Goal: Transaction & Acquisition: Subscribe to service/newsletter

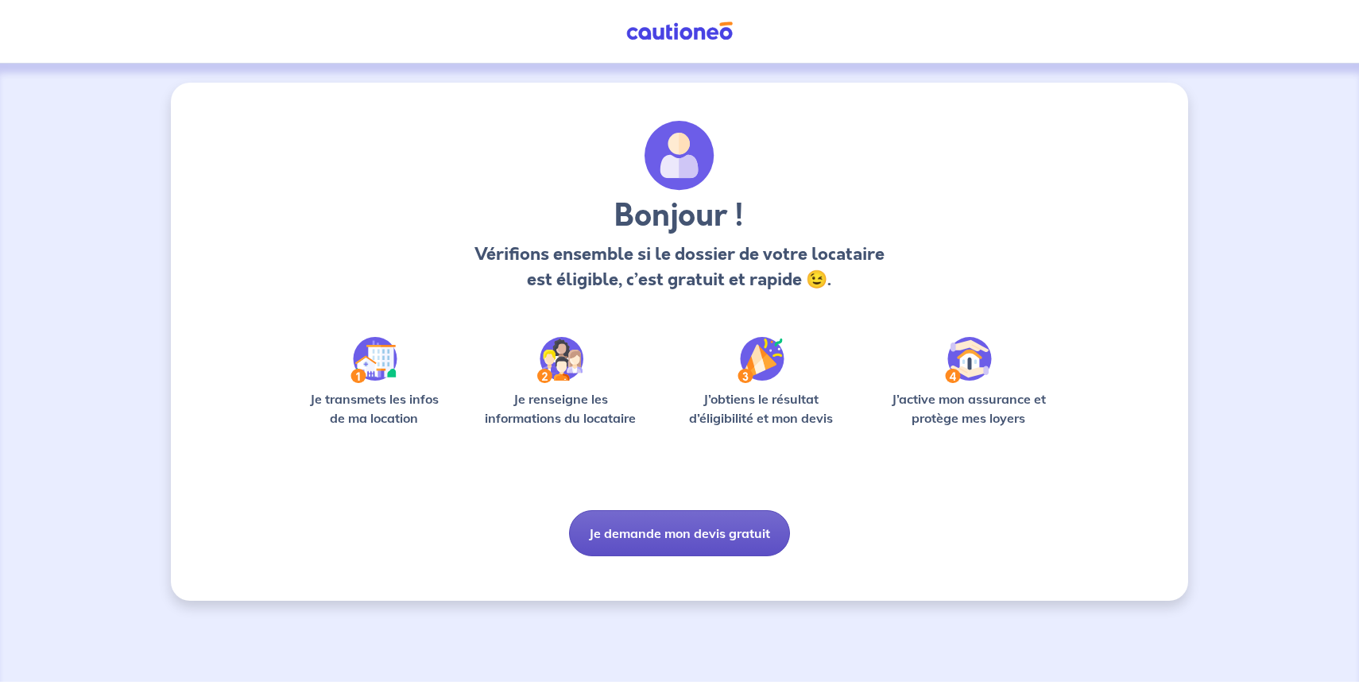
click at [660, 533] on button "Je demande mon devis gratuit" at bounding box center [679, 533] width 221 height 46
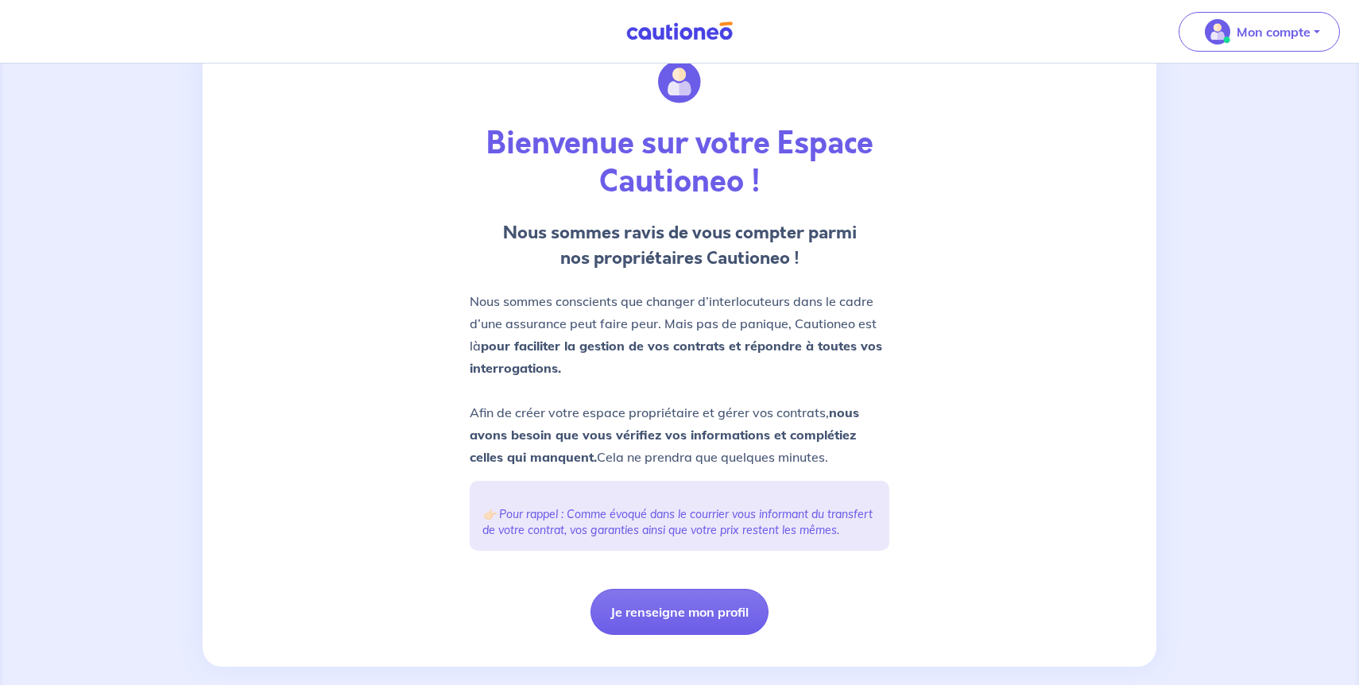
scroll to position [83, 0]
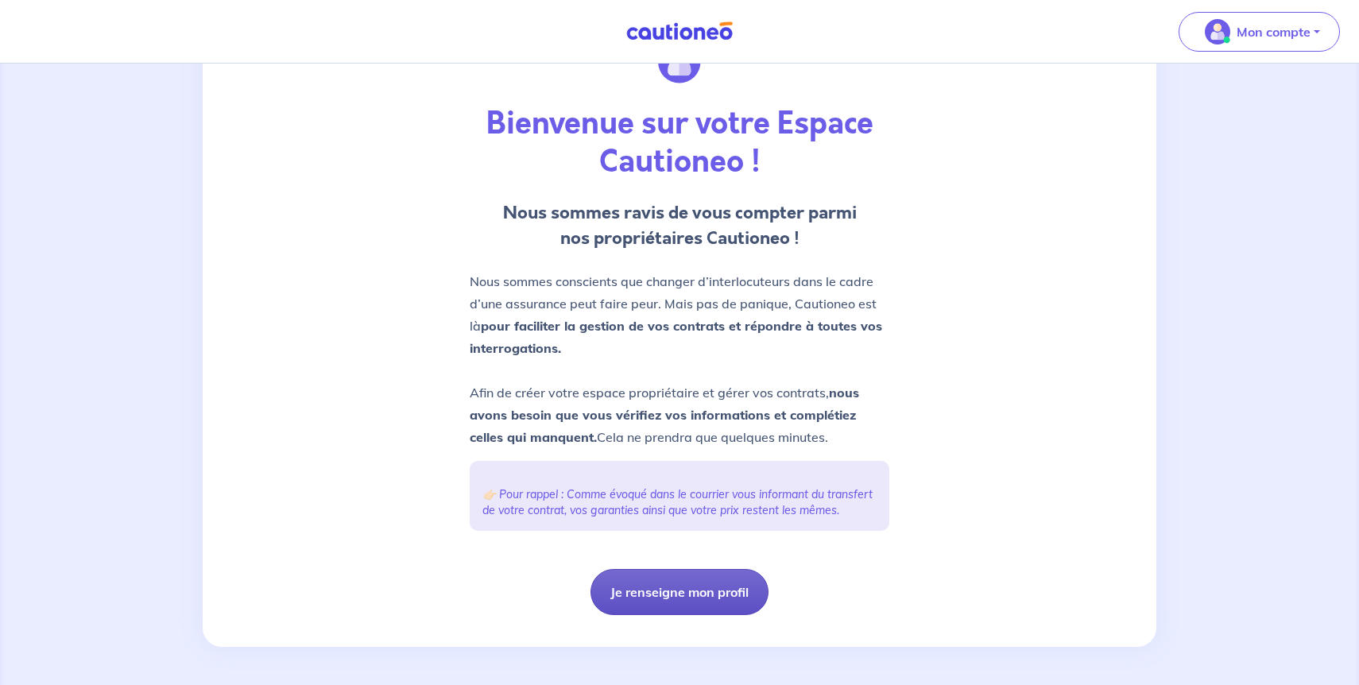
click at [697, 601] on button "Je renseigne mon profil" at bounding box center [679, 592] width 178 height 46
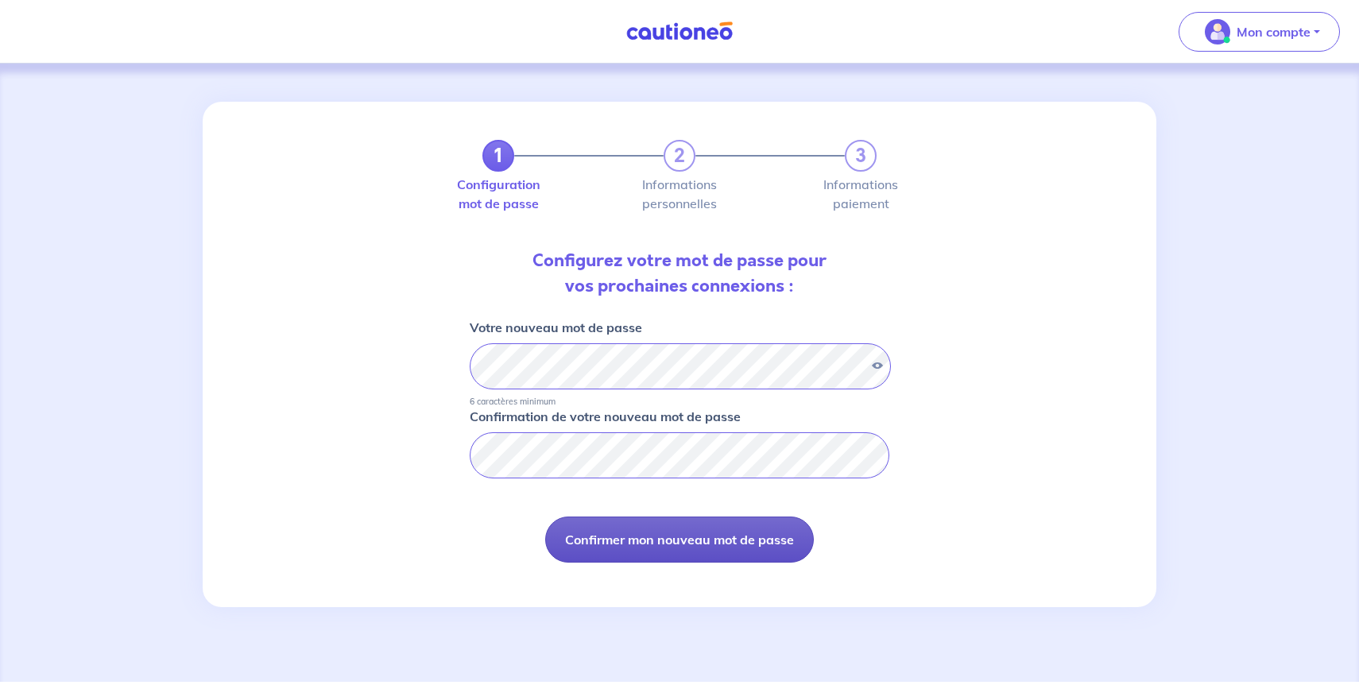
click at [714, 524] on button "Confirmer mon nouveau mot de passe" at bounding box center [679, 540] width 269 height 46
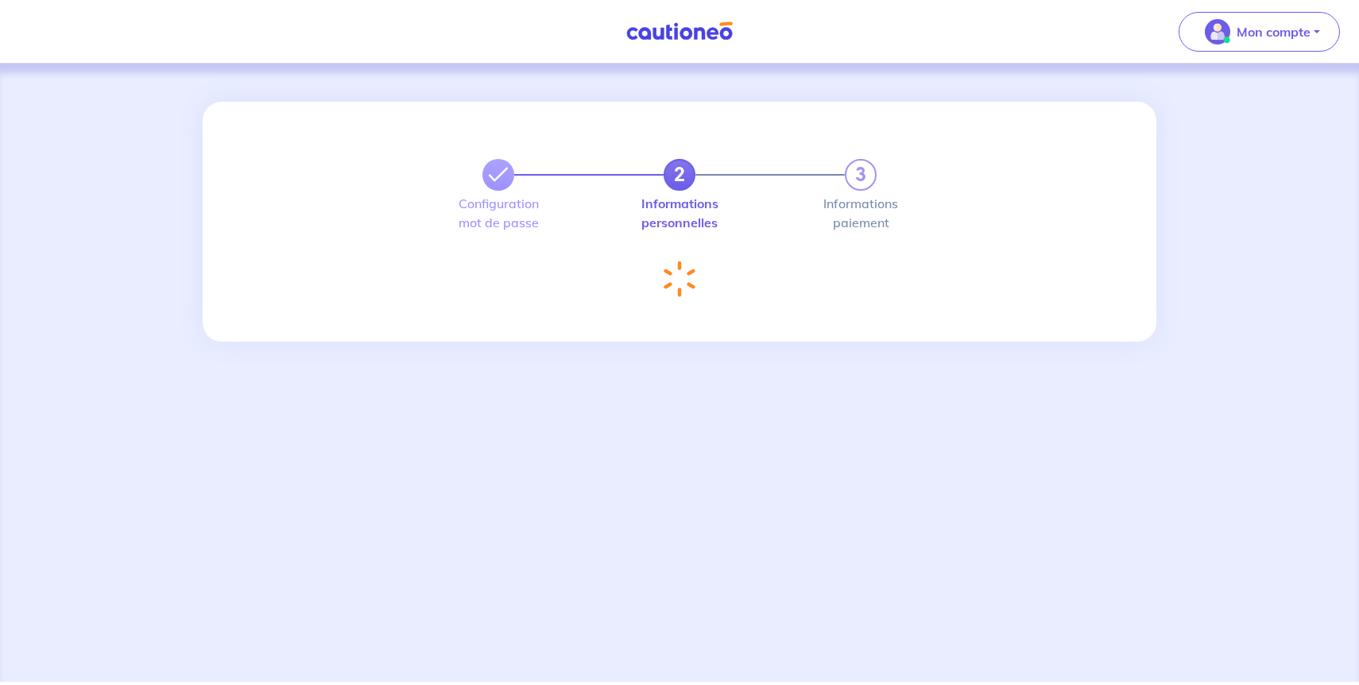
select select "FR"
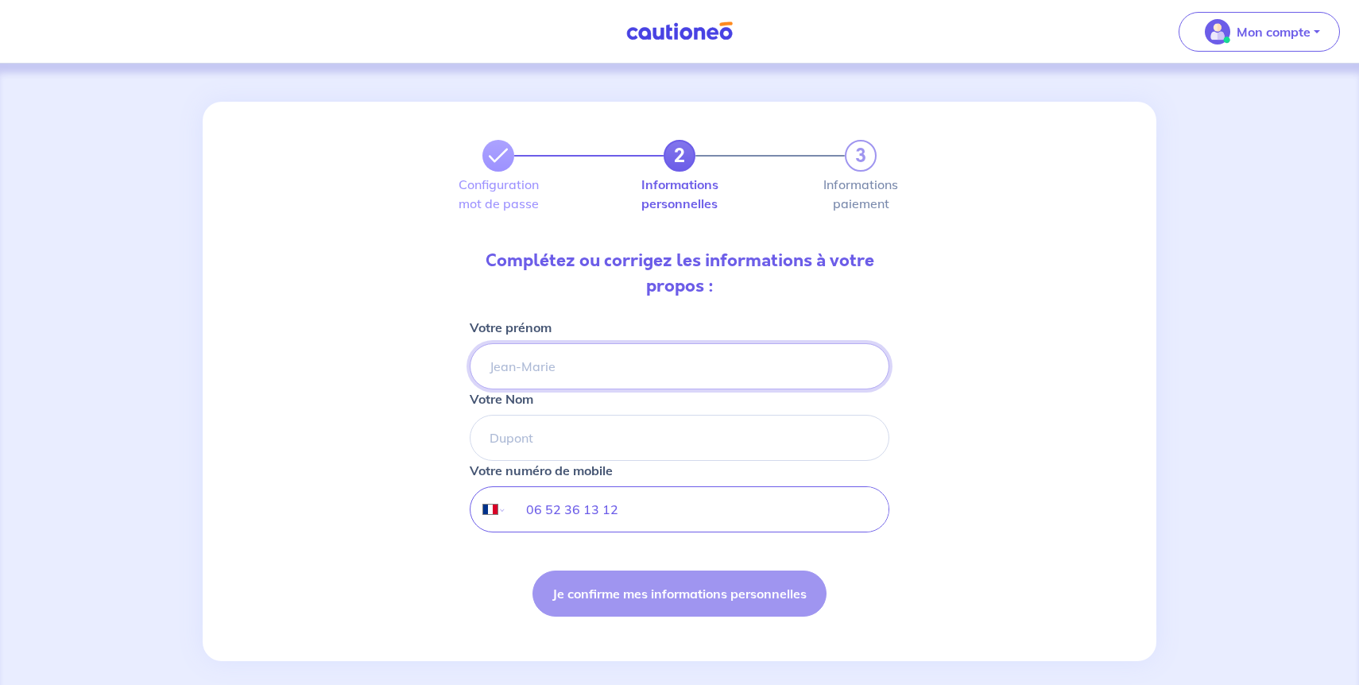
click at [684, 363] on input "Votre prénom" at bounding box center [680, 366] width 420 height 46
type input "Dorian"
type input "SALCEDO"
type input "06 52 36 13 12"
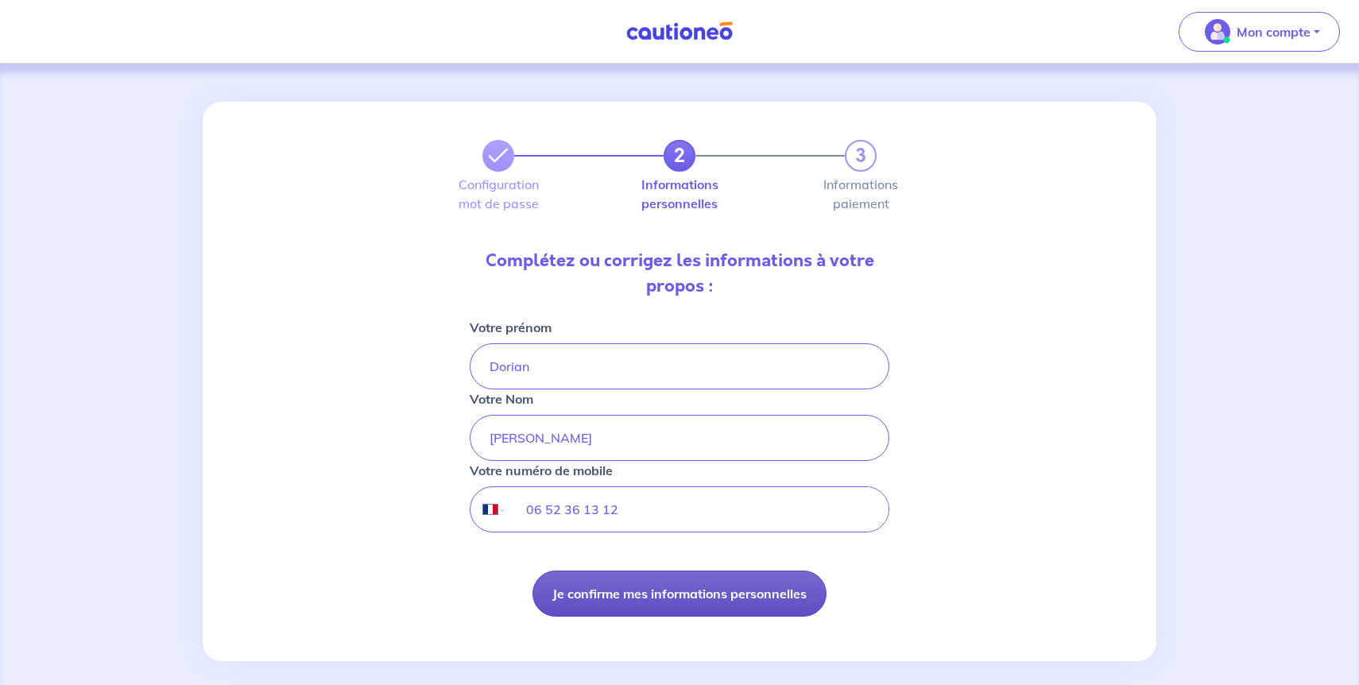
click at [660, 590] on button "Je confirme mes informations personnelles" at bounding box center [679, 594] width 294 height 46
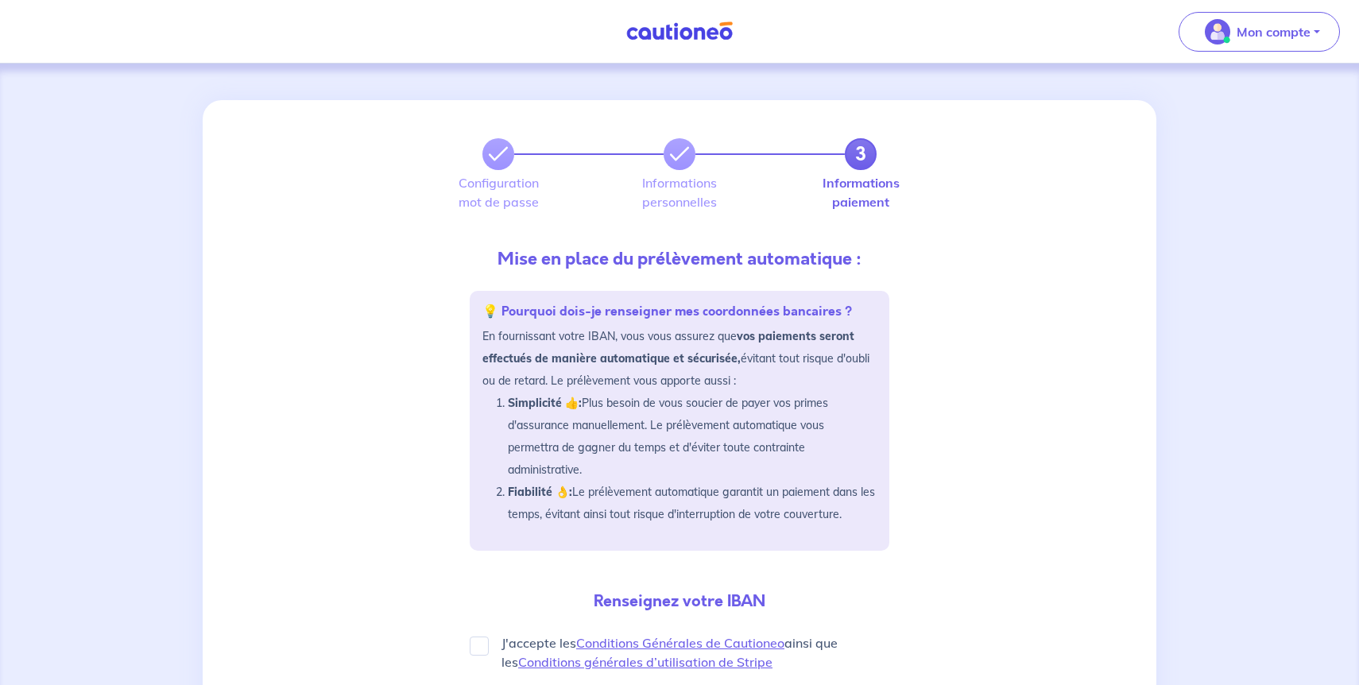
scroll to position [378, 0]
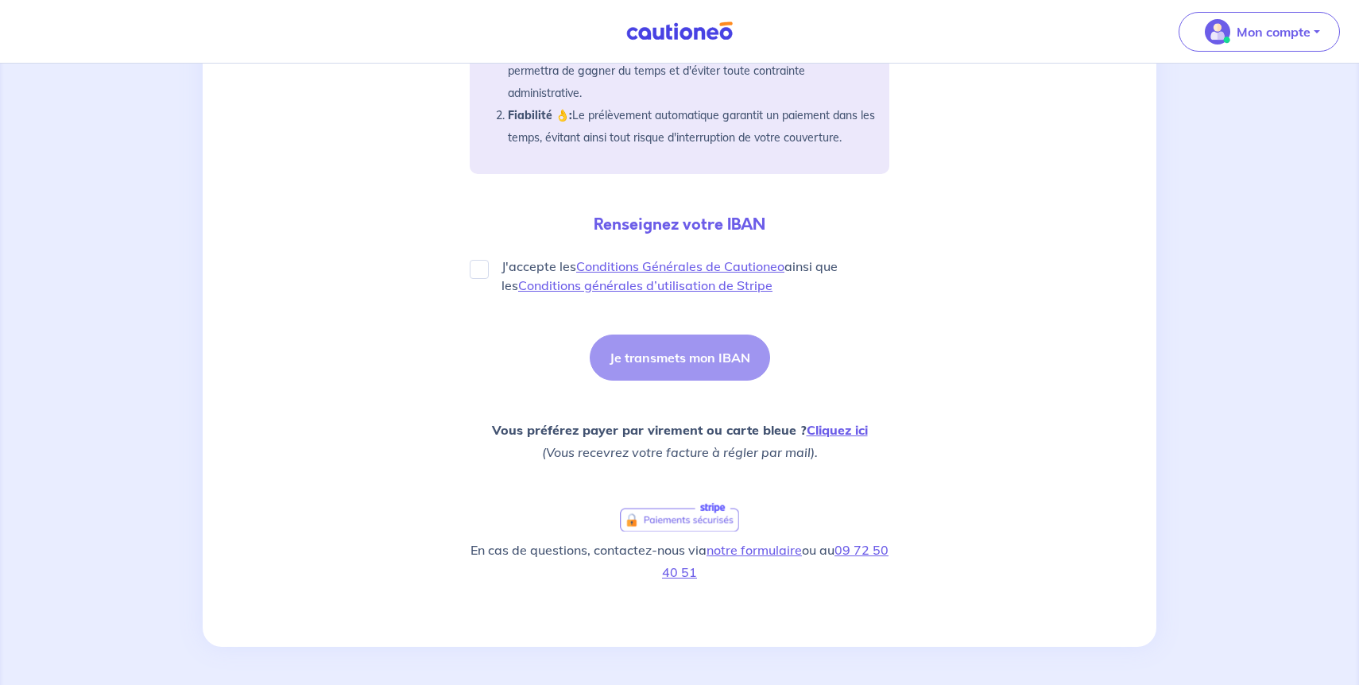
click at [532, 266] on p "J'accepte les Conditions Générales de Cautioneo ainsi que les Conditions généra…" at bounding box center [695, 276] width 388 height 38
click at [489, 266] on input "J'accepte les Conditions Générales de Cautioneo ainsi que les Conditions généra…" at bounding box center [479, 269] width 19 height 19
checkbox input "true"
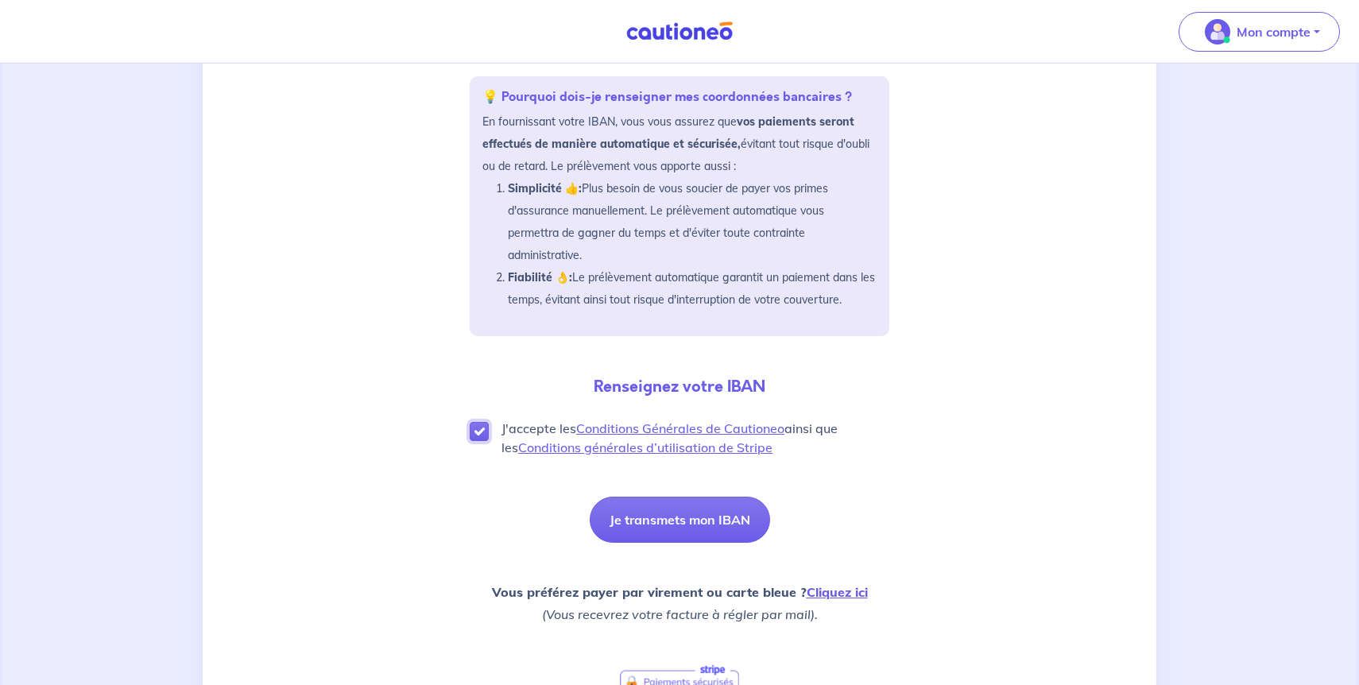
scroll to position [312, 0]
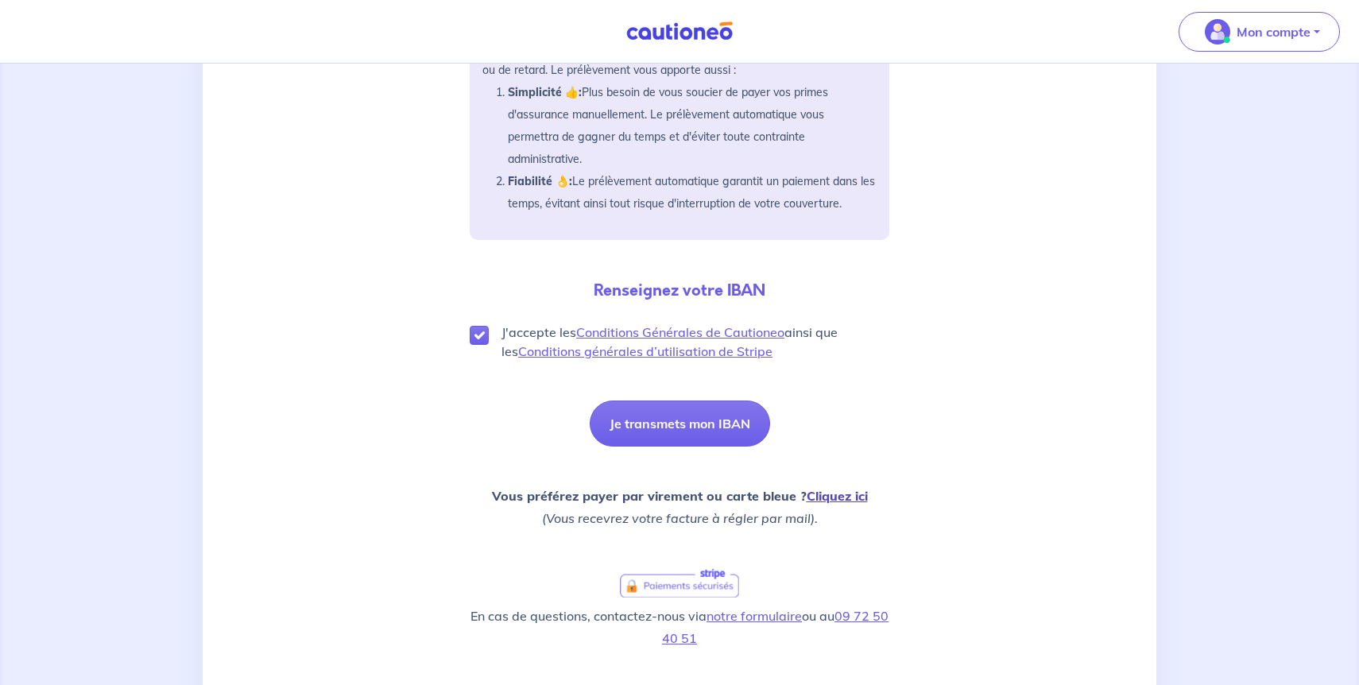
click at [831, 498] on link "Cliquez ici" at bounding box center [837, 496] width 61 height 16
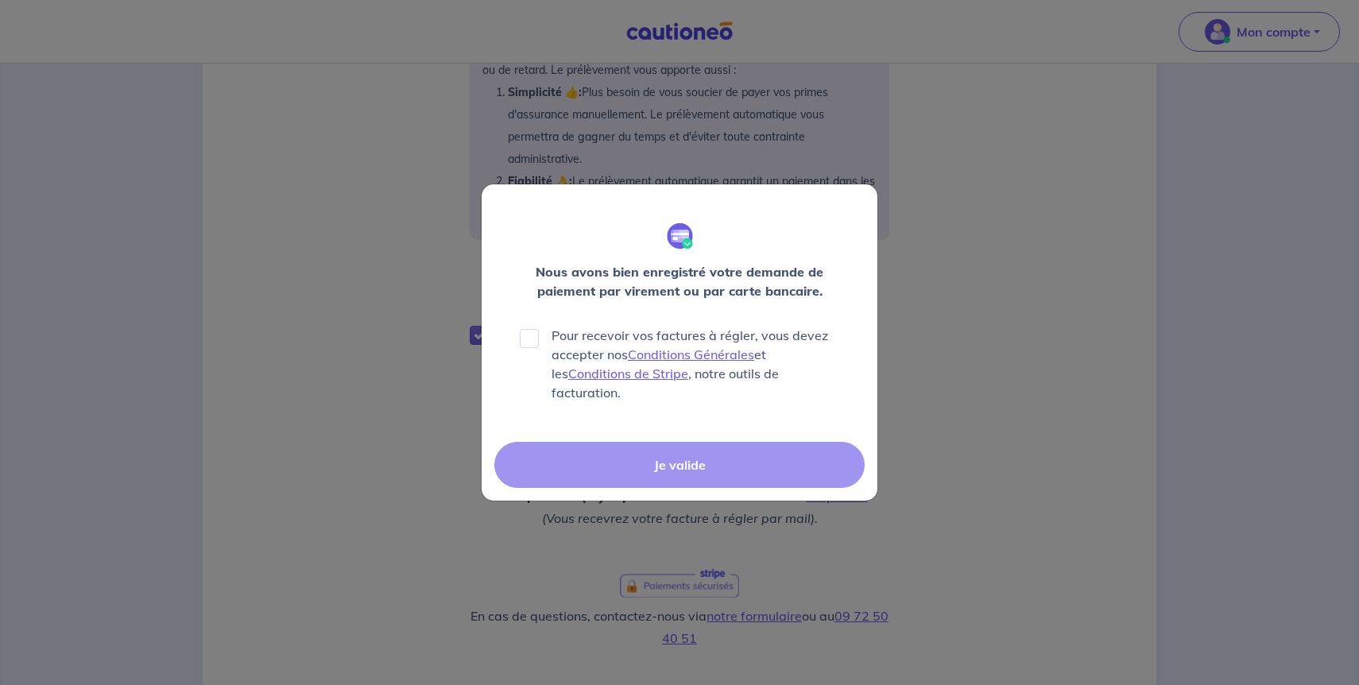
click at [710, 345] on p "Pour recevoir vos factures à régler, vous devez accepter nos Conditions Général…" at bounding box center [695, 364] width 288 height 76
click at [539, 345] on input "Pour recevoir vos factures à régler, vous devez accepter nos Conditions Général…" at bounding box center [529, 338] width 19 height 19
checkbox input "true"
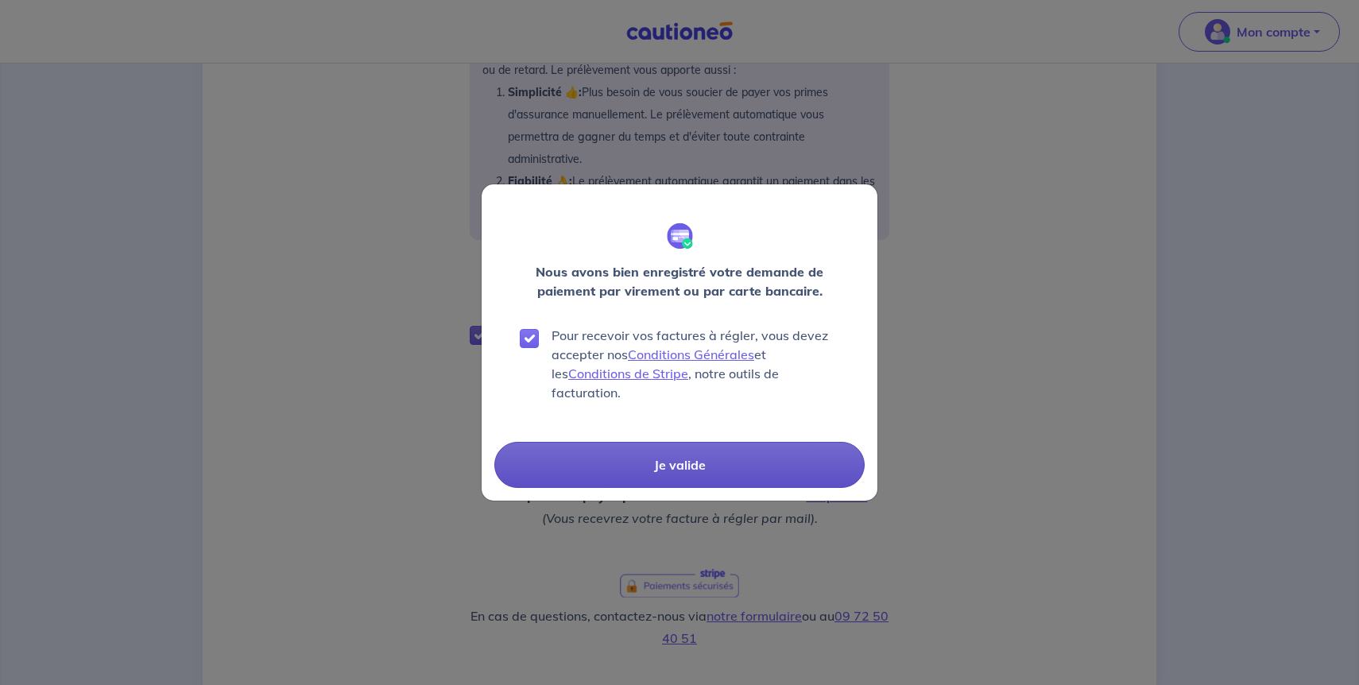
click at [711, 470] on button "Je valide" at bounding box center [679, 465] width 370 height 46
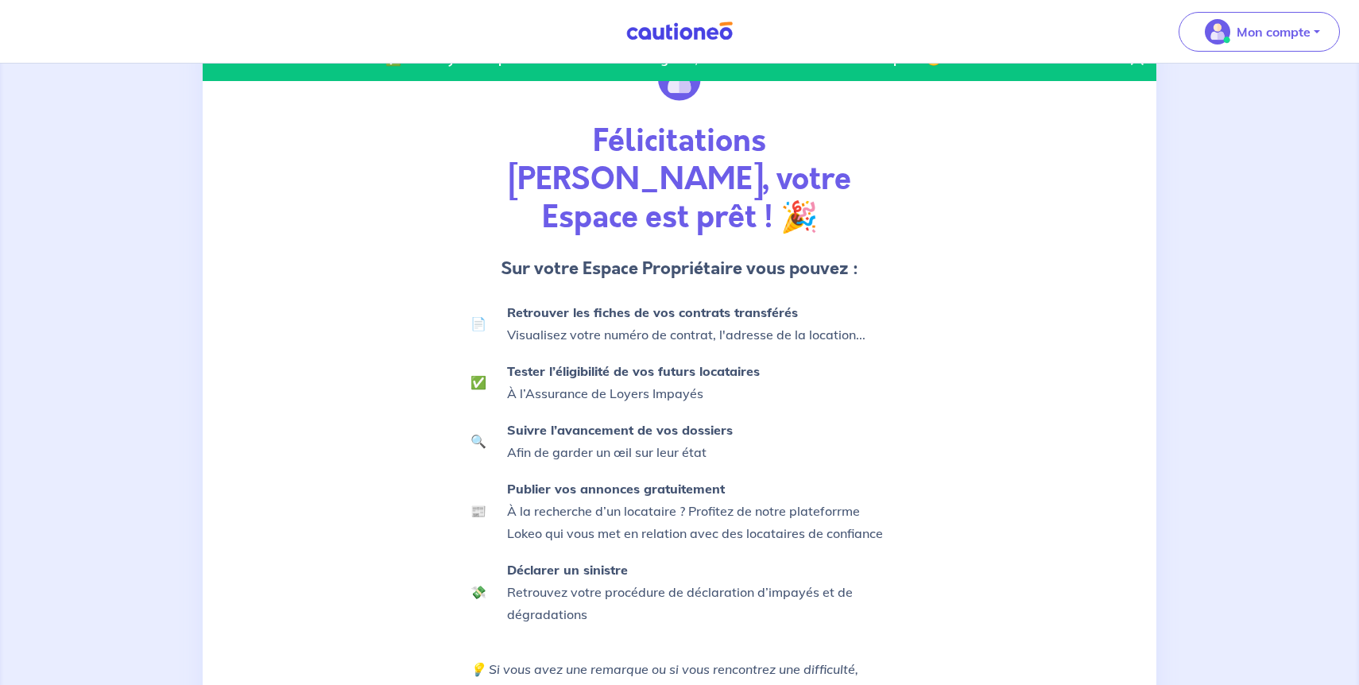
scroll to position [237, 0]
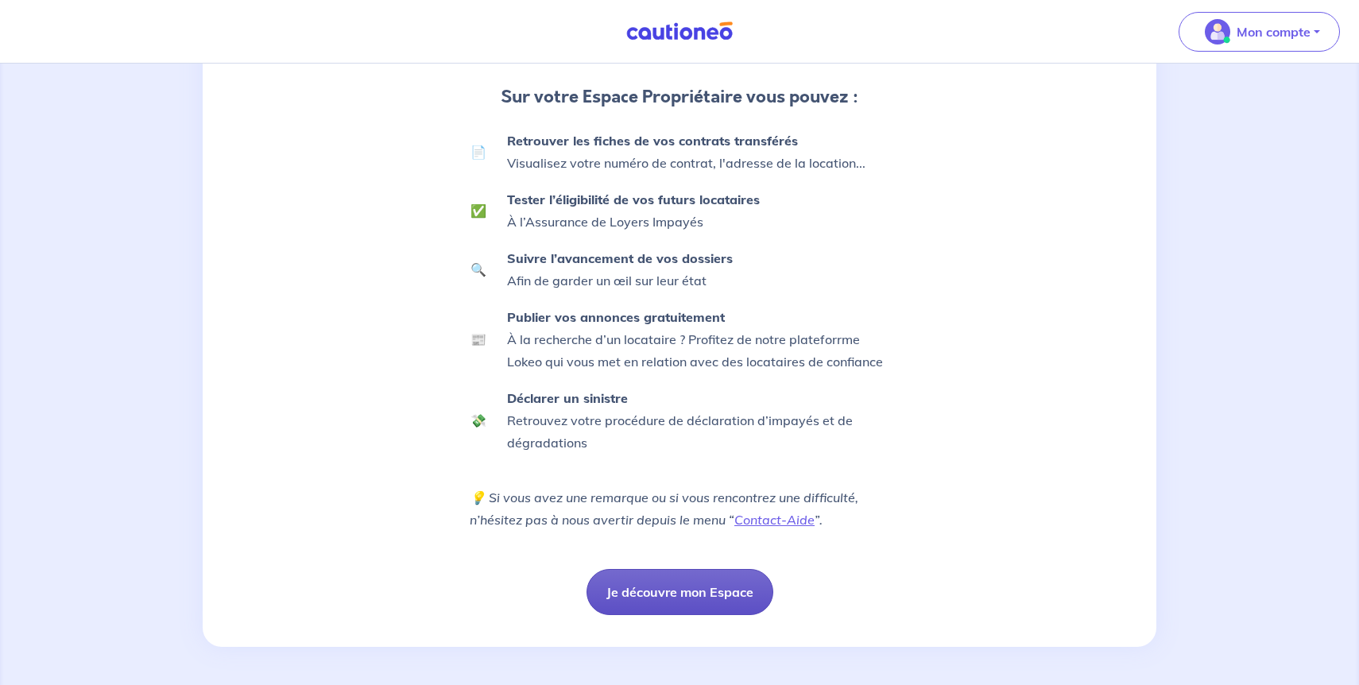
click at [714, 605] on button "Je découvre mon Espace" at bounding box center [679, 592] width 187 height 46
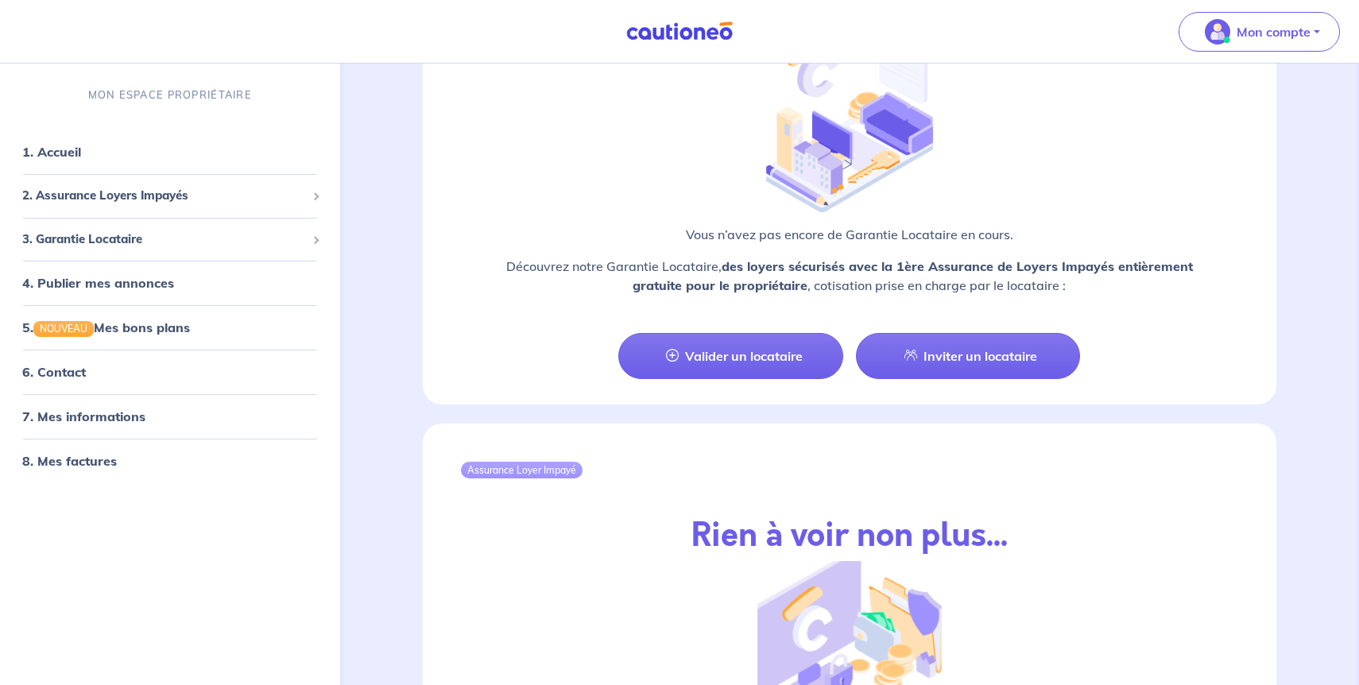
scroll to position [1701, 0]
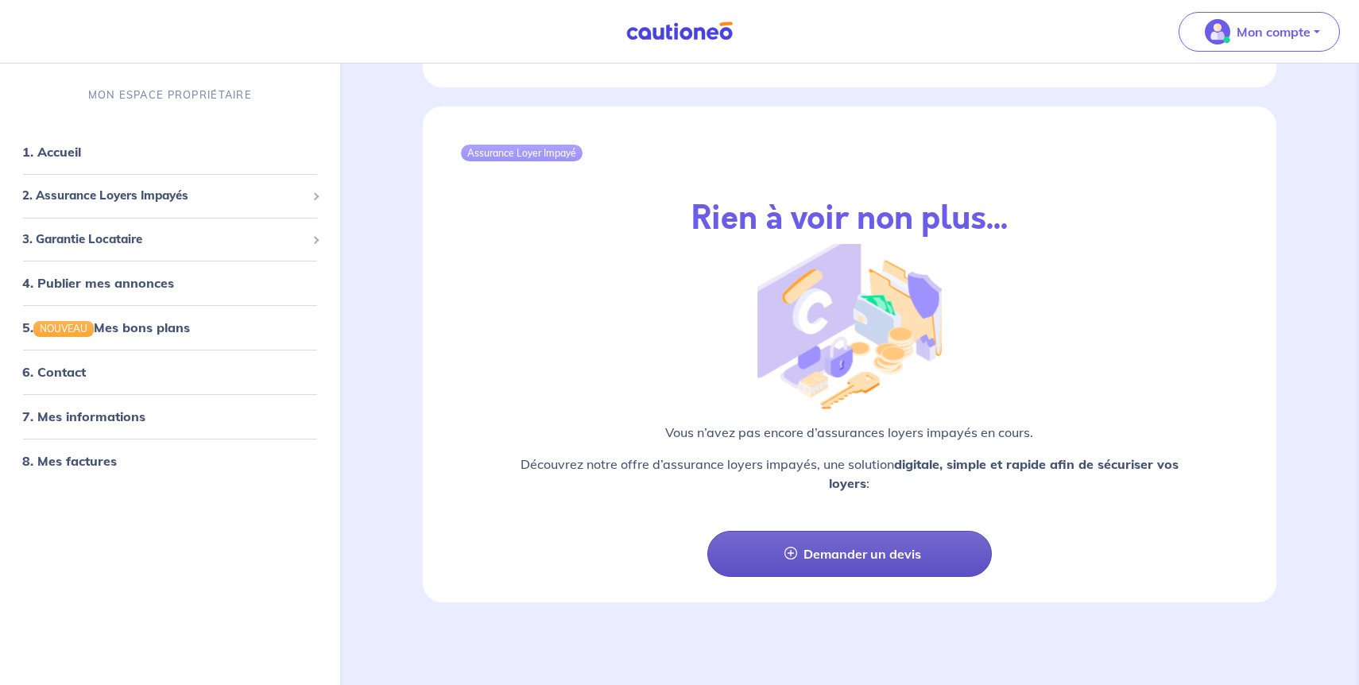
click at [855, 554] on link "Demander un devis" at bounding box center [849, 554] width 284 height 46
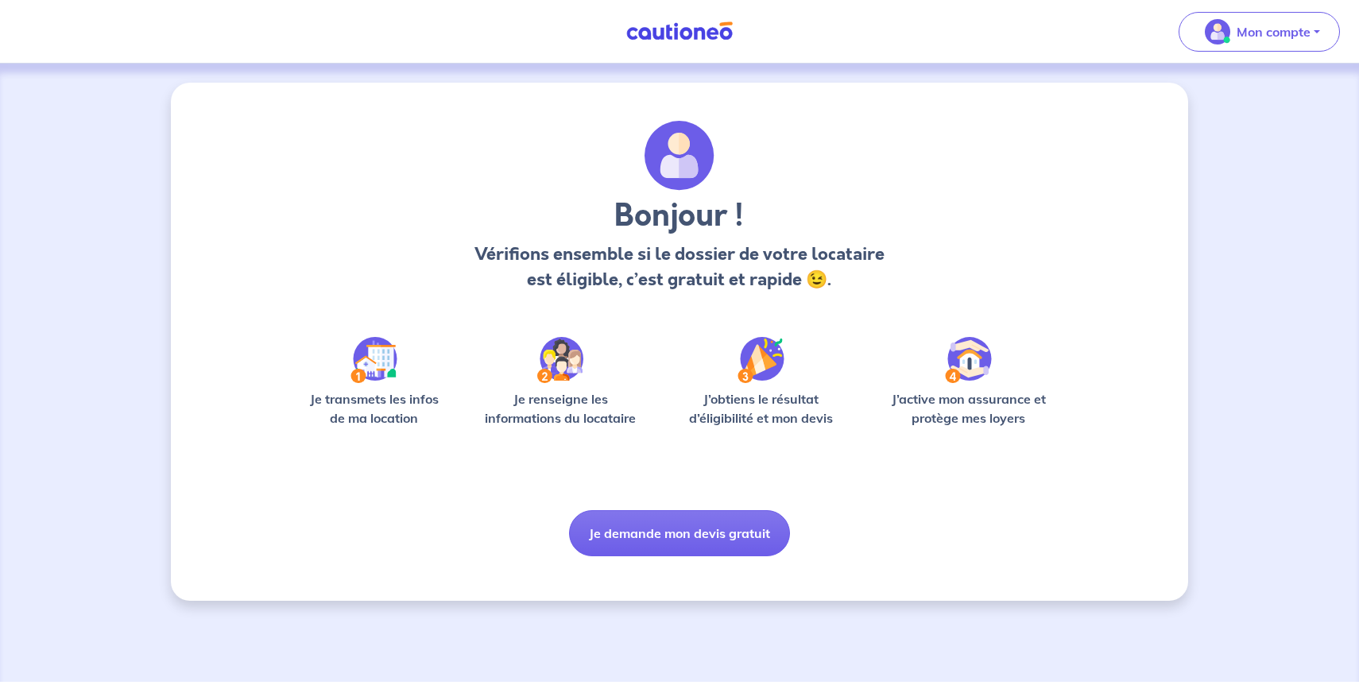
click at [693, 509] on div "Bonjour ! Vérifions ensemble si le dossier de votre locataire est éligible, c’e…" at bounding box center [679, 338] width 763 height 435
click at [691, 531] on button "Je demande mon devis gratuit" at bounding box center [679, 533] width 221 height 46
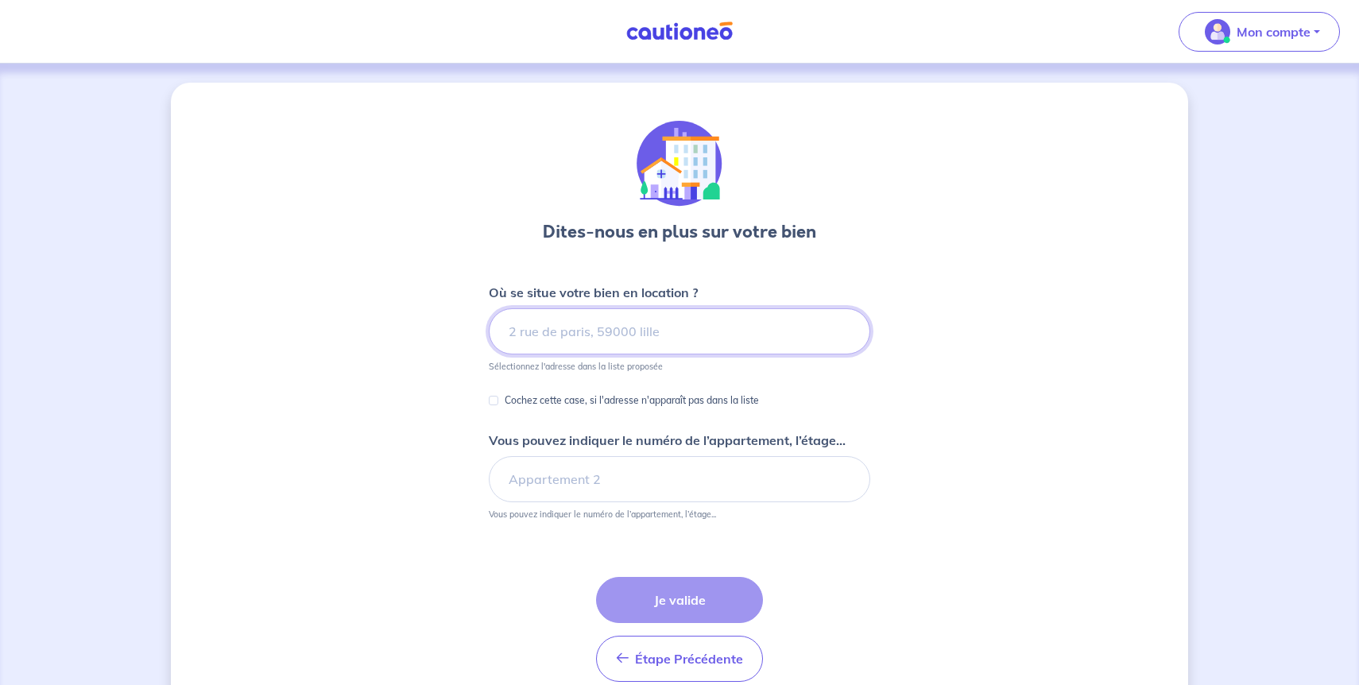
click at [680, 318] on input at bounding box center [679, 331] width 381 height 46
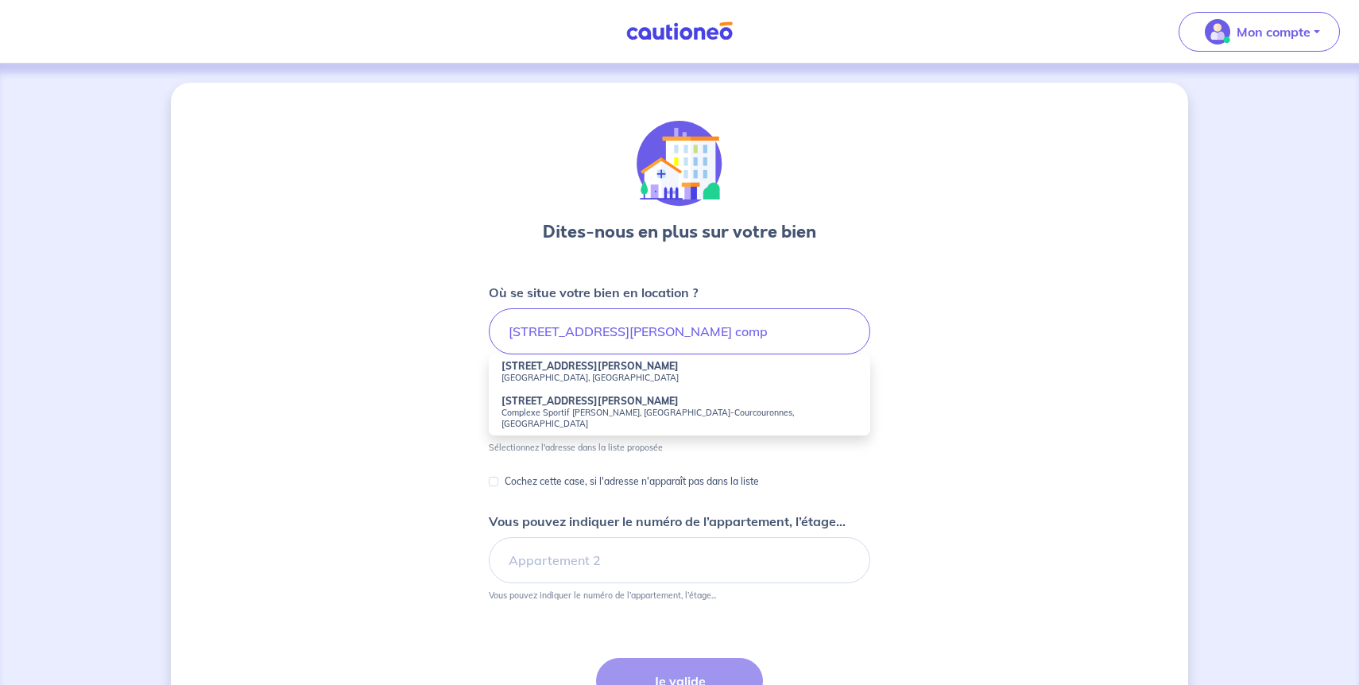
click at [644, 369] on li "[STREET_ADDRESS][PERSON_NAME]" at bounding box center [679, 371] width 381 height 35
type input "[STREET_ADDRESS][PERSON_NAME]"
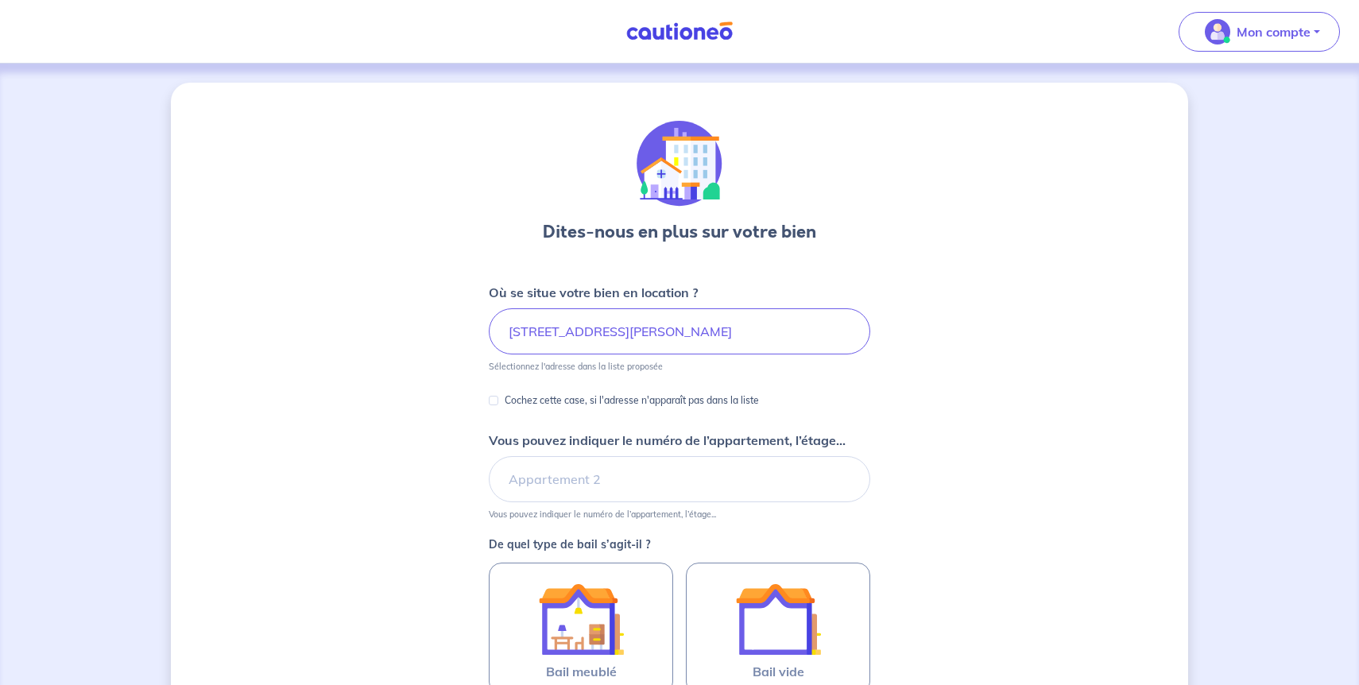
scroll to position [7, 0]
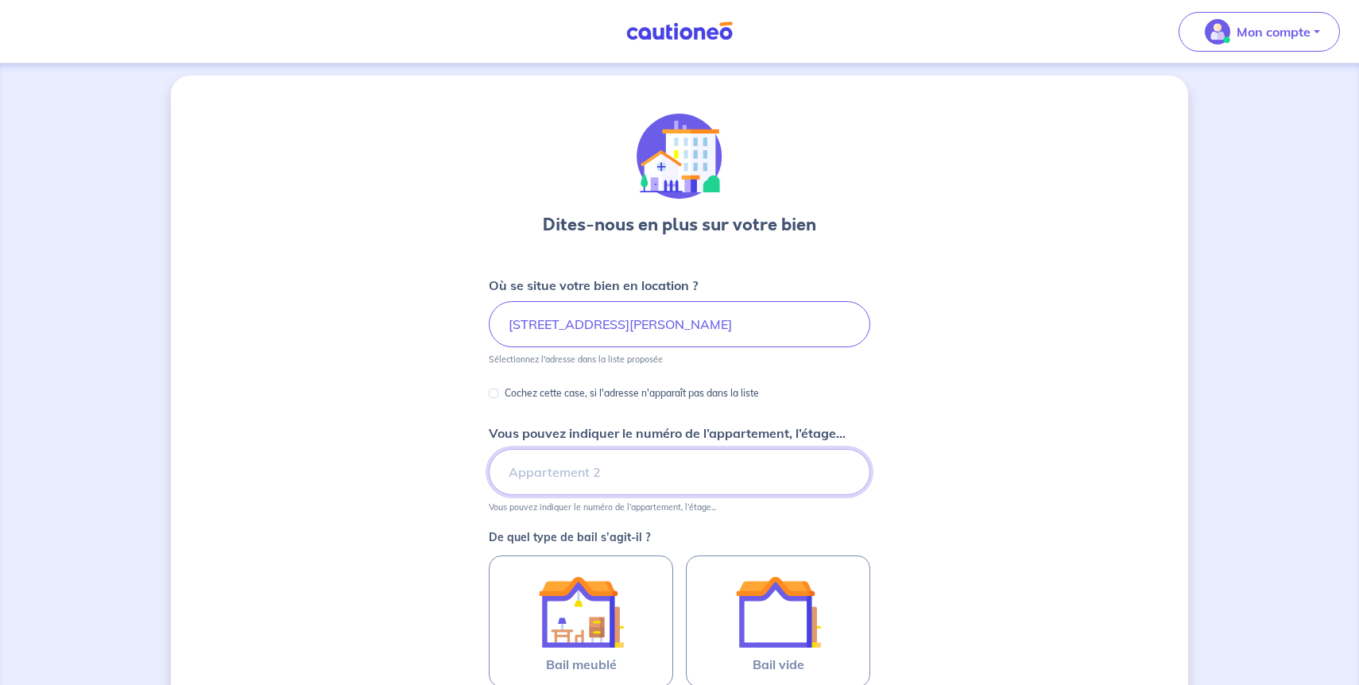
click at [629, 483] on input "Vous pouvez indiquer le numéro de l’appartement, l’étage..." at bounding box center [679, 472] width 381 height 46
type input "p"
type input "appartement 71, étage 7"
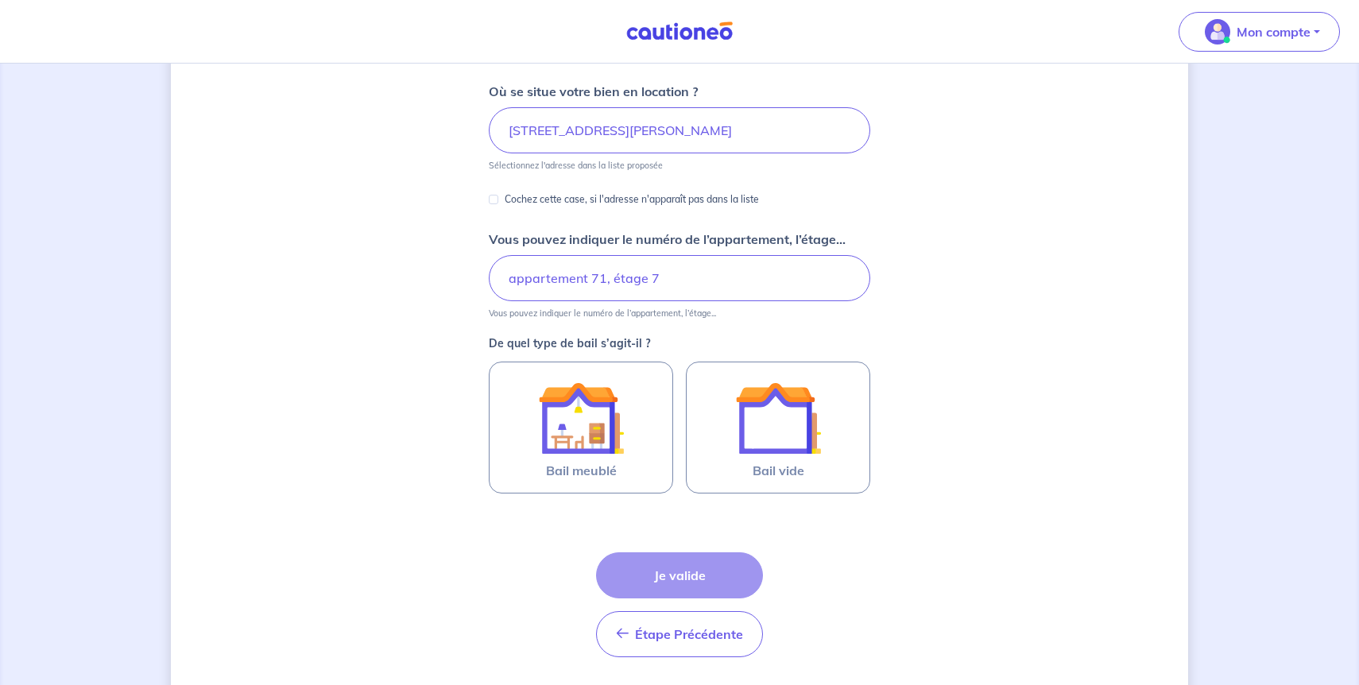
scroll to position [239, 0]
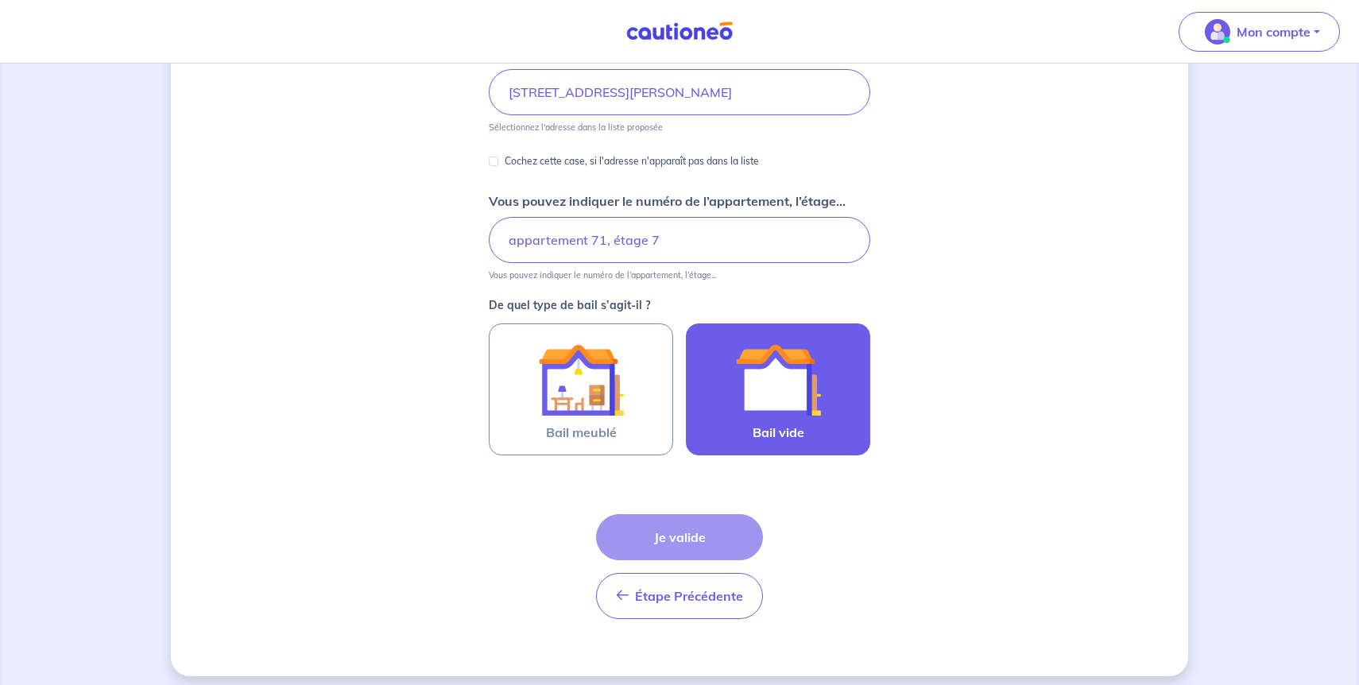
click at [748, 389] on img at bounding box center [778, 380] width 86 height 86
click at [0, 0] on input "Bail vide" at bounding box center [0, 0] width 0 height 0
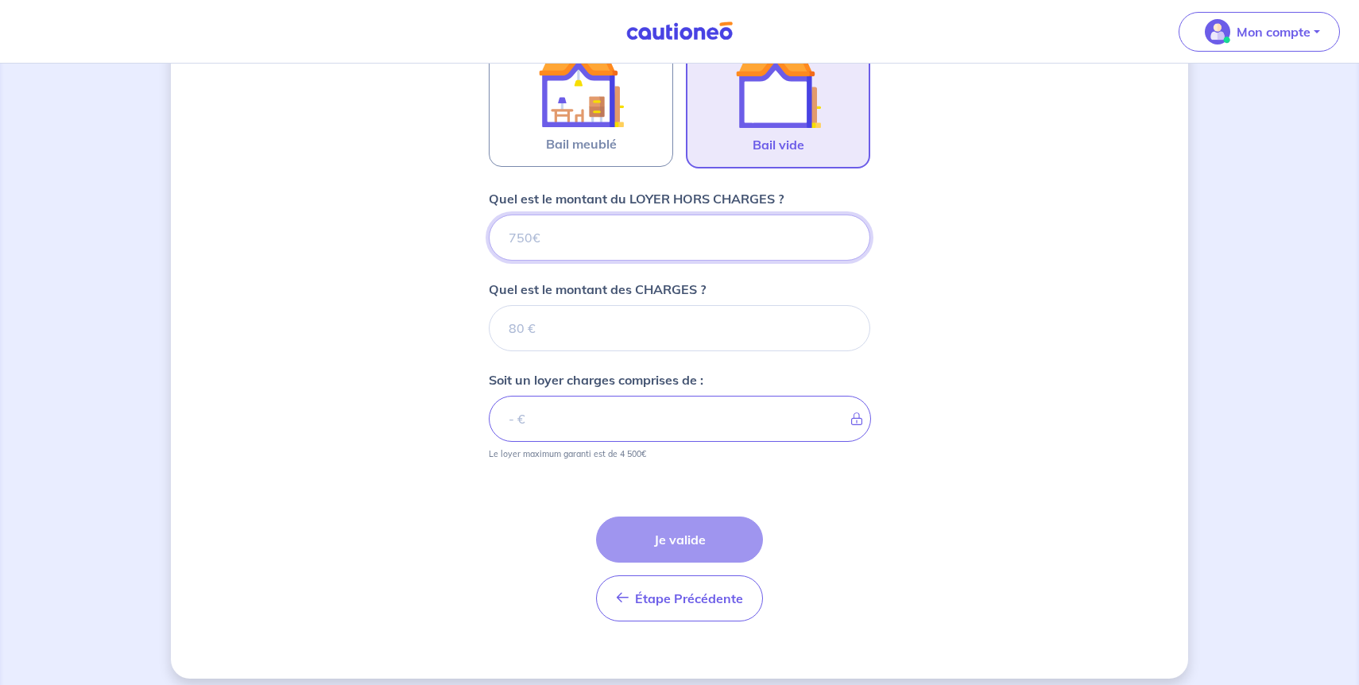
scroll to position [540, 0]
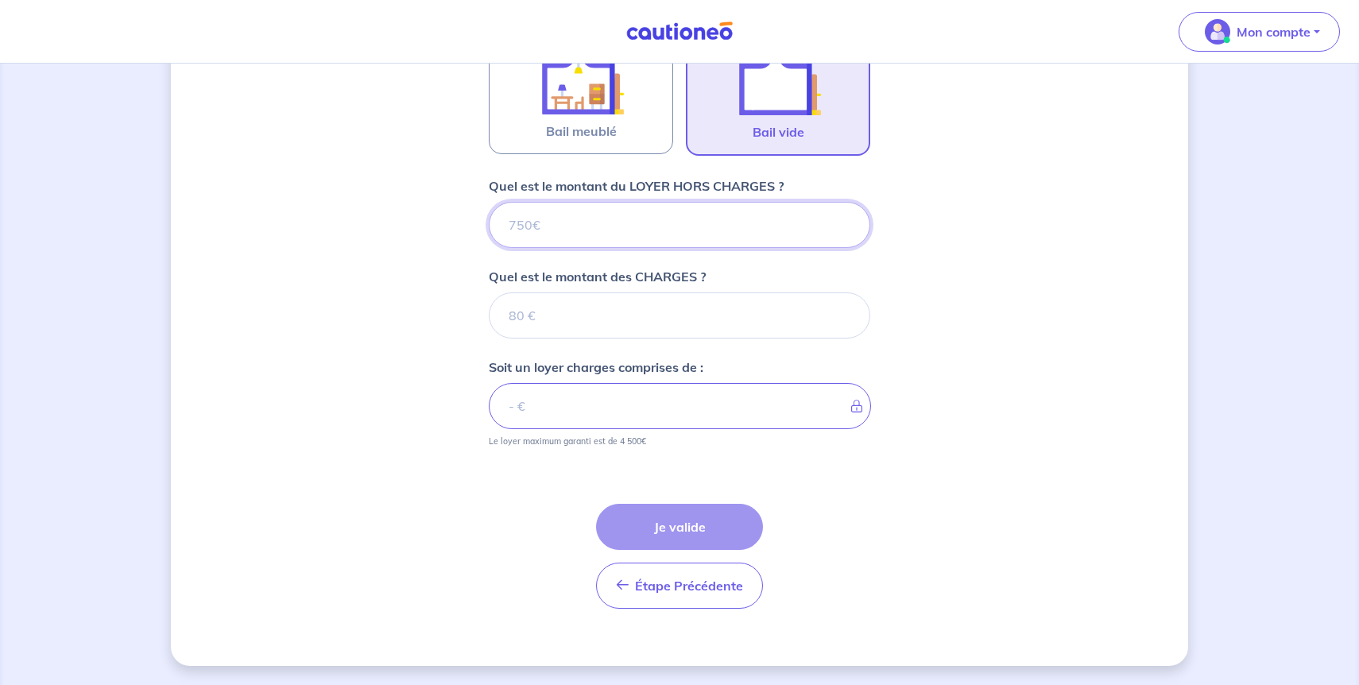
click at [650, 209] on input "Quel est le montant du LOYER HORS CHARGES ?" at bounding box center [679, 225] width 381 height 46
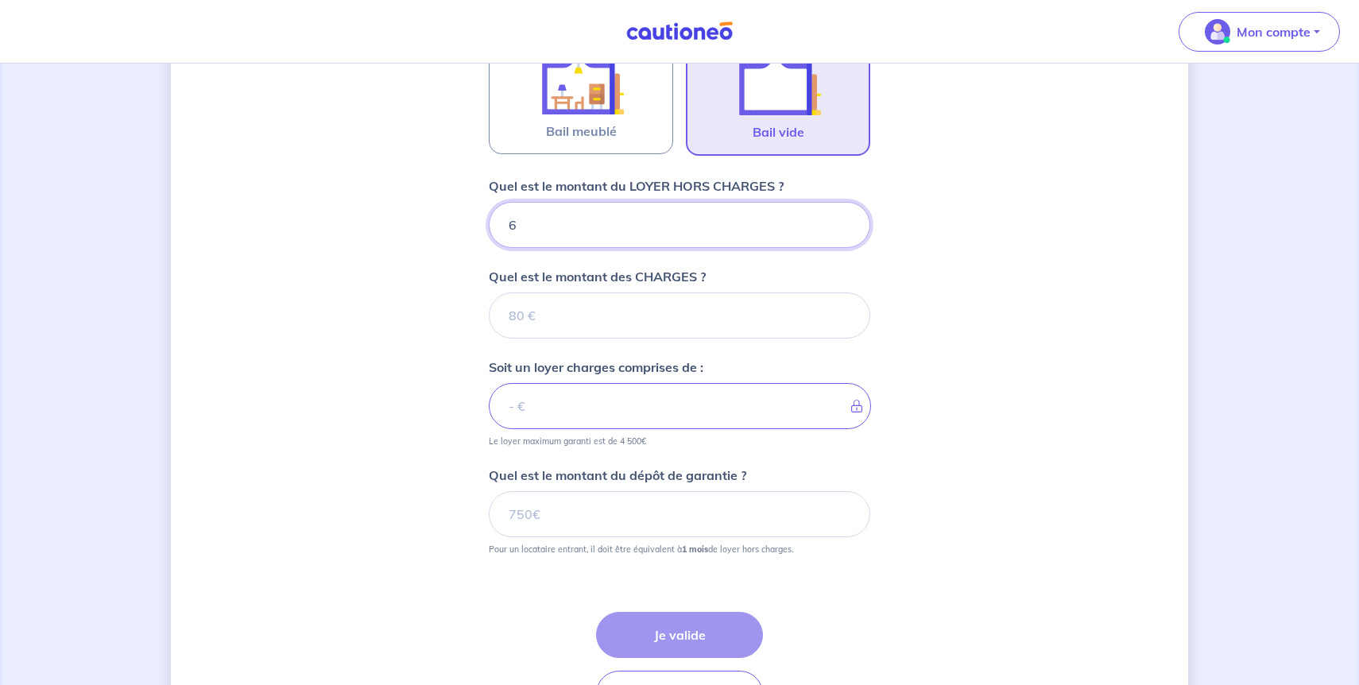
type input "65"
type input "650"
type input "90"
type input "659"
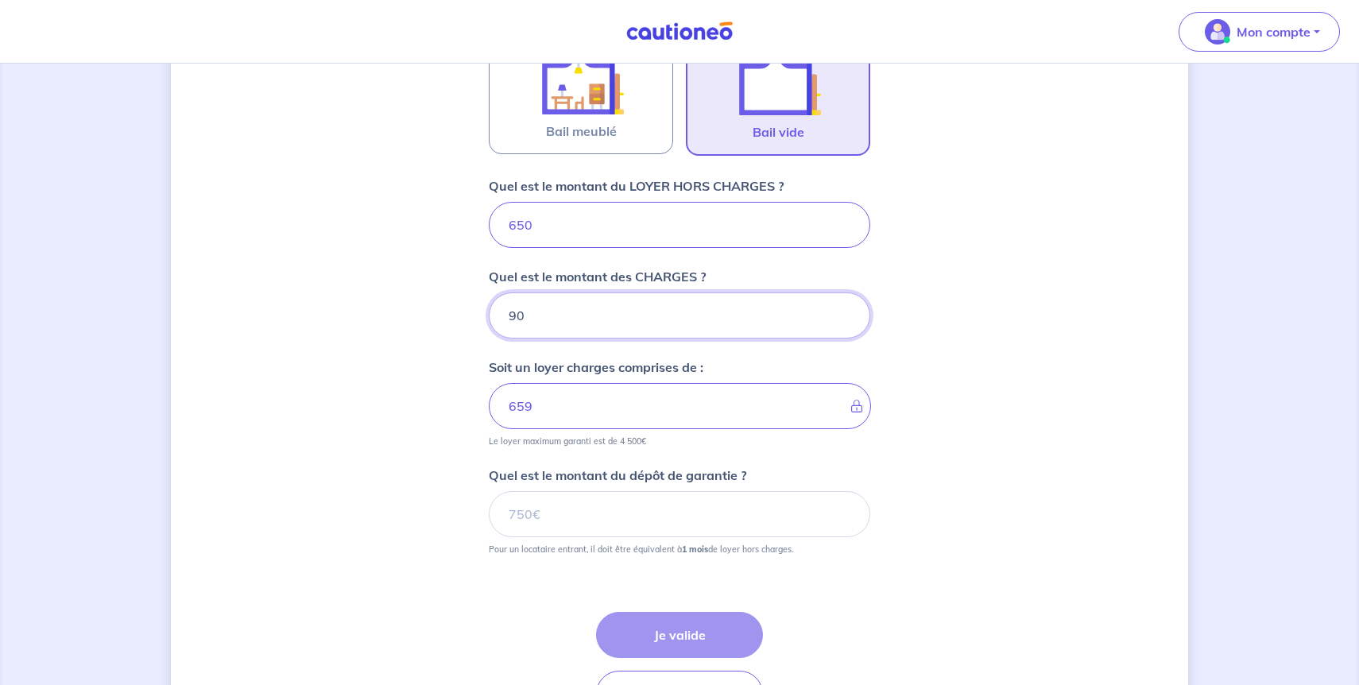
type input "90"
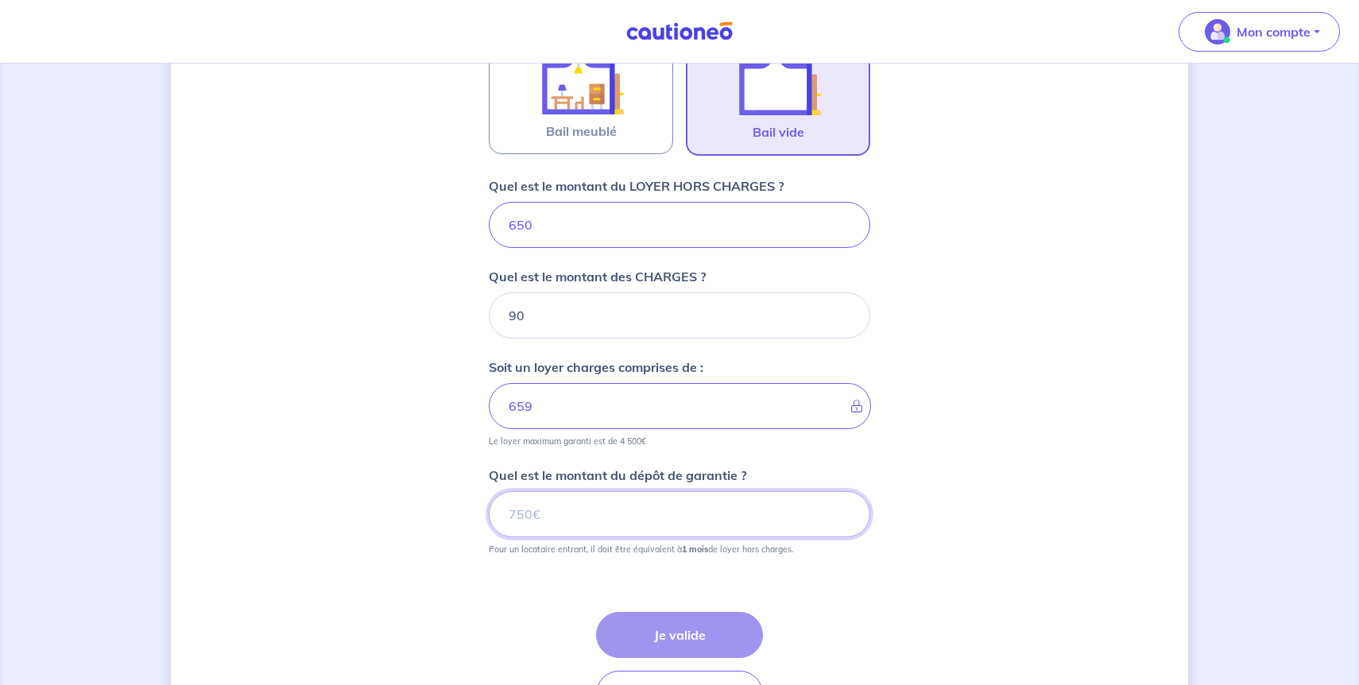
type input "740"
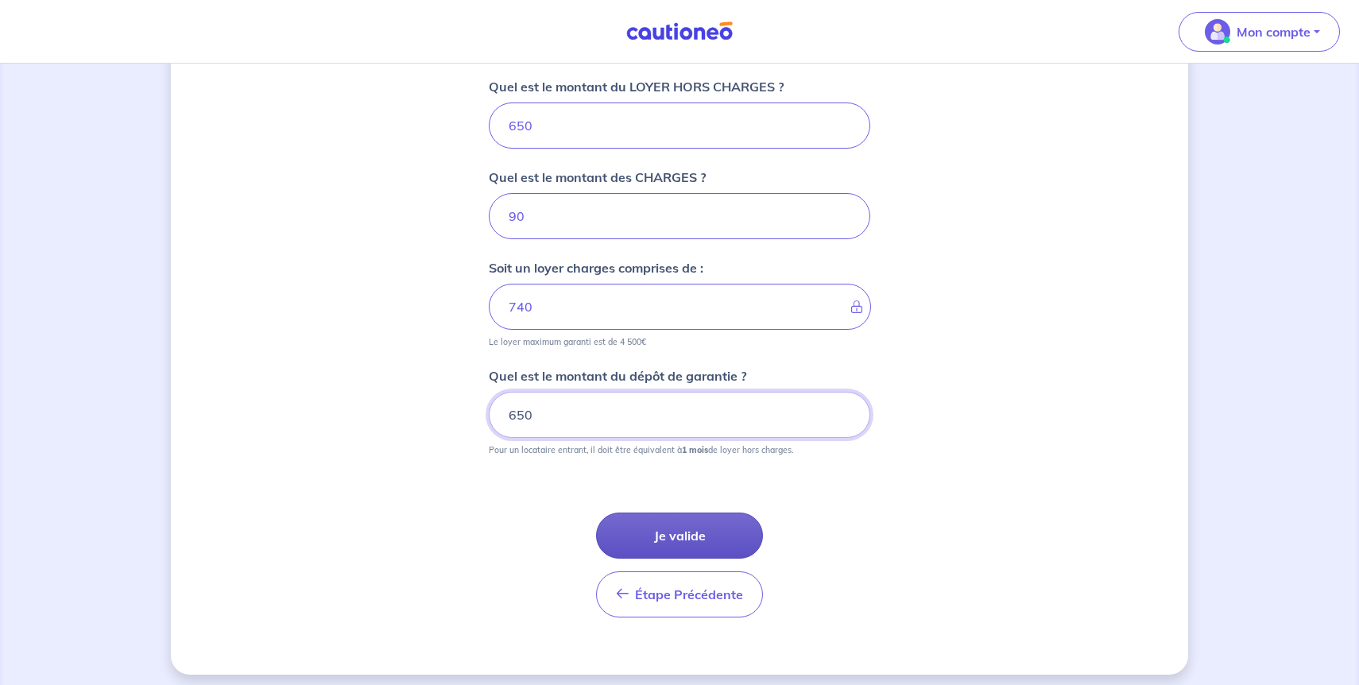
scroll to position [642, 0]
type input "650"
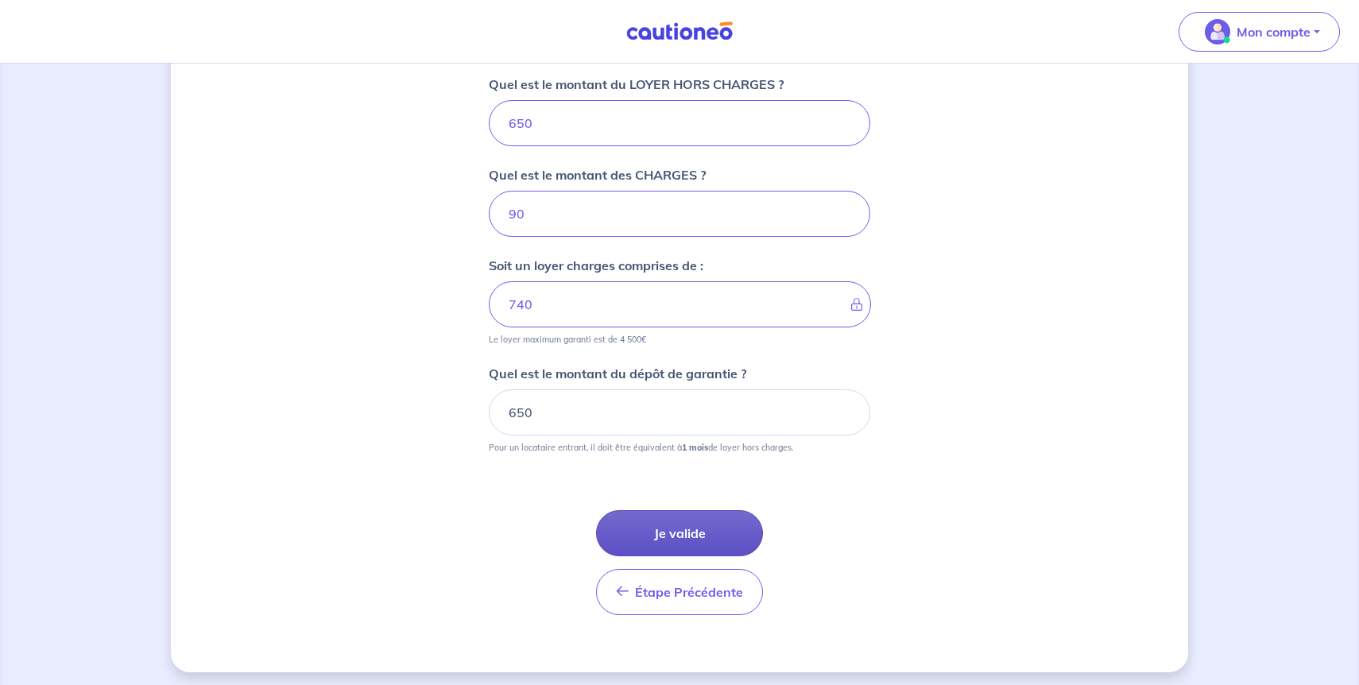
click at [665, 520] on button "Je valide" at bounding box center [679, 533] width 167 height 46
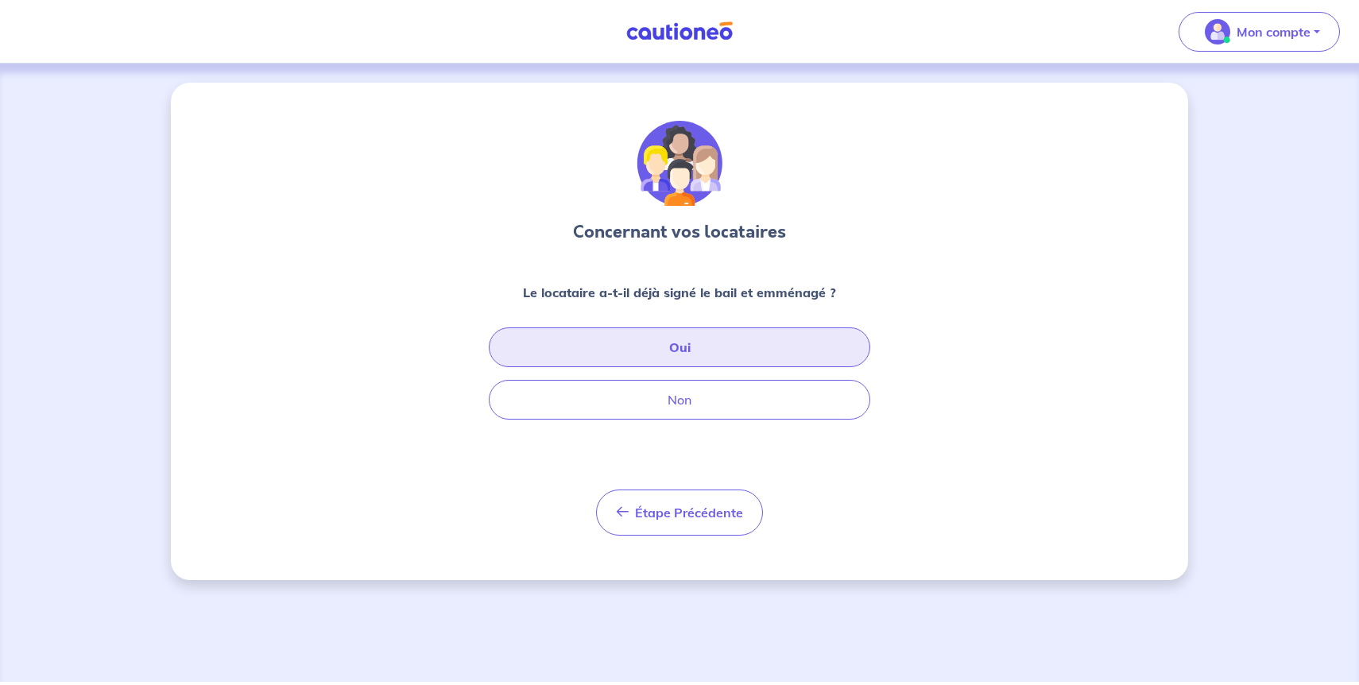
click at [710, 342] on button "Oui" at bounding box center [679, 347] width 381 height 40
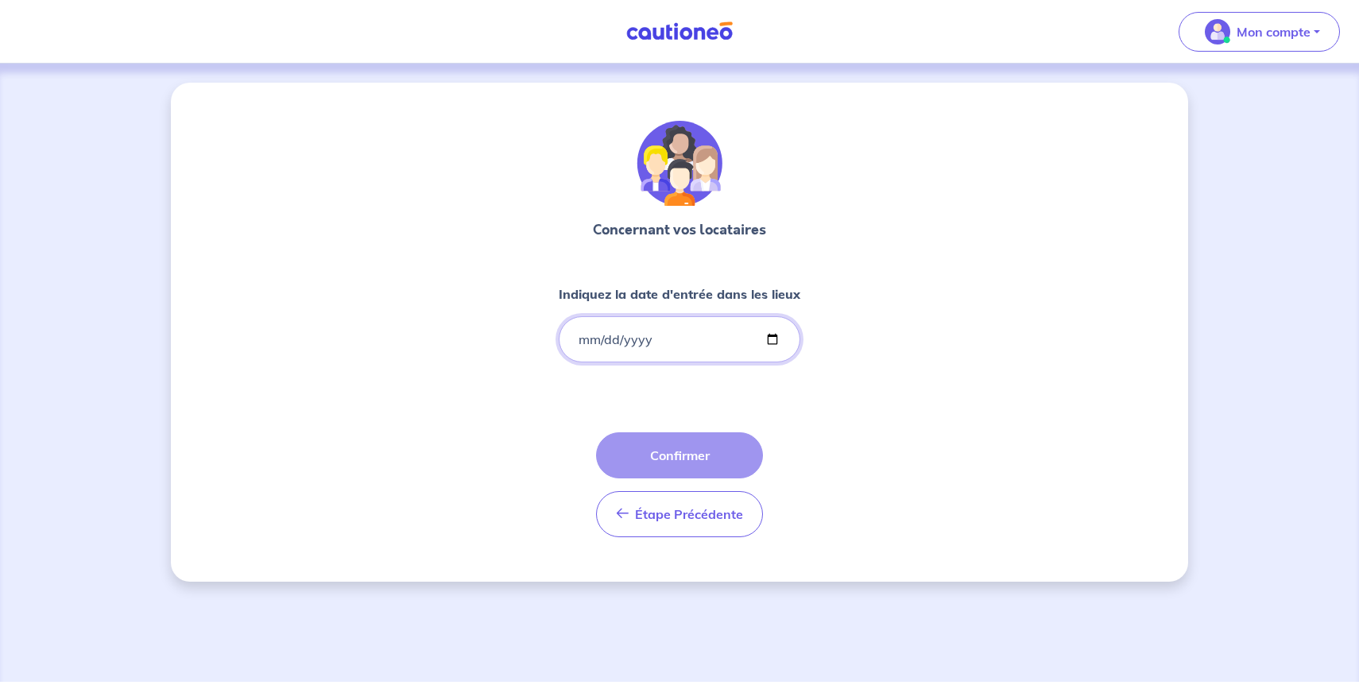
click at [690, 335] on input "Indiquez la date d'entrée dans les lieux" at bounding box center [680, 339] width 242 height 46
click at [774, 339] on input "Indiquez la date d'entrée dans les lieux" at bounding box center [680, 339] width 242 height 46
type input "[DATE]"
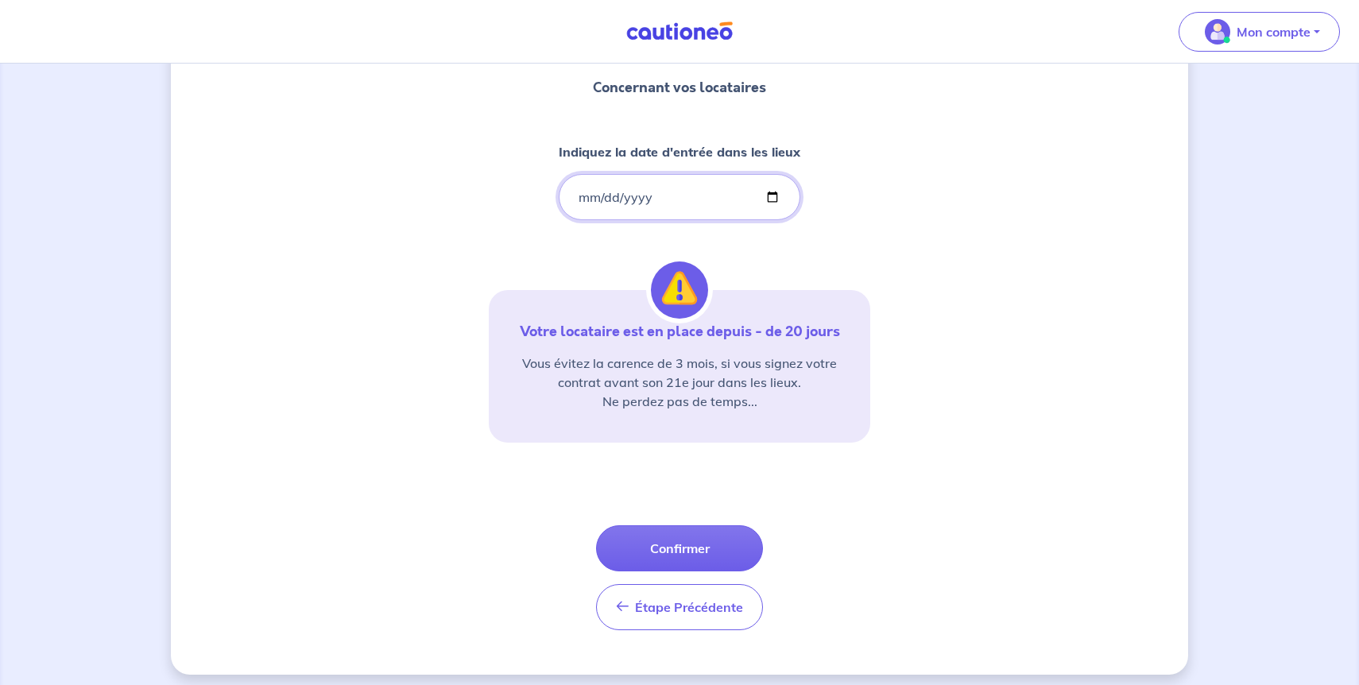
scroll to position [143, 0]
click at [683, 539] on button "Confirmer" at bounding box center [679, 547] width 167 height 46
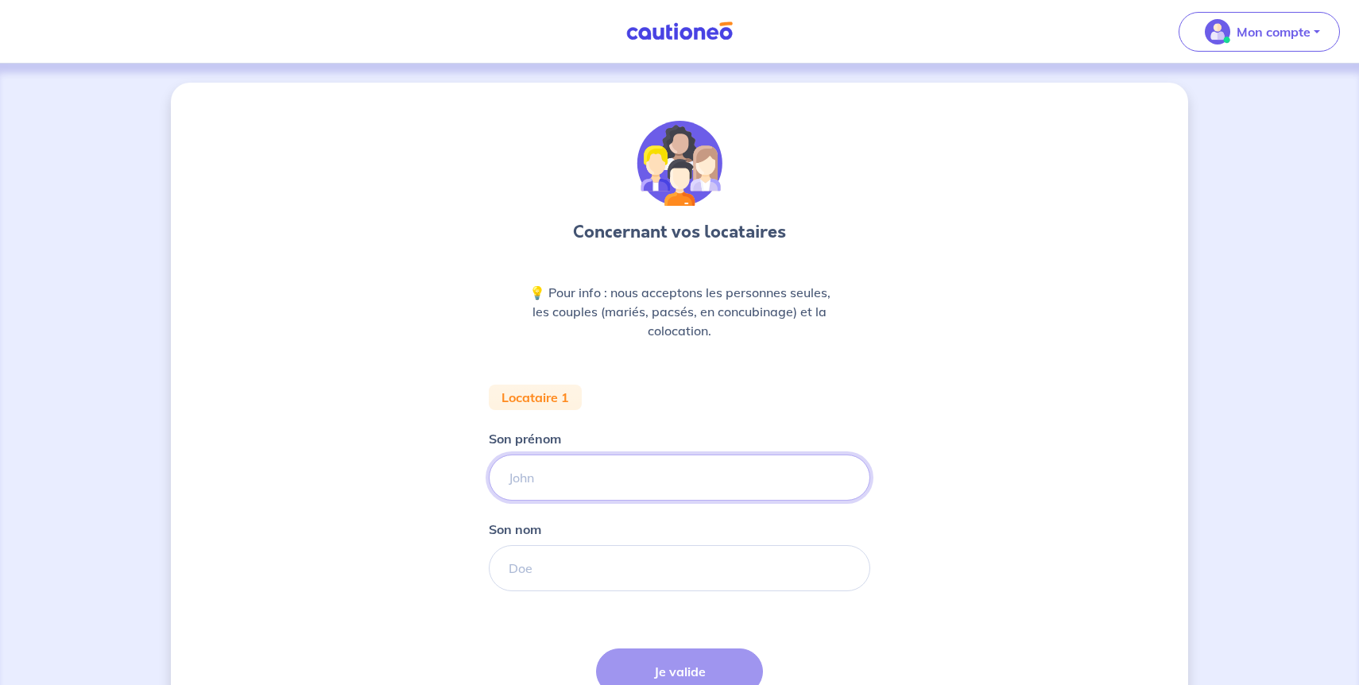
click at [596, 482] on input "Son prénom" at bounding box center [679, 478] width 381 height 46
click at [598, 477] on input "Son prénom" at bounding box center [679, 478] width 381 height 46
paste input "Baalla"
type input "Baalla"
click at [575, 564] on input "Son nom" at bounding box center [679, 568] width 381 height 46
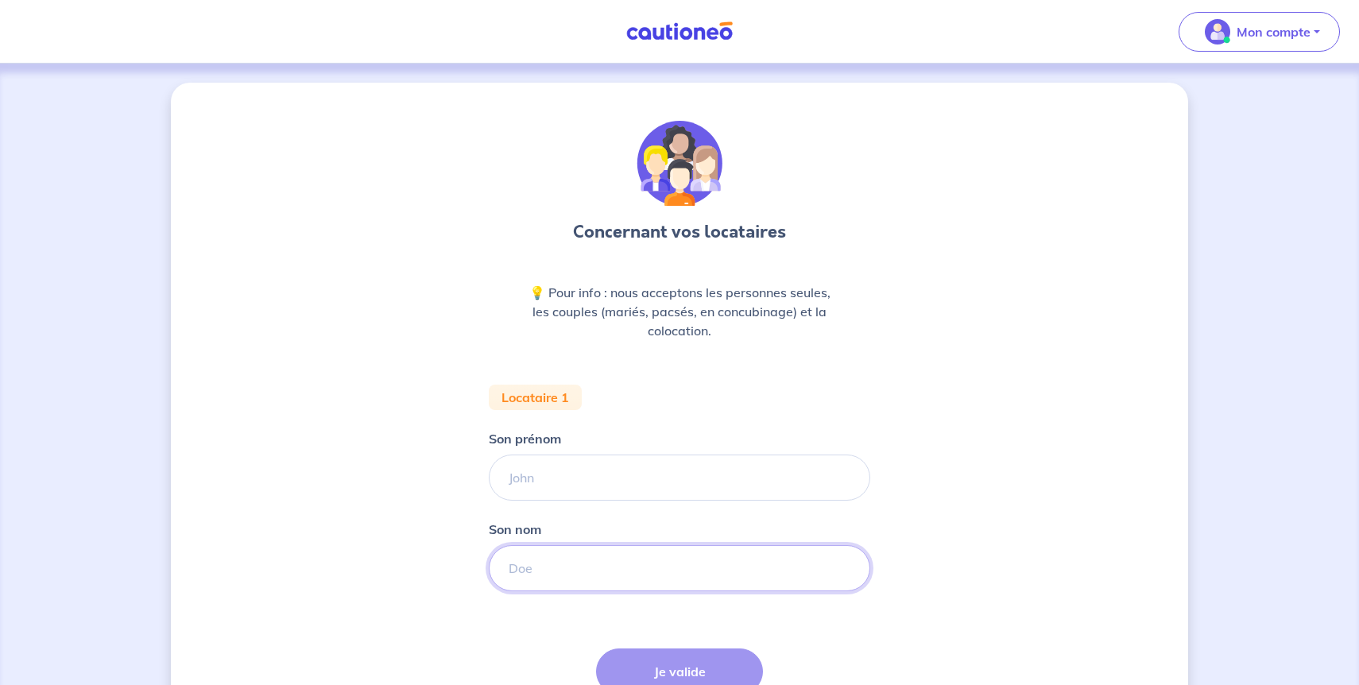
paste input "Baalla"
type input "Baalla"
click at [566, 483] on input "Son prénom" at bounding box center [679, 478] width 381 height 46
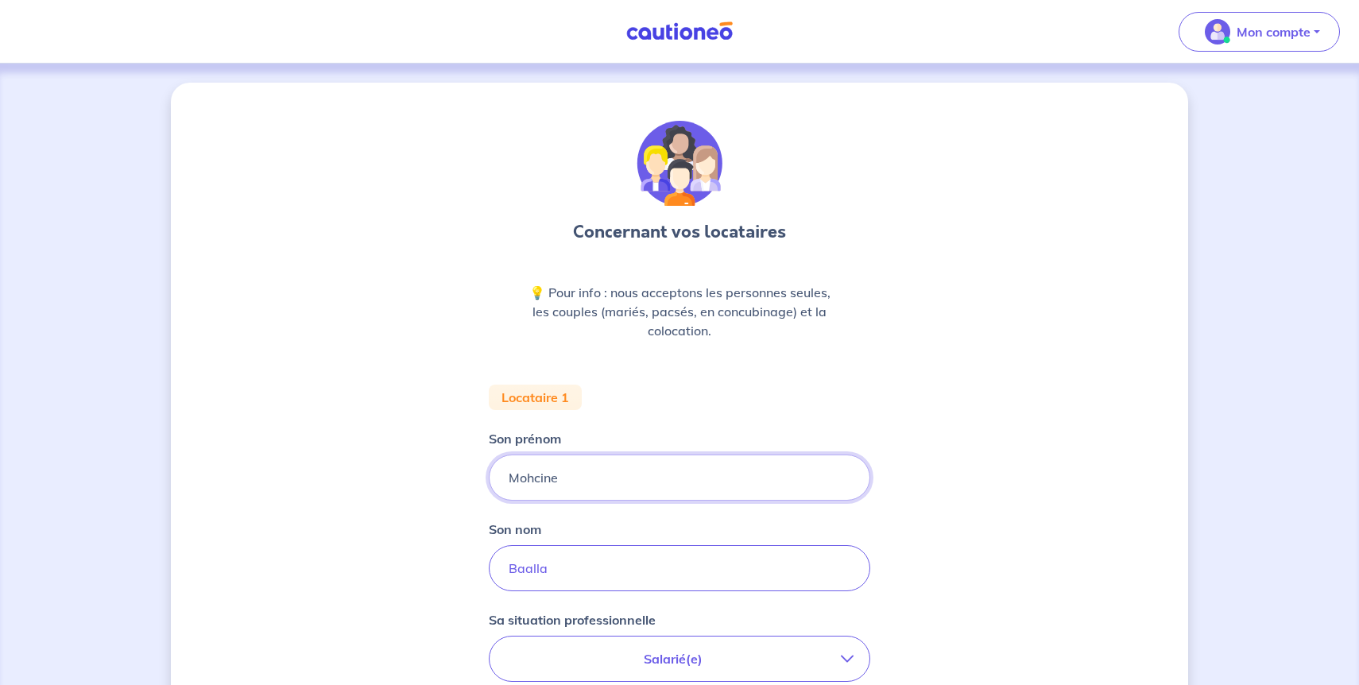
type input "Mohcine"
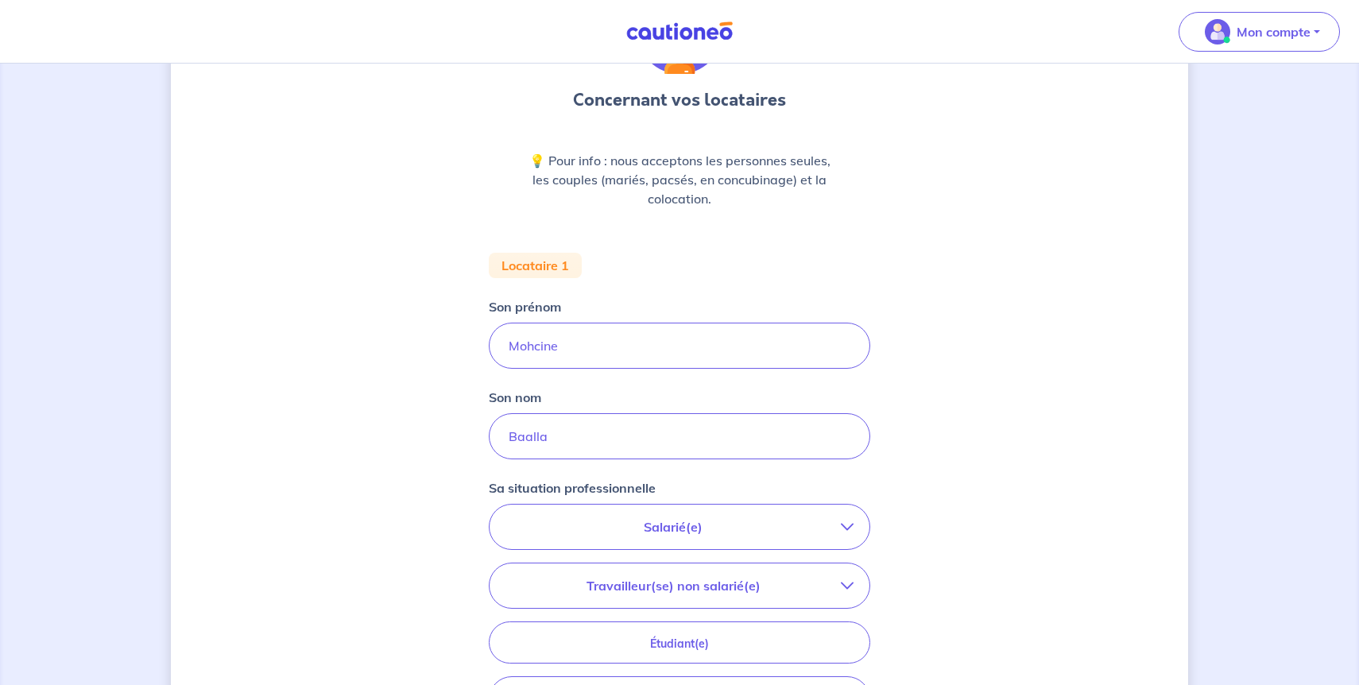
scroll to position [207, 0]
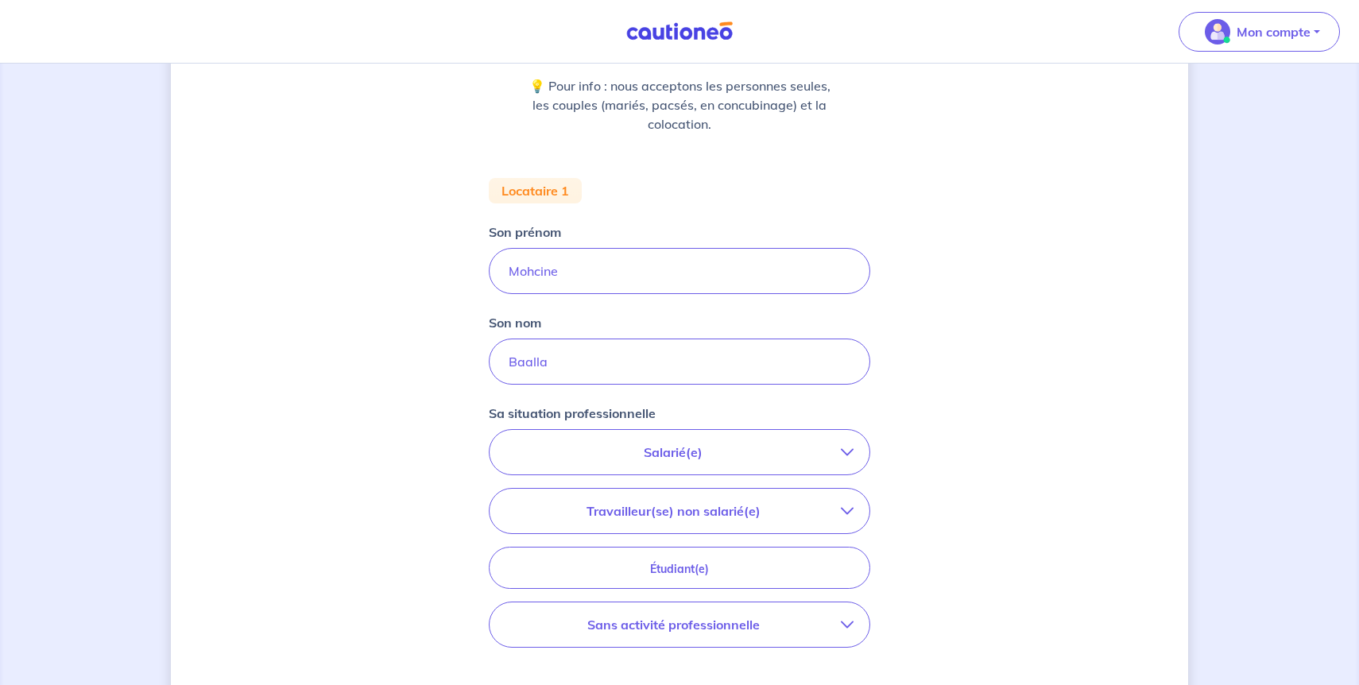
click at [671, 449] on p "Salarié(e)" at bounding box center [672, 452] width 335 height 19
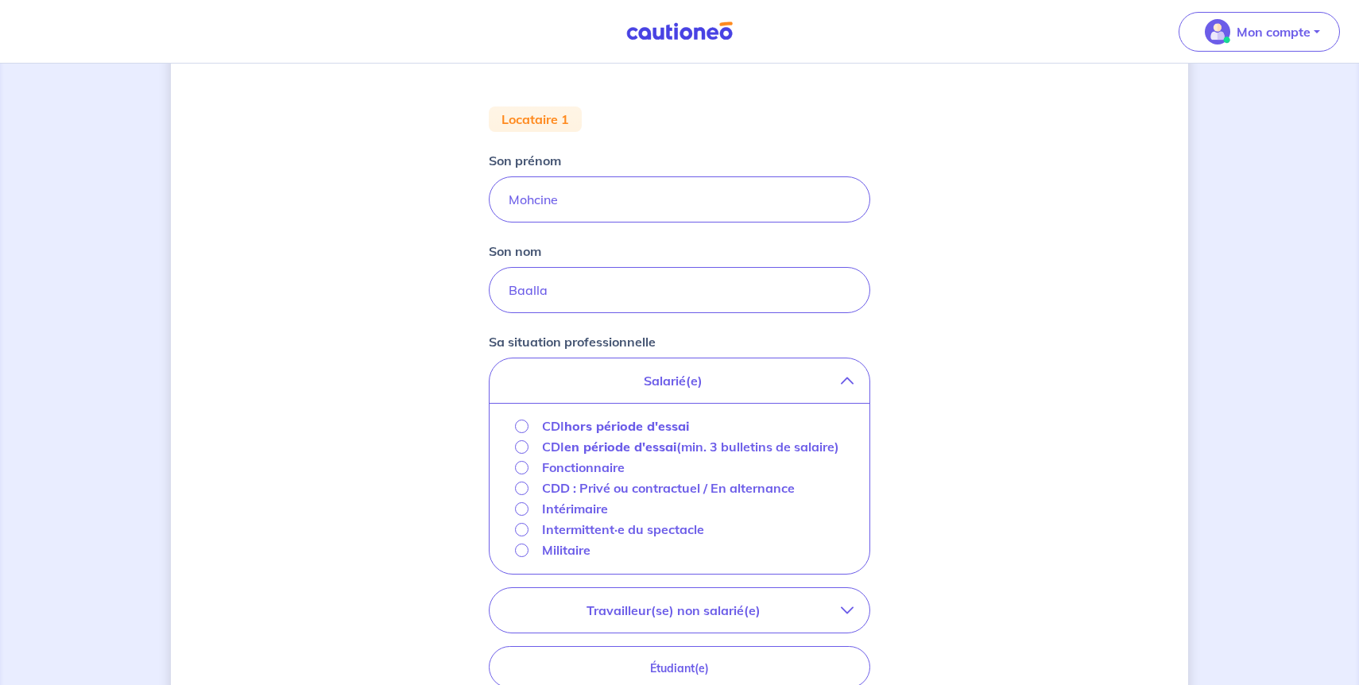
scroll to position [315, 0]
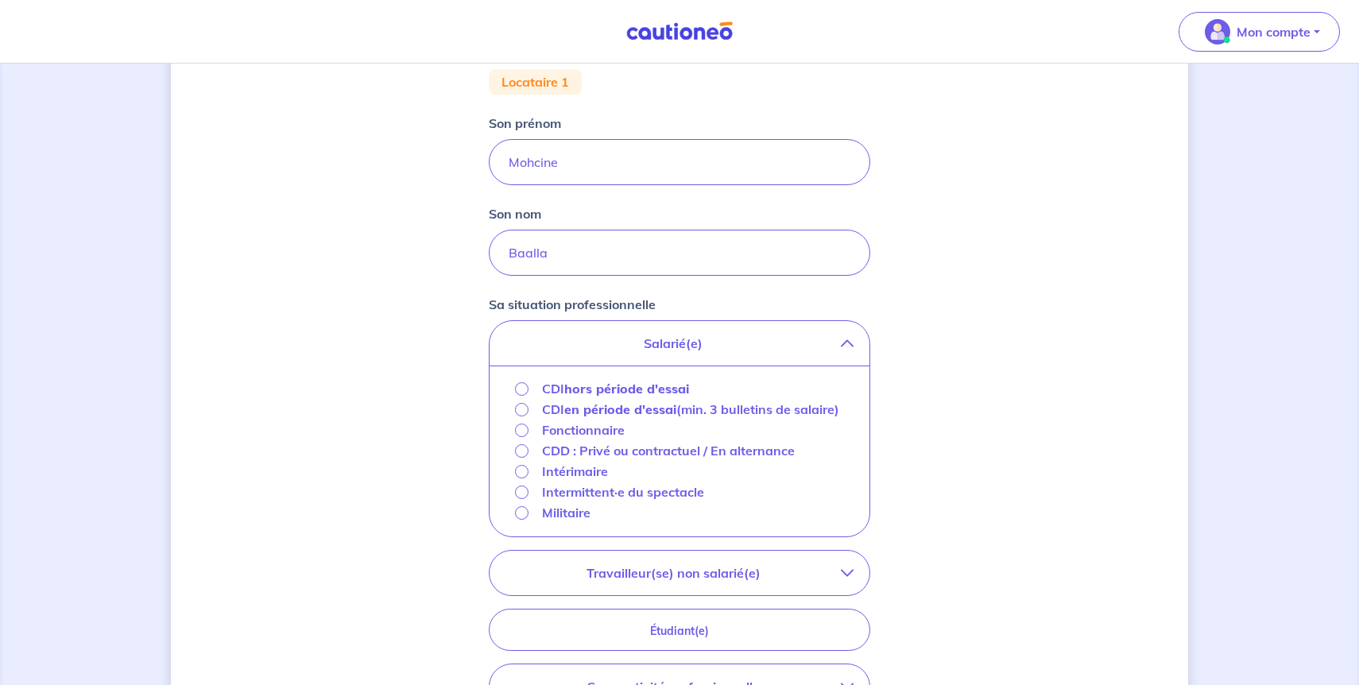
click at [628, 386] on strong "hors période d'essai" at bounding box center [626, 389] width 125 height 16
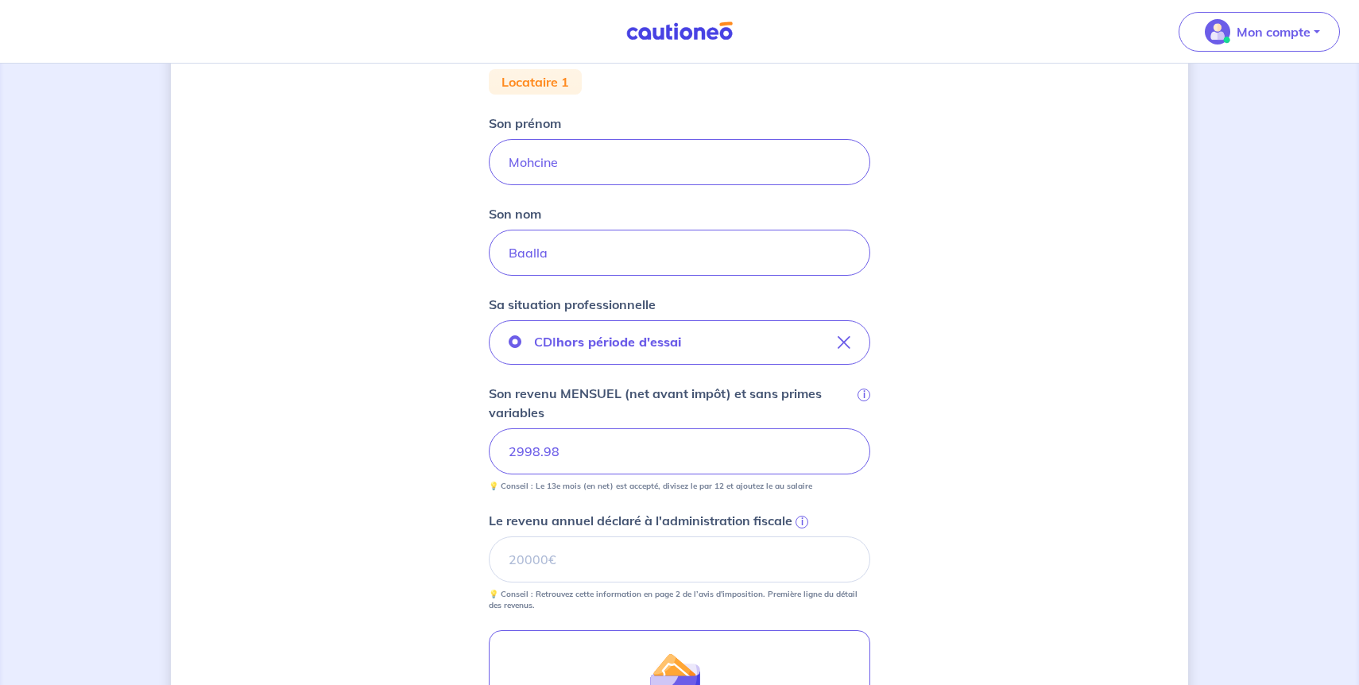
scroll to position [385, 0]
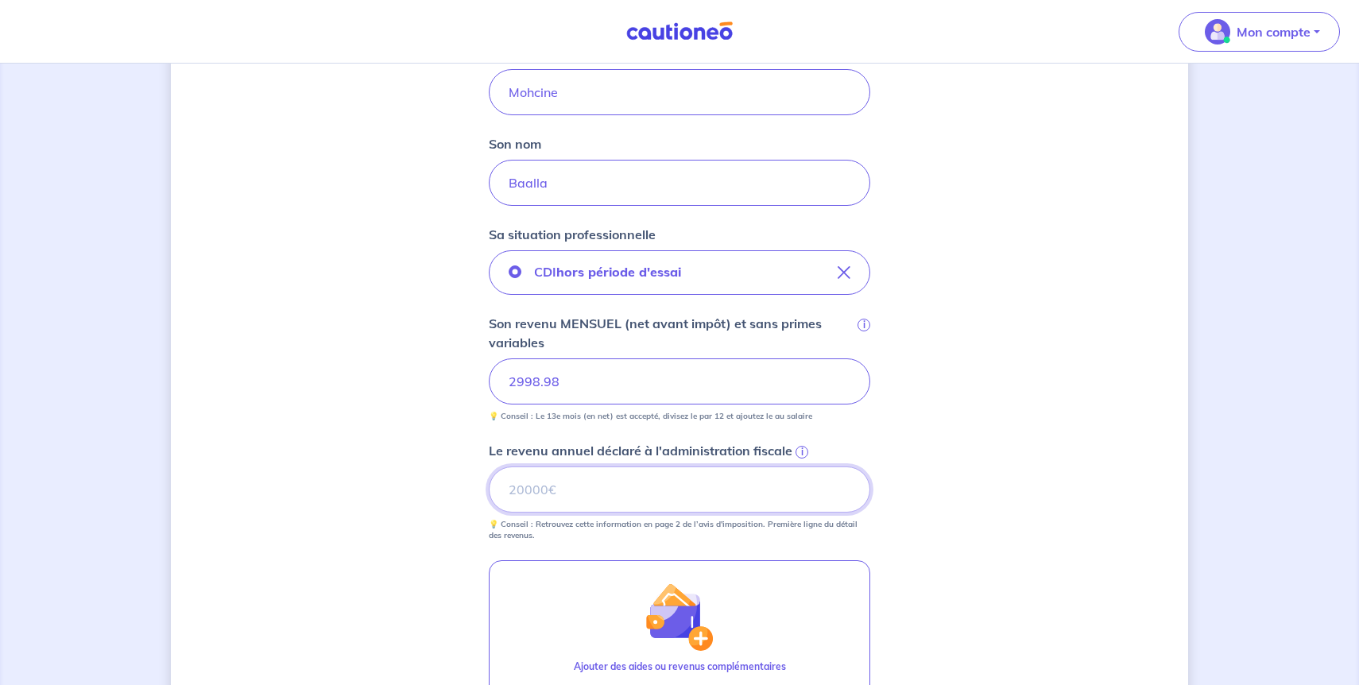
click at [602, 488] on input "Le revenu annuel déclaré à l'administration fiscale i" at bounding box center [679, 489] width 381 height 46
click at [876, 440] on div "Concernant vos locataires 💡 Pour info : nous acceptons les personnes seules, le…" at bounding box center [679, 317] width 1017 height 1241
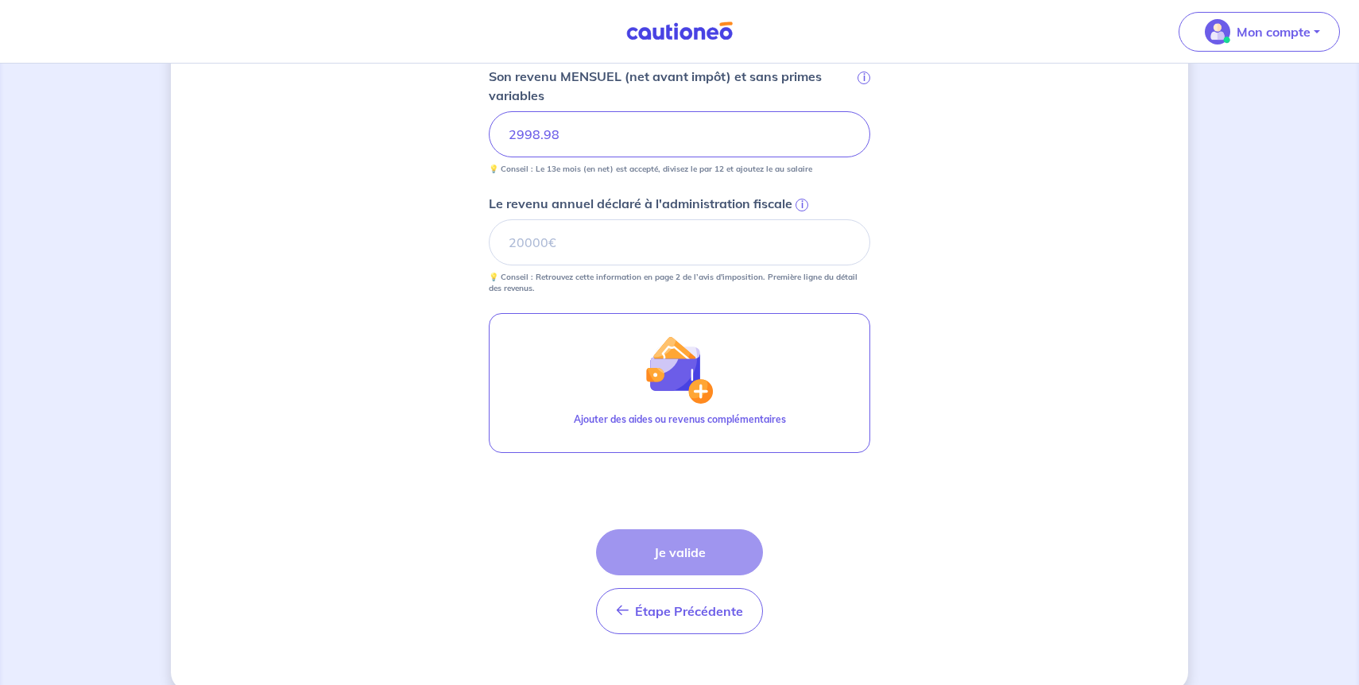
scroll to position [652, 0]
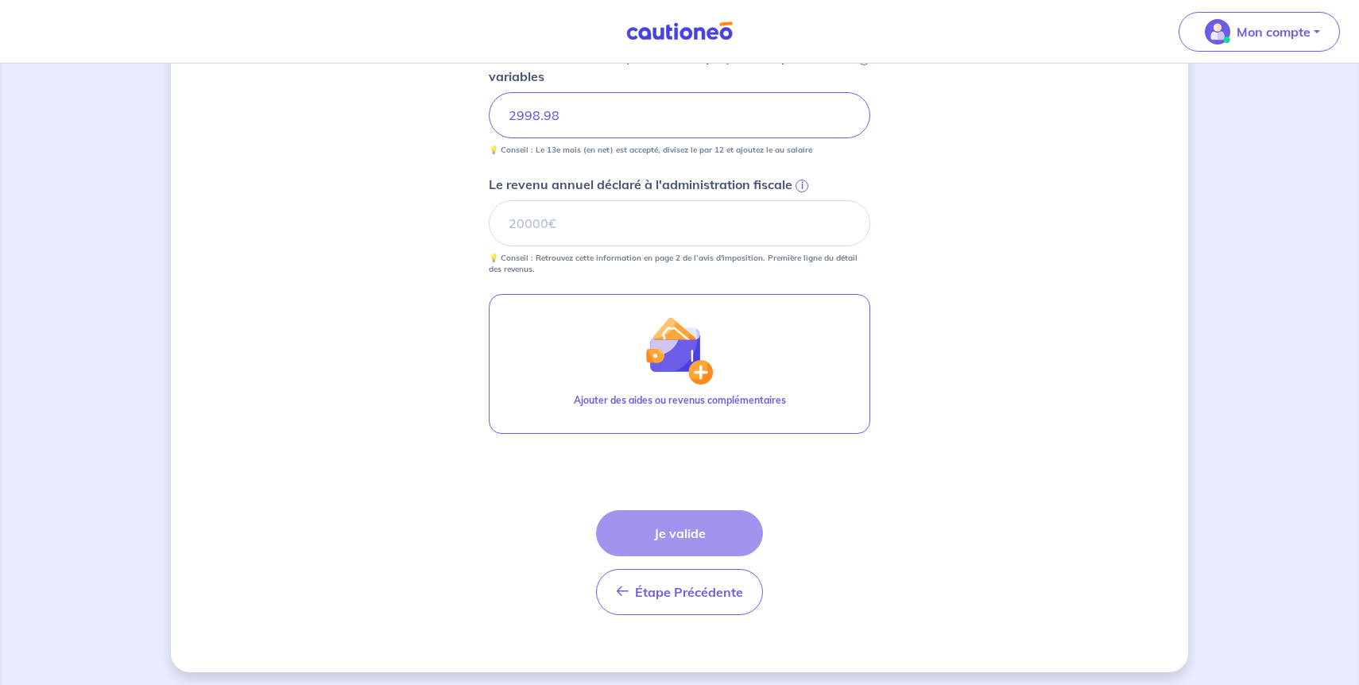
click at [698, 546] on div "Étape Précédente Précédent Je valide Je valide" at bounding box center [679, 562] width 167 height 105
click at [608, 223] on input "Le revenu annuel déclaré à l'administration fiscale i" at bounding box center [679, 223] width 381 height 46
click at [803, 180] on span "i" at bounding box center [801, 186] width 13 height 13
click at [803, 200] on input "Le revenu annuel déclaré à l'administration fiscale i" at bounding box center [679, 223] width 381 height 46
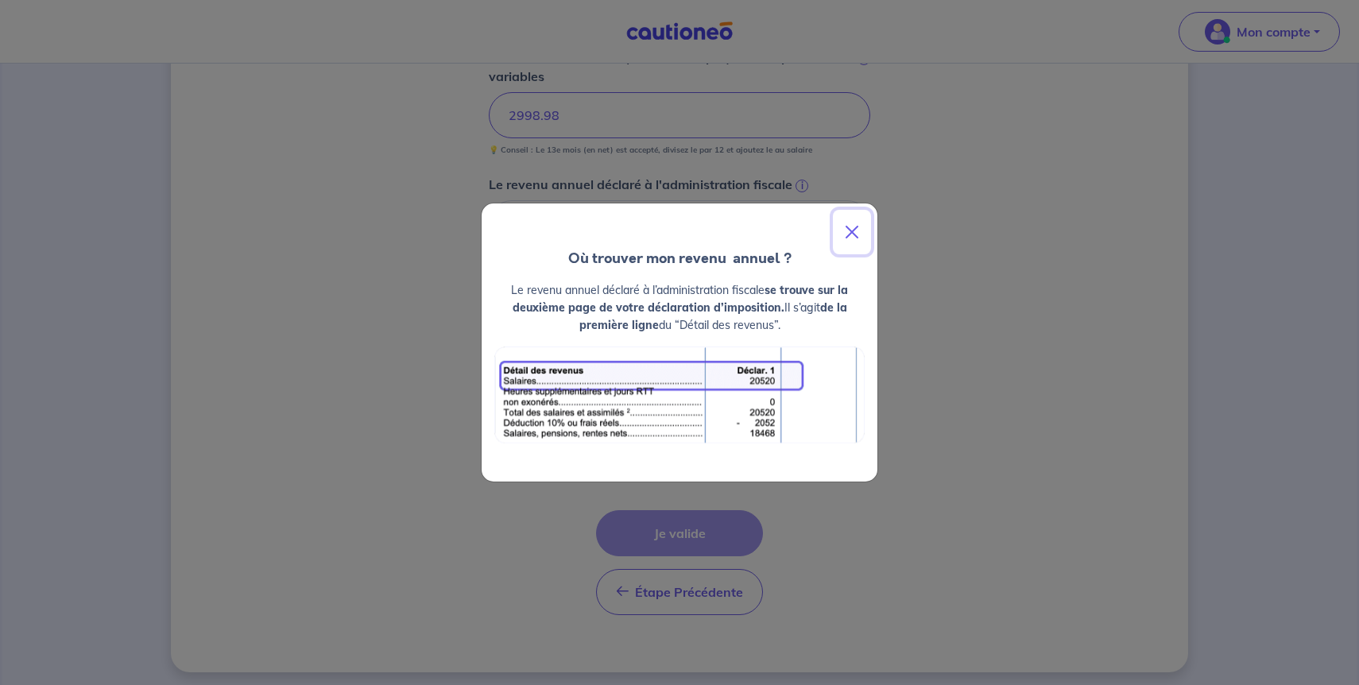
click at [856, 230] on button "Close" at bounding box center [852, 232] width 38 height 44
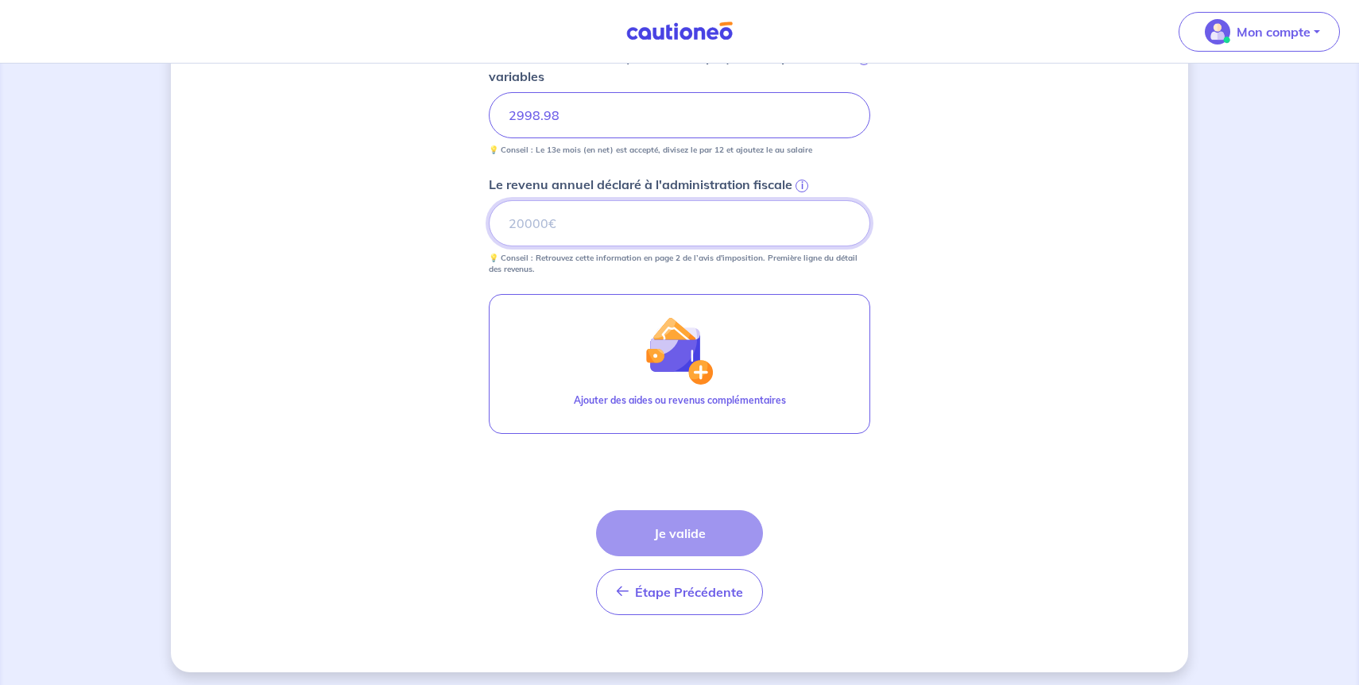
click at [576, 226] on input "Le revenu annuel déclaré à l'administration fiscale i" at bounding box center [679, 223] width 381 height 46
click at [800, 184] on span "i" at bounding box center [801, 186] width 13 height 13
click at [800, 200] on input "Le revenu annuel déclaré à l'administration fiscale i" at bounding box center [679, 223] width 381 height 46
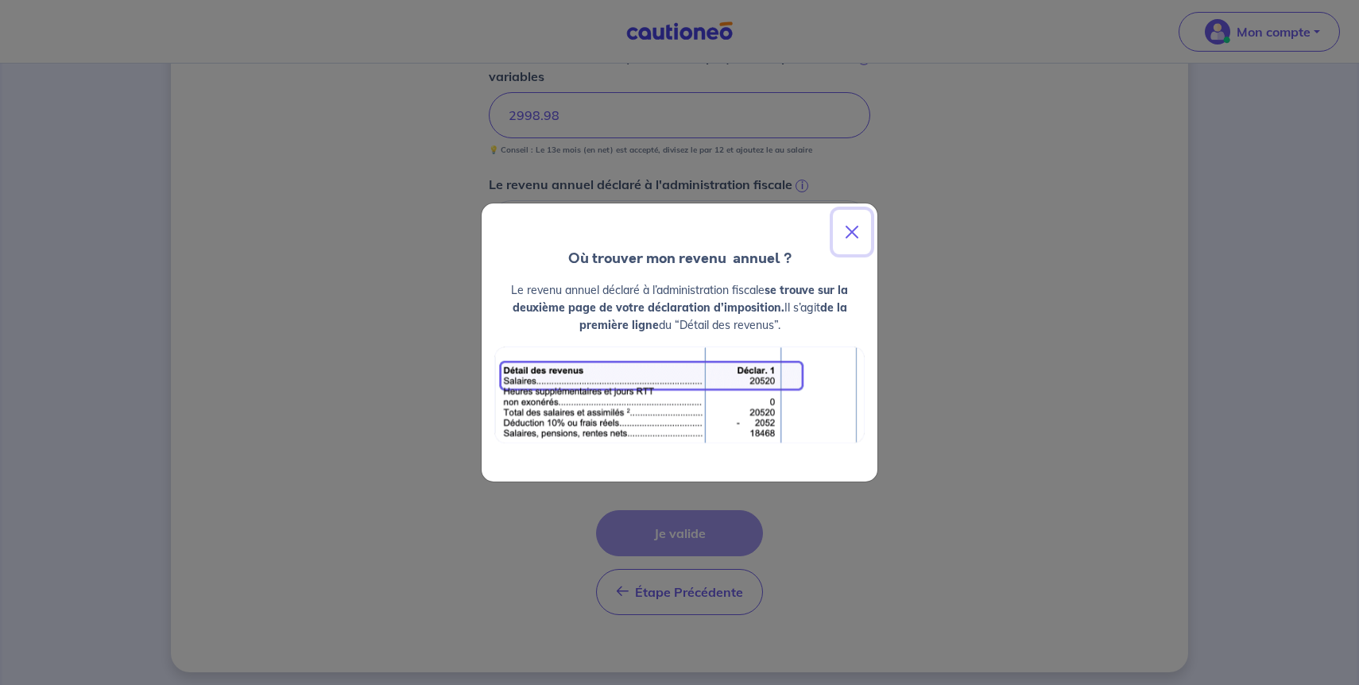
click at [851, 226] on button "Close" at bounding box center [852, 232] width 38 height 44
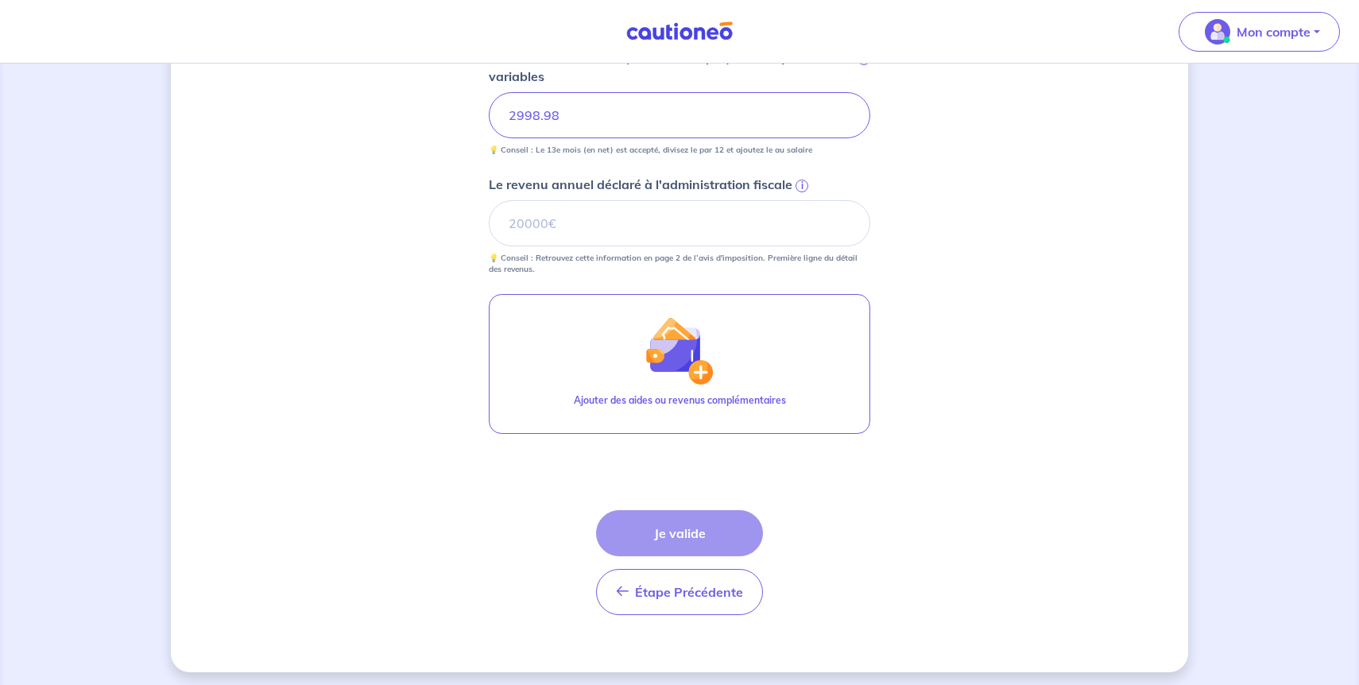
click at [671, 253] on p "💡 Conseil : Retrouvez cette information en page 2 de l’avis d'imposition. Premi…" at bounding box center [679, 264] width 381 height 22
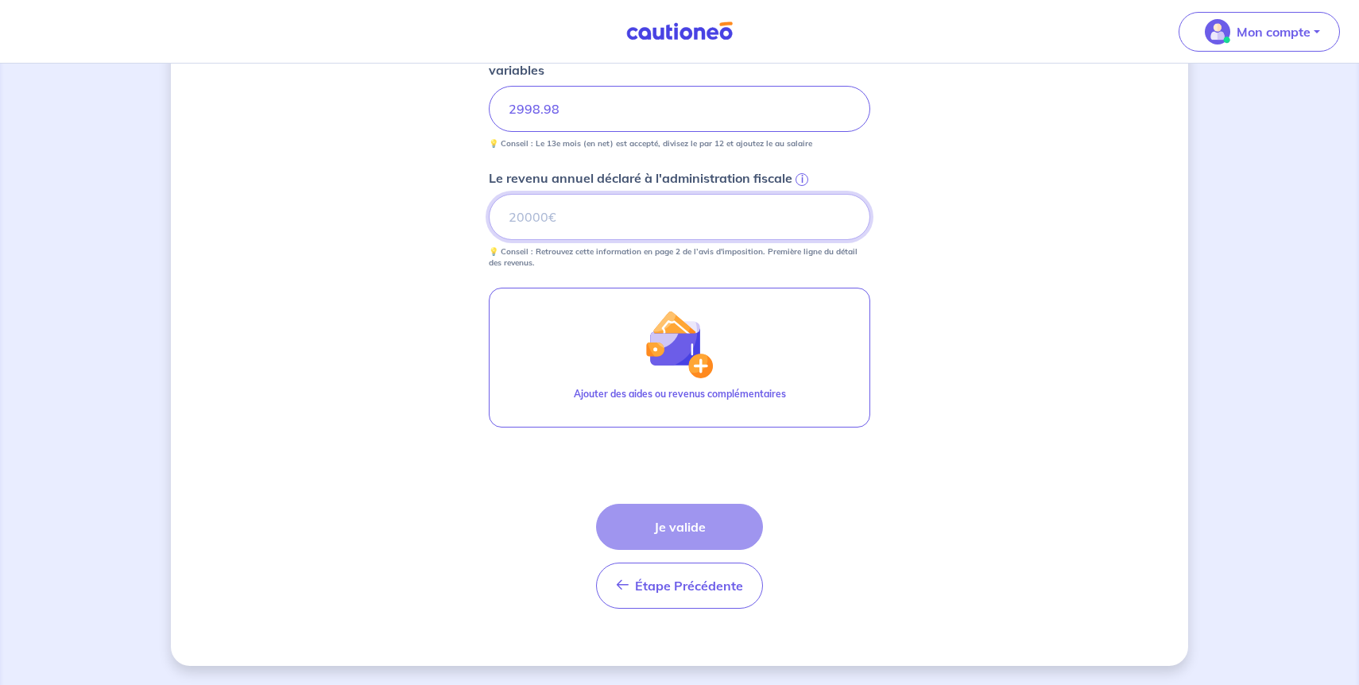
click at [660, 216] on input "Le revenu annuel déclaré à l'administration fiscale i" at bounding box center [679, 217] width 381 height 46
click at [667, 221] on input "Le revenu annuel déclaré à l'administration fiscale i" at bounding box center [679, 217] width 381 height 46
type input "25000"
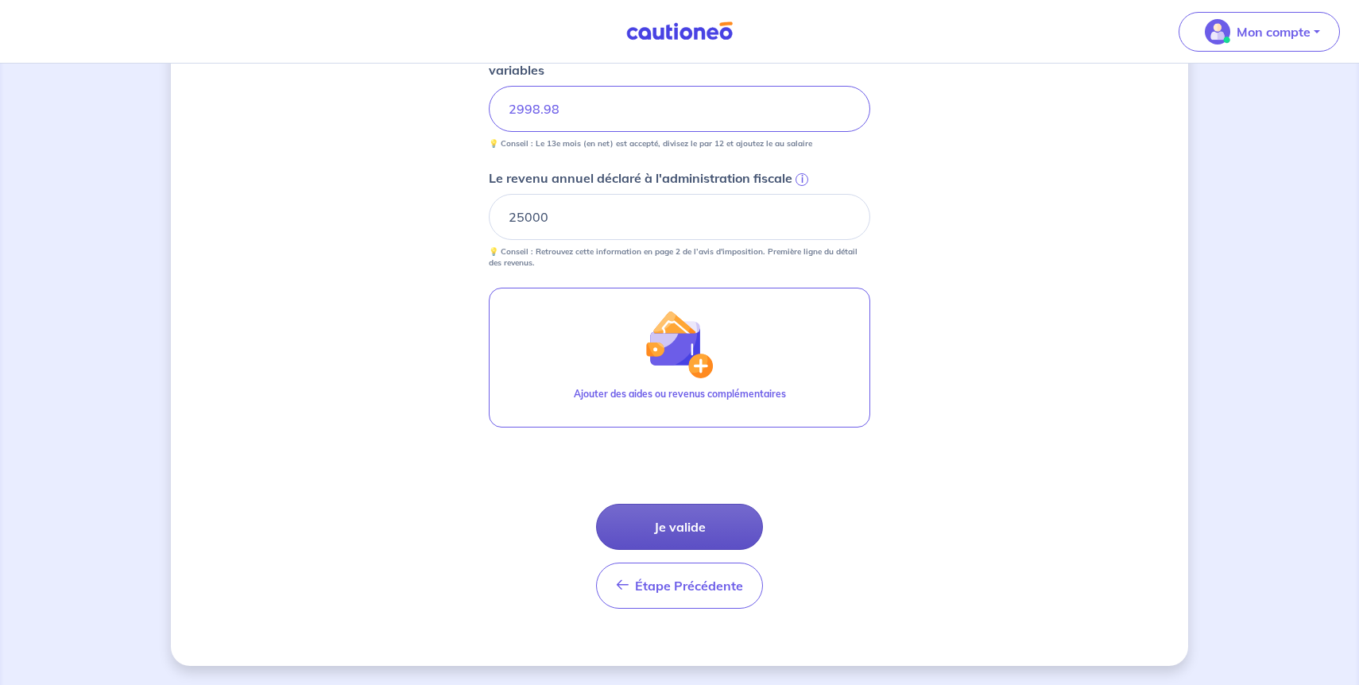
click at [683, 520] on button "Je valide" at bounding box center [679, 527] width 167 height 46
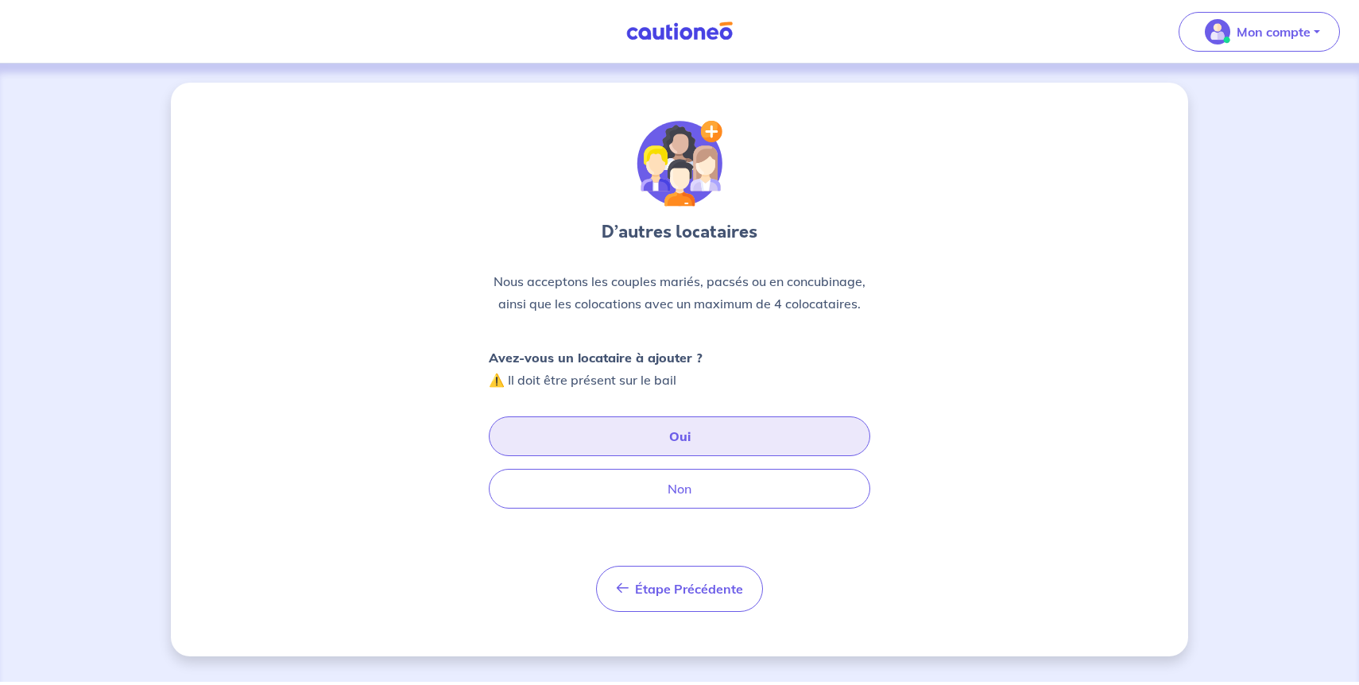
click at [670, 446] on button "Oui" at bounding box center [679, 436] width 381 height 40
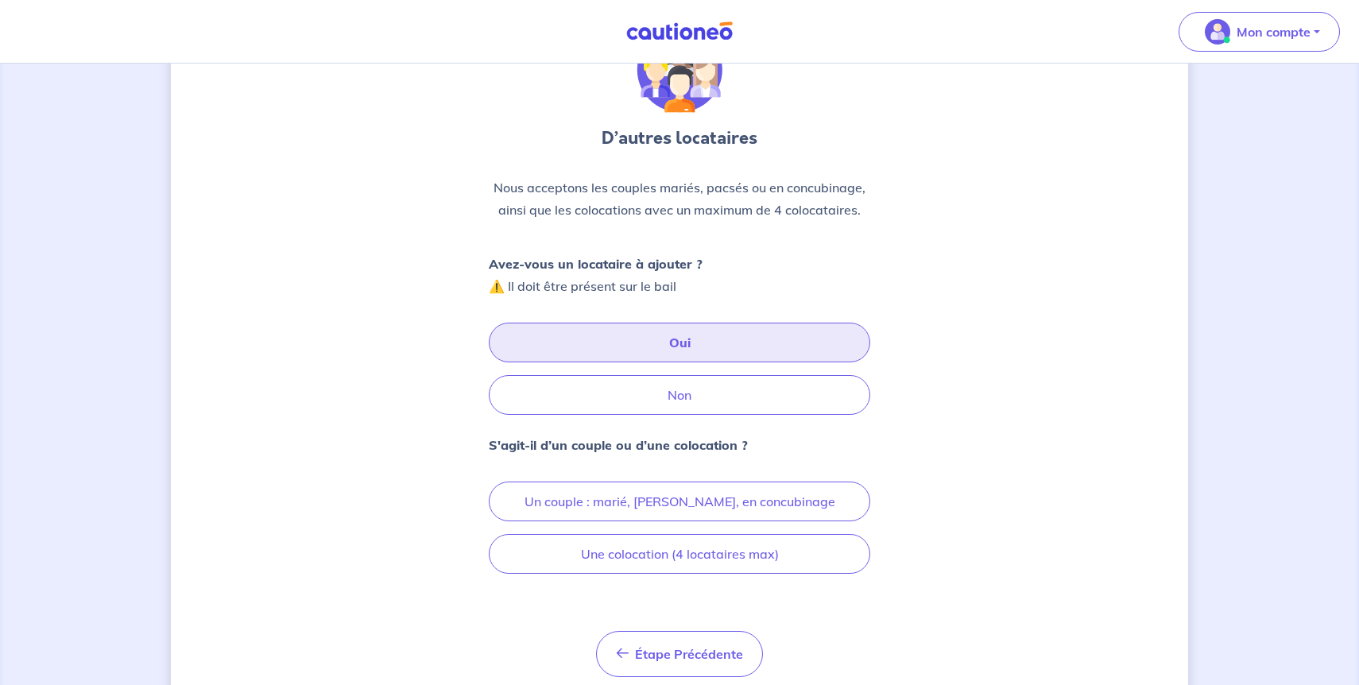
scroll to position [130, 0]
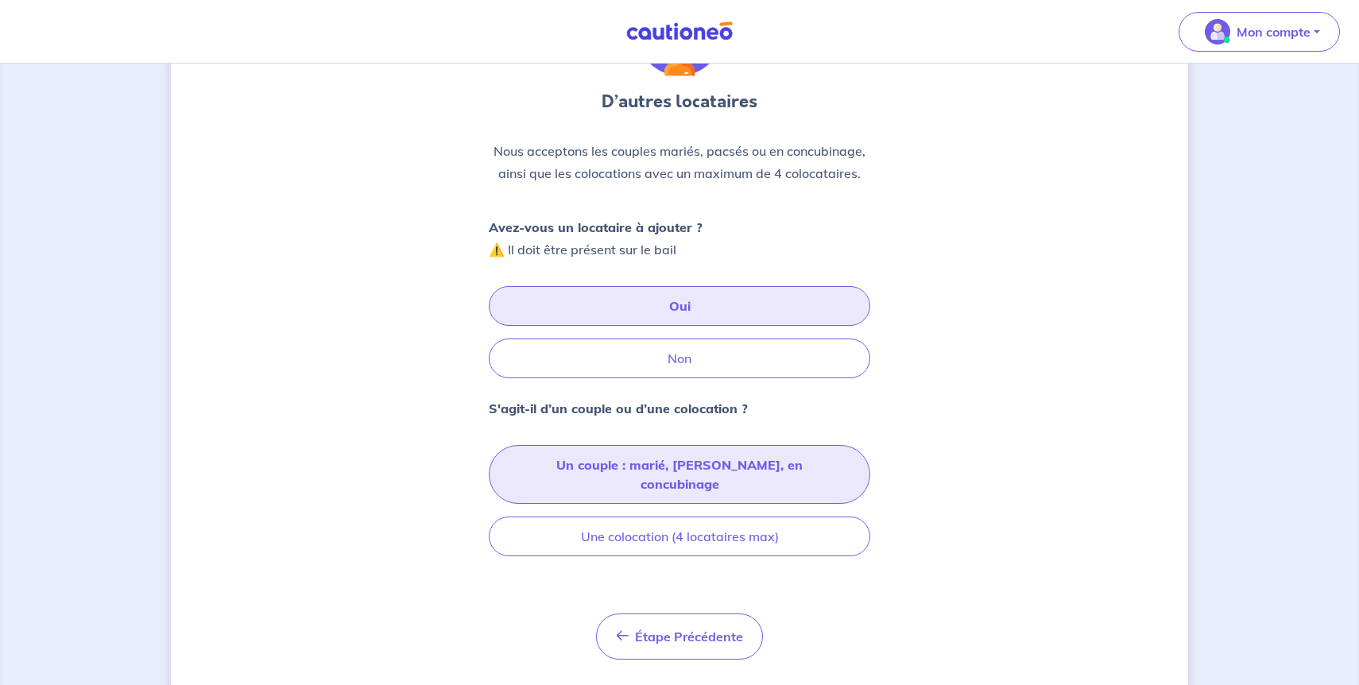
click at [695, 473] on button "Un couple : marié, [PERSON_NAME], en concubinage" at bounding box center [679, 474] width 381 height 59
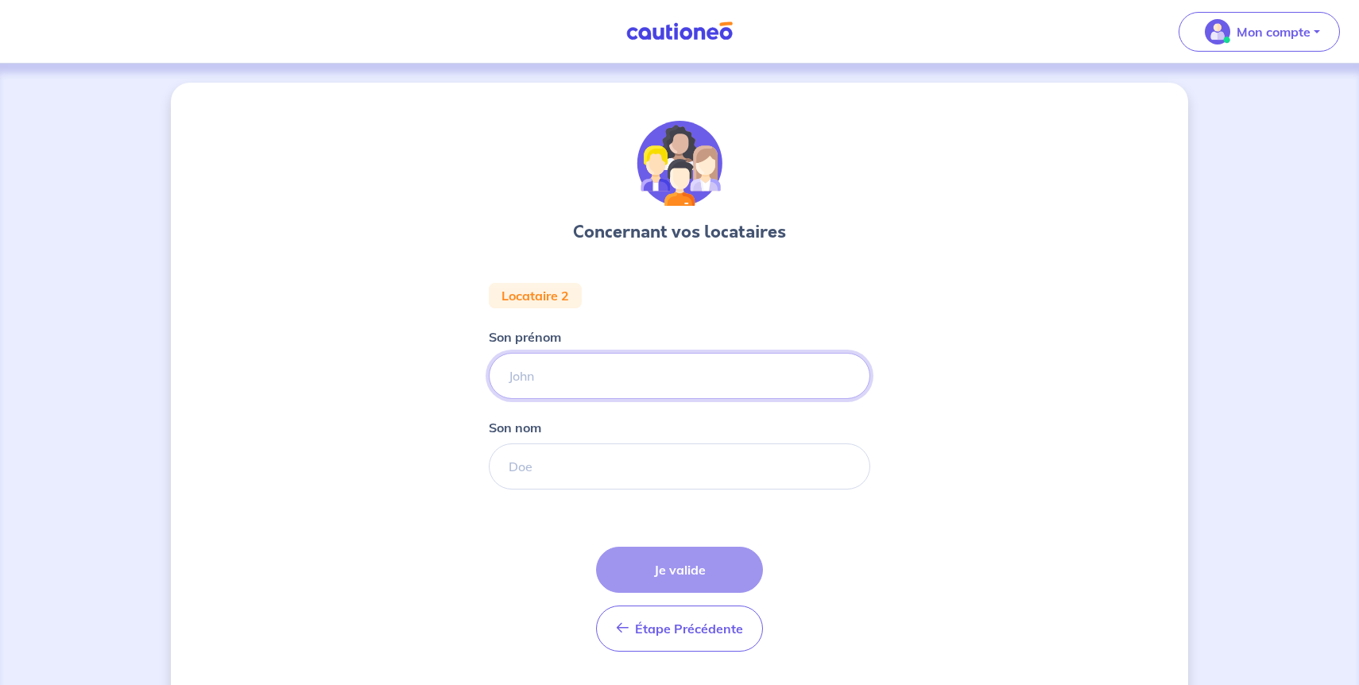
click at [609, 373] on input "Son prénom" at bounding box center [679, 376] width 381 height 46
type input "RIM"
click at [629, 464] on input "Son nom" at bounding box center [679, 466] width 381 height 46
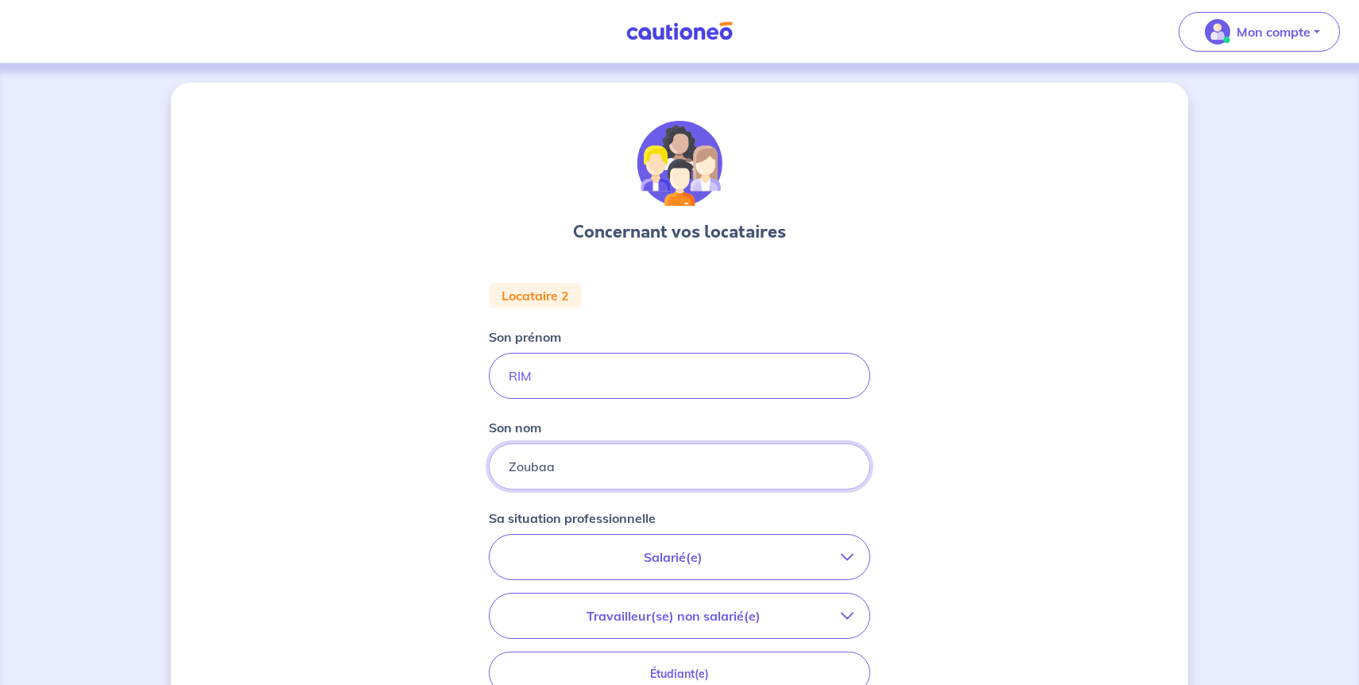
type input "Zoubaa"
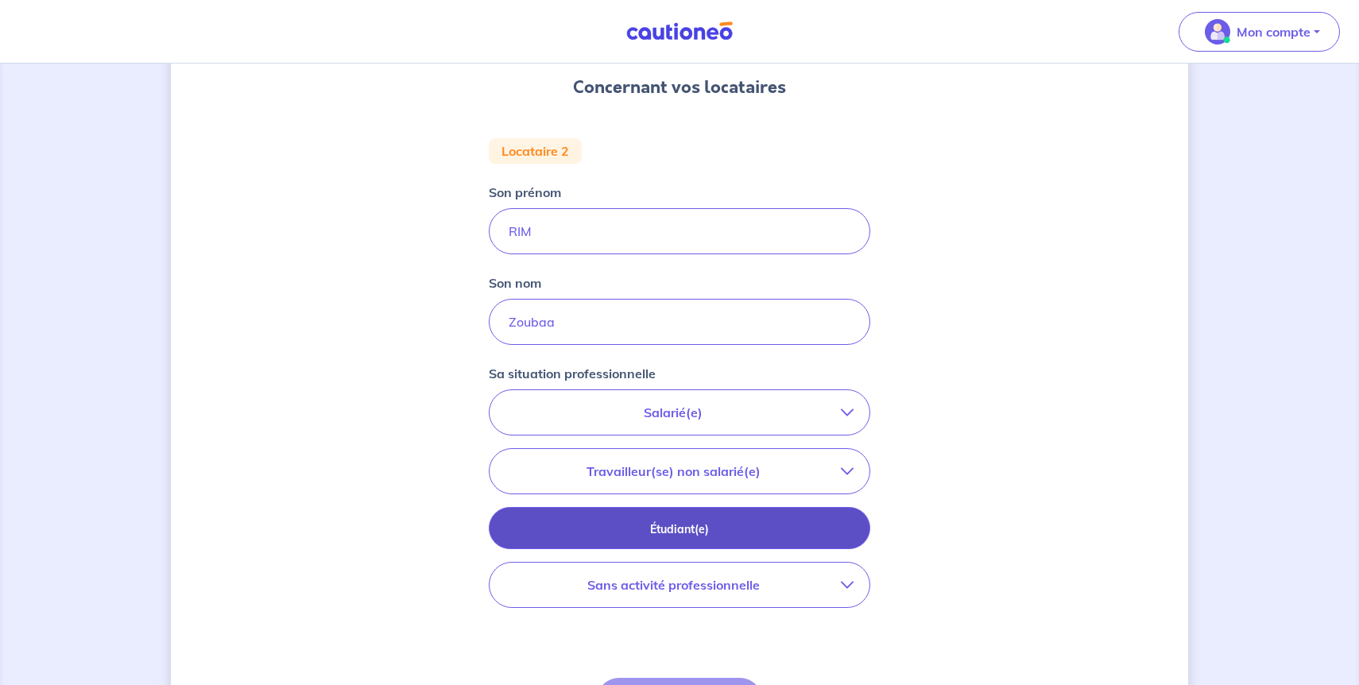
scroll to position [149, 0]
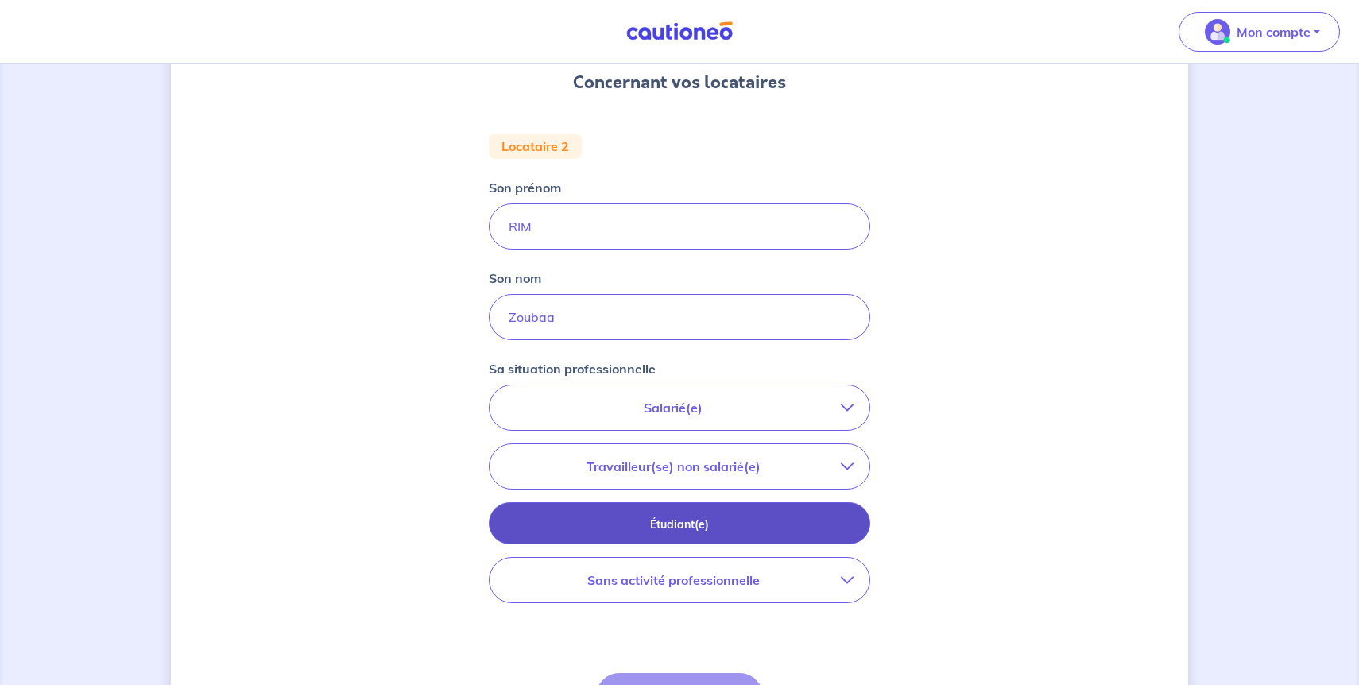
click at [695, 523] on p "Étudiant(e)" at bounding box center [680, 524] width 342 height 17
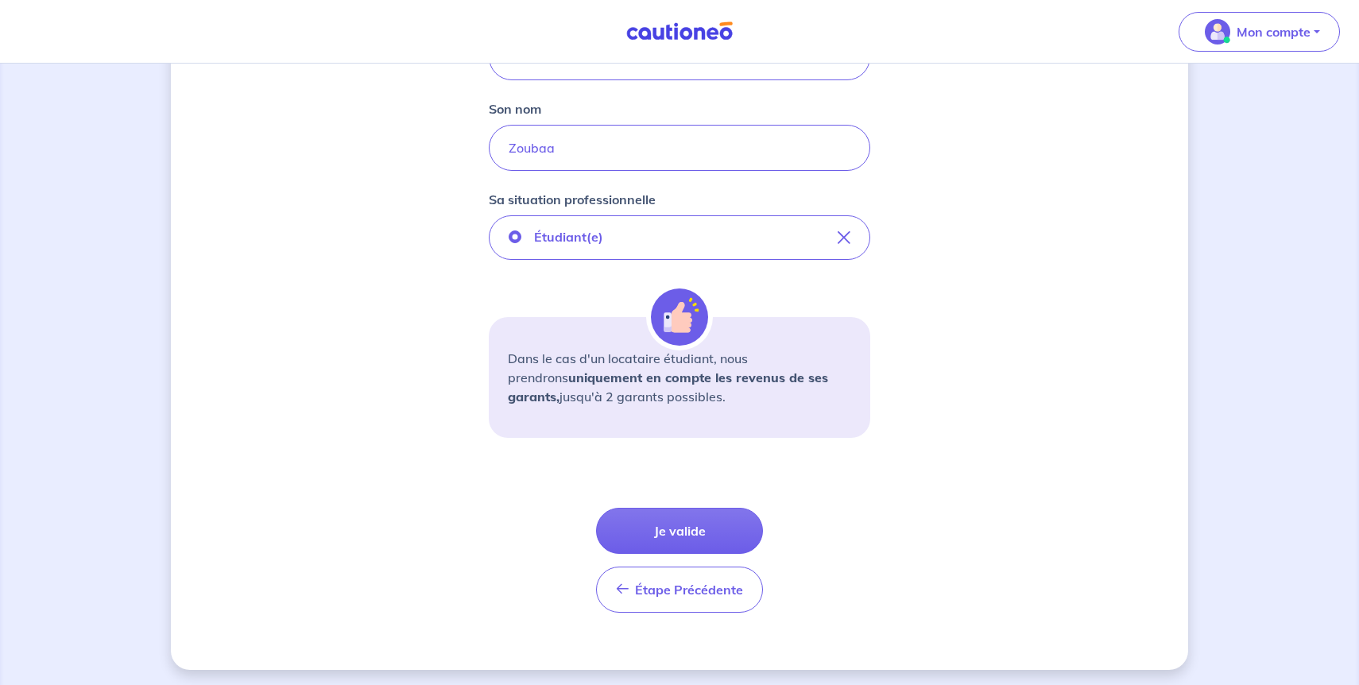
scroll to position [320, 0]
click at [679, 529] on button "Je valide" at bounding box center [679, 529] width 167 height 46
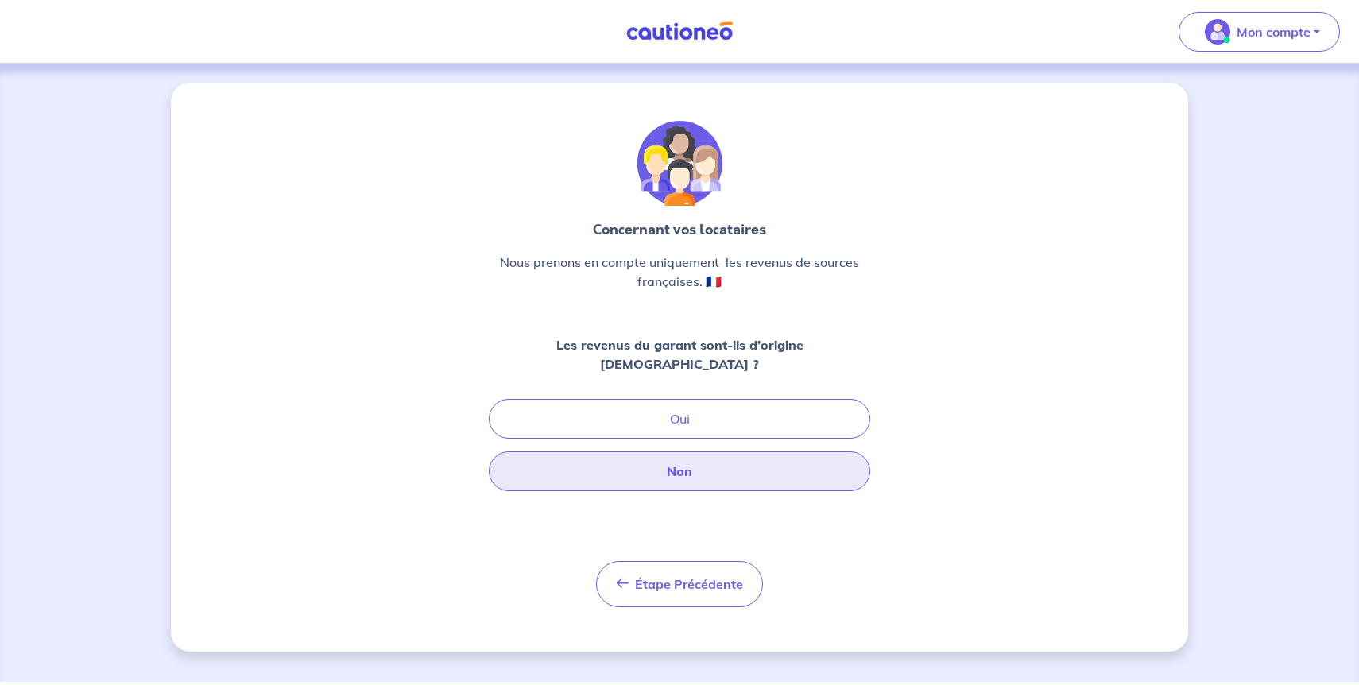
click at [686, 451] on button "Non" at bounding box center [679, 471] width 381 height 40
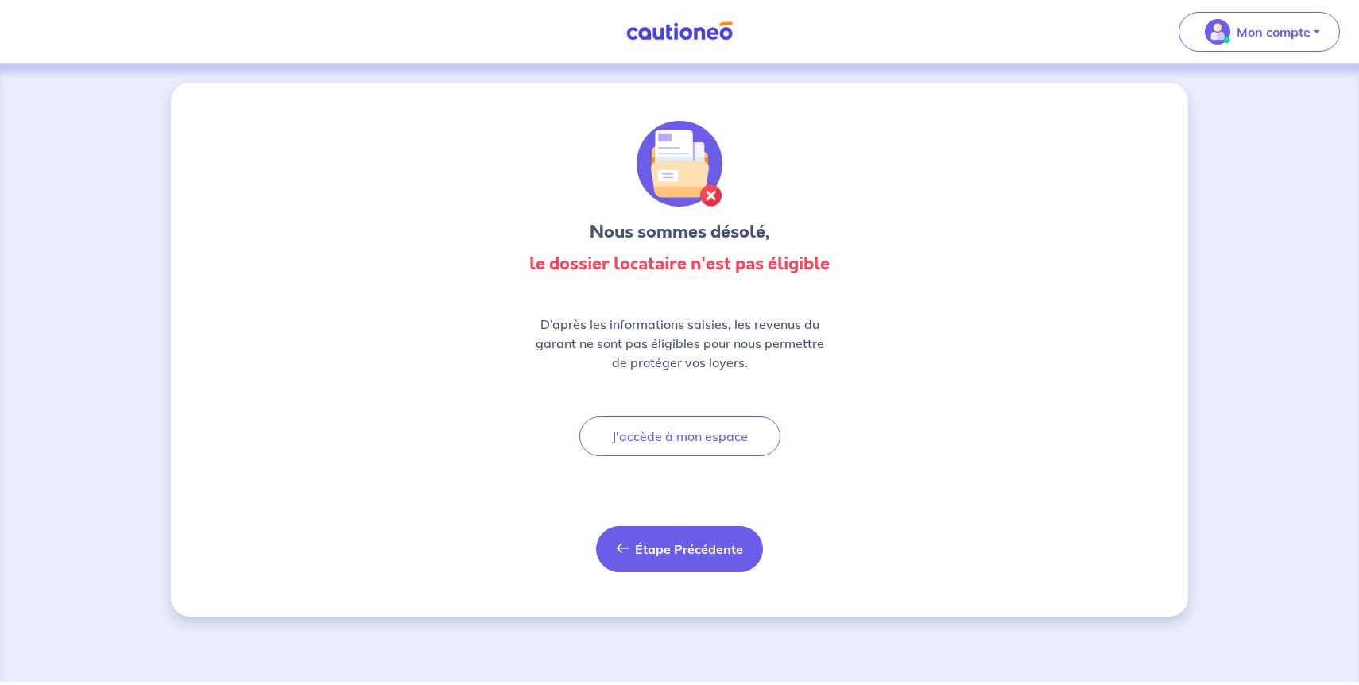
click at [691, 560] on button "Étape Précédente Précédent" at bounding box center [679, 549] width 167 height 46
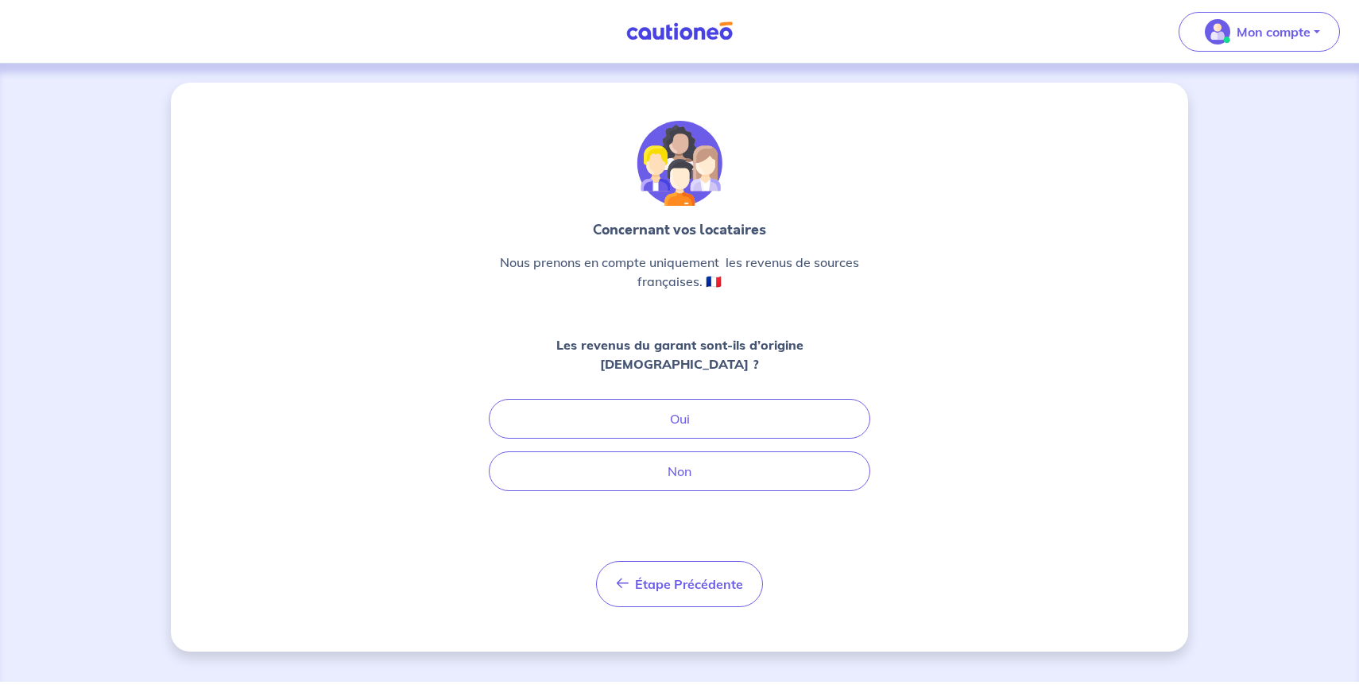
click at [691, 576] on span "Étape Précédente" at bounding box center [689, 584] width 108 height 16
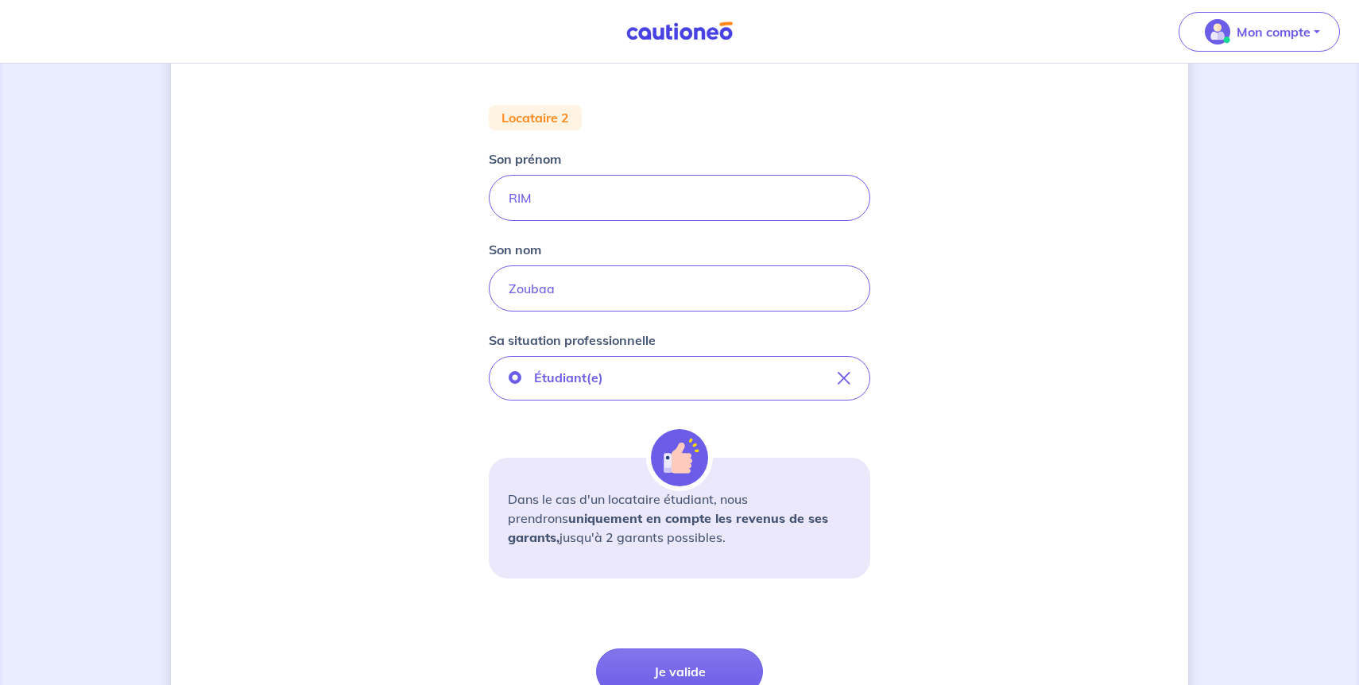
scroll to position [152, 0]
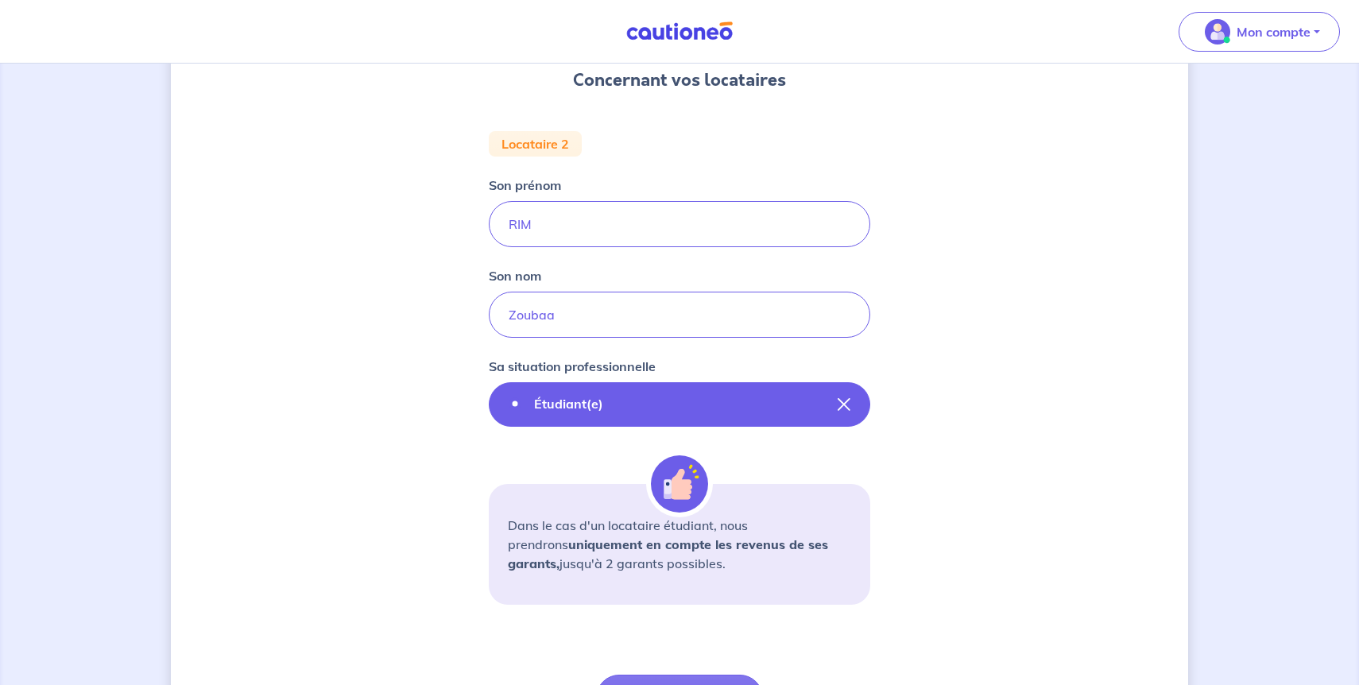
click at [652, 408] on button "Étudiant(e)" at bounding box center [679, 404] width 381 height 44
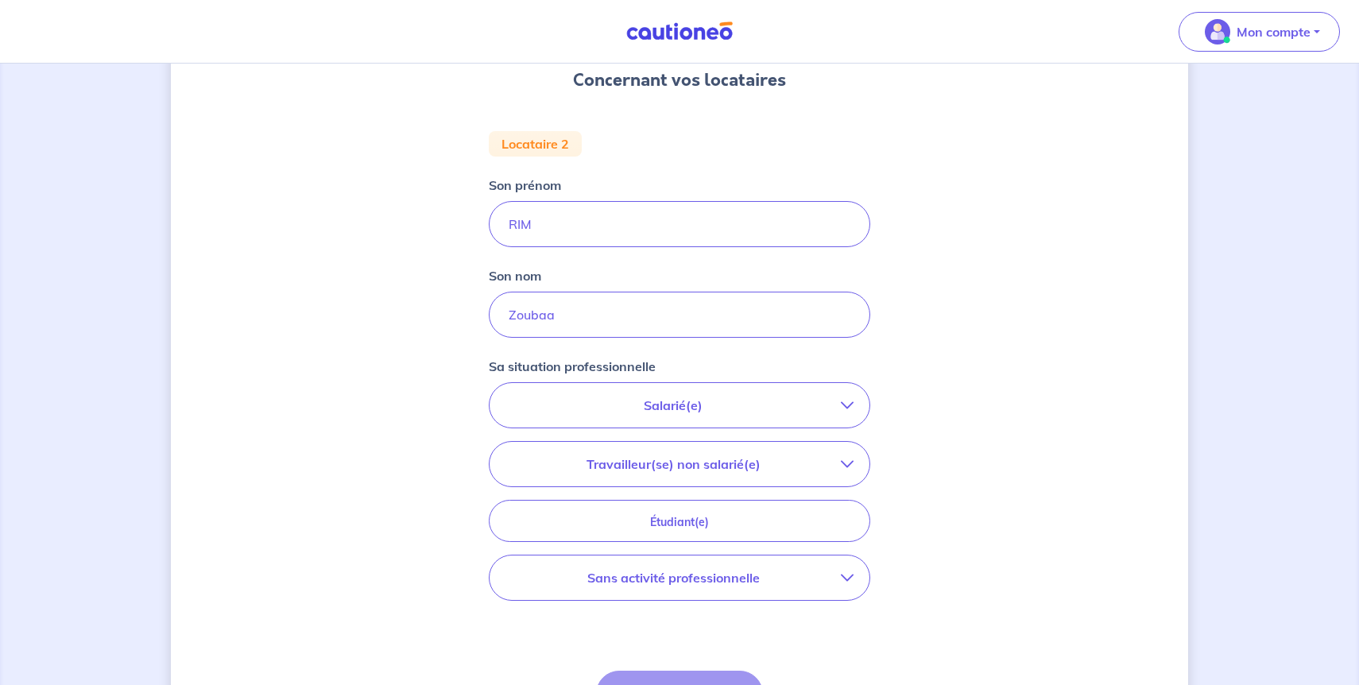
click at [683, 588] on button "Sans activité professionnelle" at bounding box center [679, 577] width 380 height 44
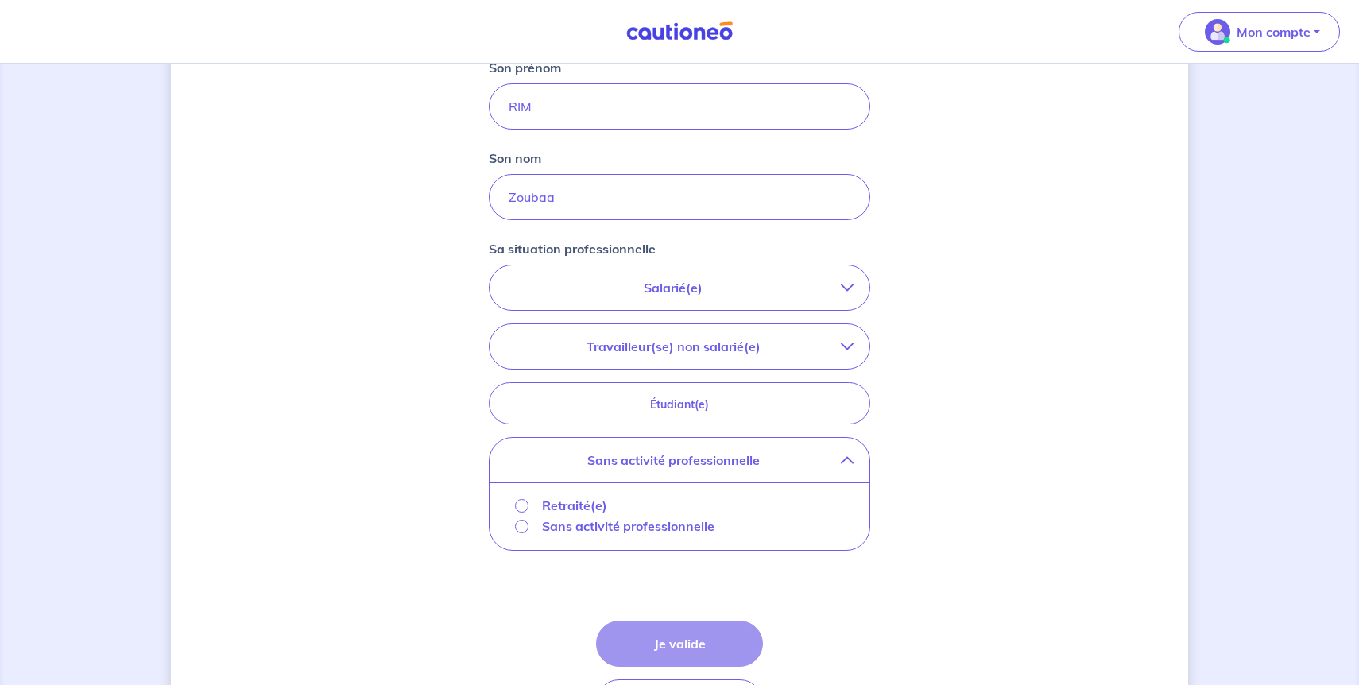
scroll to position [319, 0]
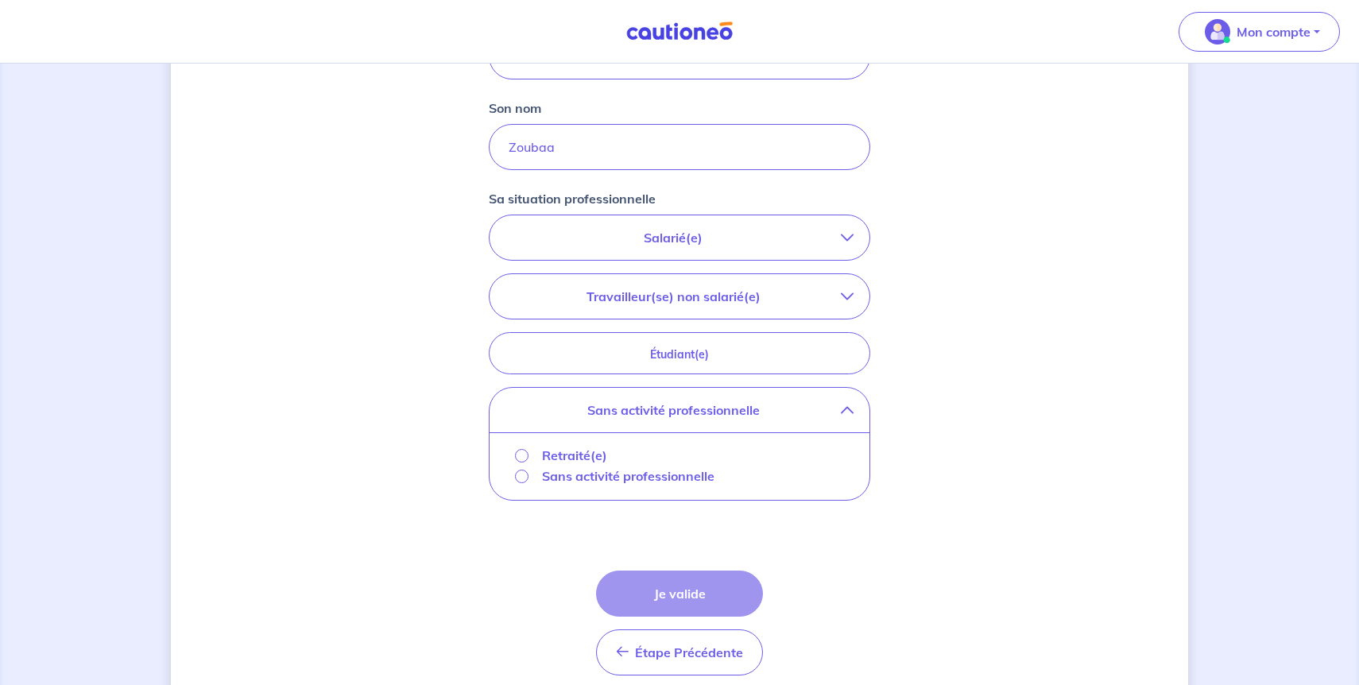
click at [635, 481] on p "Sans activité professionnelle" at bounding box center [628, 475] width 172 height 19
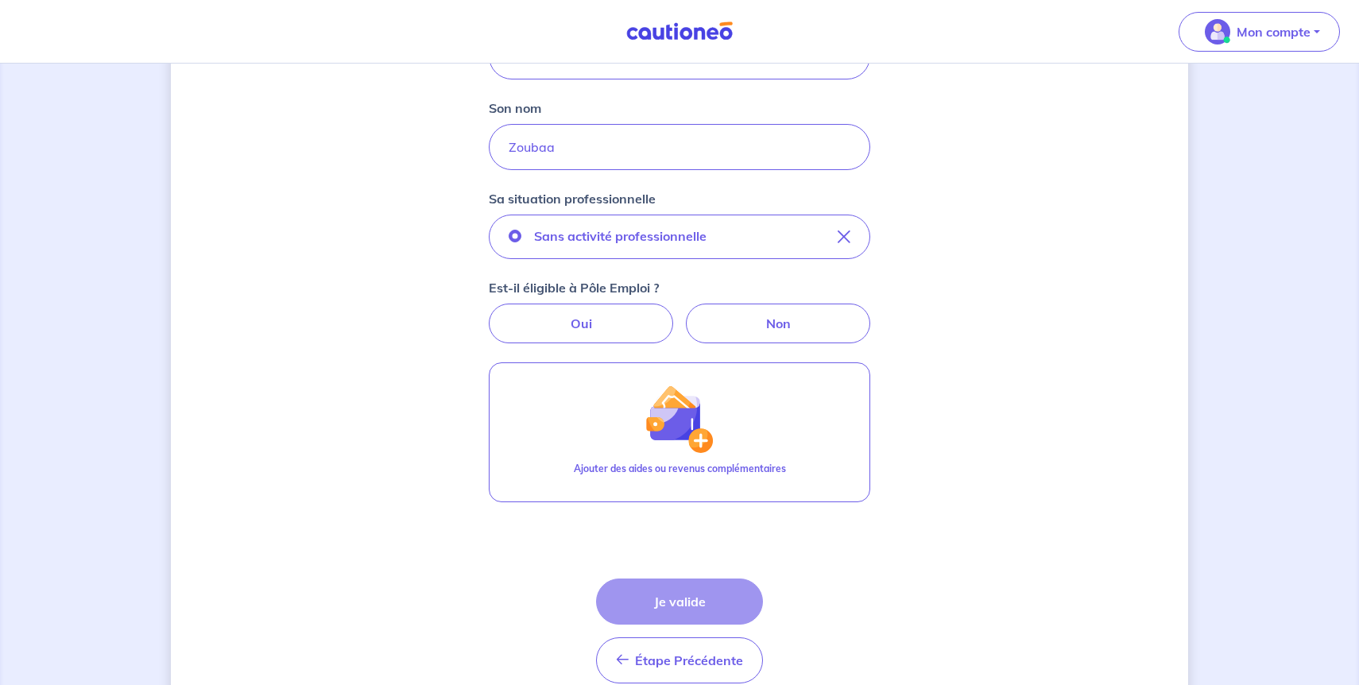
click at [677, 601] on div "Étape Précédente Précédent Je valide Je valide" at bounding box center [679, 630] width 167 height 105
click at [768, 348] on form "Locataire 2 Son prénom RIM Son nom Zoubaa Sa situation professionnelle Sans act…" at bounding box center [679, 329] width 381 height 733
click at [768, 326] on label "Non" at bounding box center [778, 324] width 184 height 40
click at [685, 314] on input "Non" at bounding box center [680, 309] width 10 height 10
radio input "true"
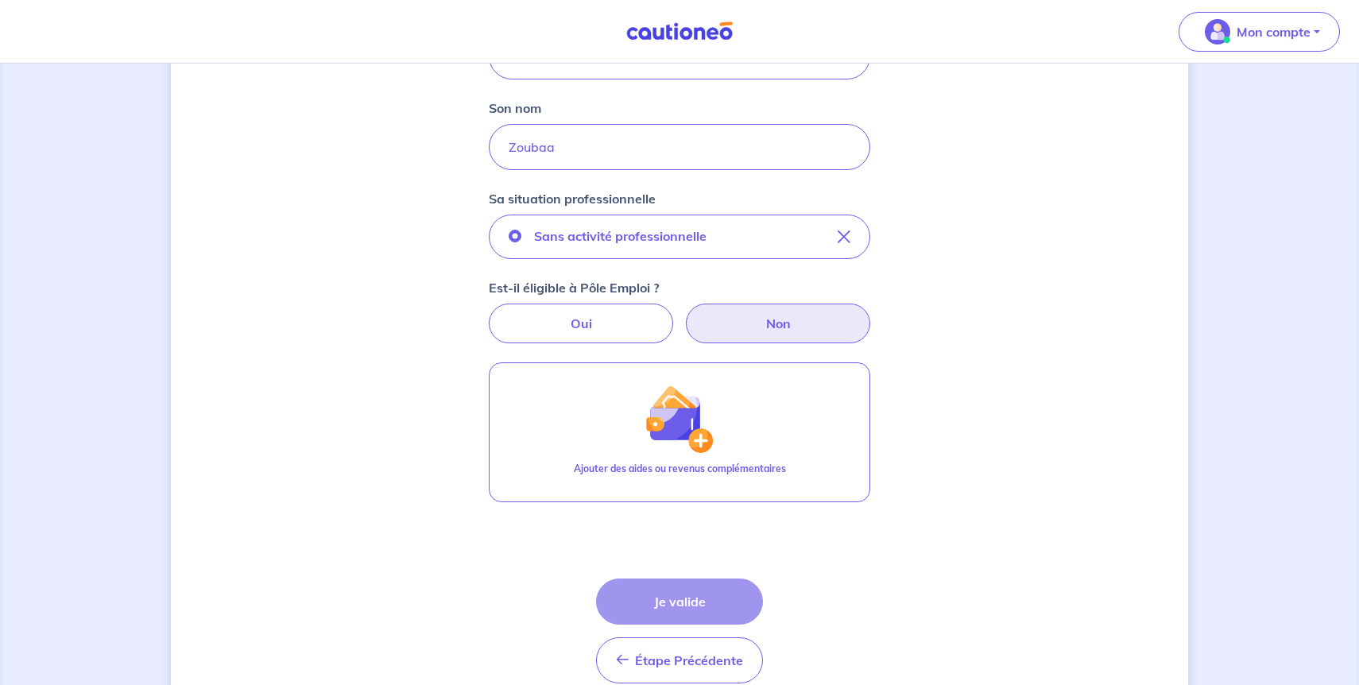
click at [772, 340] on label "Non" at bounding box center [778, 324] width 184 height 40
click at [685, 314] on input "Non" at bounding box center [680, 309] width 10 height 10
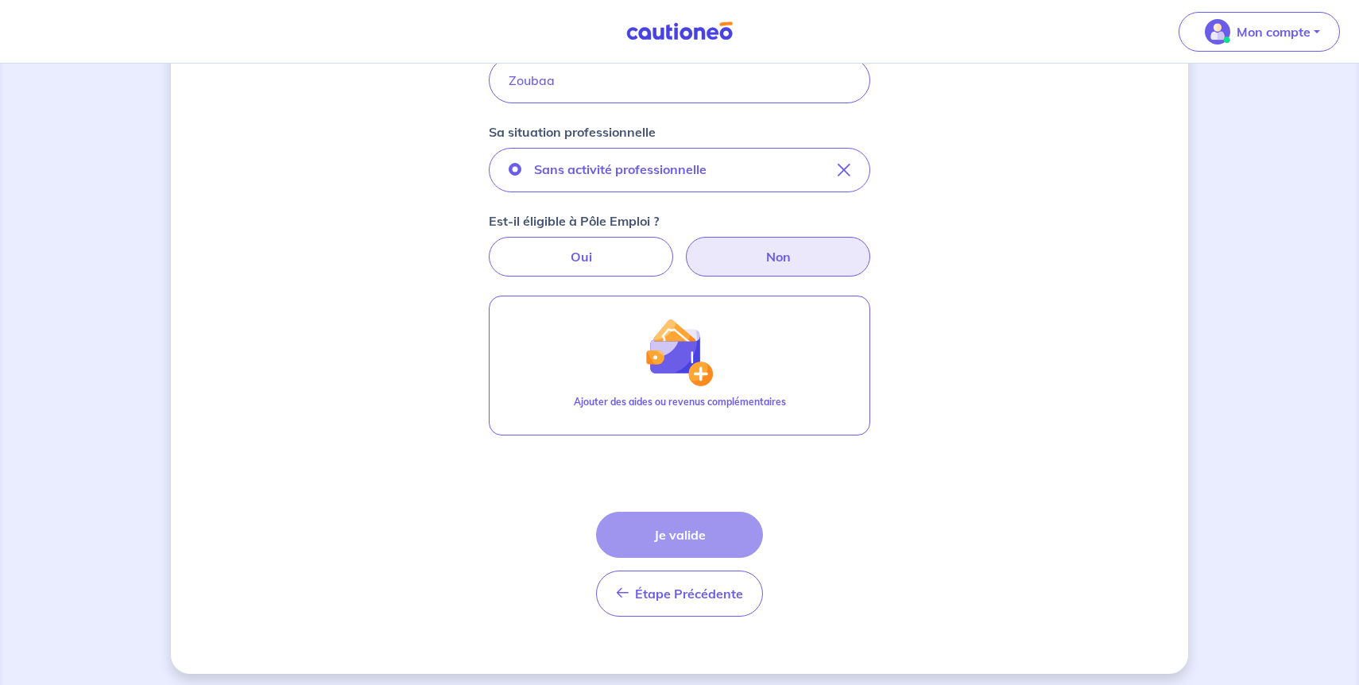
scroll to position [394, 0]
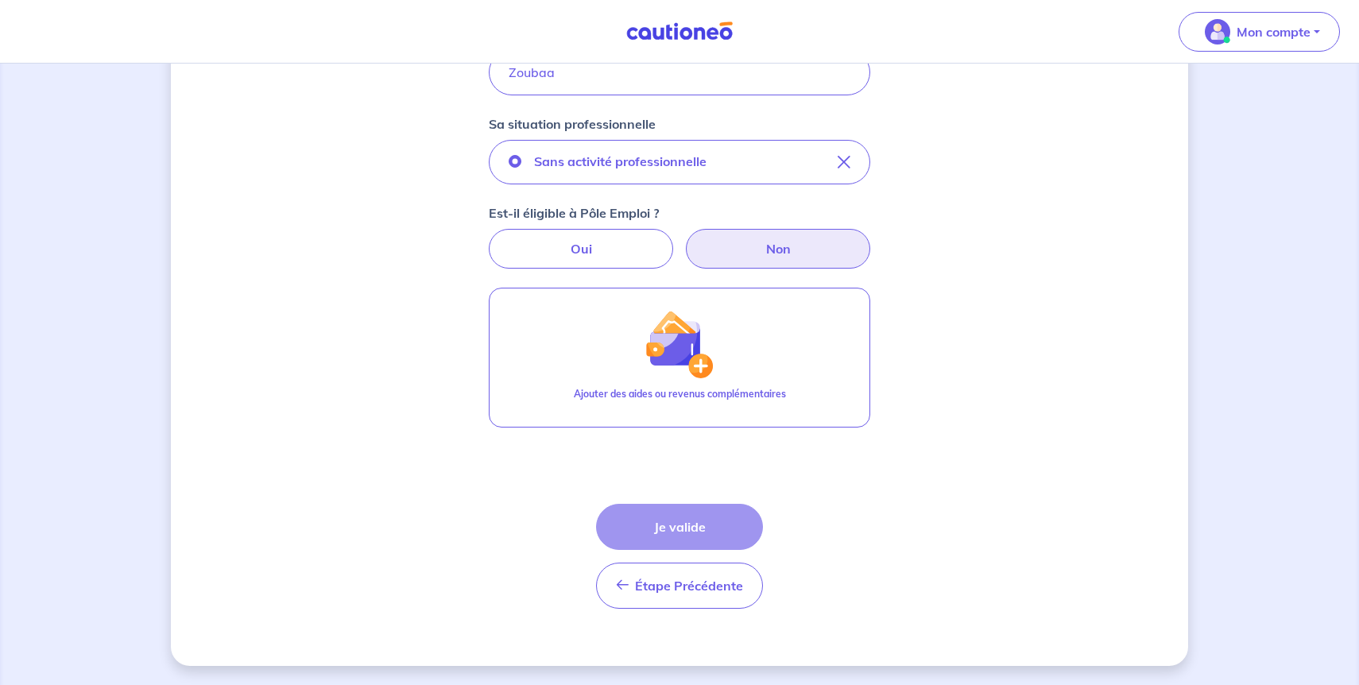
click at [705, 520] on div "Étape Précédente Précédent Je valide Je valide" at bounding box center [679, 556] width 167 height 105
click at [590, 225] on div "Est-il éligible à Pôle Emploi ? Oui Non" at bounding box center [679, 235] width 381 height 65
click at [590, 246] on label "Oui" at bounding box center [581, 249] width 184 height 40
click at [675, 239] on input "Oui" at bounding box center [680, 234] width 10 height 10
radio input "true"
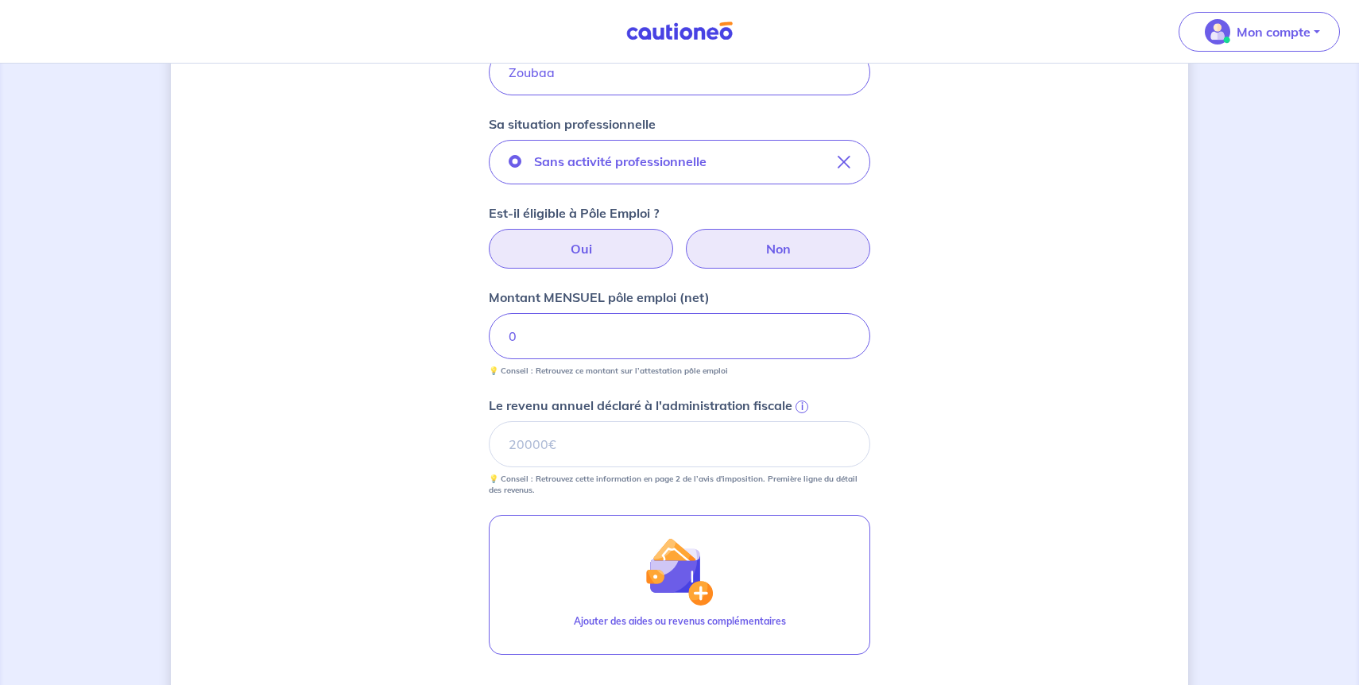
click at [759, 236] on label "Non" at bounding box center [778, 249] width 184 height 40
click at [685, 236] on input "Non" at bounding box center [680, 234] width 10 height 10
radio input "true"
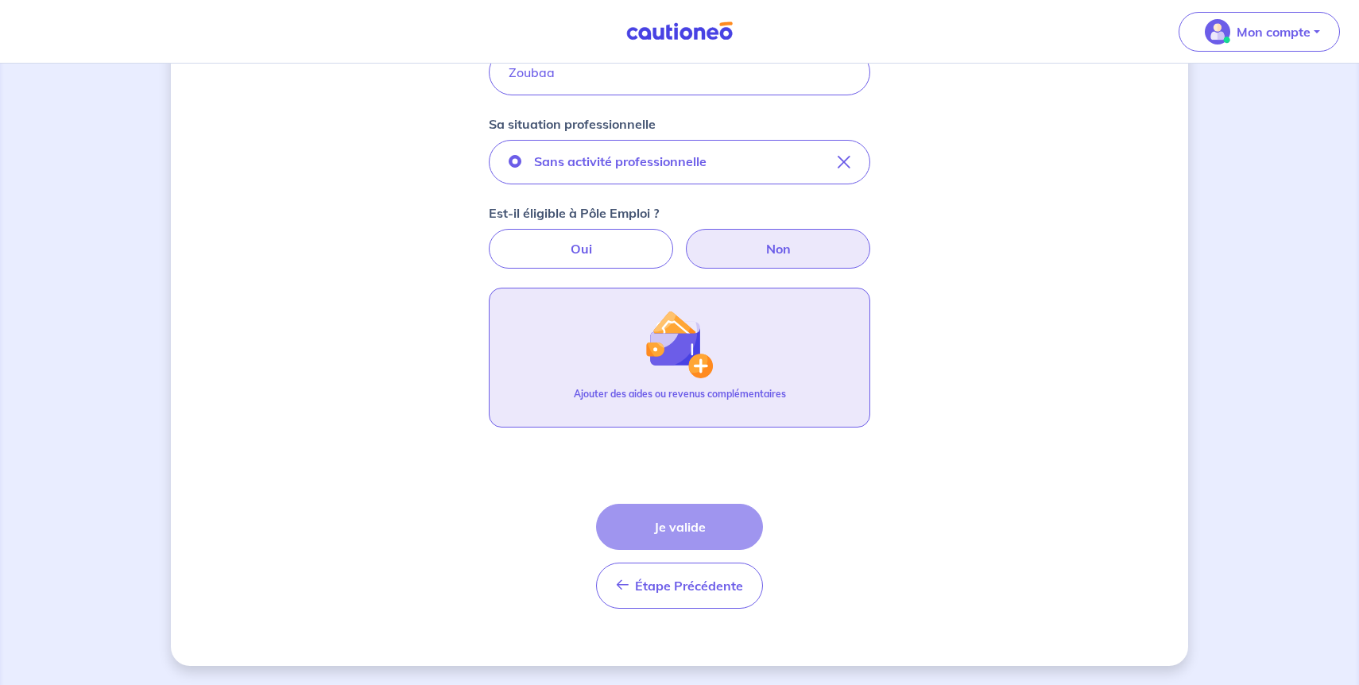
click at [677, 350] on img "button" at bounding box center [679, 344] width 68 height 68
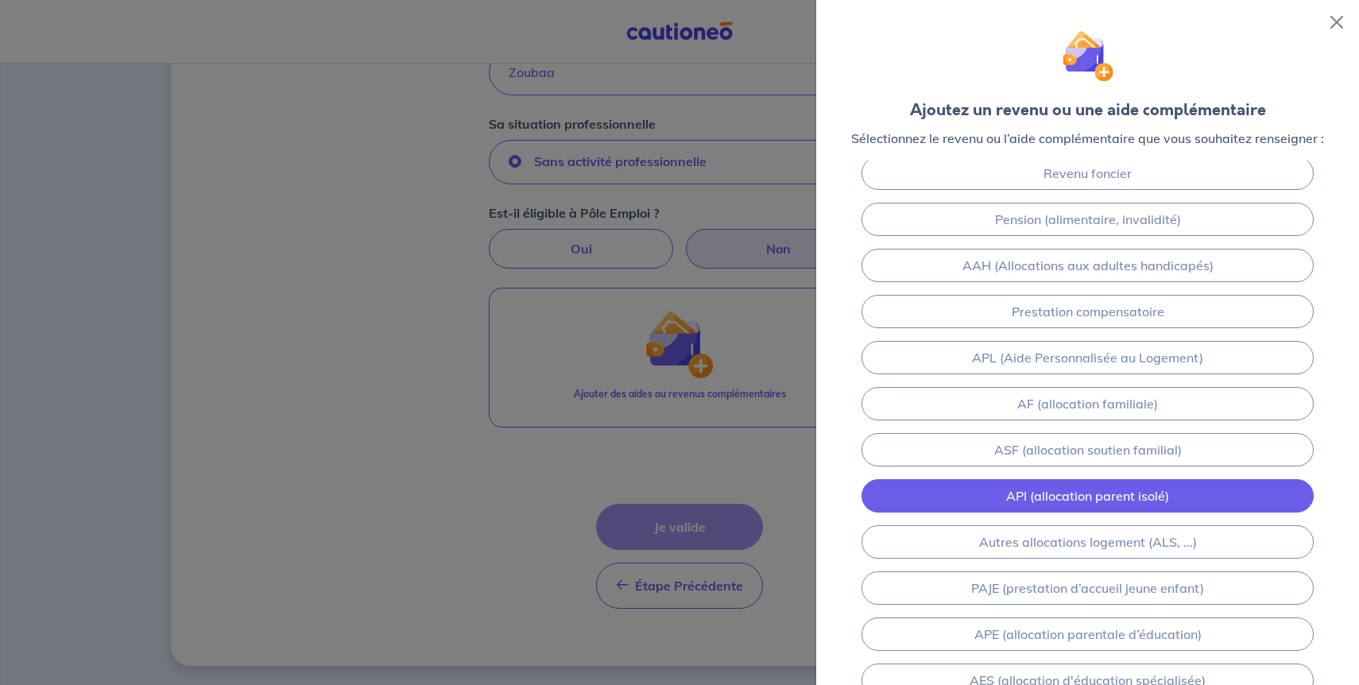
scroll to position [0, 0]
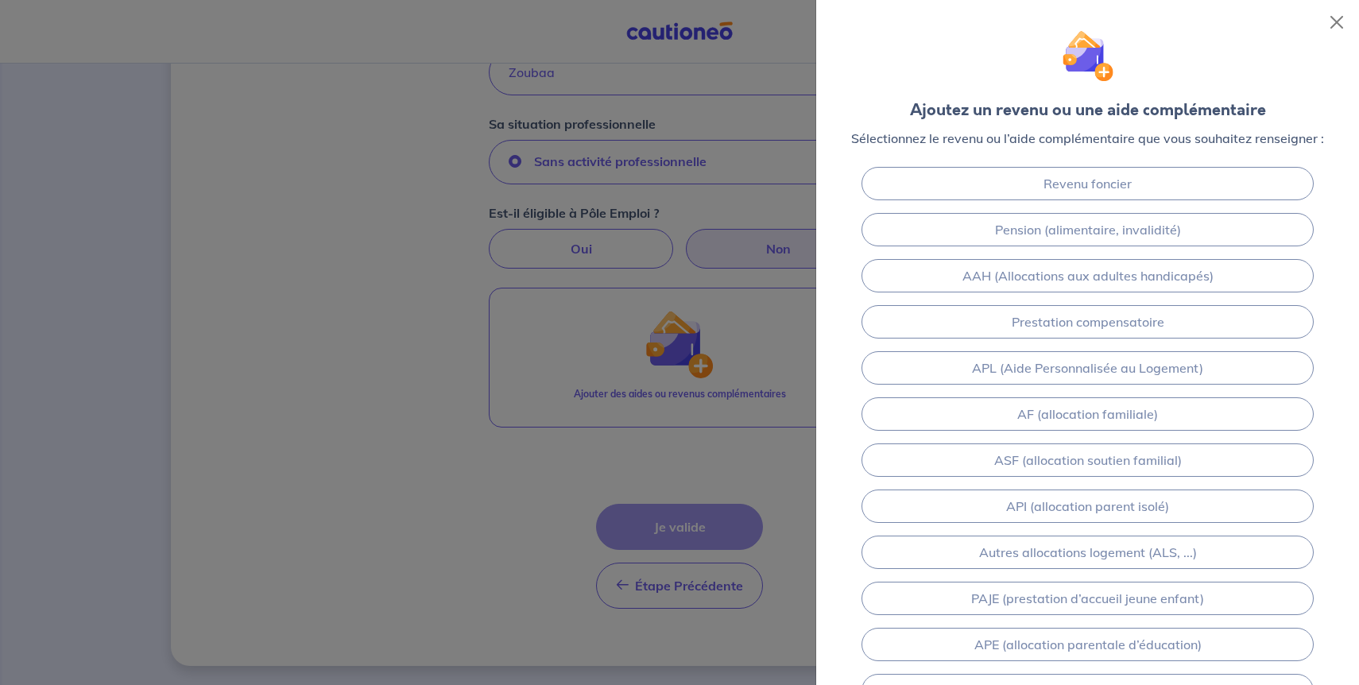
click at [690, 435] on div at bounding box center [679, 342] width 1359 height 685
click at [684, 474] on div at bounding box center [679, 342] width 1359 height 685
click at [1334, 35] on div "Ajoutez un revenu ou une aide complémentaire Sélectionnez le revenu ou l’aide c…" at bounding box center [1087, 80] width 498 height 135
click at [1335, 24] on button "Close" at bounding box center [1336, 22] width 25 height 25
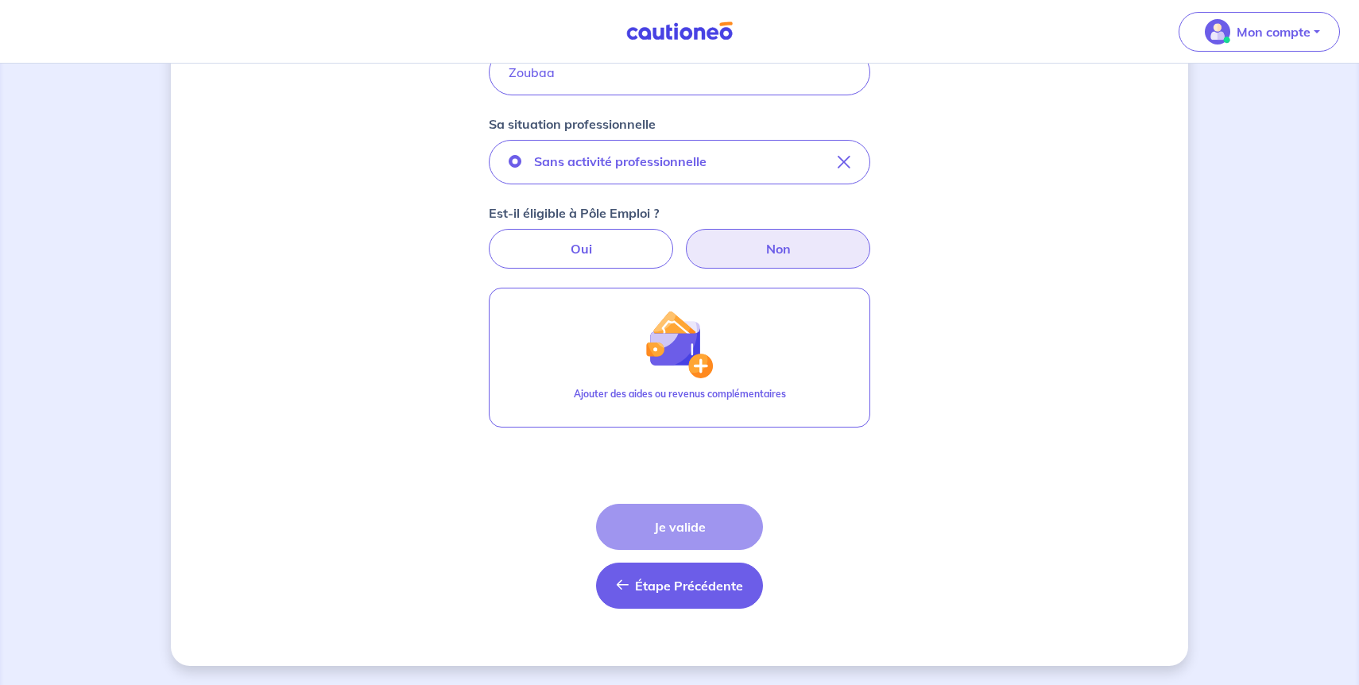
click at [691, 590] on span "Étape Précédente" at bounding box center [689, 586] width 108 height 16
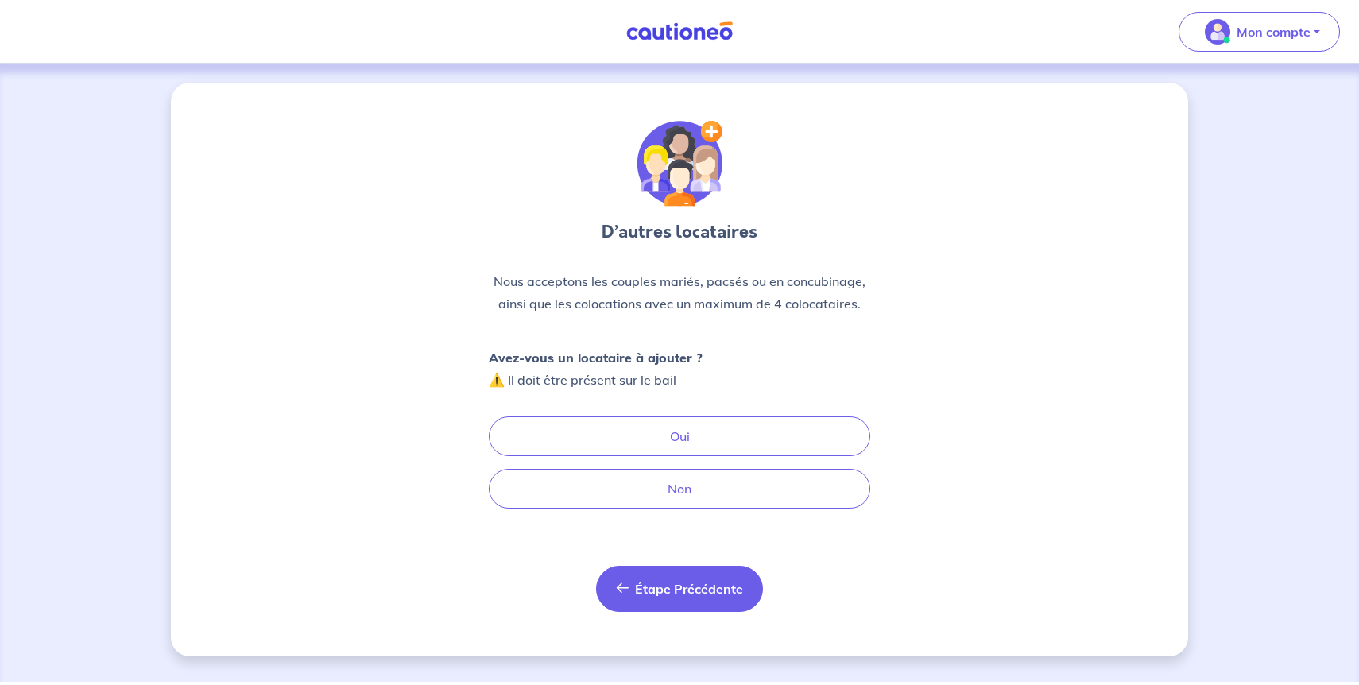
click at [683, 587] on span "Étape Précédente" at bounding box center [689, 589] width 108 height 16
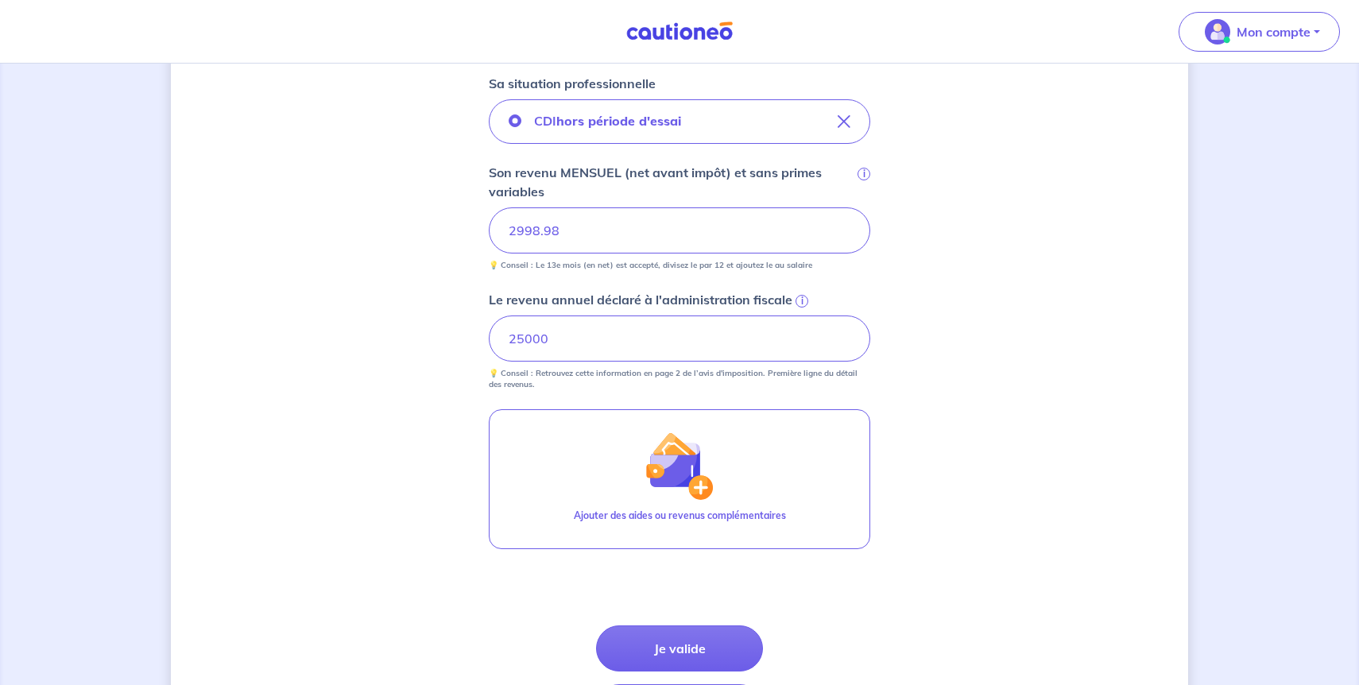
scroll to position [608, 0]
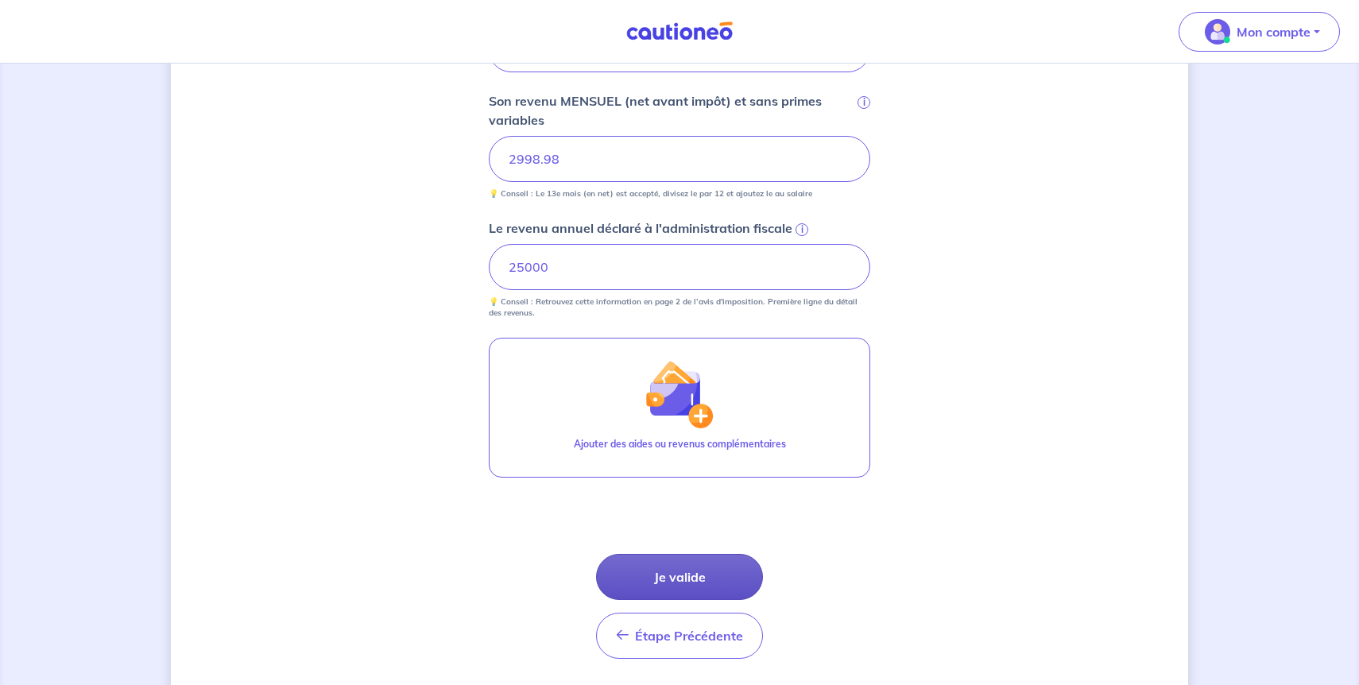
click at [675, 567] on button "Je valide" at bounding box center [679, 577] width 167 height 46
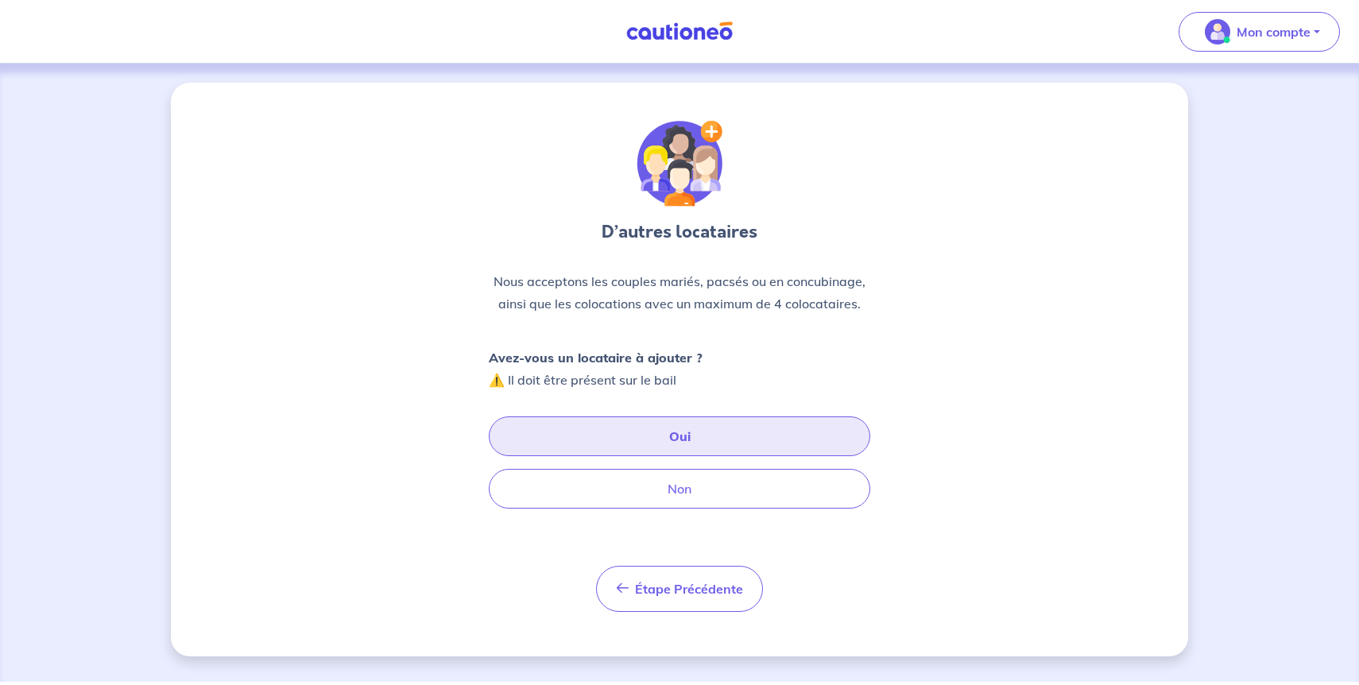
click at [654, 437] on button "Oui" at bounding box center [679, 436] width 381 height 40
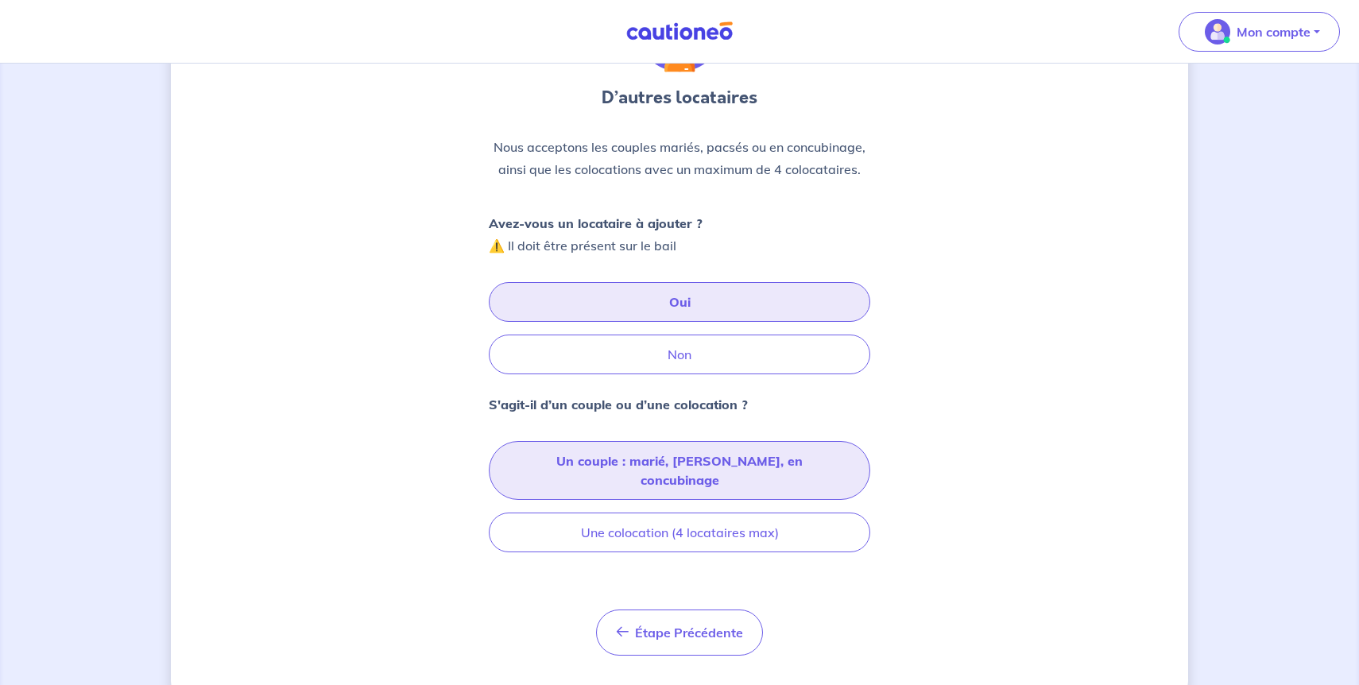
click at [652, 474] on button "Un couple : marié, [PERSON_NAME], en concubinage" at bounding box center [679, 470] width 381 height 59
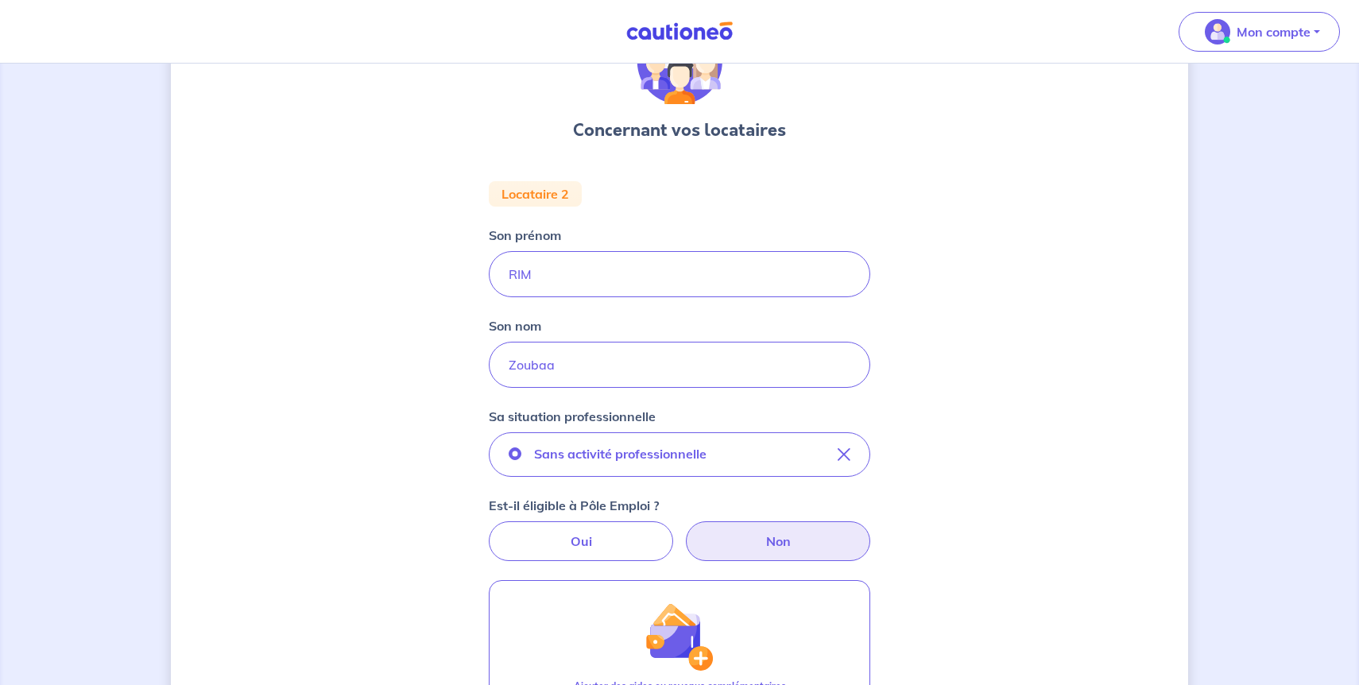
scroll to position [112, 0]
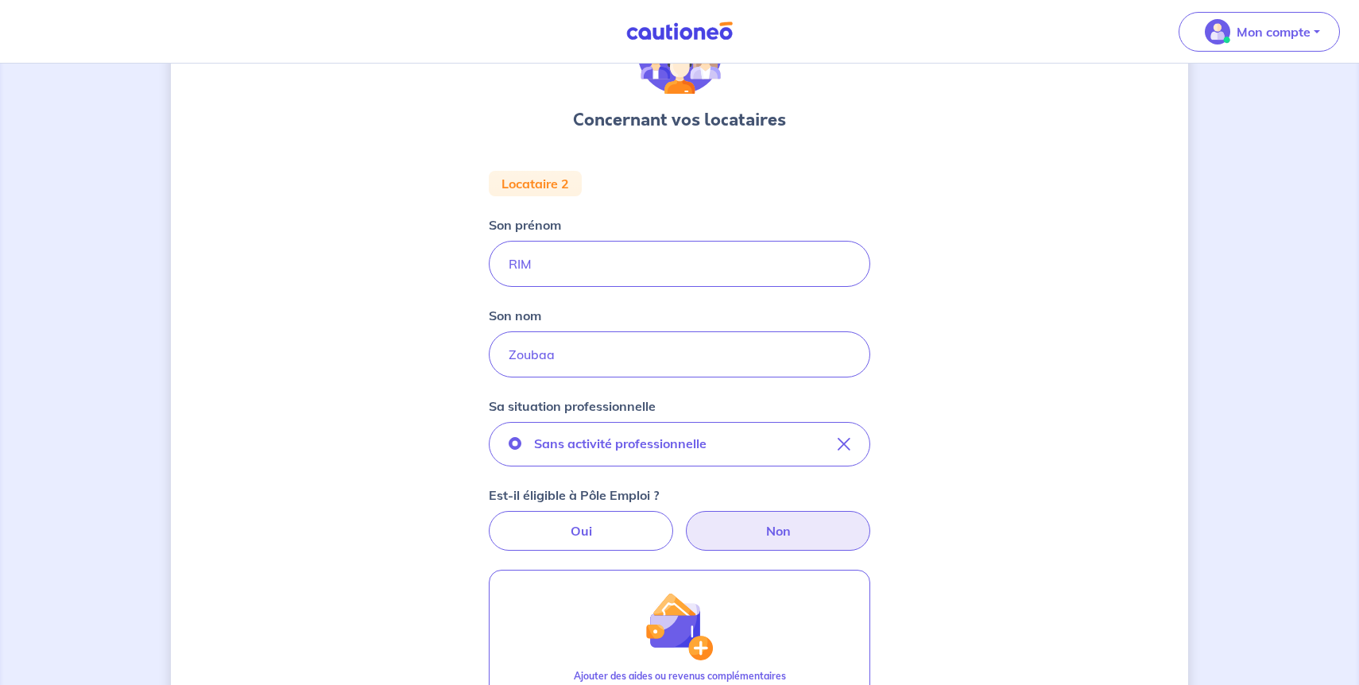
click at [748, 544] on label "Non" at bounding box center [778, 531] width 184 height 40
click at [685, 521] on input "Non" at bounding box center [680, 516] width 10 height 10
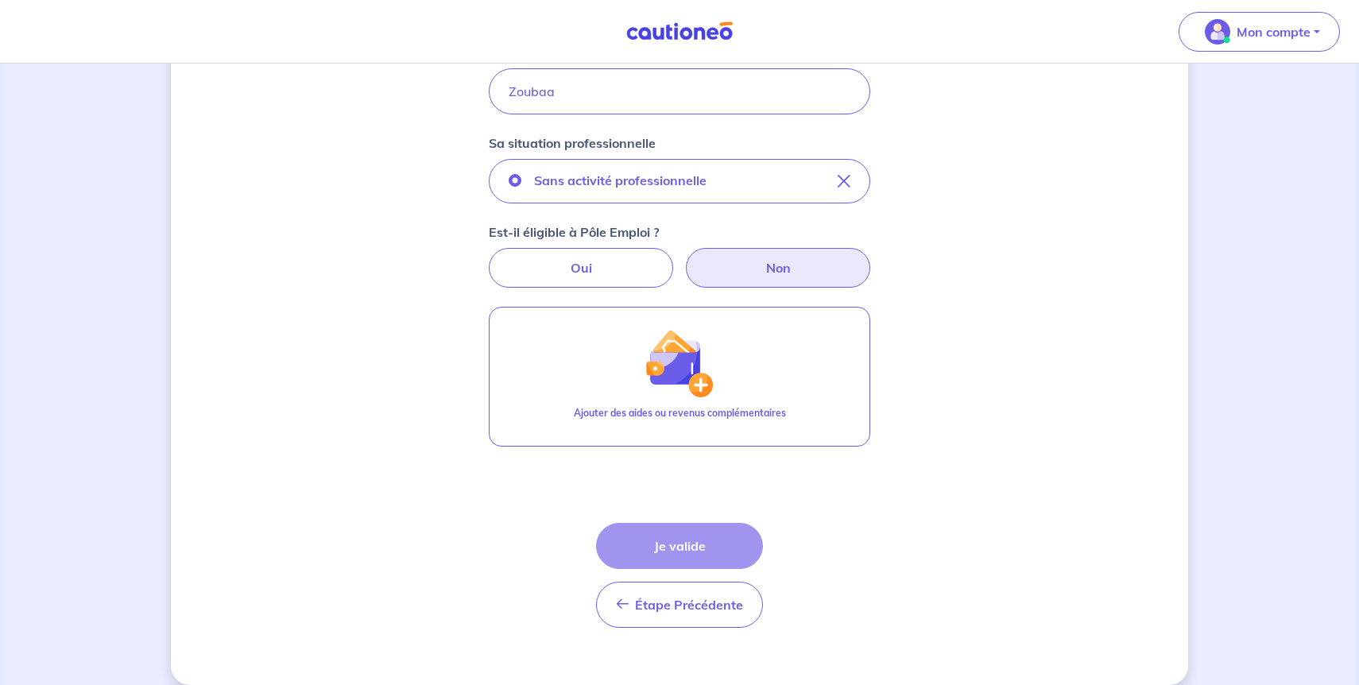
scroll to position [394, 0]
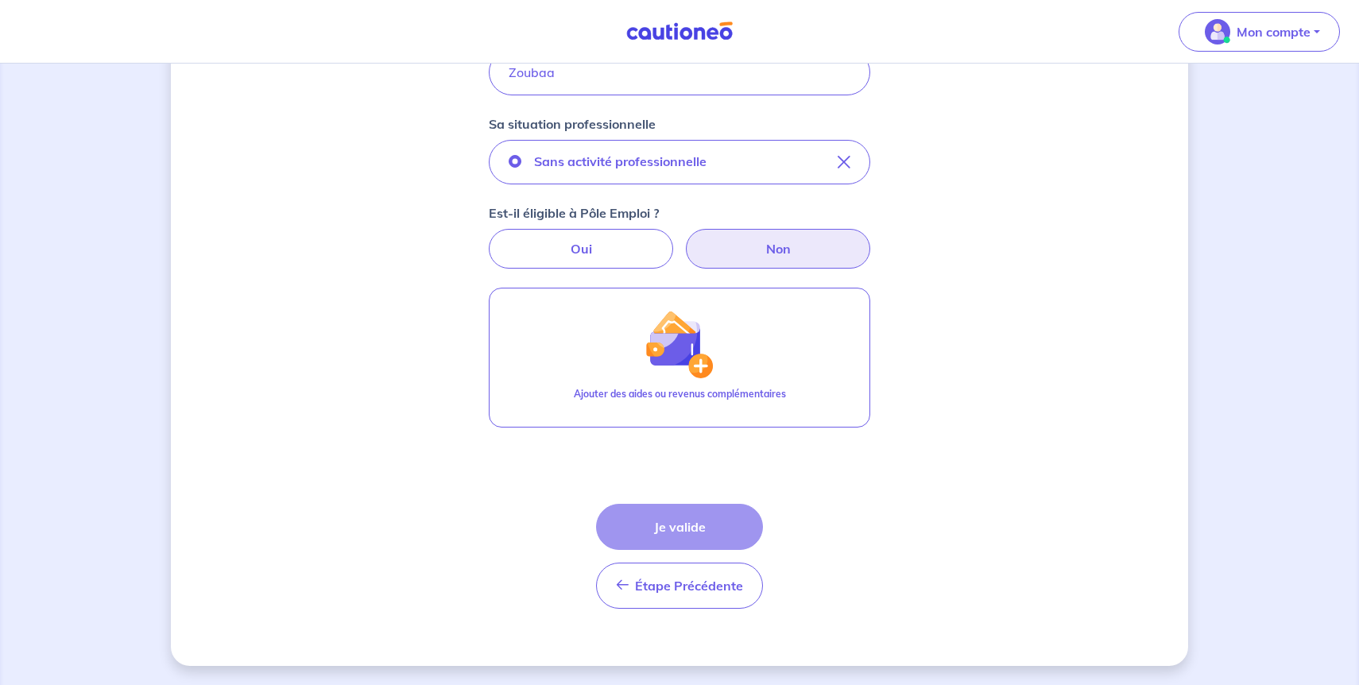
click at [730, 524] on div "Étape Précédente Précédent Je valide Je valide" at bounding box center [679, 556] width 167 height 105
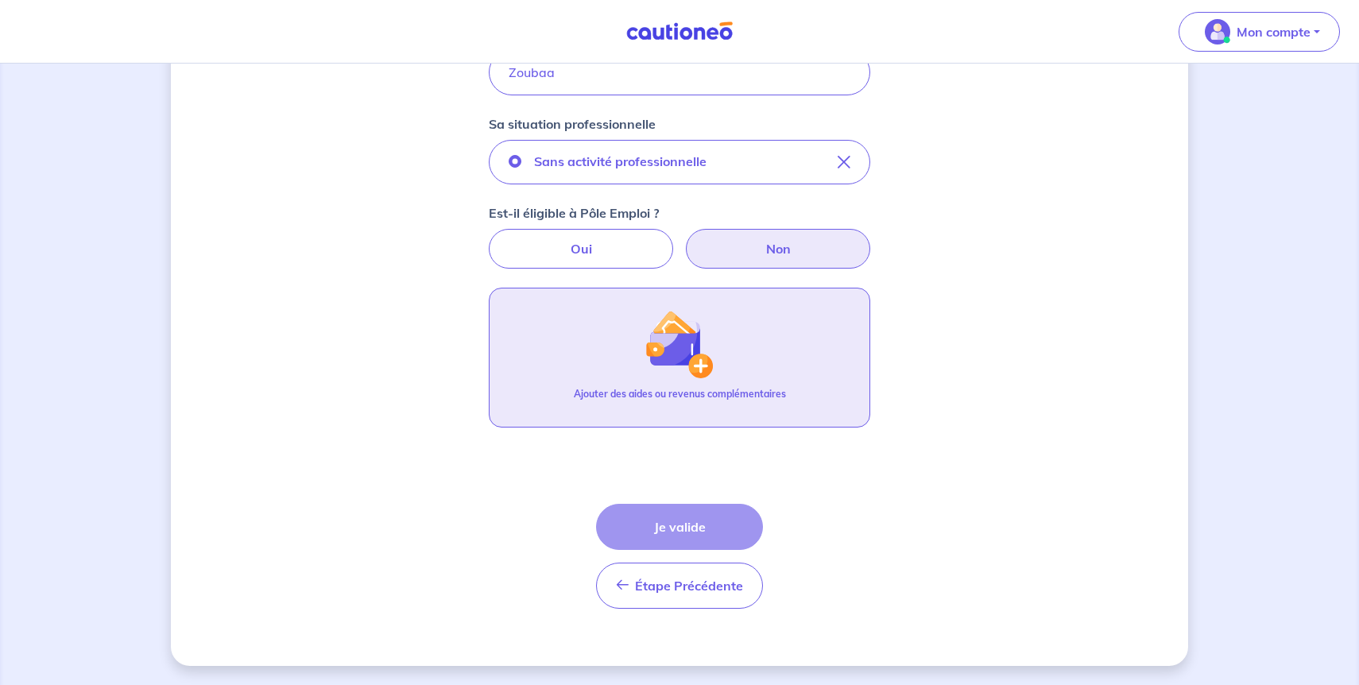
click at [705, 377] on img "button" at bounding box center [679, 344] width 68 height 68
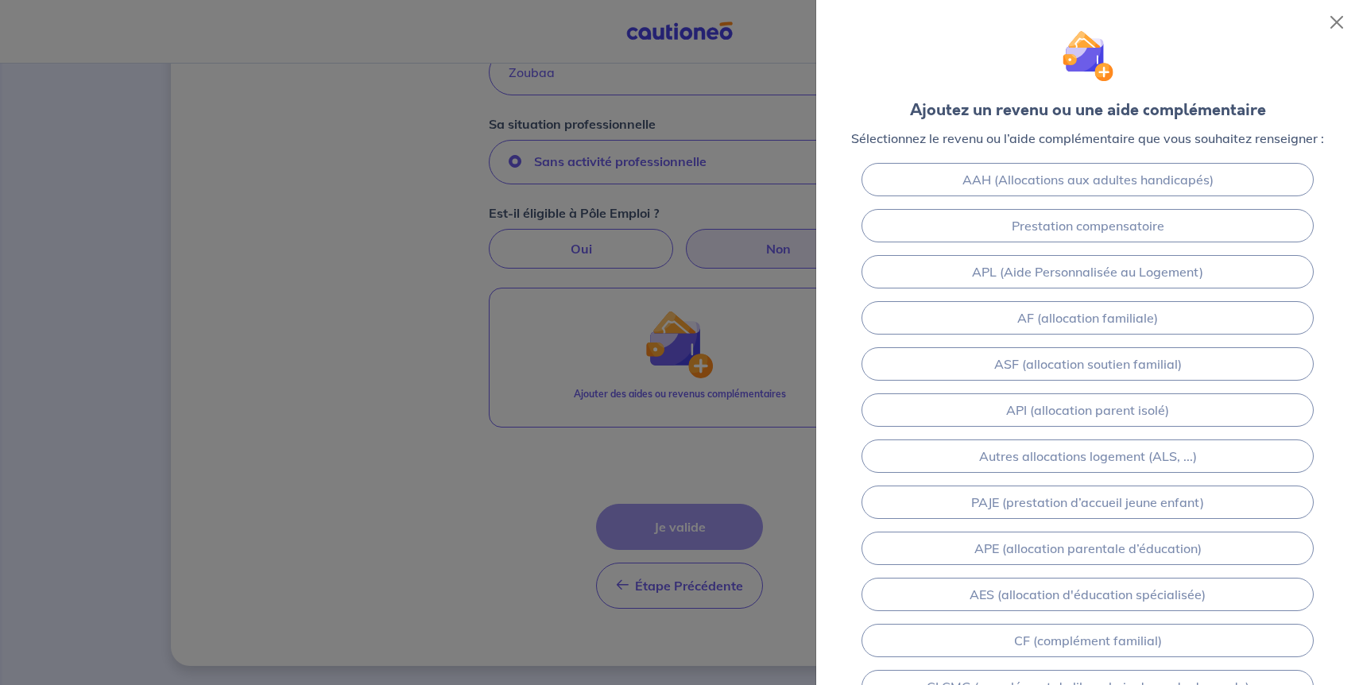
scroll to position [69, 0]
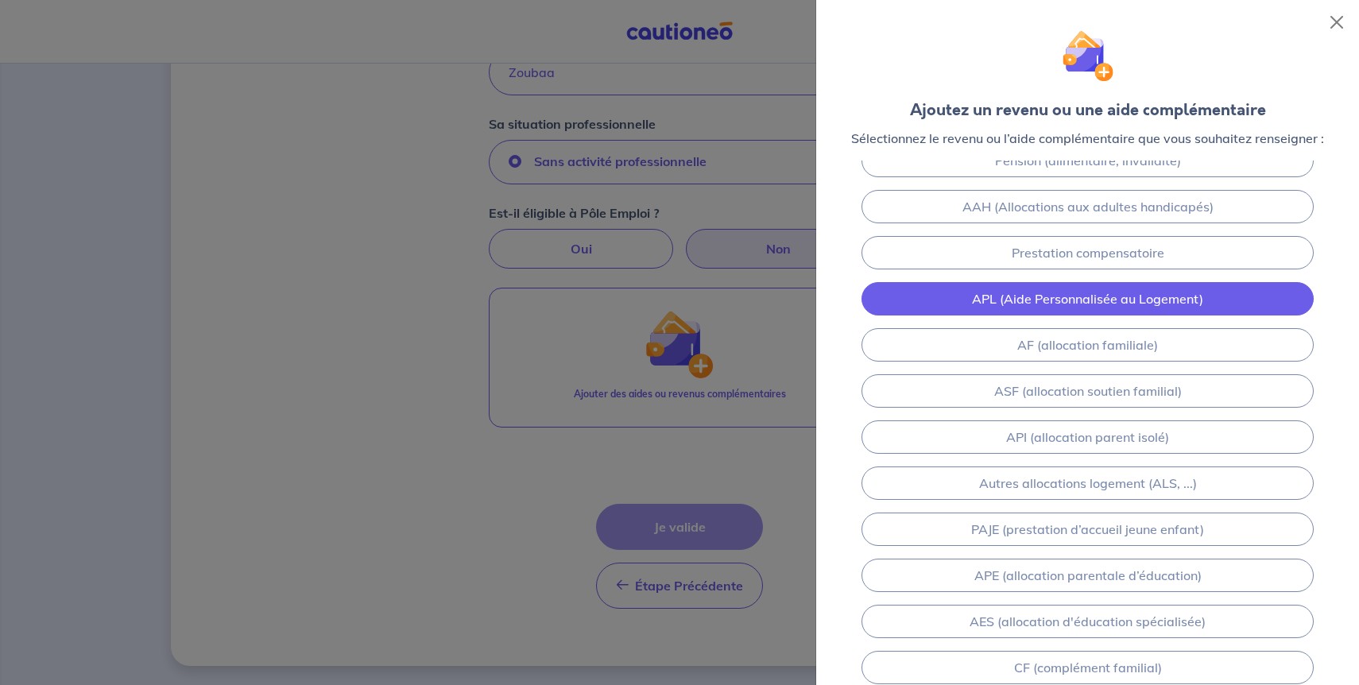
click at [1081, 299] on link "APL (Aide Personnalisée au Logement)" at bounding box center [1087, 298] width 452 height 33
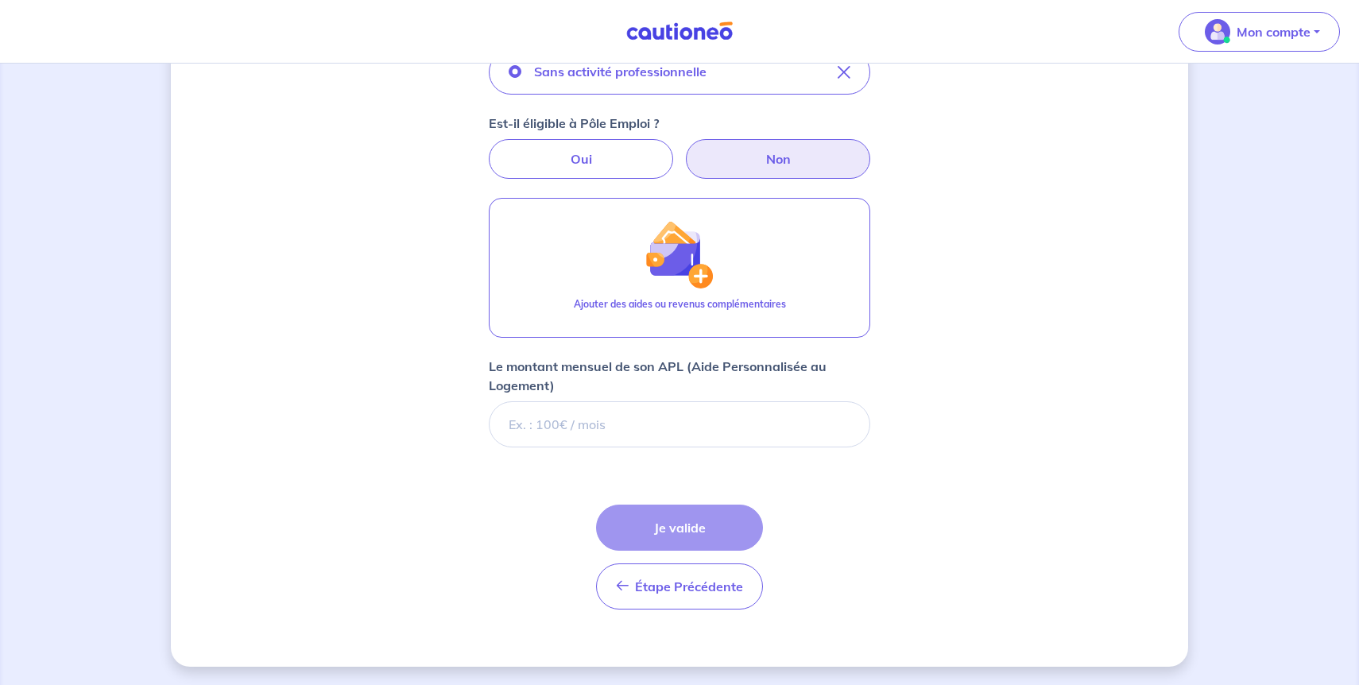
scroll to position [485, 0]
click at [771, 422] on input "Le montant mensuel de son APL (Aide Personnalisée au Logement)" at bounding box center [679, 423] width 381 height 46
type input "100"
click at [698, 512] on div "Étape Précédente Précédent Je valide Je valide" at bounding box center [679, 556] width 167 height 105
click at [695, 592] on span "Étape Précédente" at bounding box center [689, 586] width 108 height 16
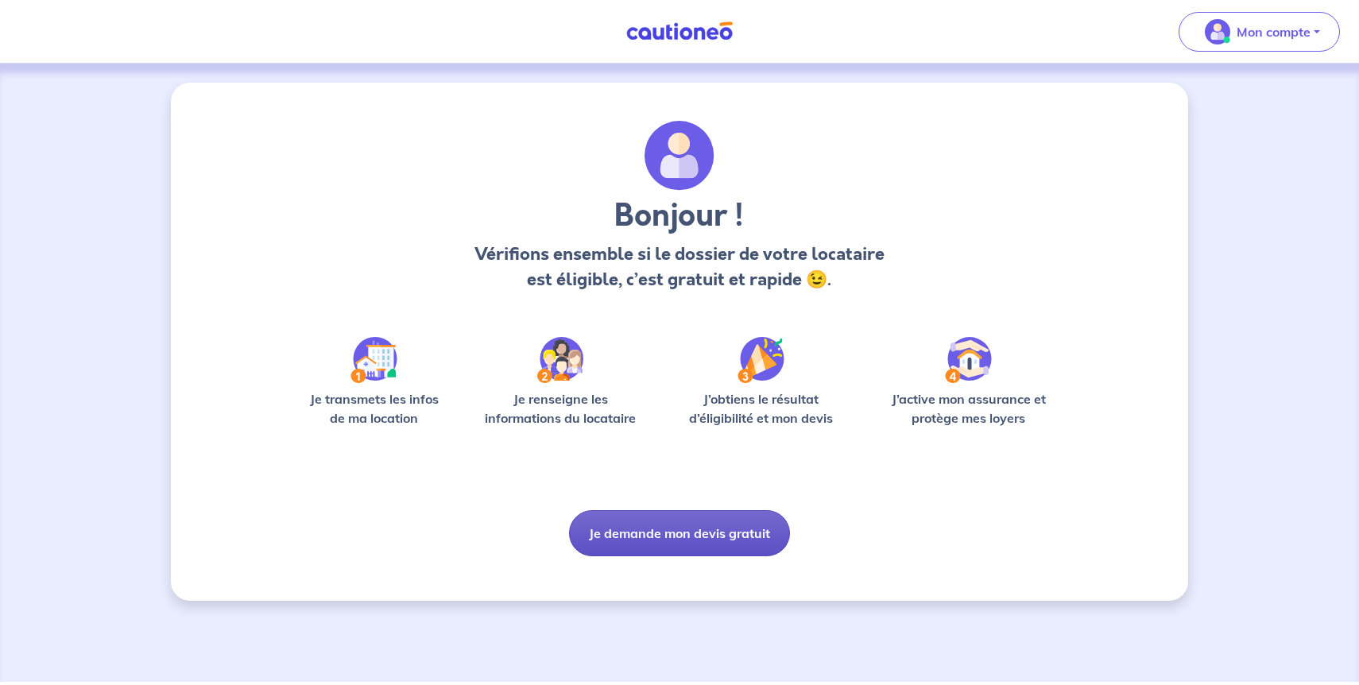
click at [693, 526] on button "Je demande mon devis gratuit" at bounding box center [679, 533] width 221 height 46
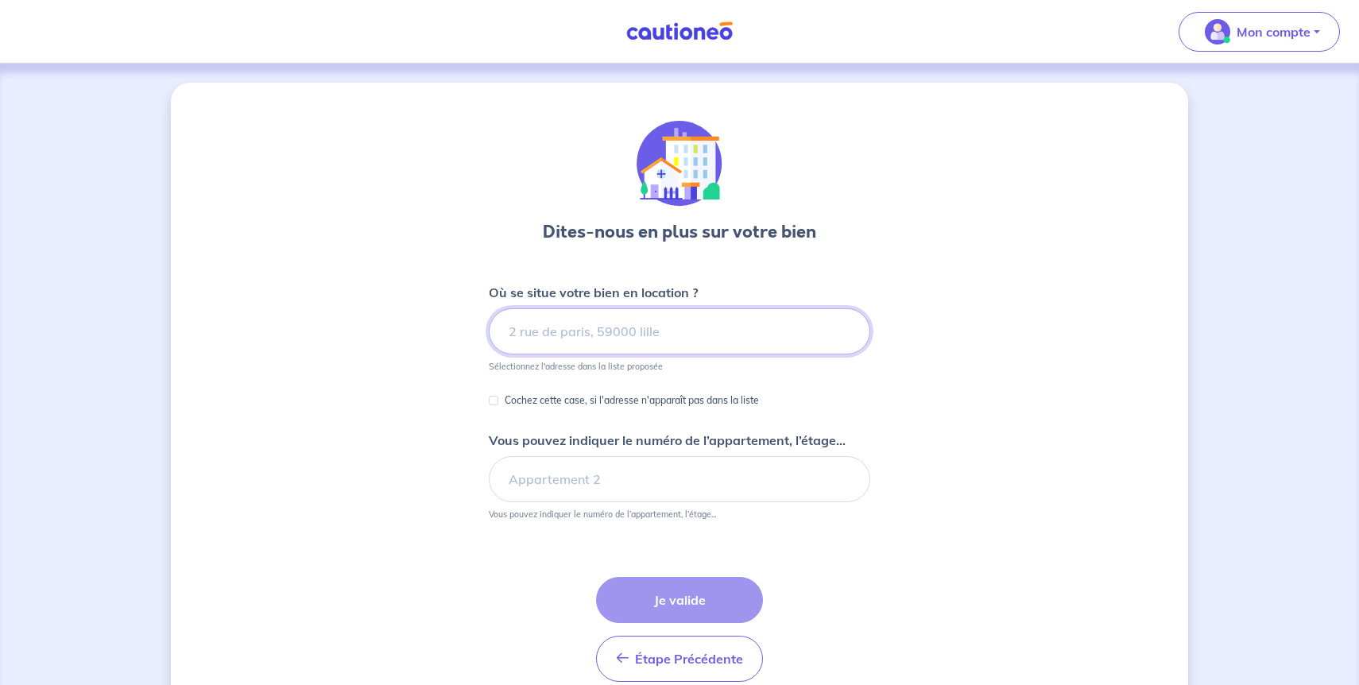
click at [639, 322] on input at bounding box center [679, 331] width 381 height 46
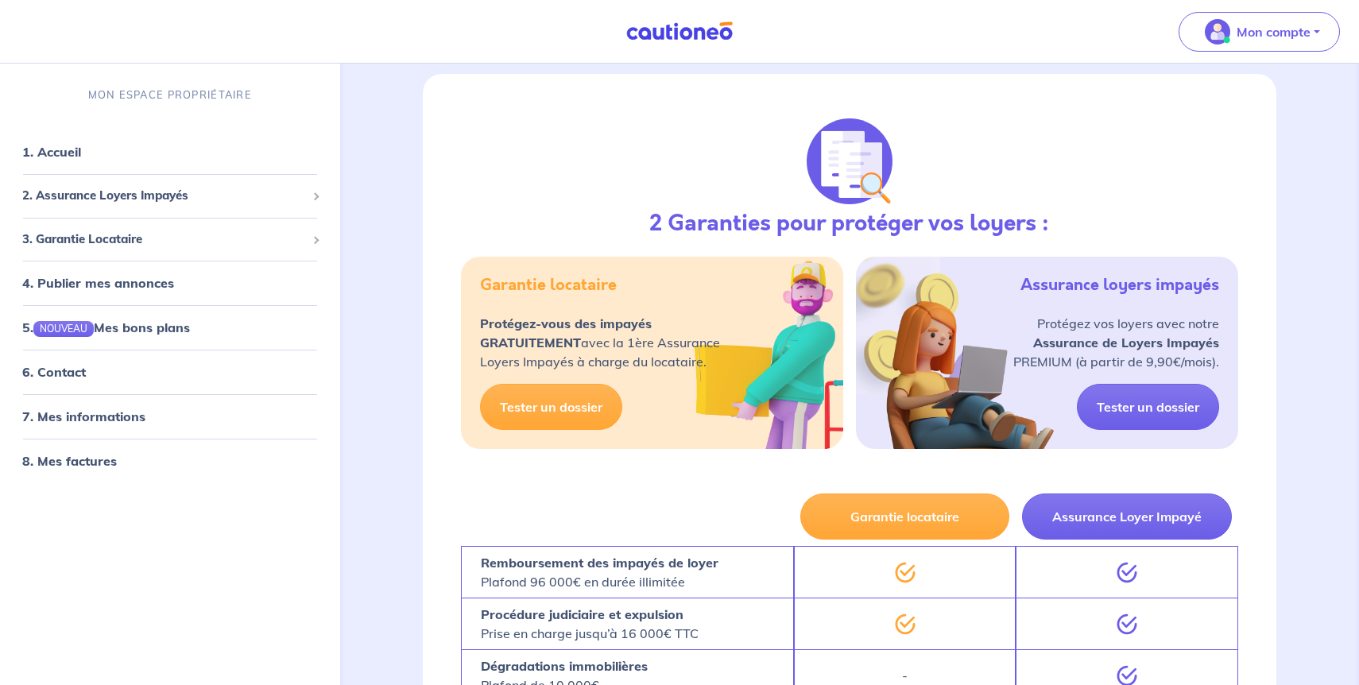
scroll to position [320, 0]
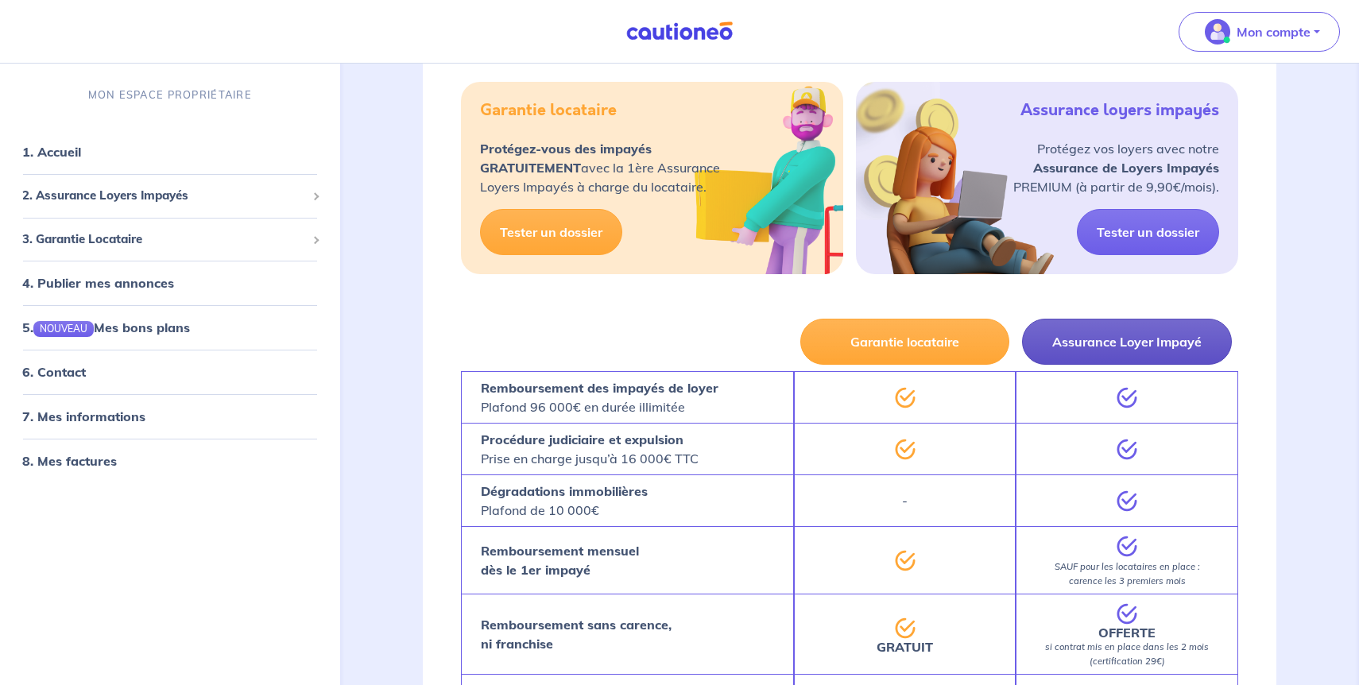
click at [1072, 334] on button "Assurance Loyer Impayé" at bounding box center [1127, 342] width 210 height 46
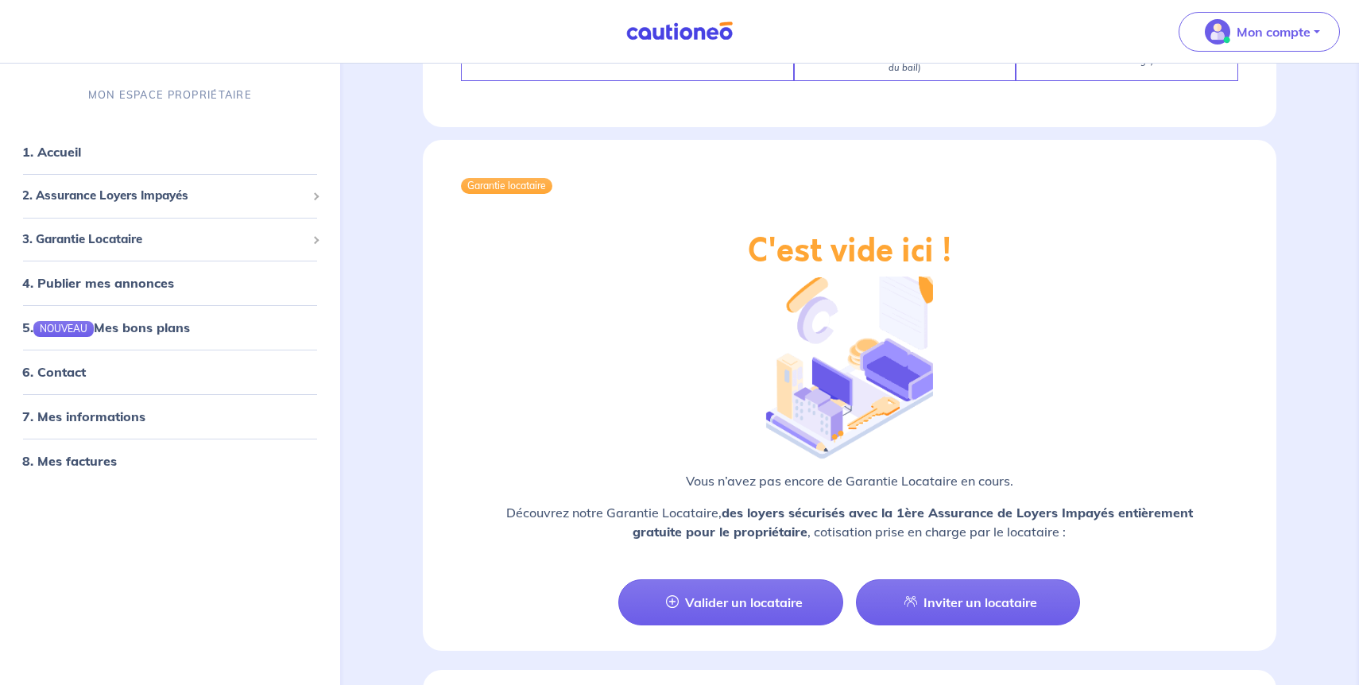
scroll to position [943, 0]
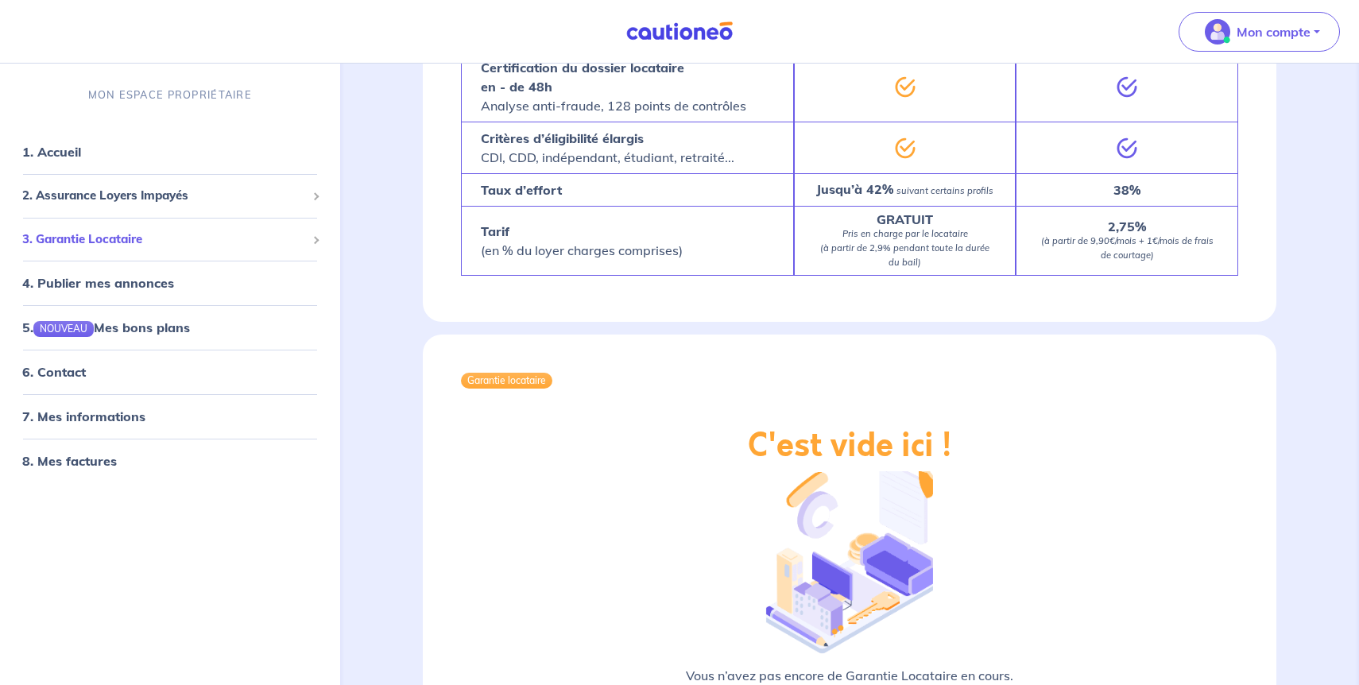
click at [167, 246] on span "3. Garantie Locataire" at bounding box center [164, 239] width 284 height 18
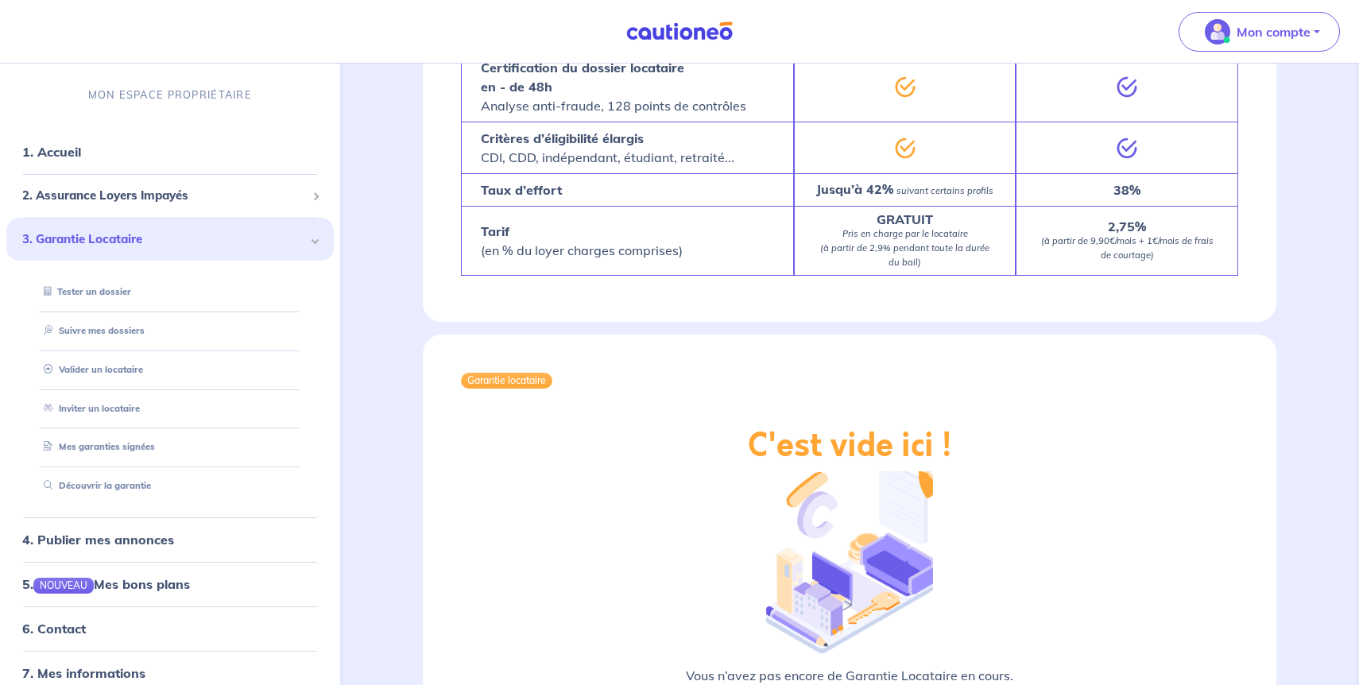
click at [127, 227] on div "3. Garantie Locataire" at bounding box center [169, 240] width 327 height 44
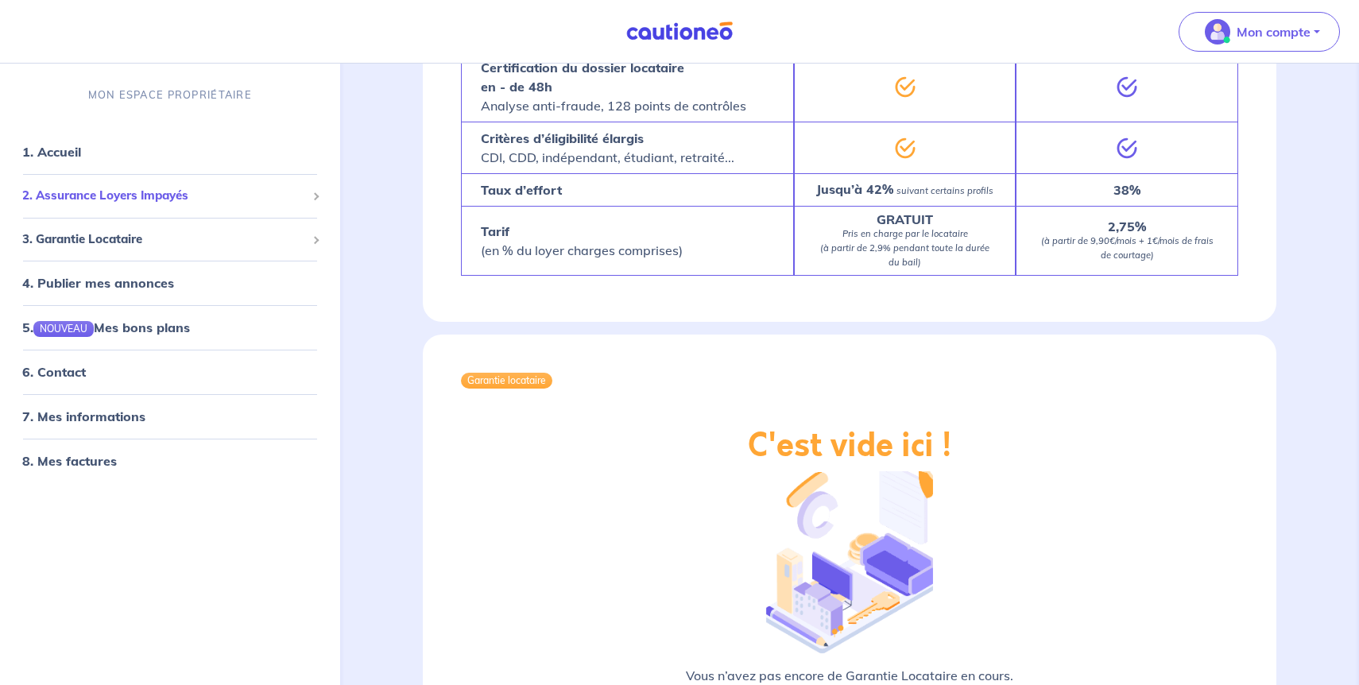
click at [130, 196] on span "2. Assurance Loyers Impayés" at bounding box center [164, 196] width 284 height 18
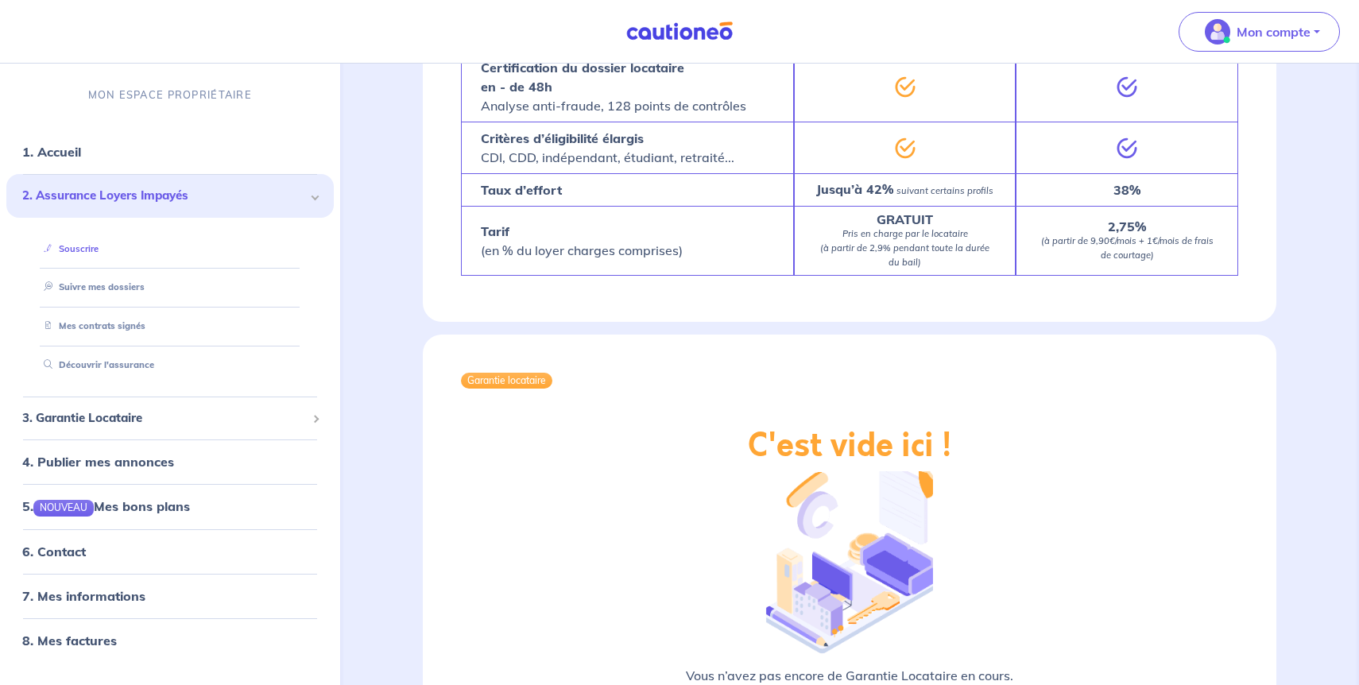
click at [98, 250] on link "Souscrire" at bounding box center [67, 248] width 61 height 11
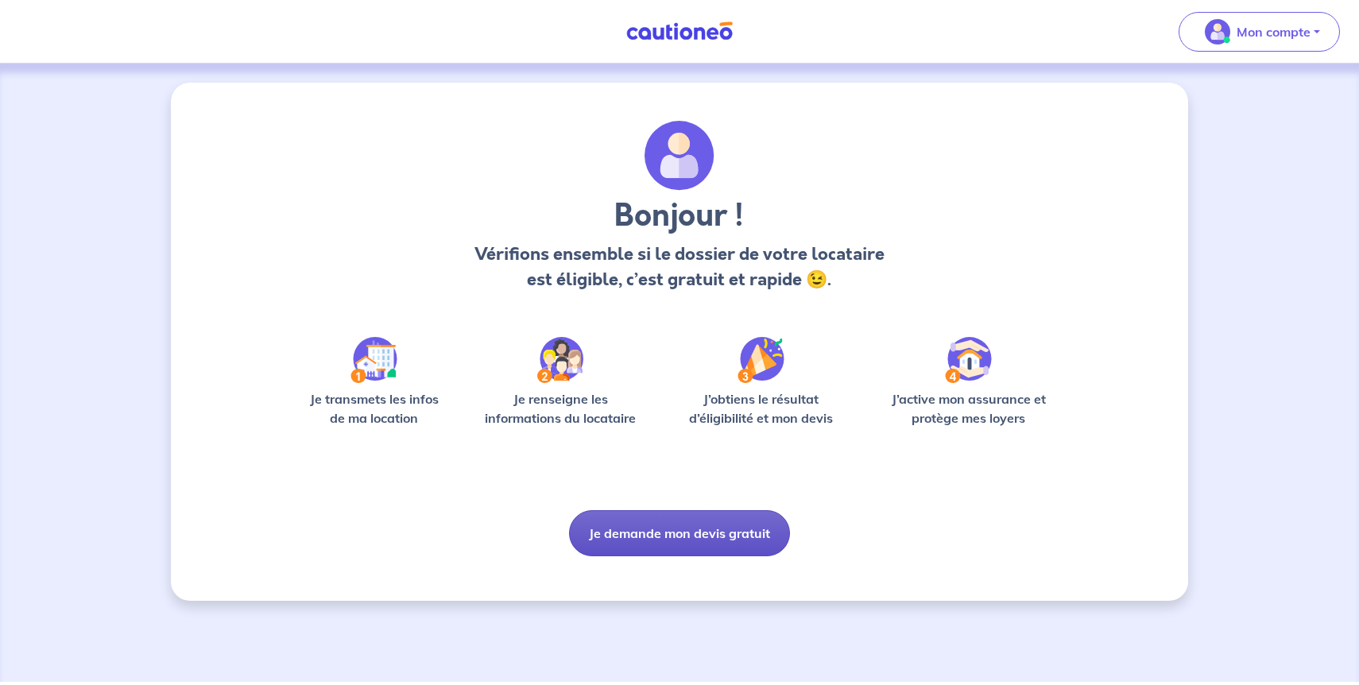
click at [654, 516] on button "Je demande mon devis gratuit" at bounding box center [679, 533] width 221 height 46
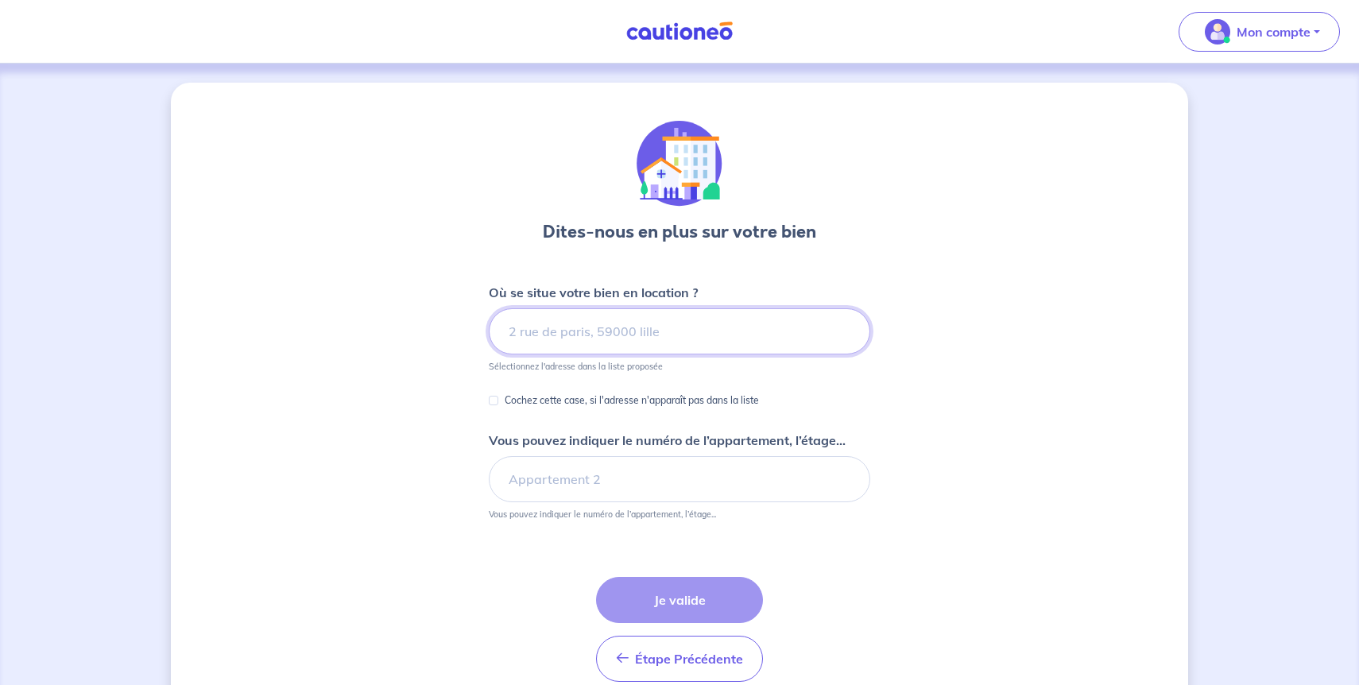
click at [551, 328] on input at bounding box center [679, 331] width 381 height 46
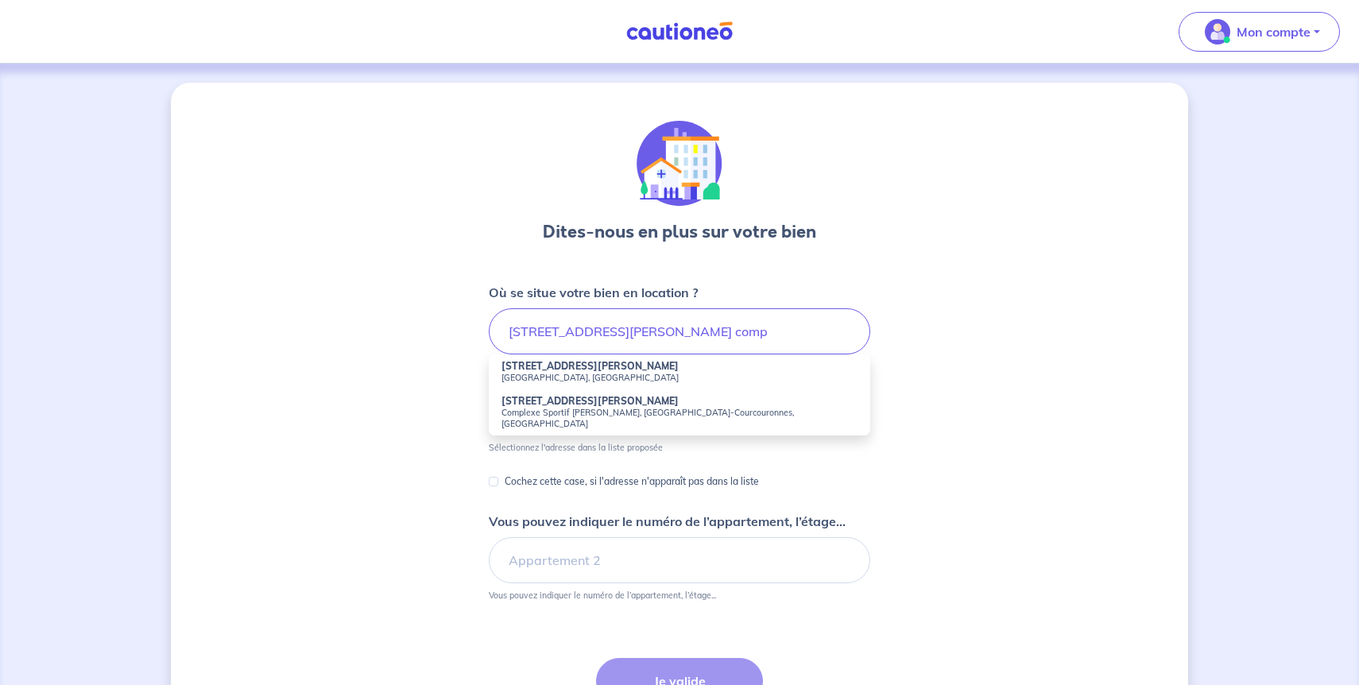
click at [538, 387] on li "[STREET_ADDRESS][PERSON_NAME]" at bounding box center [679, 371] width 381 height 35
type input "[STREET_ADDRESS][PERSON_NAME]"
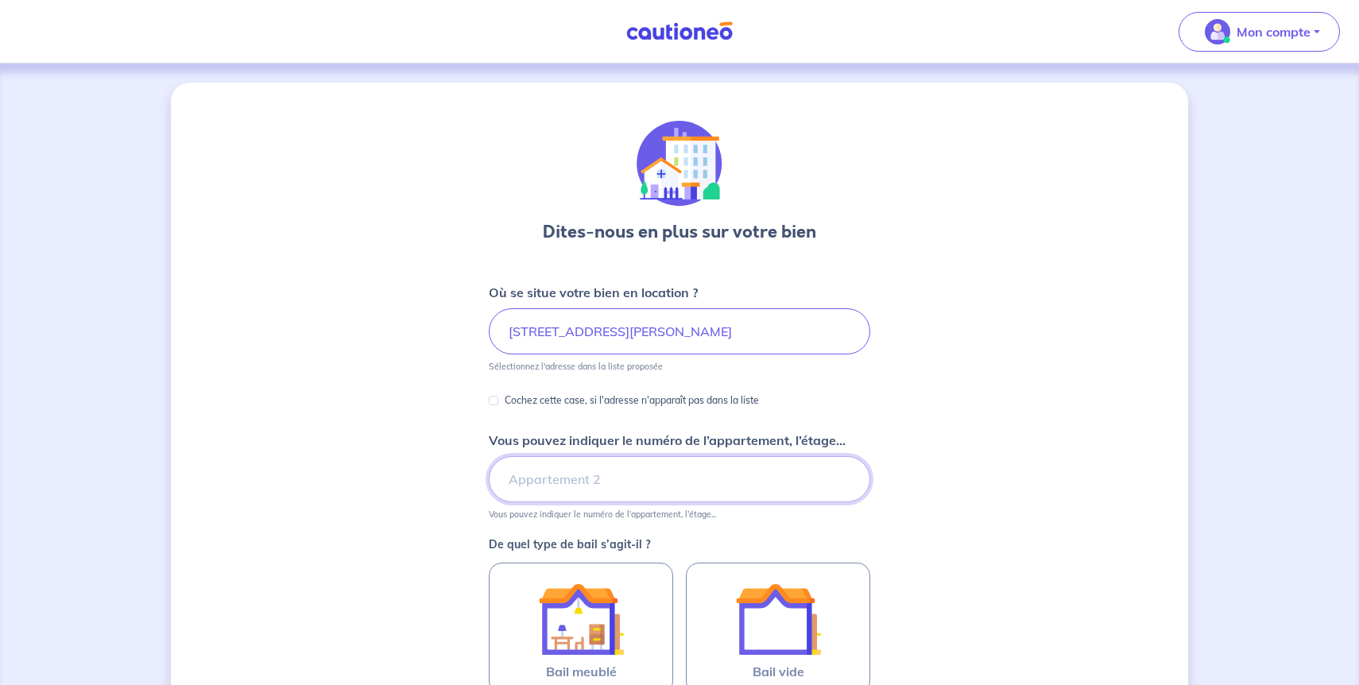
click at [549, 471] on input "Vous pouvez indiquer le numéro de l’appartement, l’étage..." at bounding box center [679, 479] width 381 height 46
type input "appartement 71, étage 7"
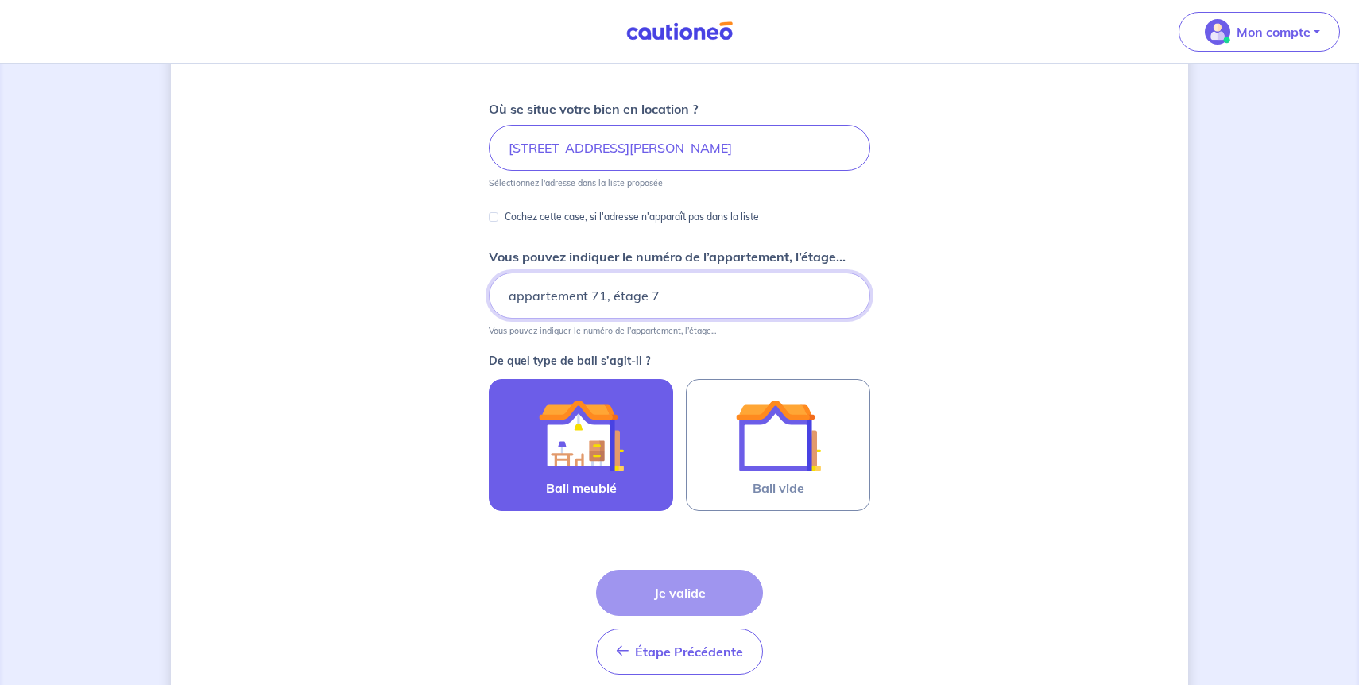
scroll to position [199, 0]
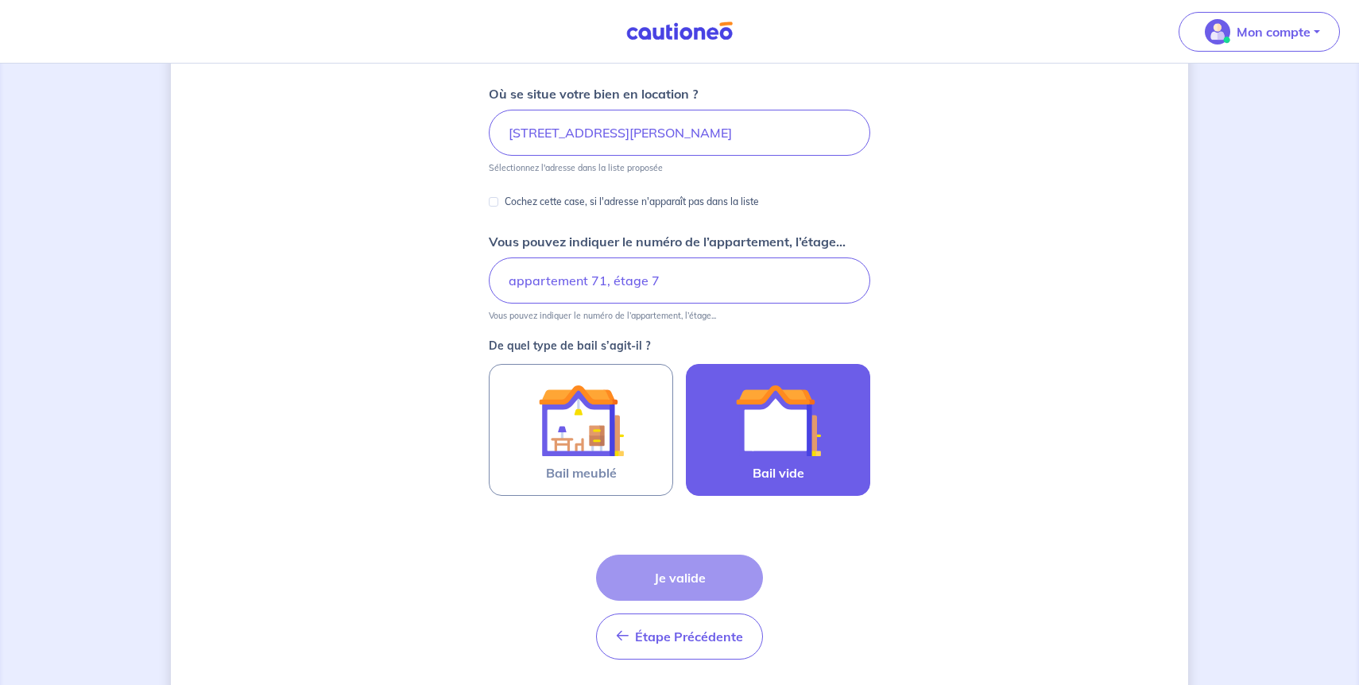
click at [723, 466] on label "Bail vide" at bounding box center [778, 430] width 184 height 132
click at [0, 0] on input "Bail vide" at bounding box center [0, 0] width 0 height 0
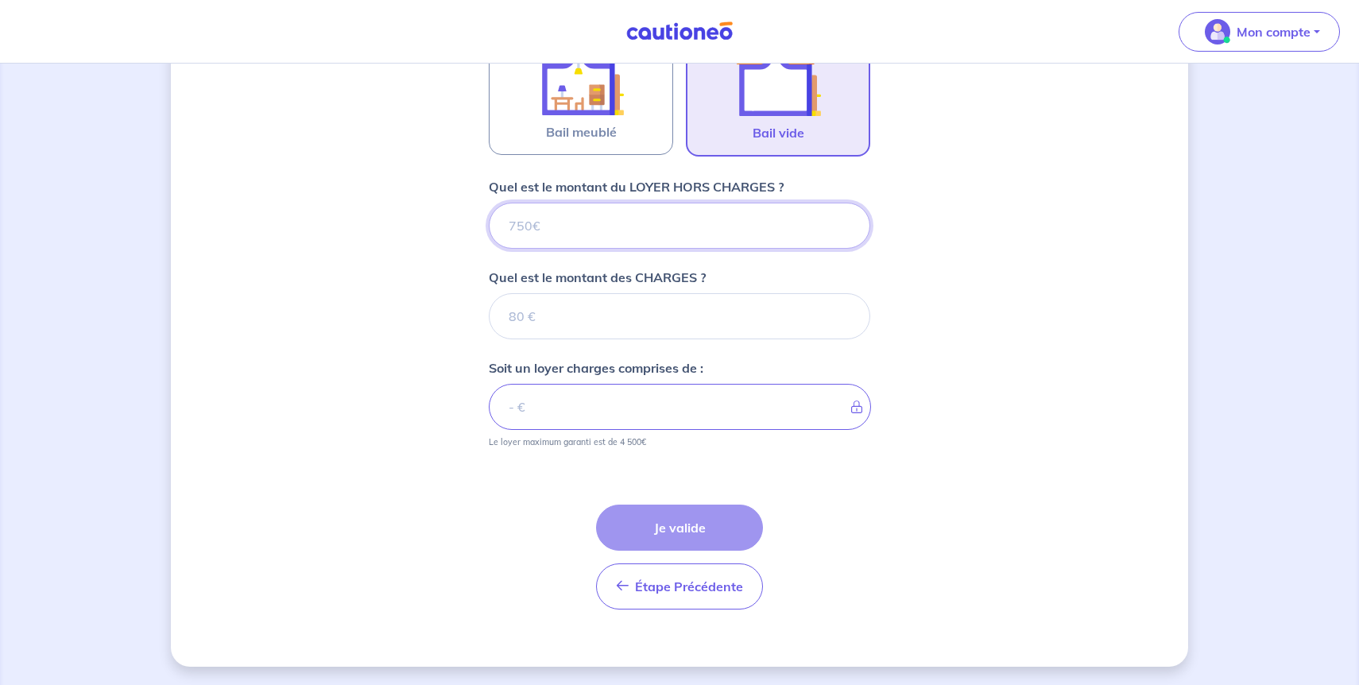
scroll to position [540, 0]
click at [684, 201] on div "Quel est le montant du LOYER HORS CHARGES ?" at bounding box center [679, 212] width 381 height 72
click at [681, 210] on input "Quel est le montant du LOYER HORS CHARGES ?" at bounding box center [679, 225] width 381 height 46
click at [661, 226] on input "Quel est le montant du LOYER HORS CHARGES ?" at bounding box center [679, 225] width 381 height 46
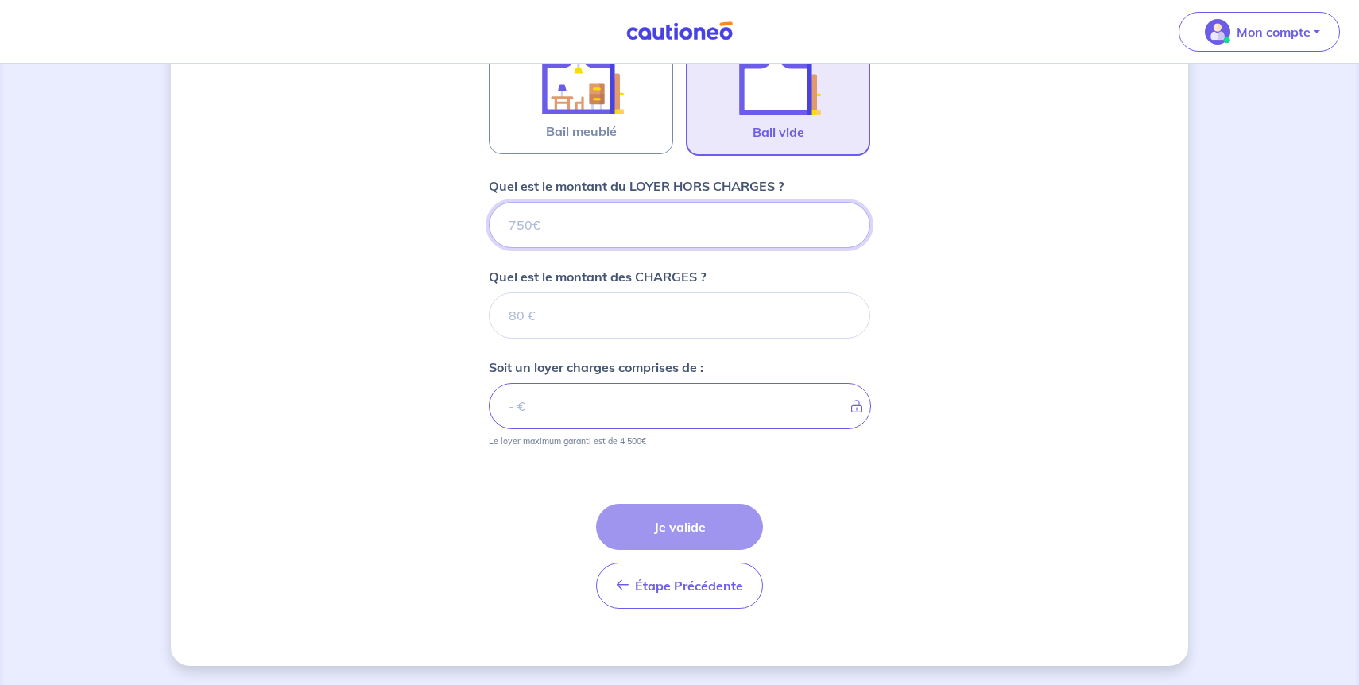
click at [661, 226] on input "Quel est le montant du LOYER HORS CHARGES ?" at bounding box center [679, 225] width 381 height 46
type input "6"
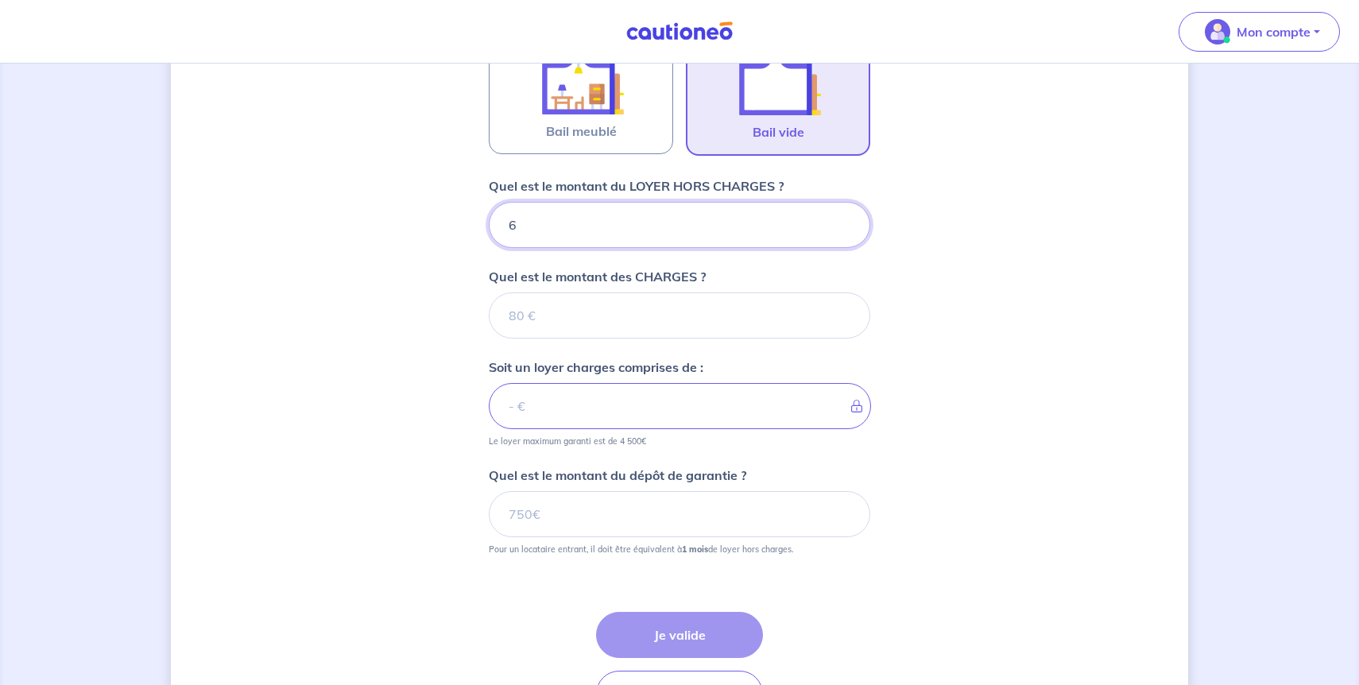
type input "65"
type input "650"
type input "90"
type input "659"
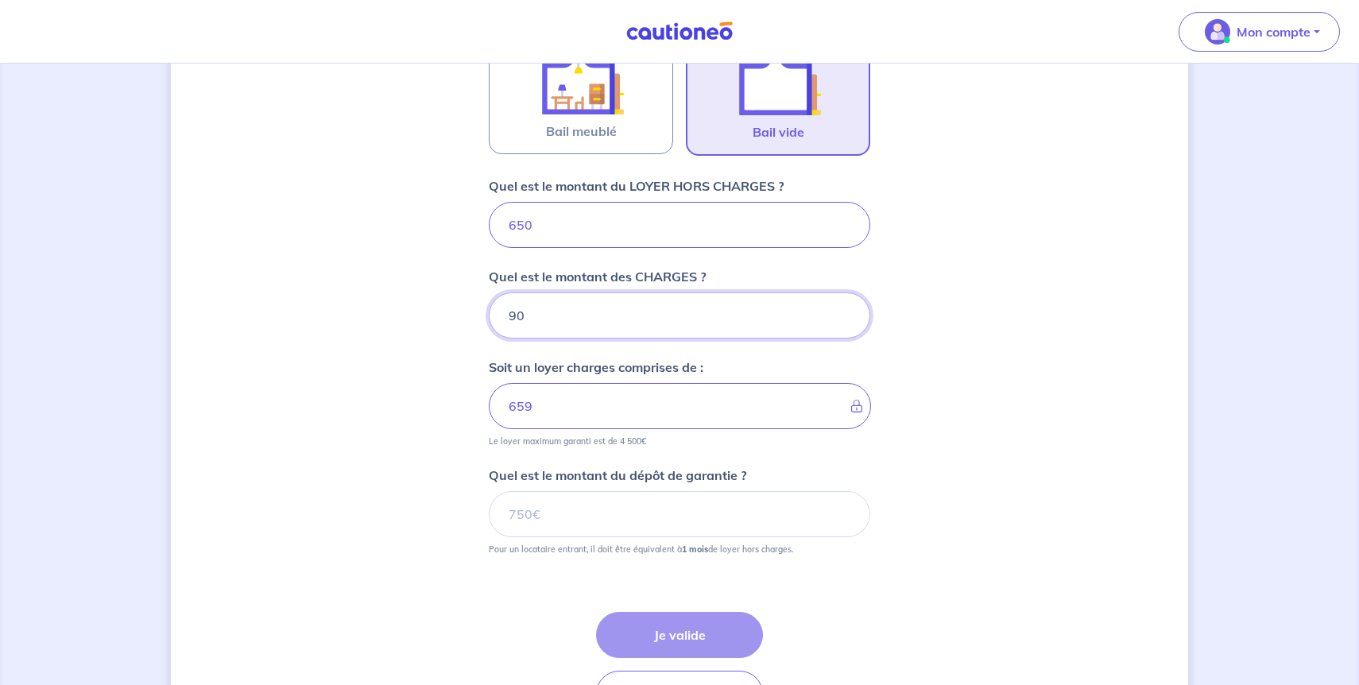
type input "90"
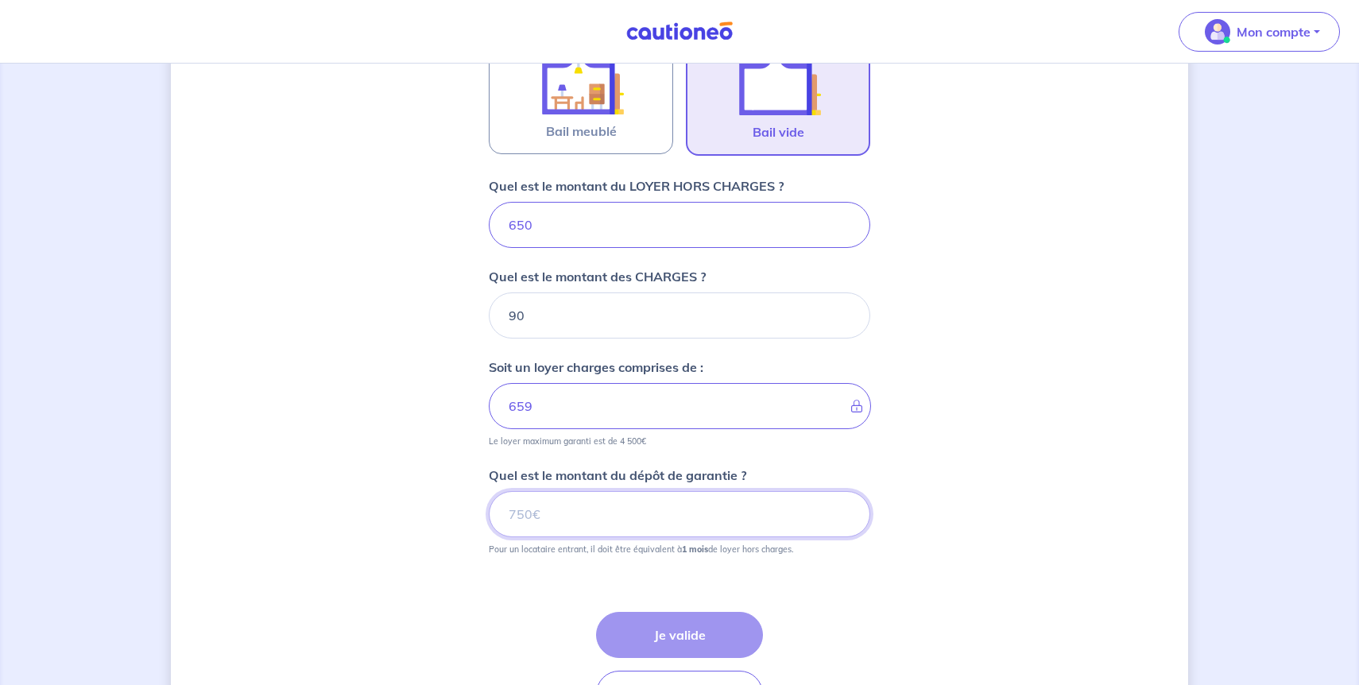
type input "740"
click at [663, 520] on input "Quel est le montant du dépôt de garantie ?" at bounding box center [679, 514] width 381 height 46
click at [544, 235] on input "650" at bounding box center [679, 225] width 381 height 46
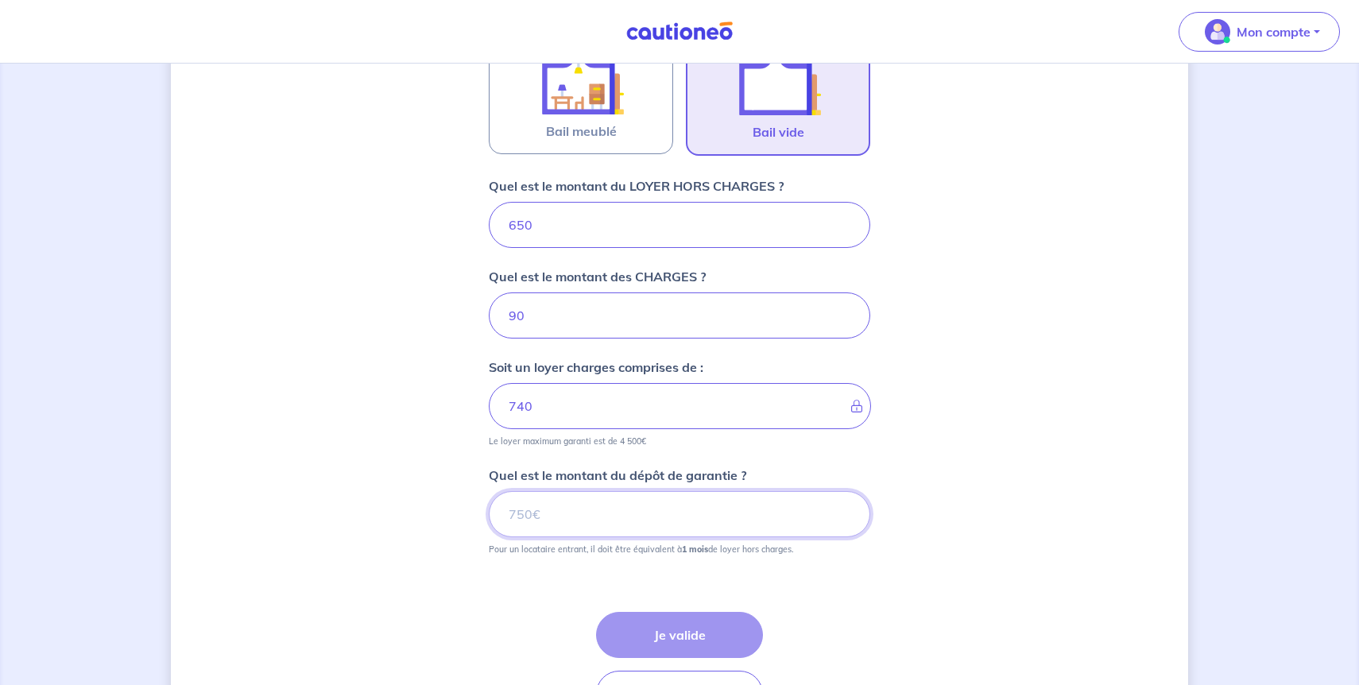
click at [622, 508] on input "Quel est le montant du dépôt de garantie ?" at bounding box center [679, 514] width 381 height 46
paste input "650"
type input "650"
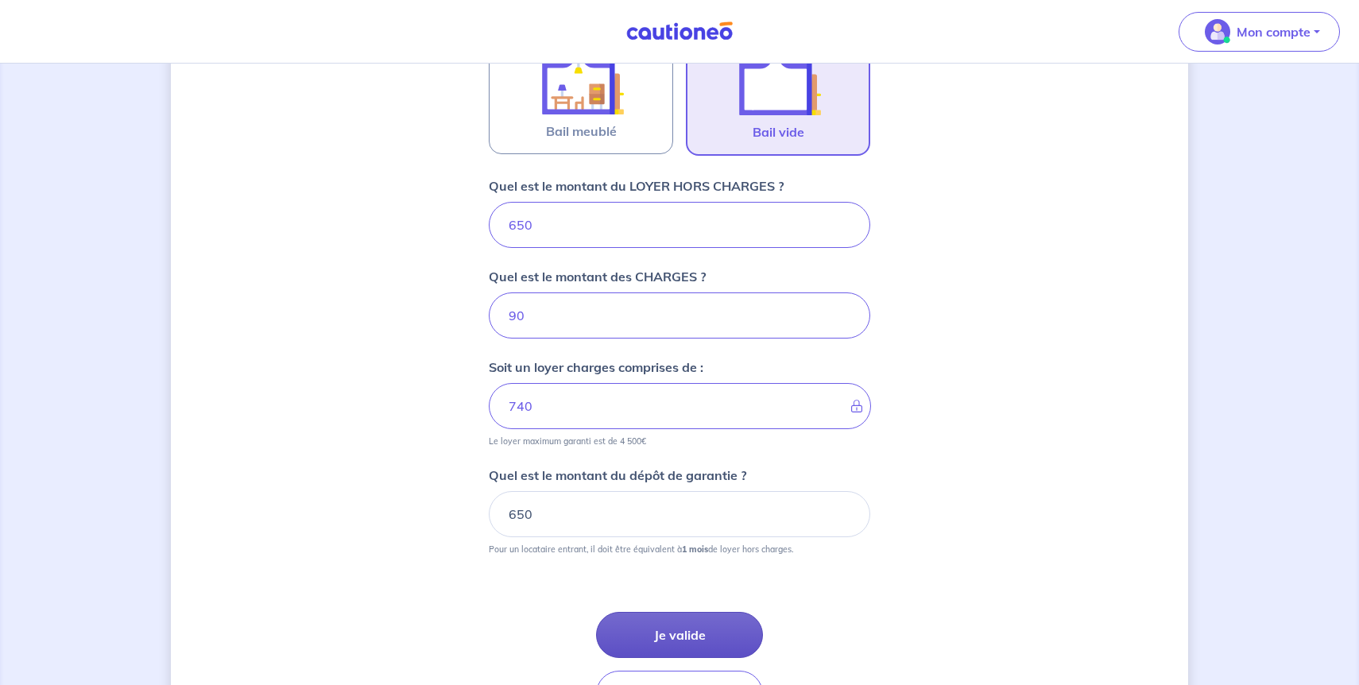
click at [660, 651] on button "Je valide" at bounding box center [679, 635] width 167 height 46
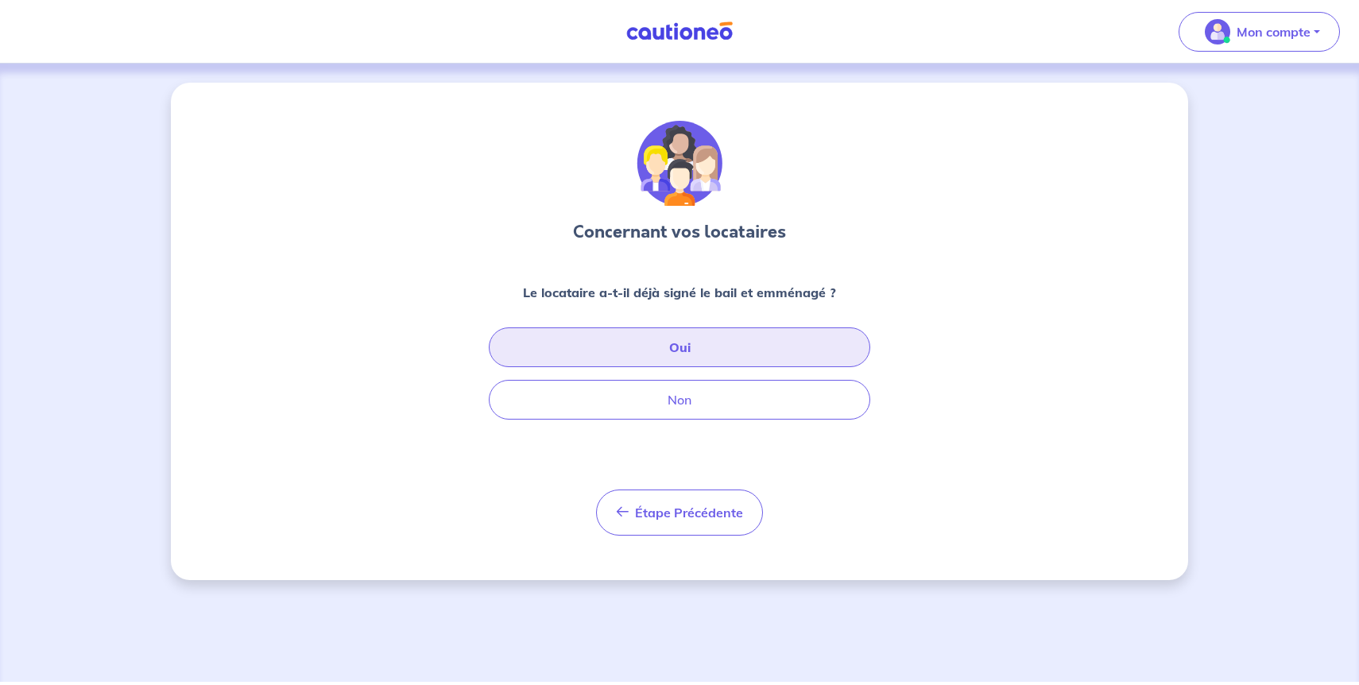
click at [626, 351] on button "Oui" at bounding box center [679, 347] width 381 height 40
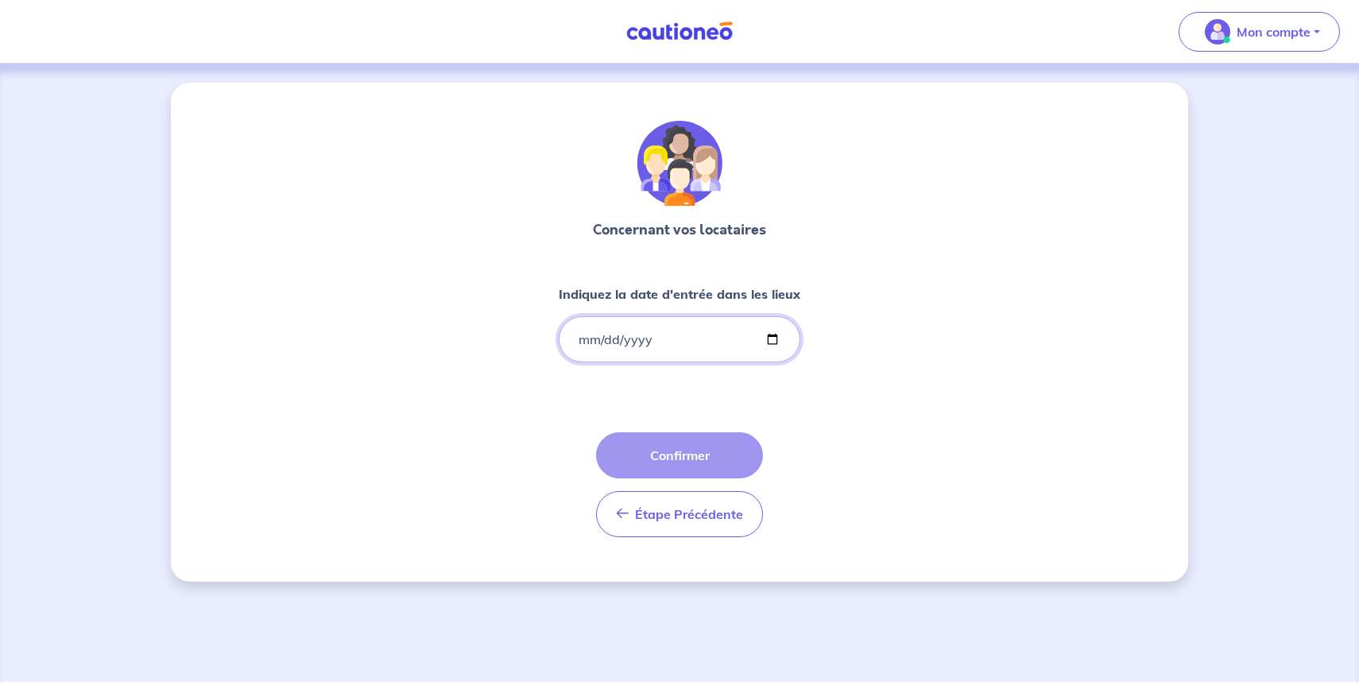
click at [629, 332] on input "Indiquez la date d'entrée dans les lieux" at bounding box center [680, 339] width 242 height 46
click at [776, 342] on input "Indiquez la date d'entrée dans les lieux" at bounding box center [680, 339] width 242 height 46
type input "[DATE]"
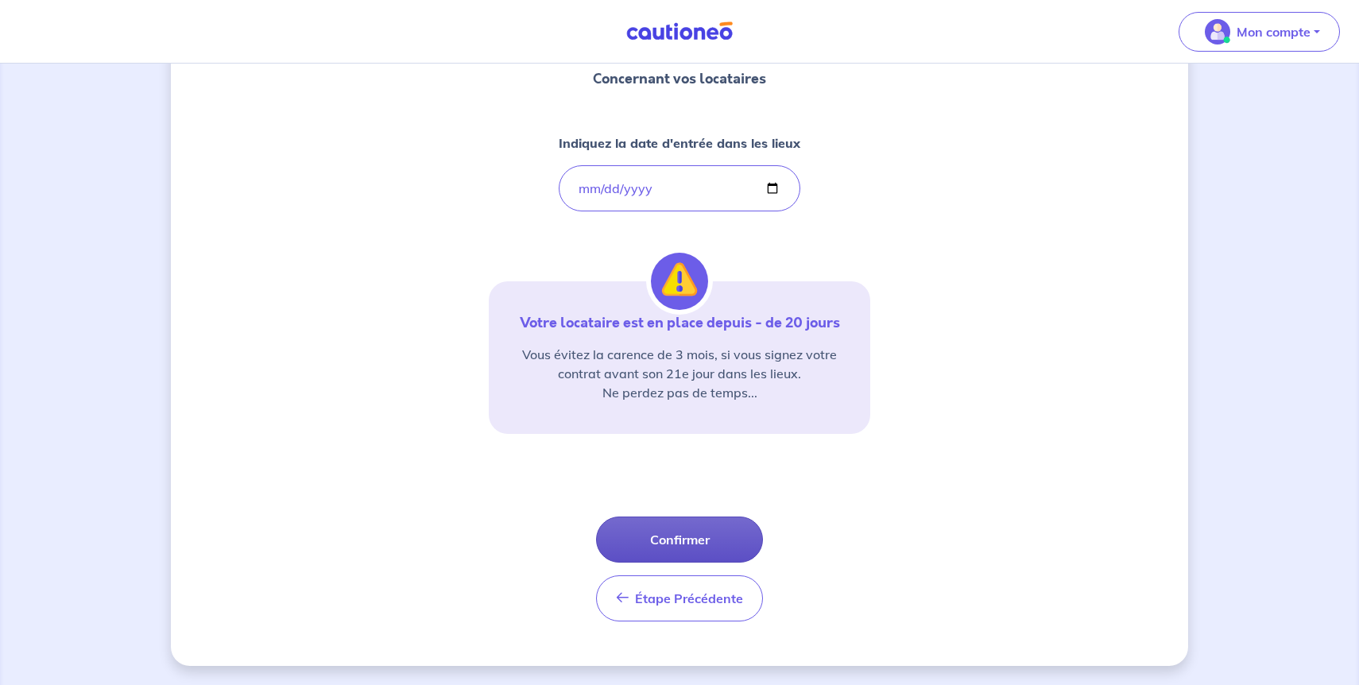
click at [691, 529] on button "Confirmer" at bounding box center [679, 540] width 167 height 46
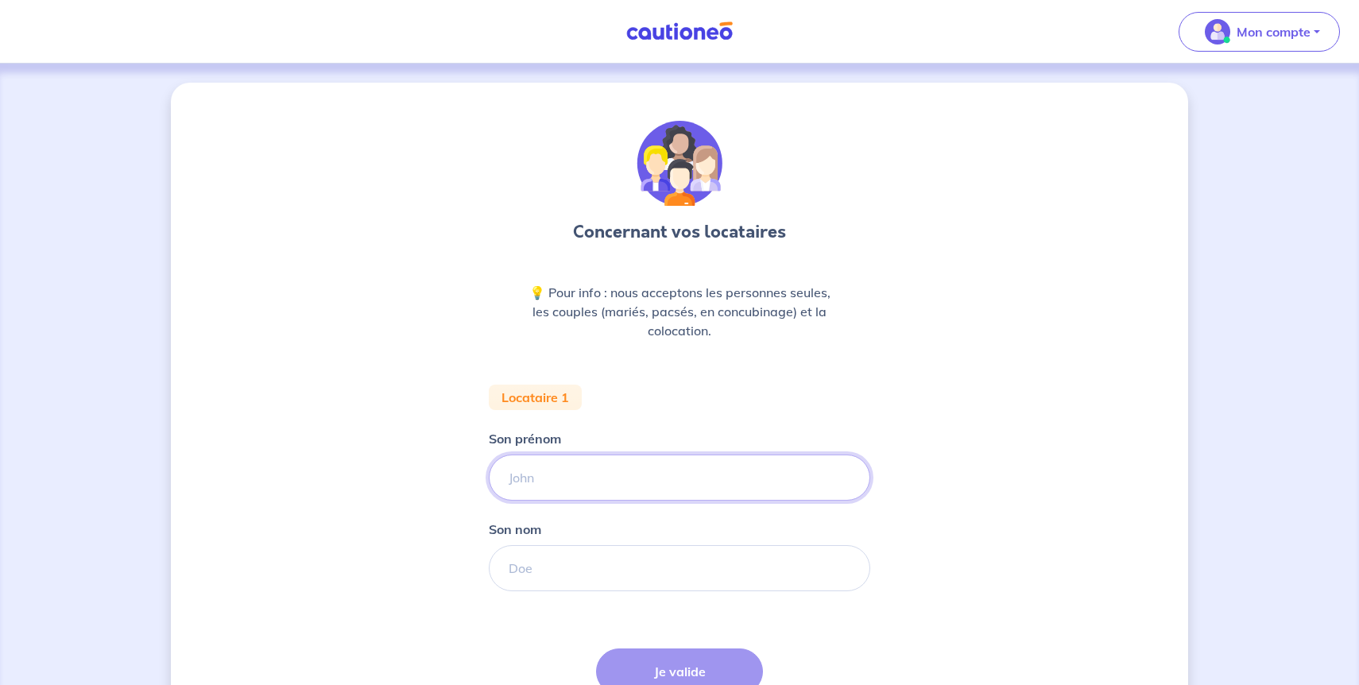
click at [639, 484] on input "Son prénom" at bounding box center [679, 478] width 381 height 46
type input "RIM"
click at [629, 575] on input "Son nom" at bounding box center [679, 568] width 381 height 46
type input "Zoubaa"
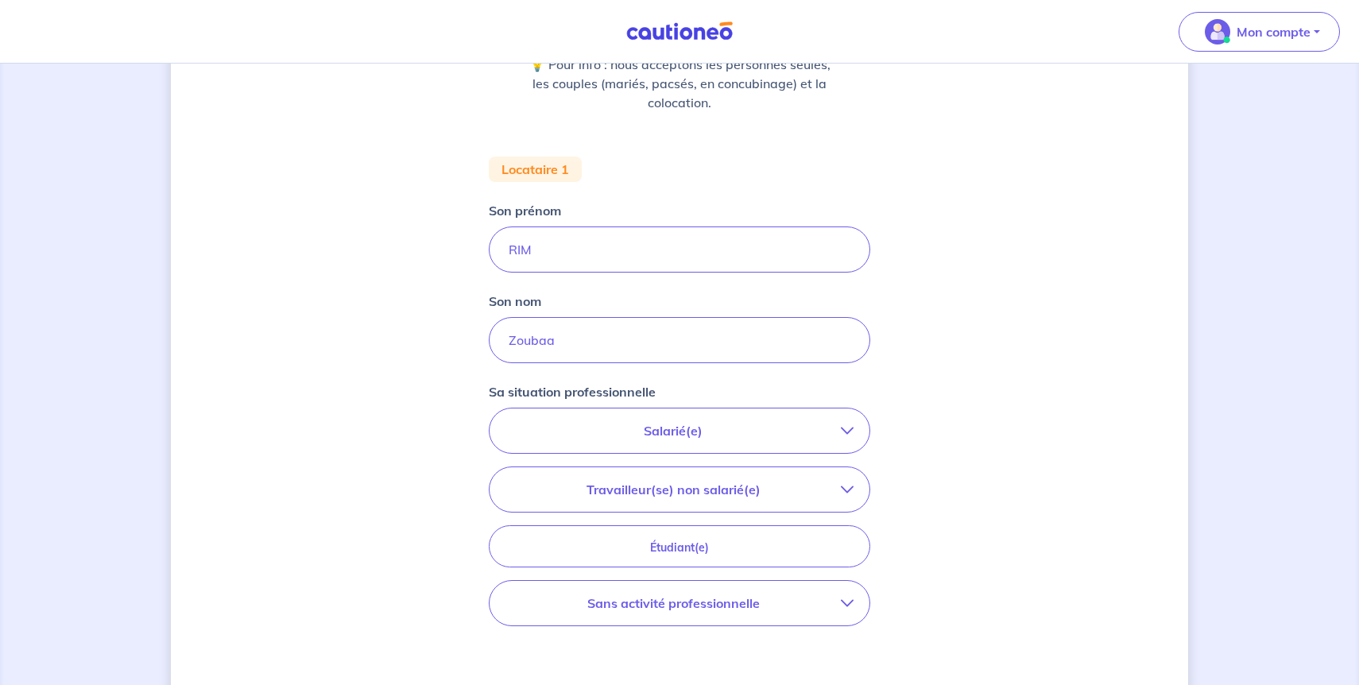
scroll to position [233, 0]
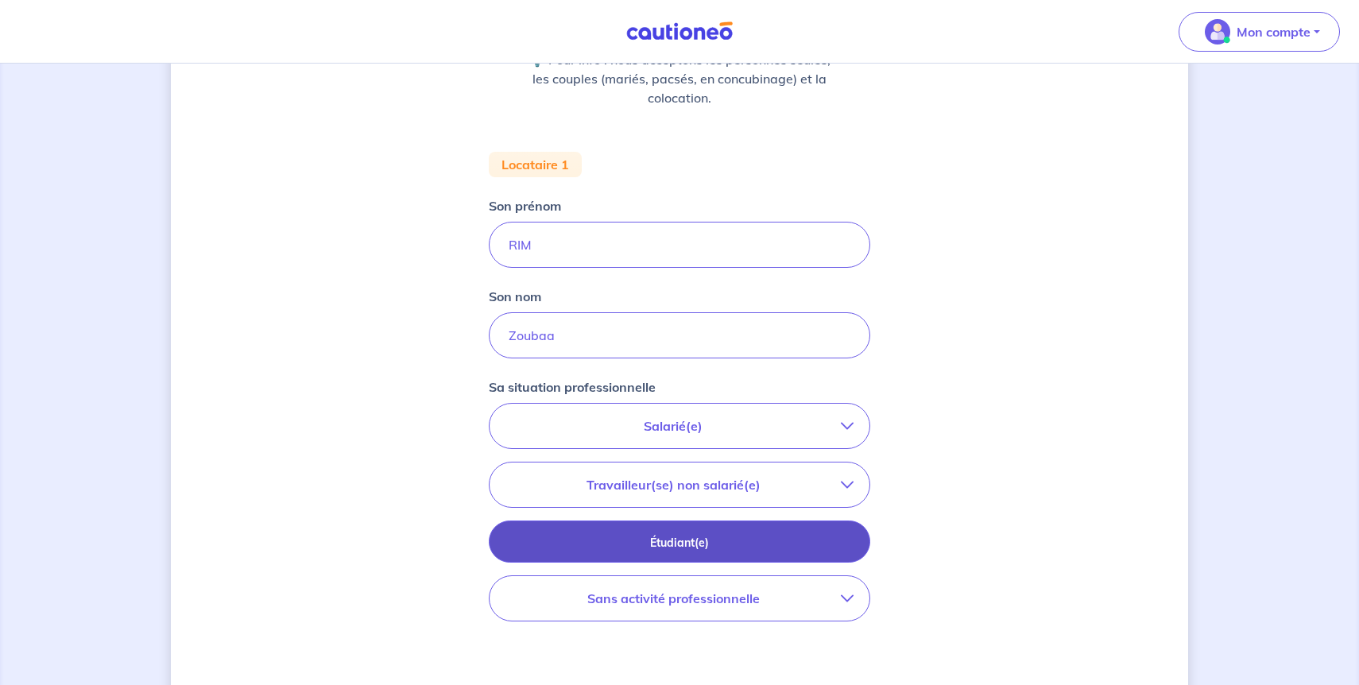
click at [695, 534] on p "Étudiant(e)" at bounding box center [680, 542] width 342 height 17
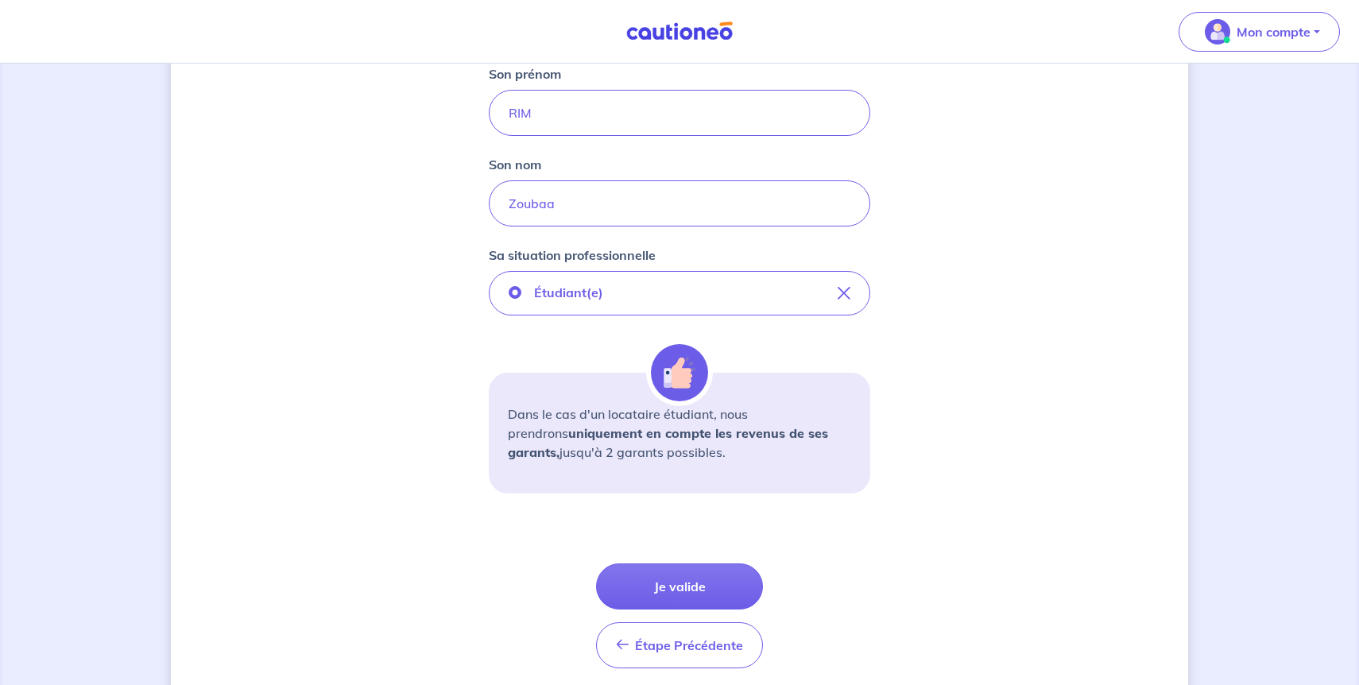
scroll to position [424, 0]
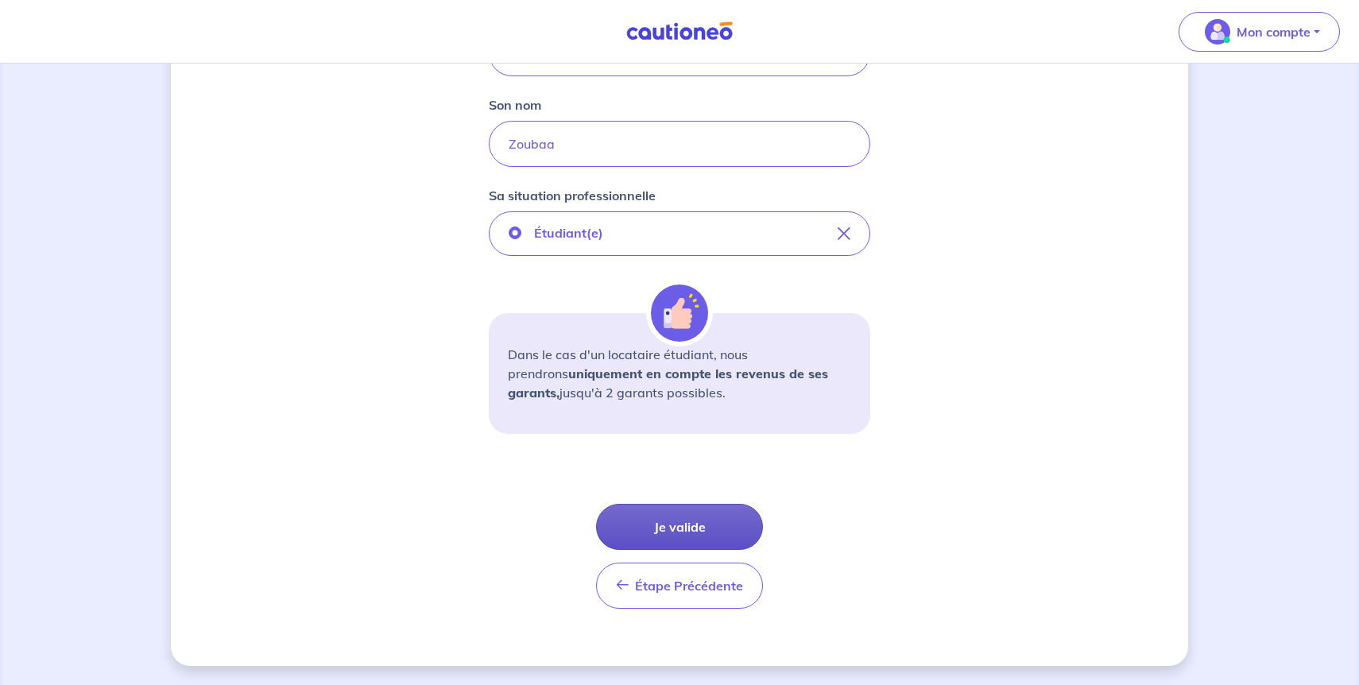
click at [711, 523] on button "Je valide" at bounding box center [679, 527] width 167 height 46
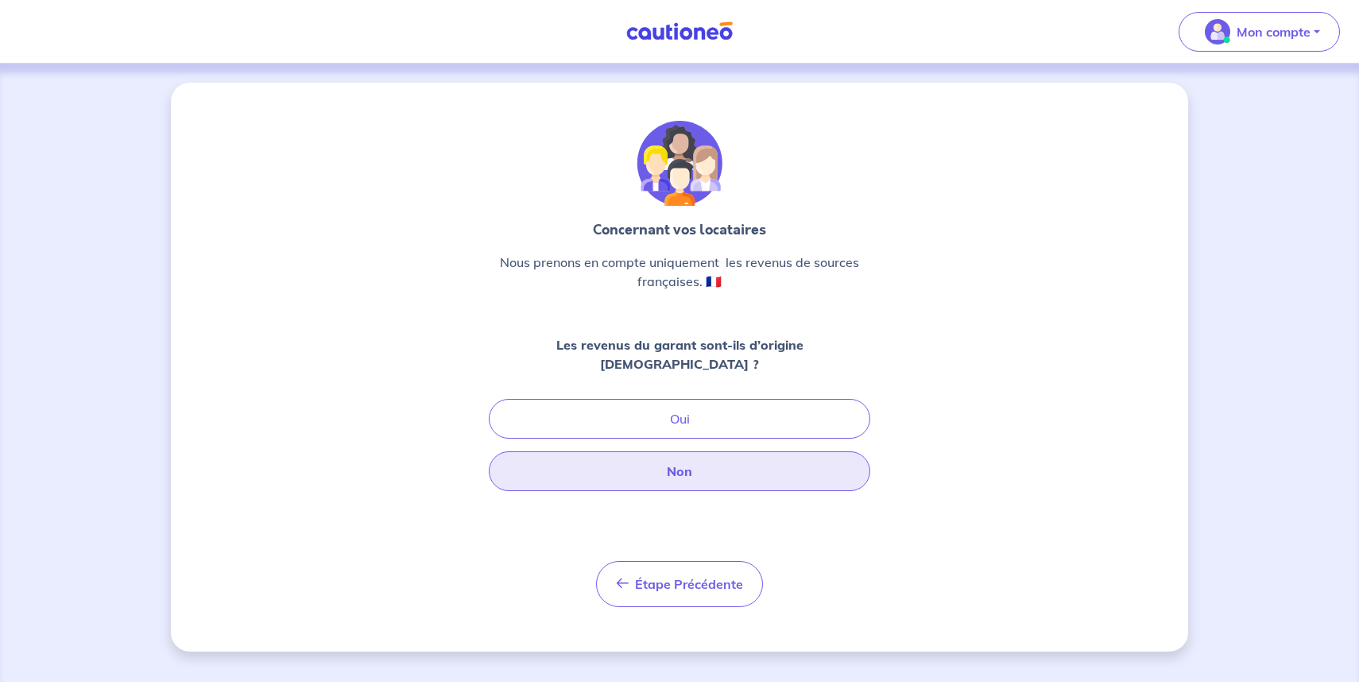
click at [686, 451] on button "Non" at bounding box center [679, 471] width 381 height 40
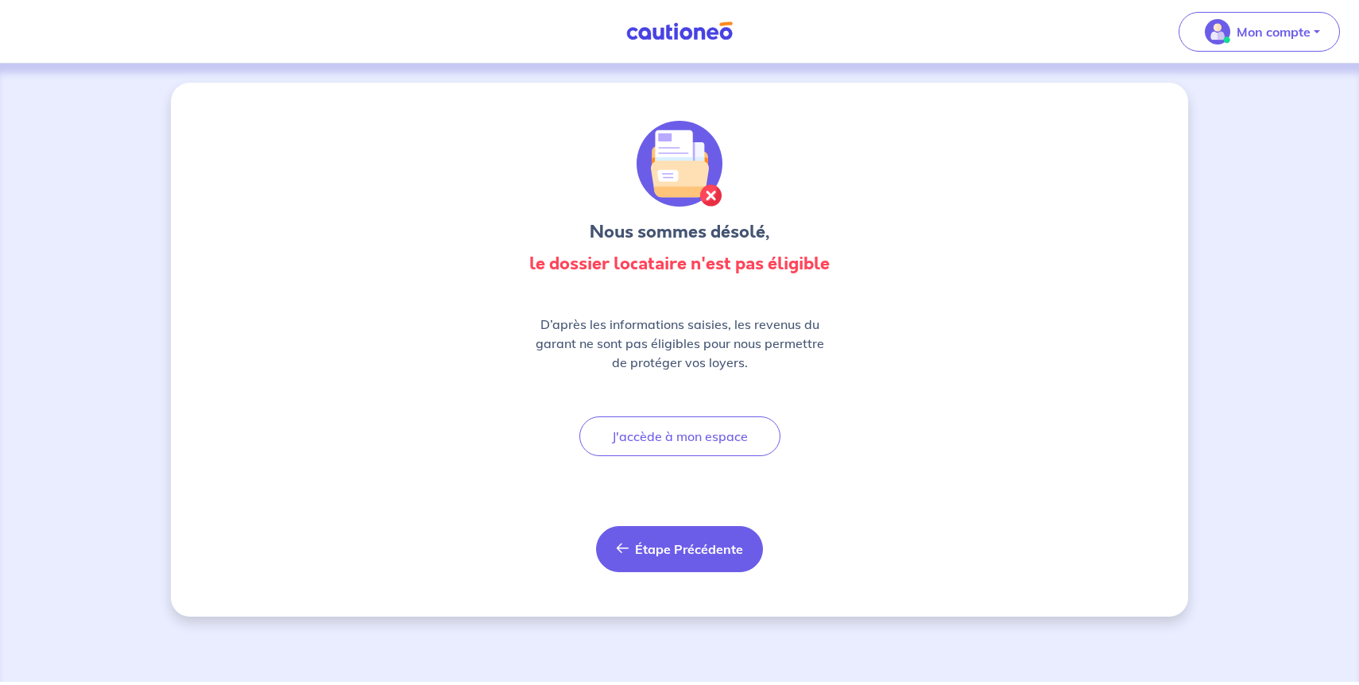
click at [702, 542] on span "Étape Précédente" at bounding box center [689, 549] width 108 height 16
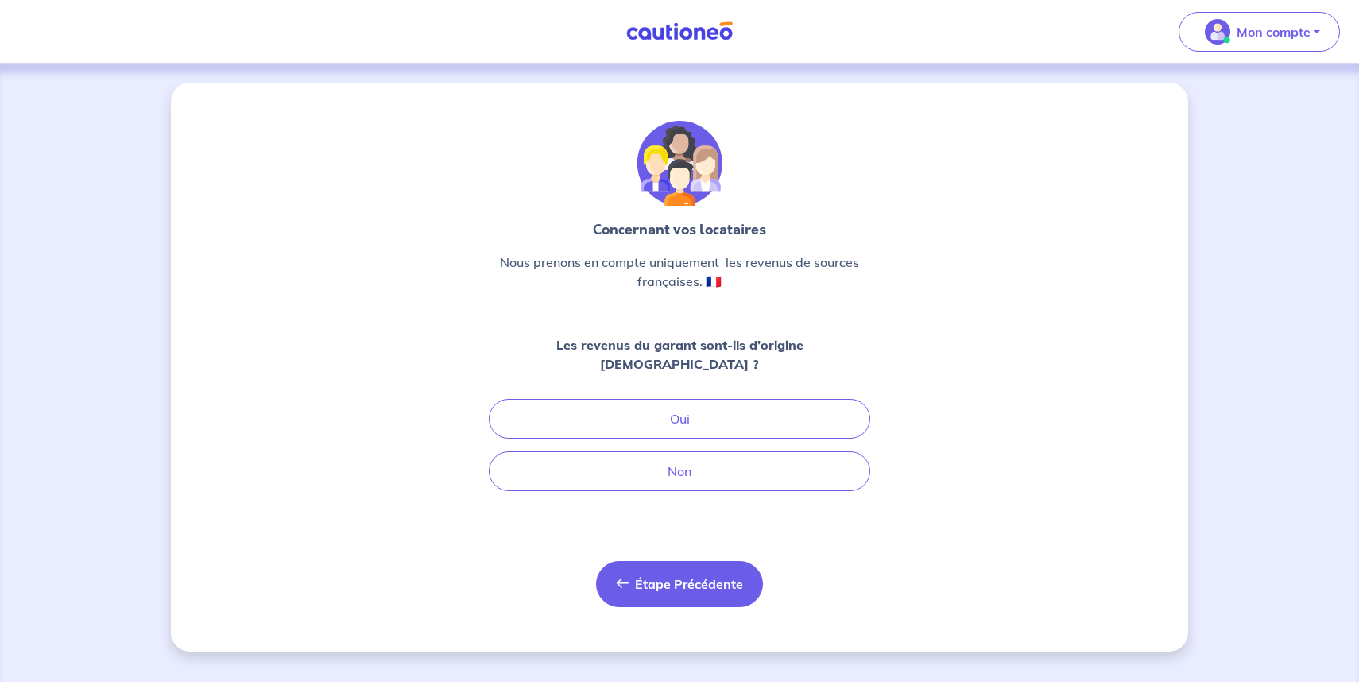
click at [695, 576] on span "Étape Précédente" at bounding box center [689, 584] width 108 height 16
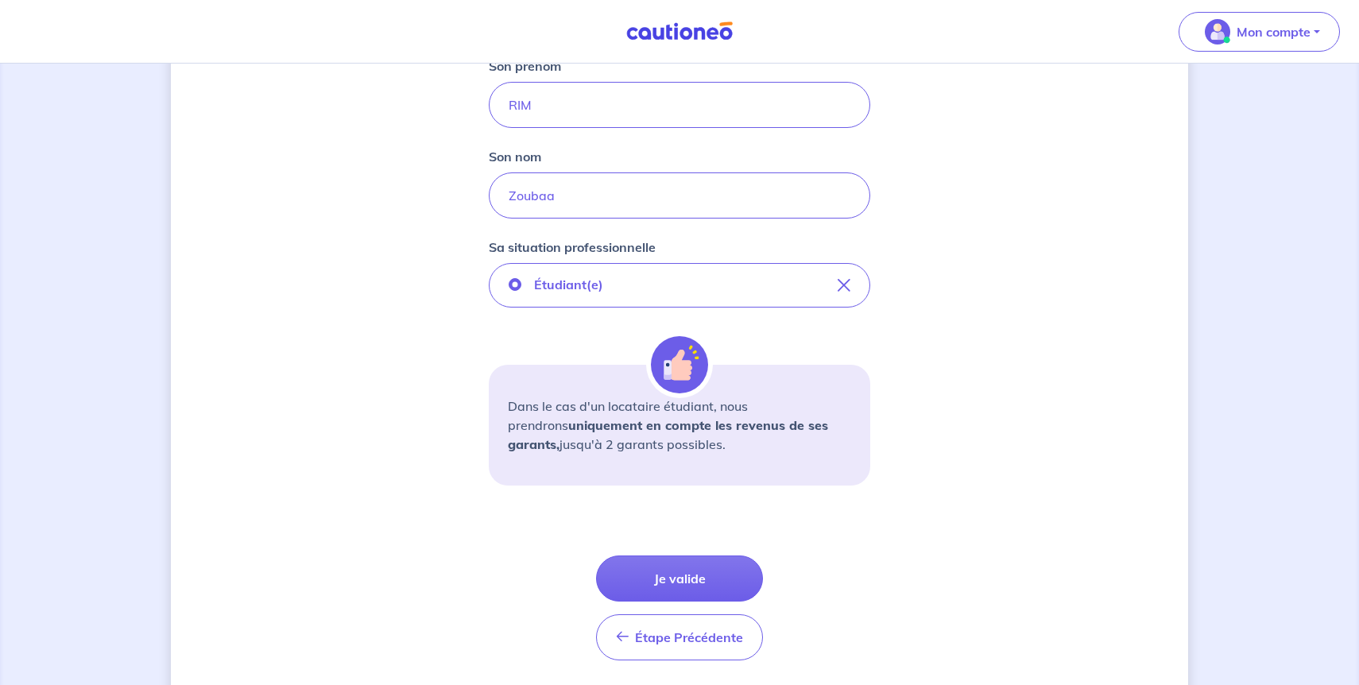
scroll to position [424, 0]
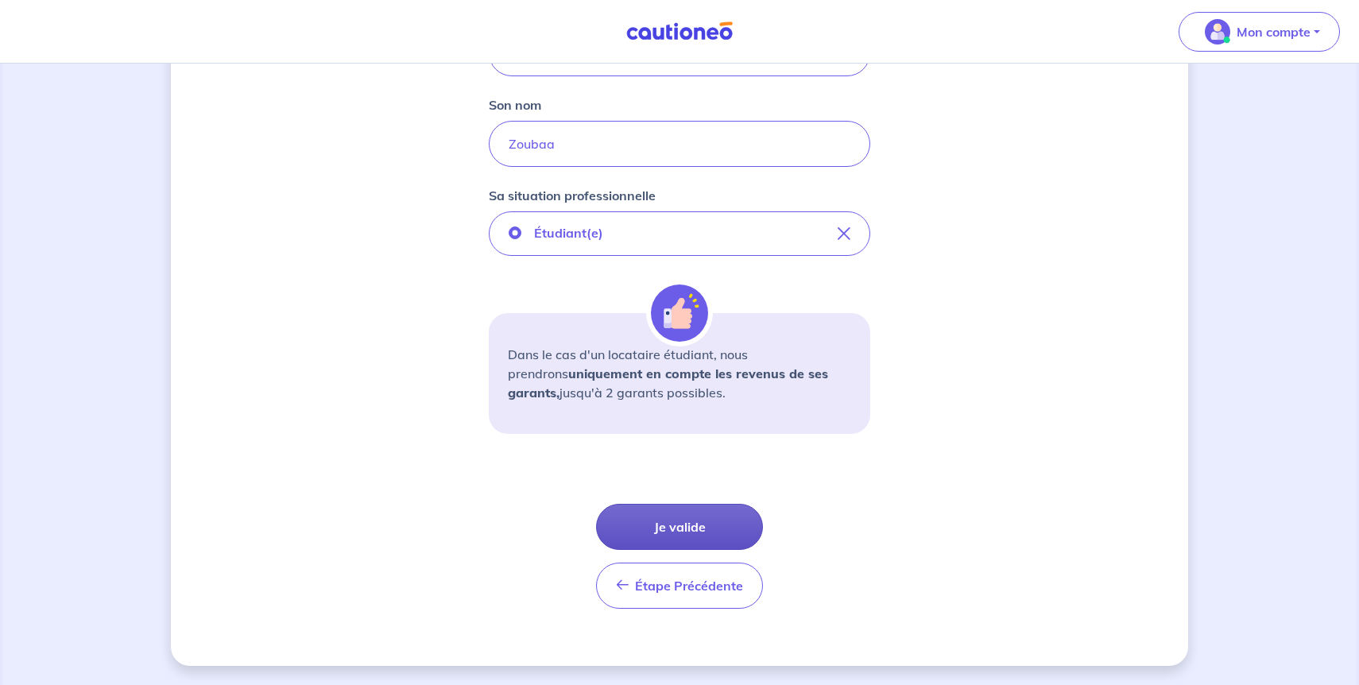
click at [688, 528] on button "Je valide" at bounding box center [679, 527] width 167 height 46
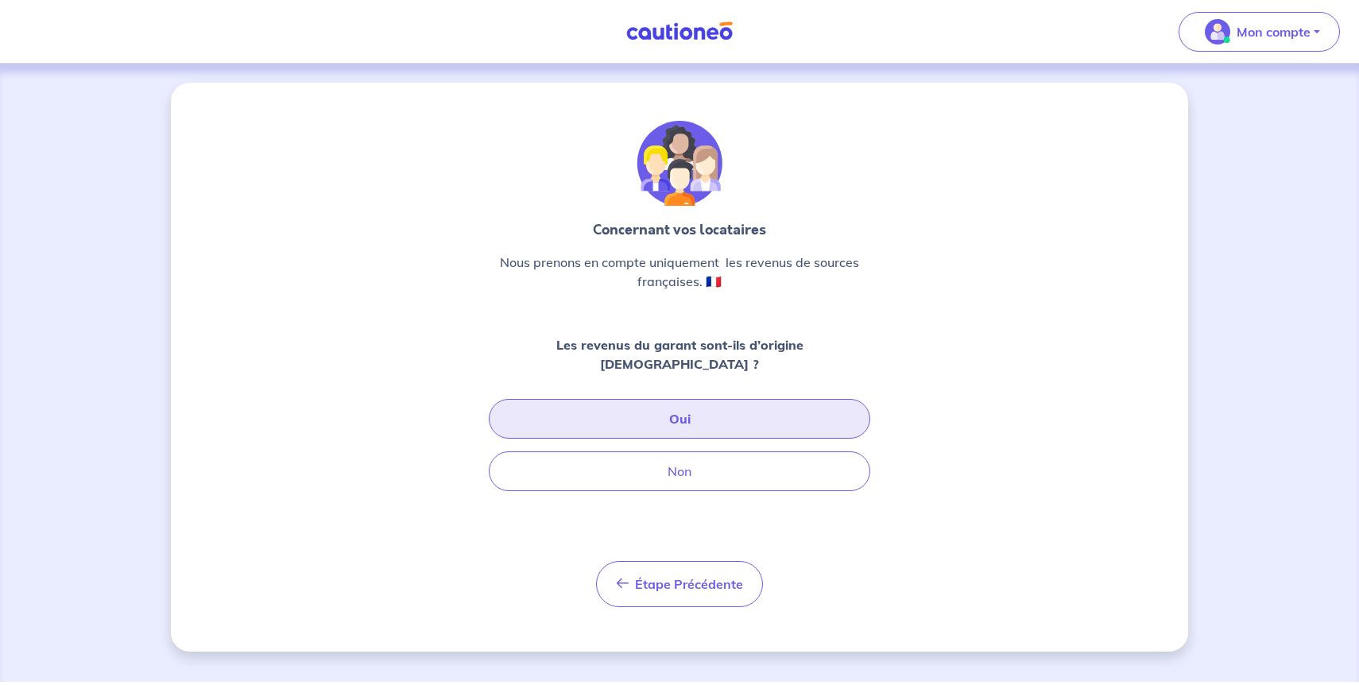
click at [665, 399] on button "Oui" at bounding box center [679, 419] width 381 height 40
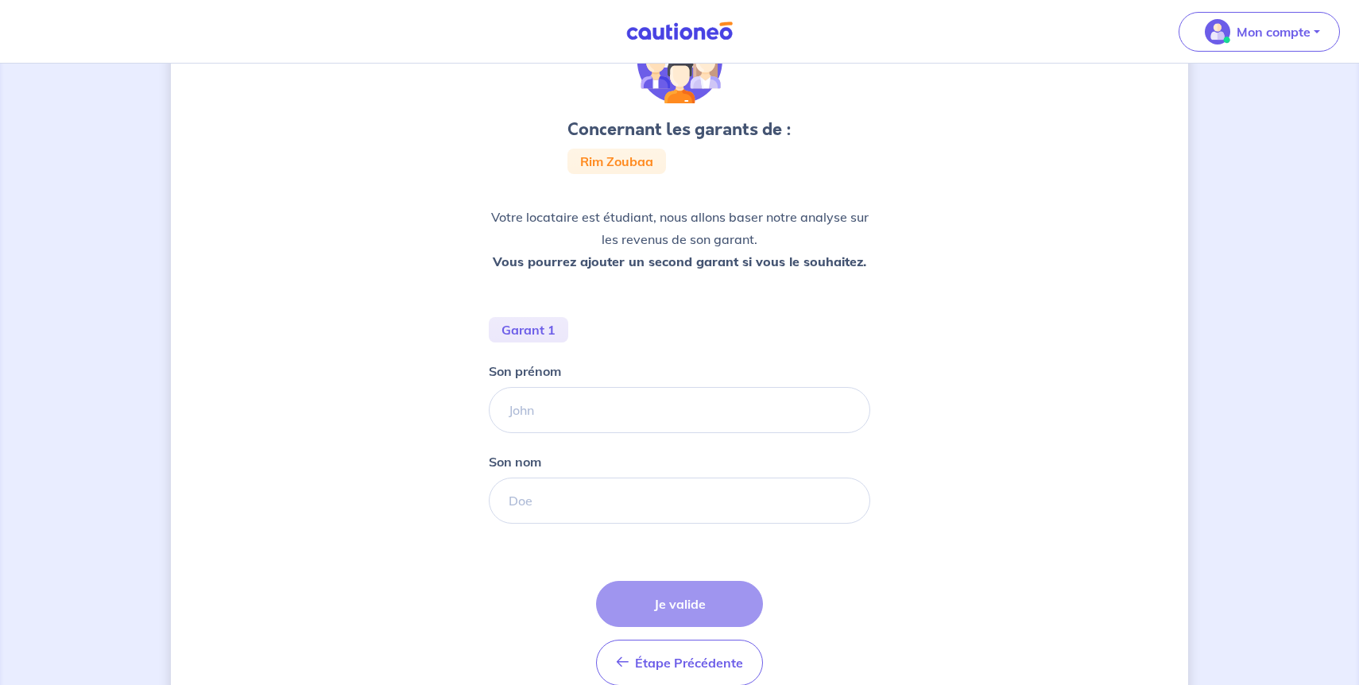
scroll to position [105, 0]
click at [677, 596] on div "Étape Précédente Précédent Je valide Je valide" at bounding box center [679, 630] width 167 height 105
click at [581, 412] on input "Son prénom" at bounding box center [679, 408] width 381 height 46
type input "Mohcine"
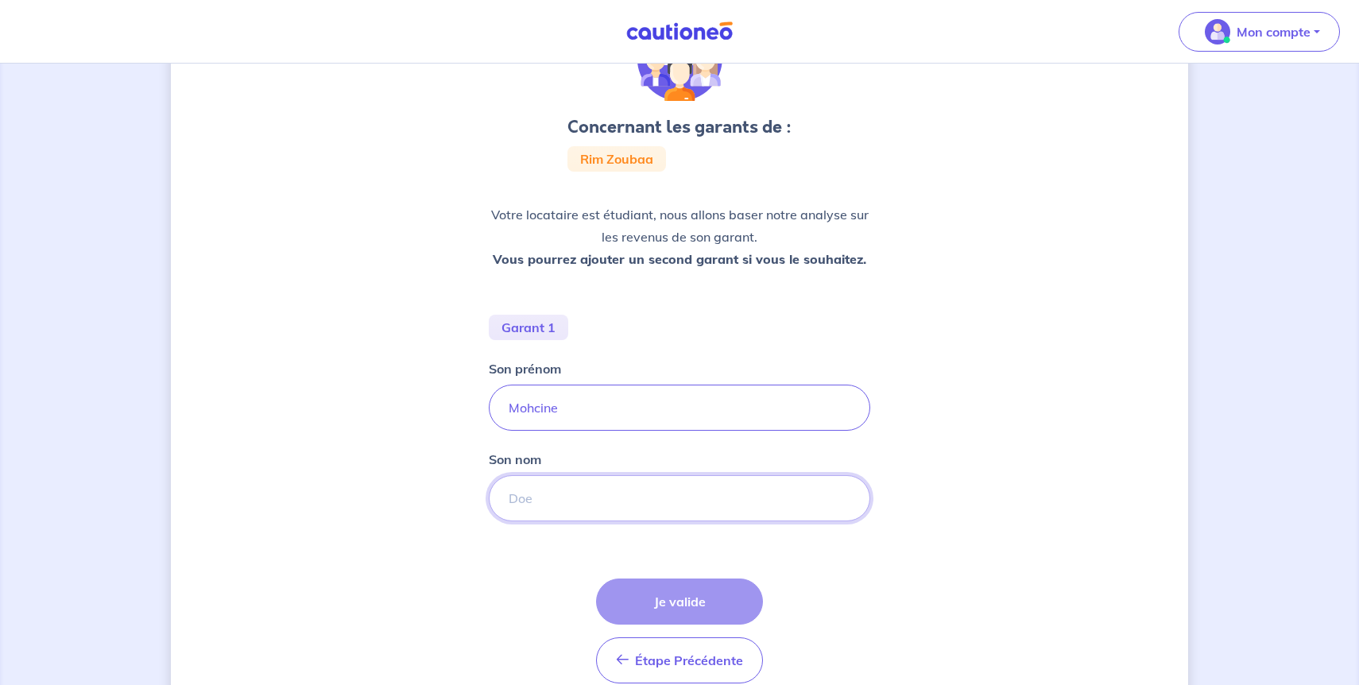
click at [624, 506] on input "Son nom" at bounding box center [679, 498] width 381 height 46
type input "Baalla"
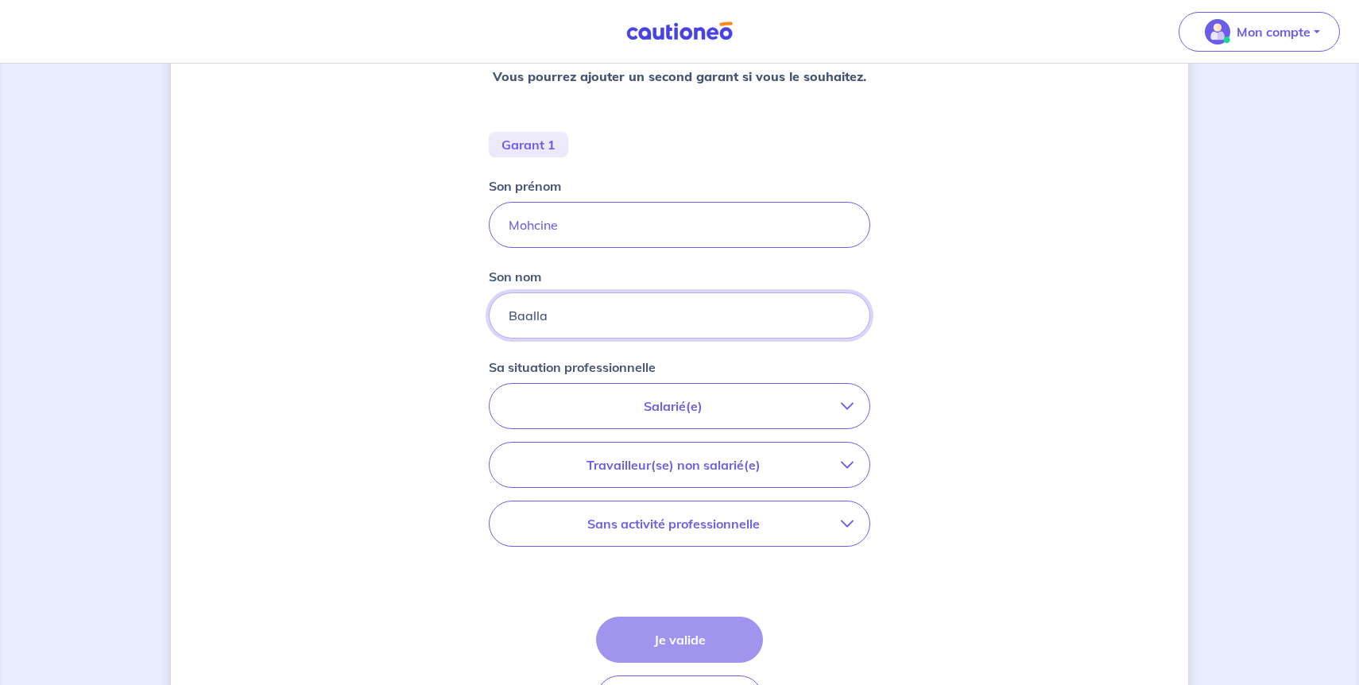
scroll to position [304, 0]
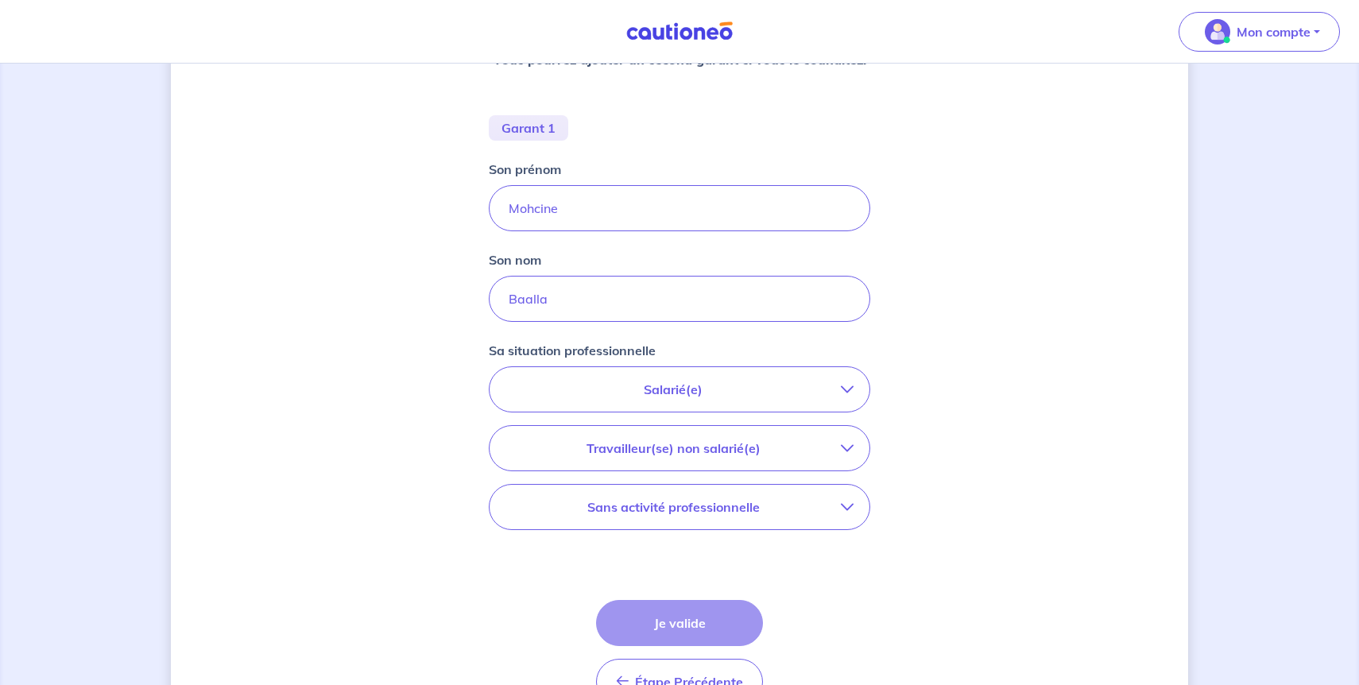
click at [647, 399] on button "Salarié(e)" at bounding box center [679, 389] width 380 height 44
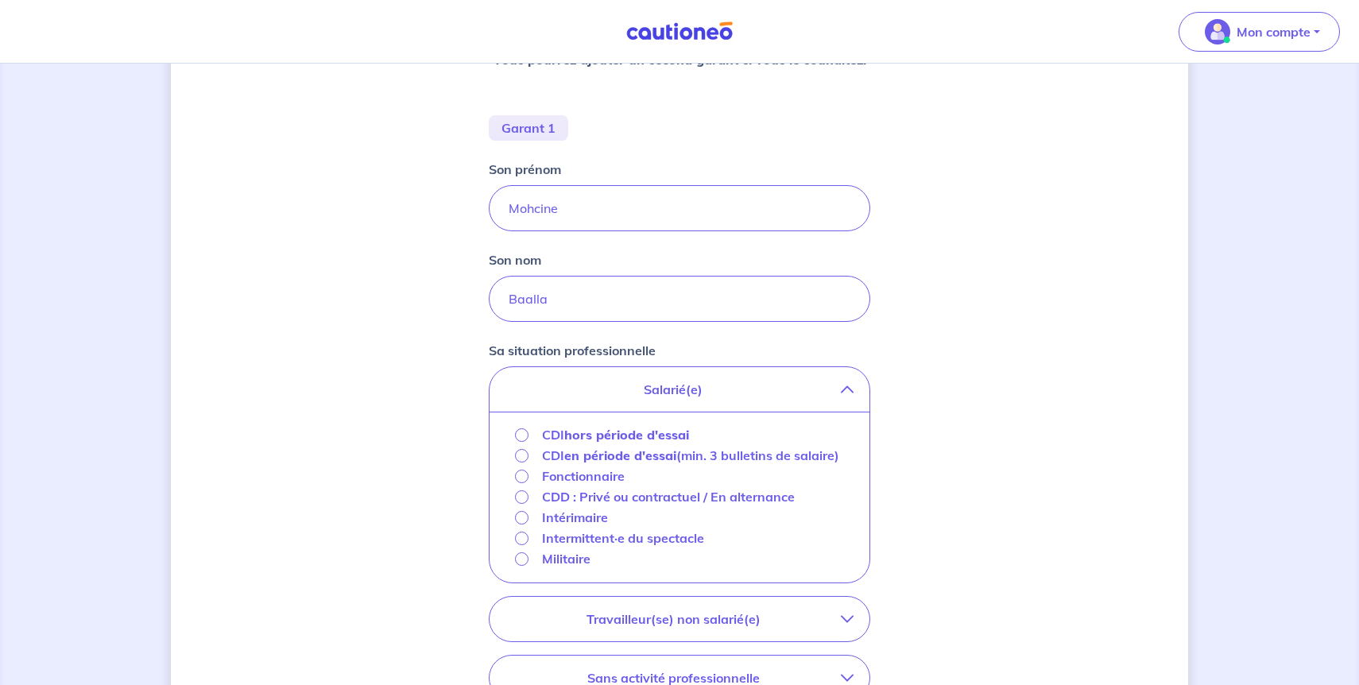
click at [631, 458] on strong "en période d'essai" at bounding box center [620, 455] width 112 height 16
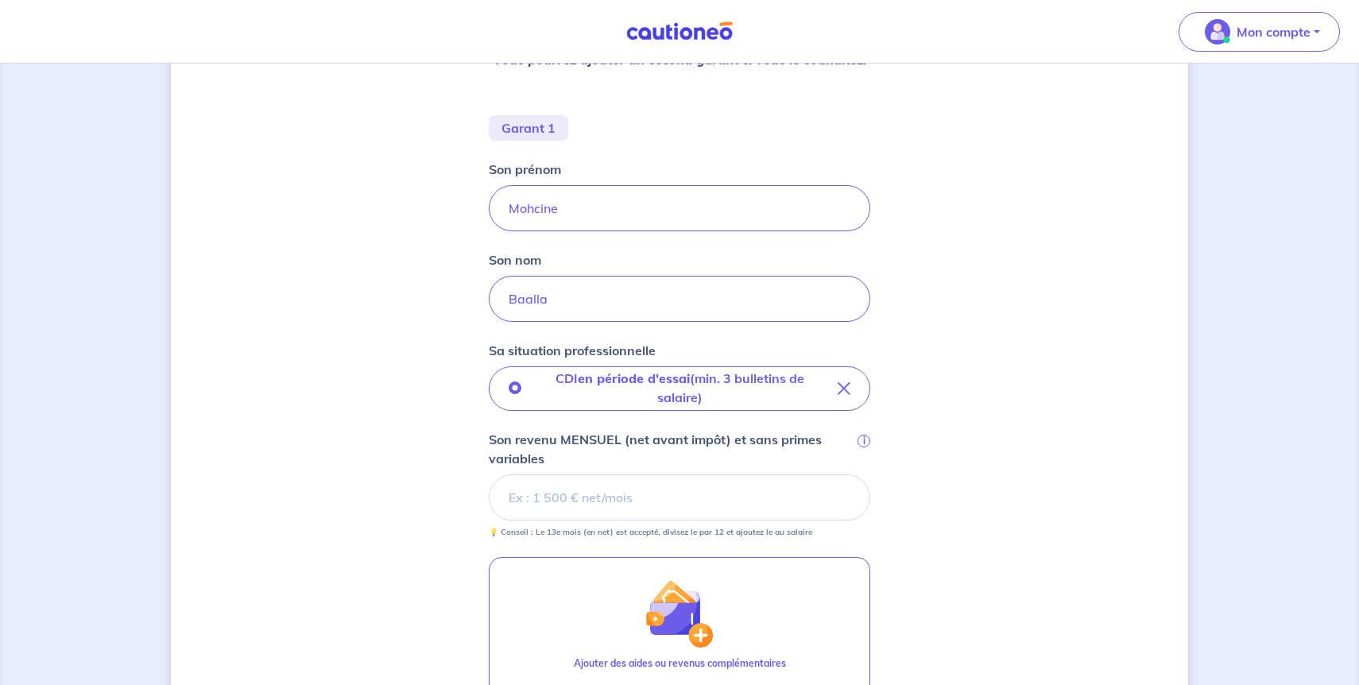
click at [660, 503] on input "Son revenu MENSUEL (net avant impôt) et sans primes variables i" at bounding box center [679, 497] width 381 height 46
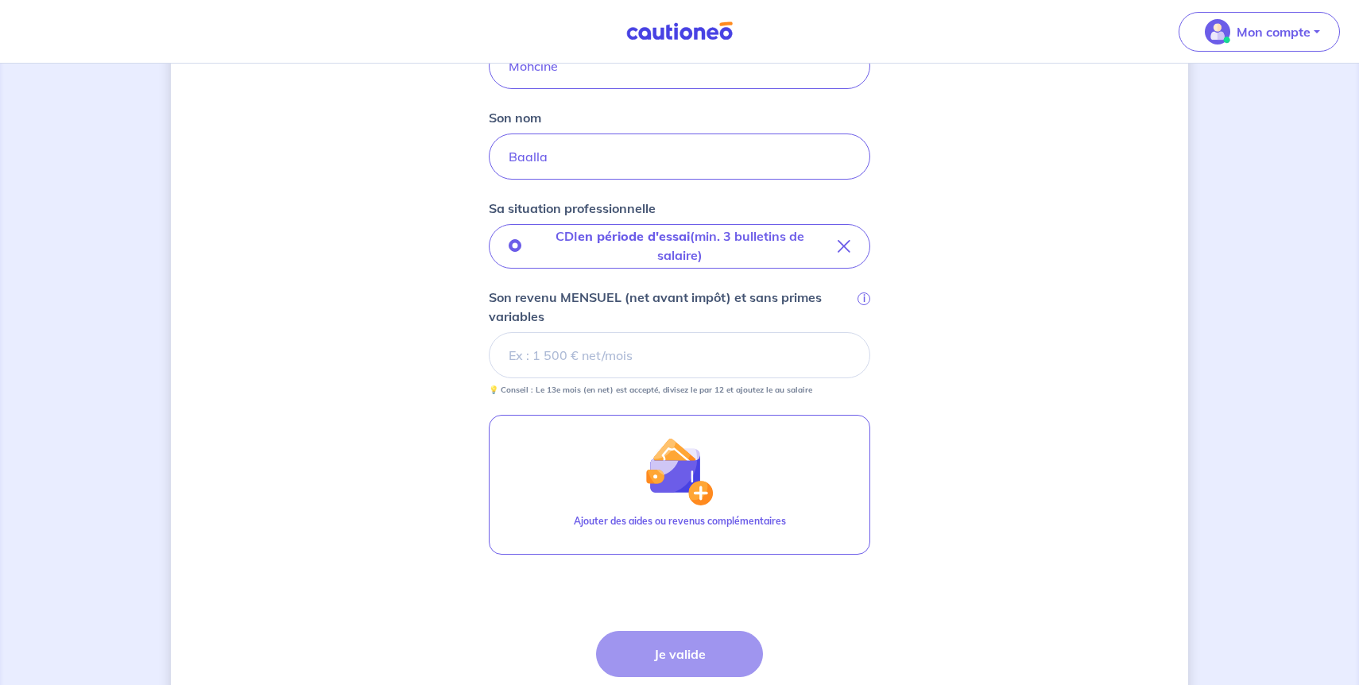
scroll to position [447, 0]
click at [687, 369] on input "Son revenu MENSUEL (net avant impôt) et sans primes variables i" at bounding box center [679, 354] width 381 height 46
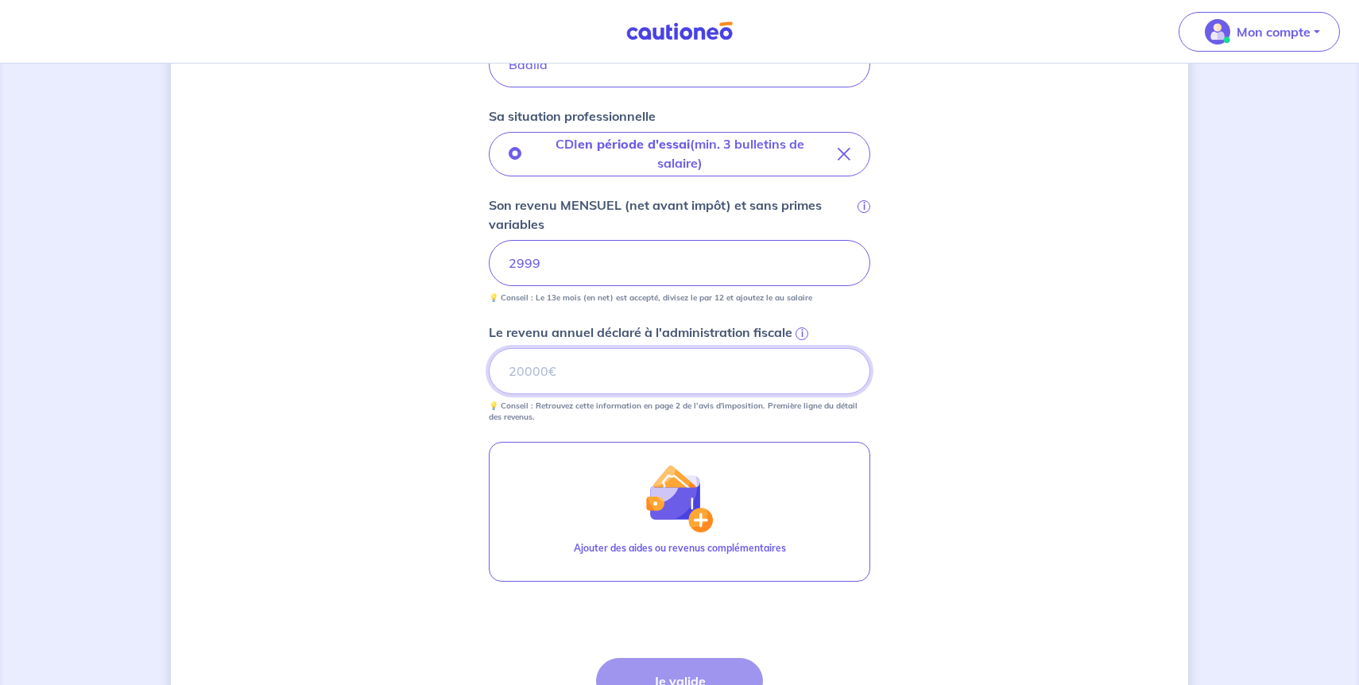
scroll to position [604, 0]
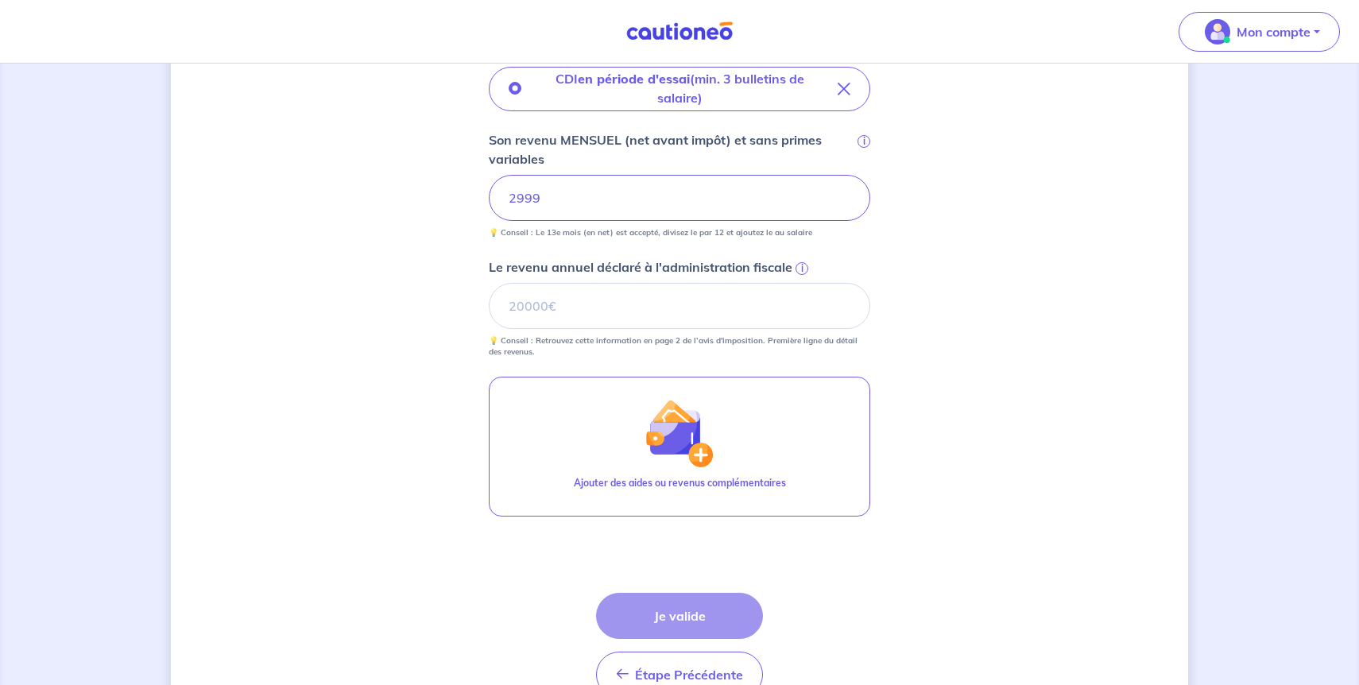
click at [702, 617] on div "Étape Précédente Précédent Je valide Je valide" at bounding box center [679, 645] width 167 height 105
click at [655, 313] on input "Le revenu annuel déclaré à l'administration fiscale i" at bounding box center [679, 306] width 381 height 46
type input "25000"
click at [729, 613] on button "Je valide" at bounding box center [679, 616] width 167 height 46
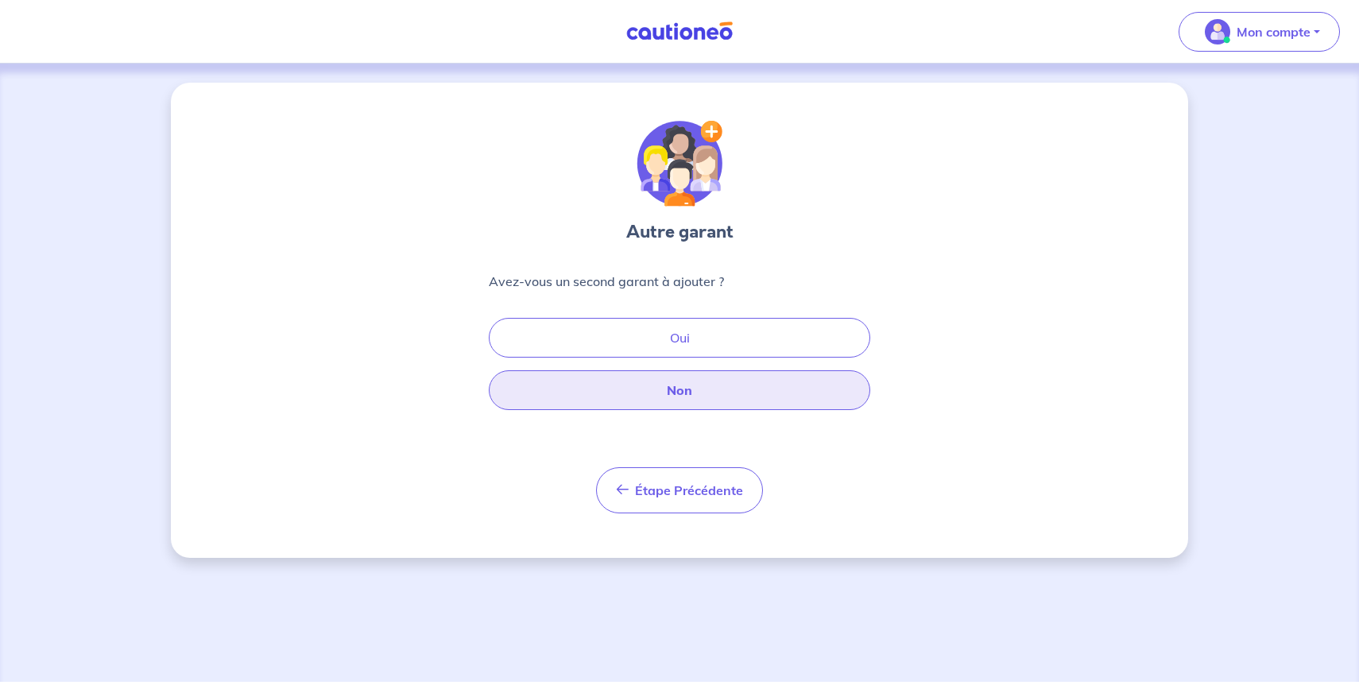
click at [703, 389] on button "Non" at bounding box center [679, 390] width 381 height 40
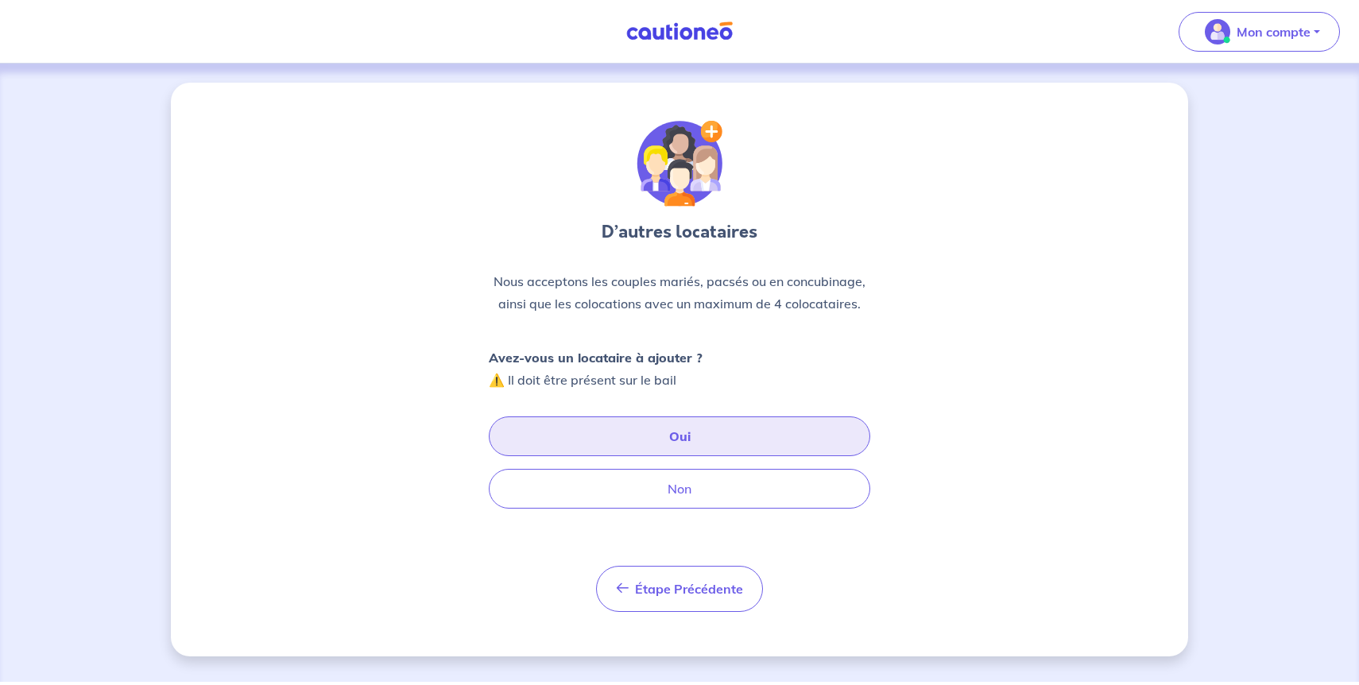
click at [675, 439] on button "Oui" at bounding box center [679, 436] width 381 height 40
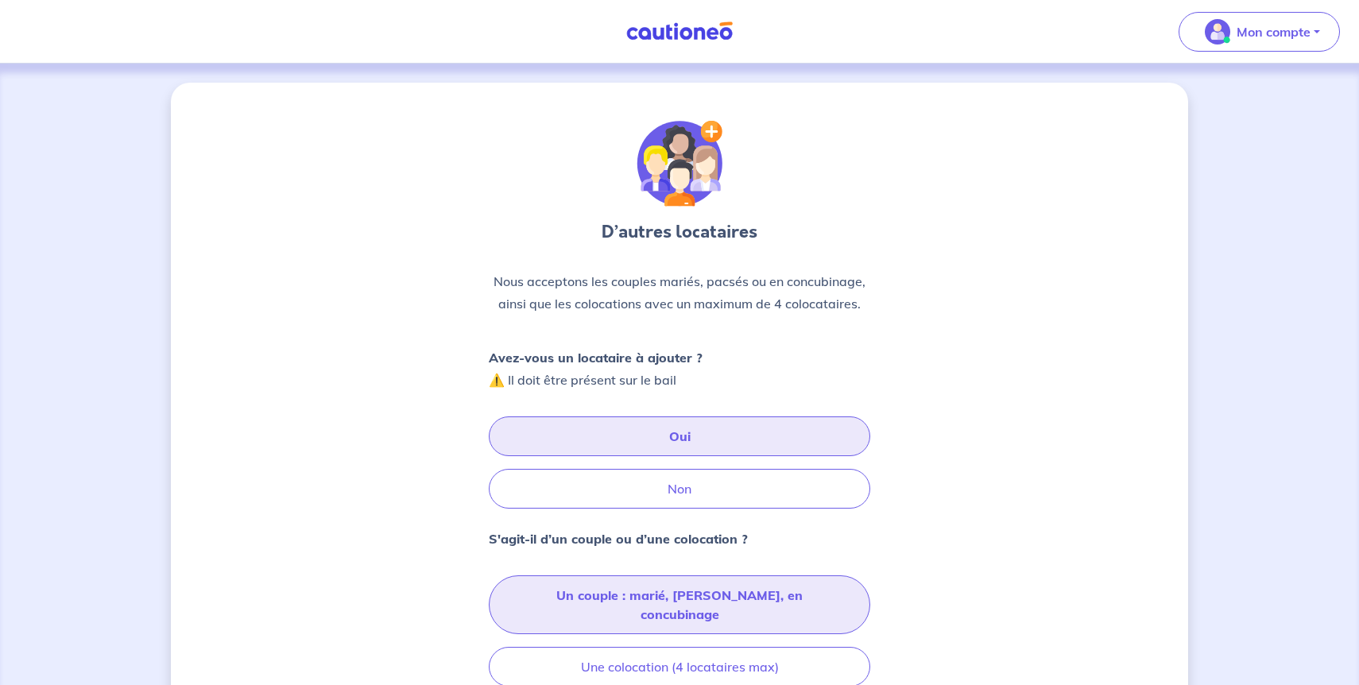
click at [664, 598] on button "Un couple : marié, [PERSON_NAME], en concubinage" at bounding box center [679, 604] width 381 height 59
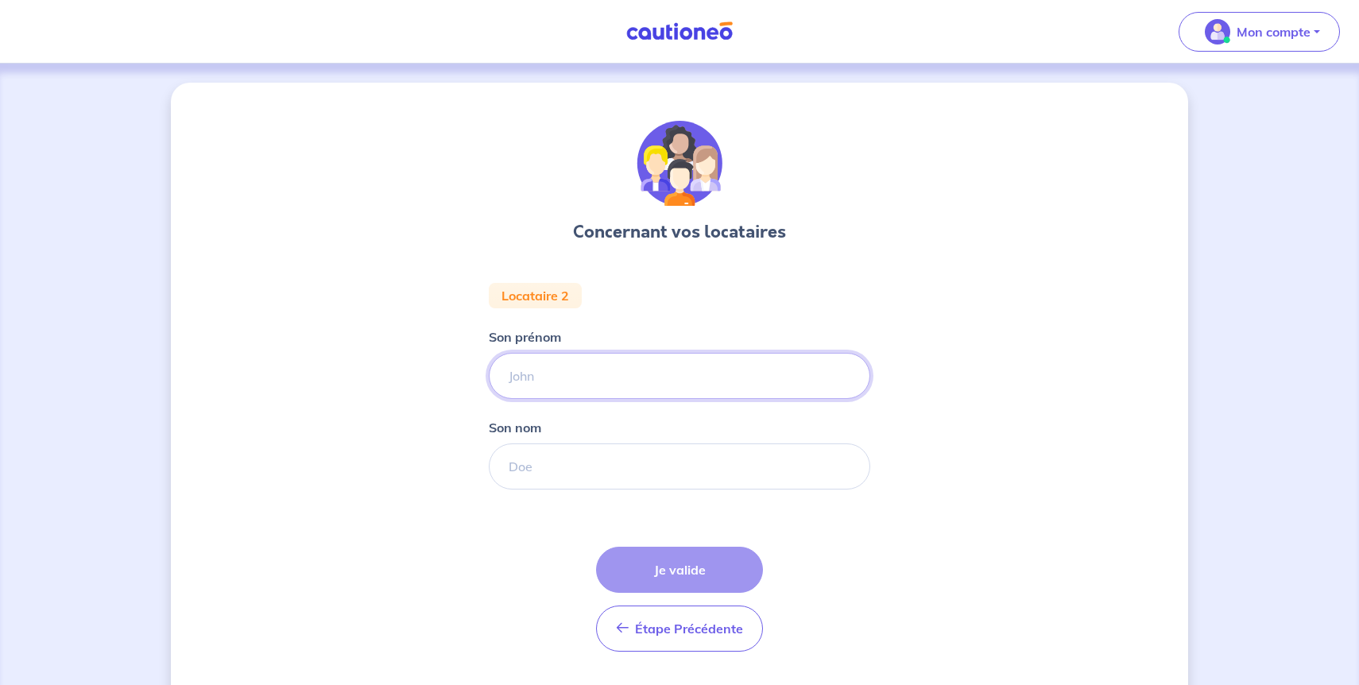
click at [624, 392] on input "Son prénom" at bounding box center [679, 376] width 381 height 46
type input "Mohcine"
click at [624, 458] on input "Son nom" at bounding box center [679, 466] width 381 height 46
type input "Baalla"
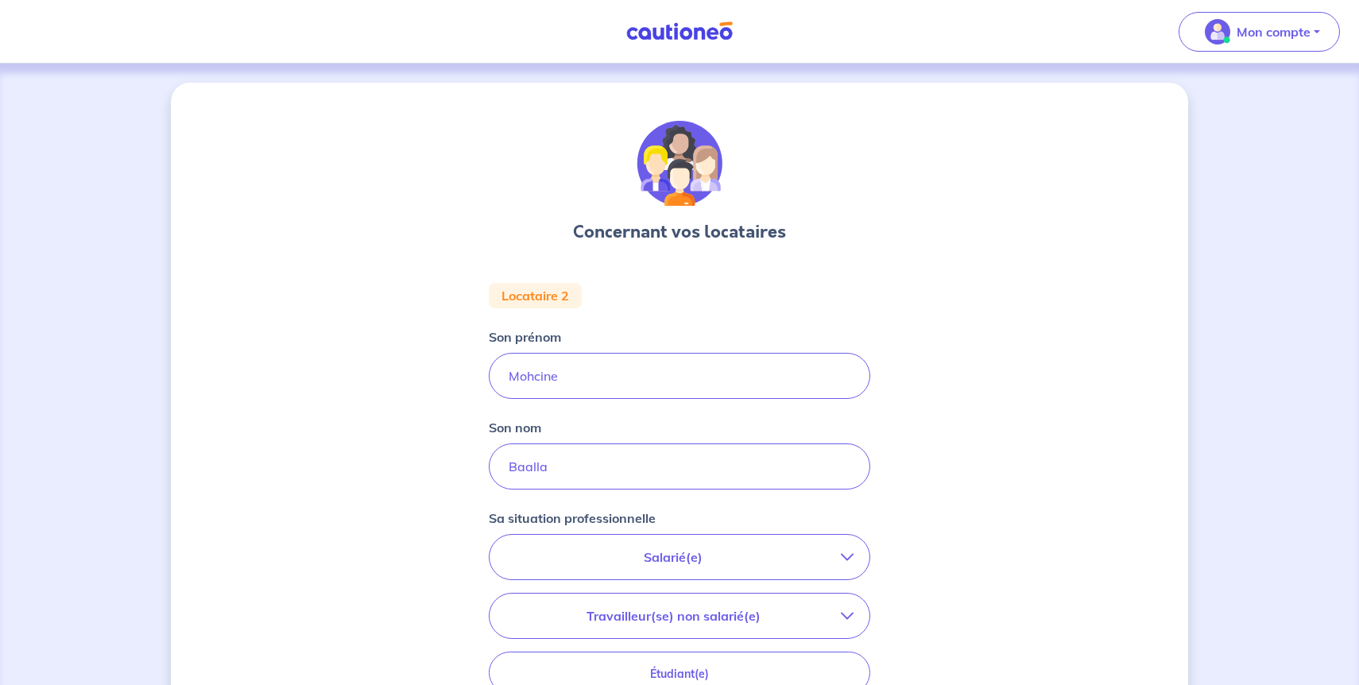
click at [629, 556] on p "Salarié(e)" at bounding box center [672, 556] width 335 height 19
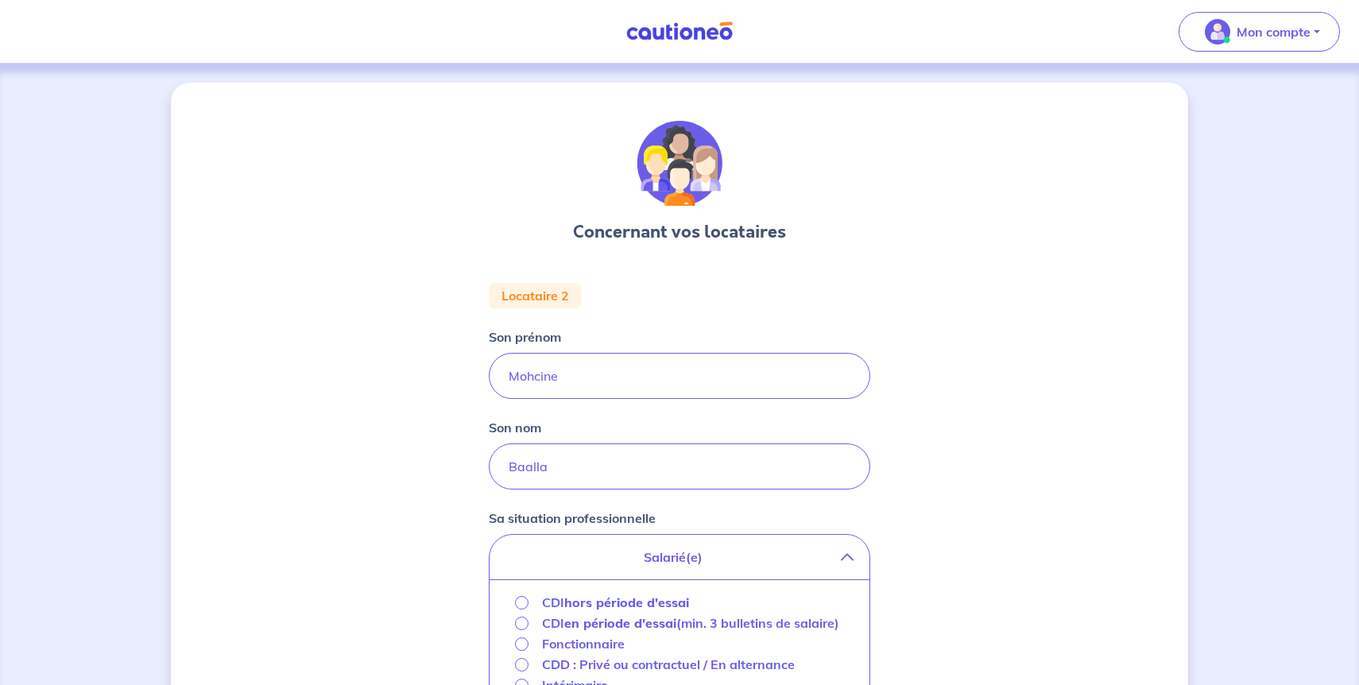
click at [658, 629] on strong "en période d'essai" at bounding box center [620, 623] width 112 height 16
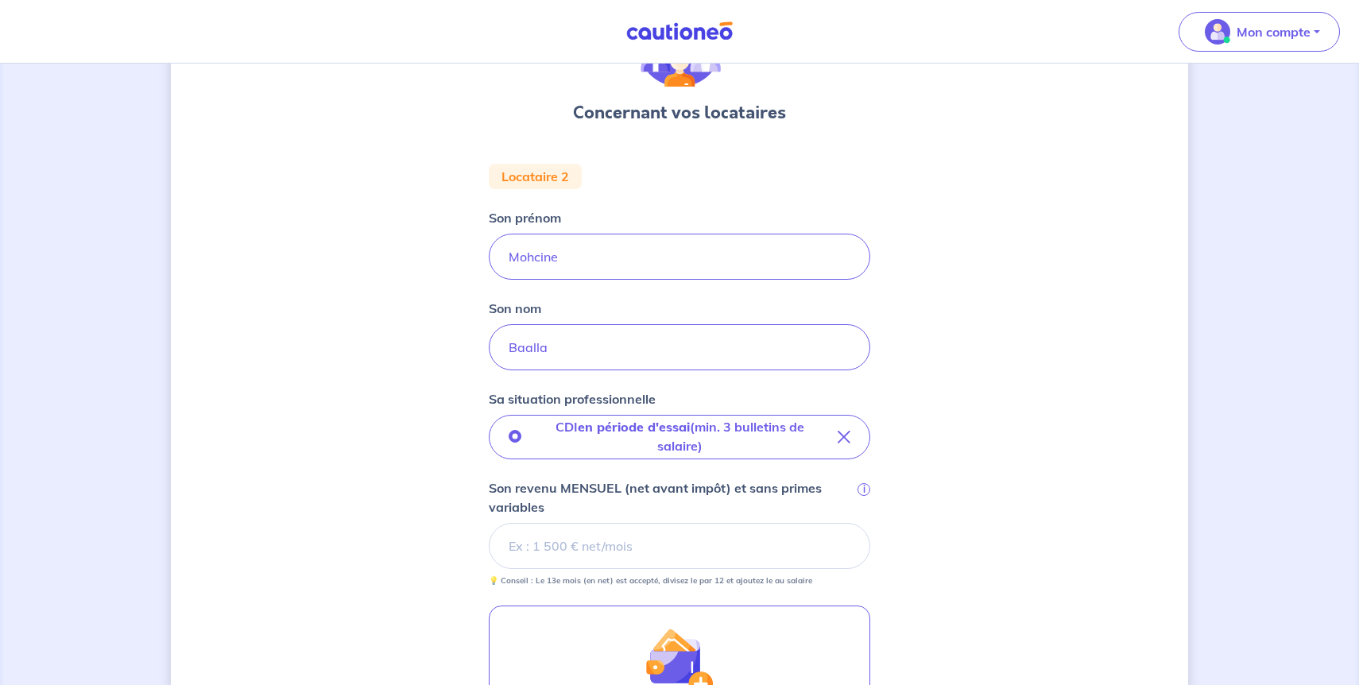
scroll to position [127, 0]
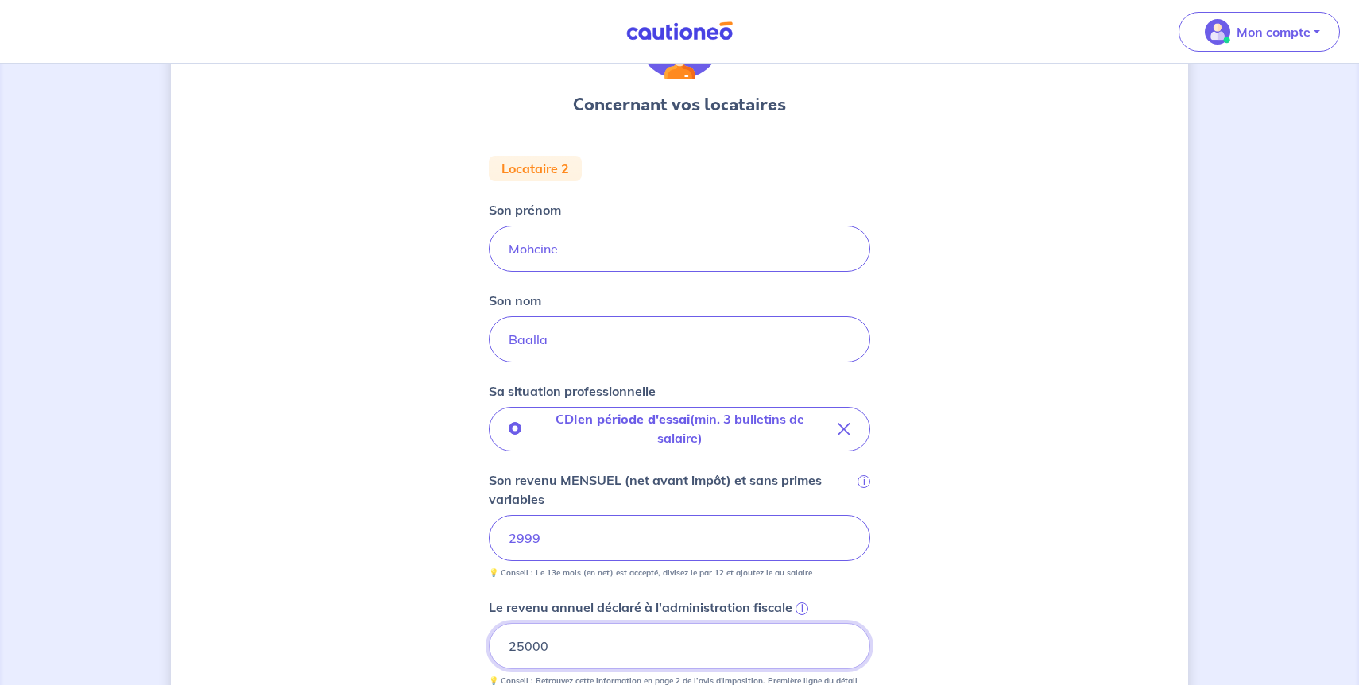
type input "25000"
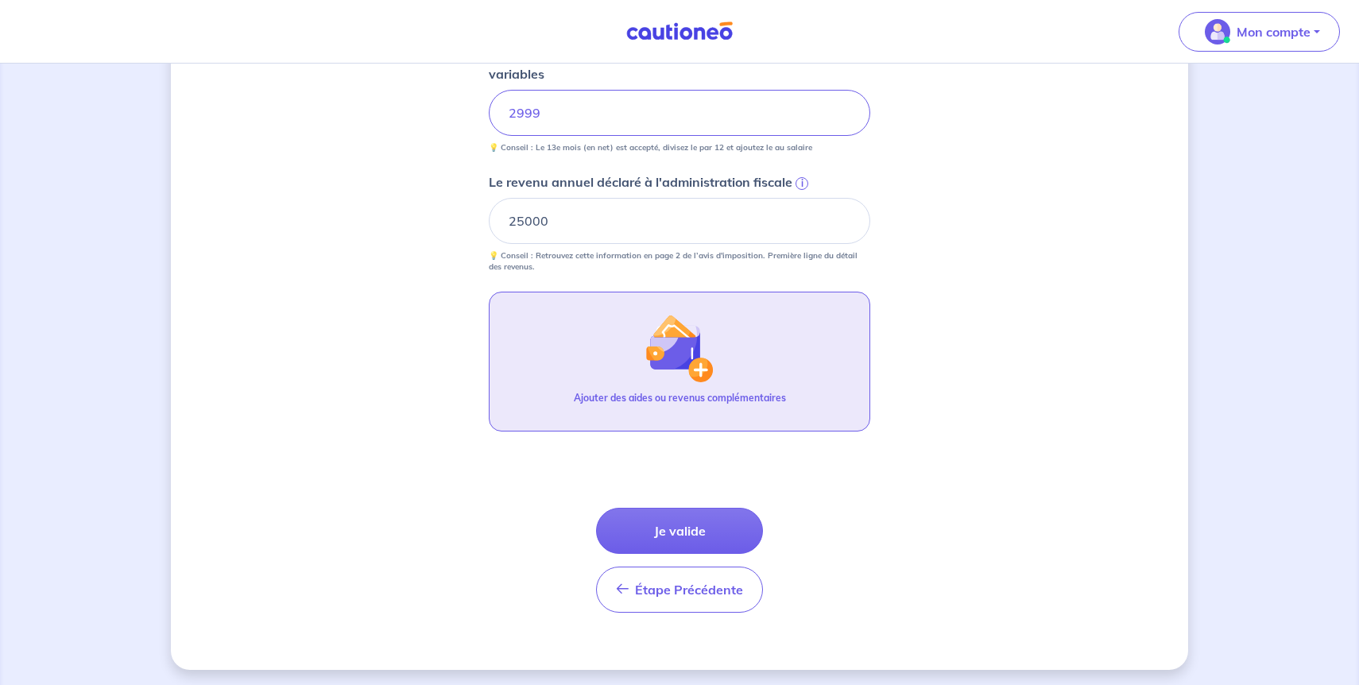
scroll to position [556, 0]
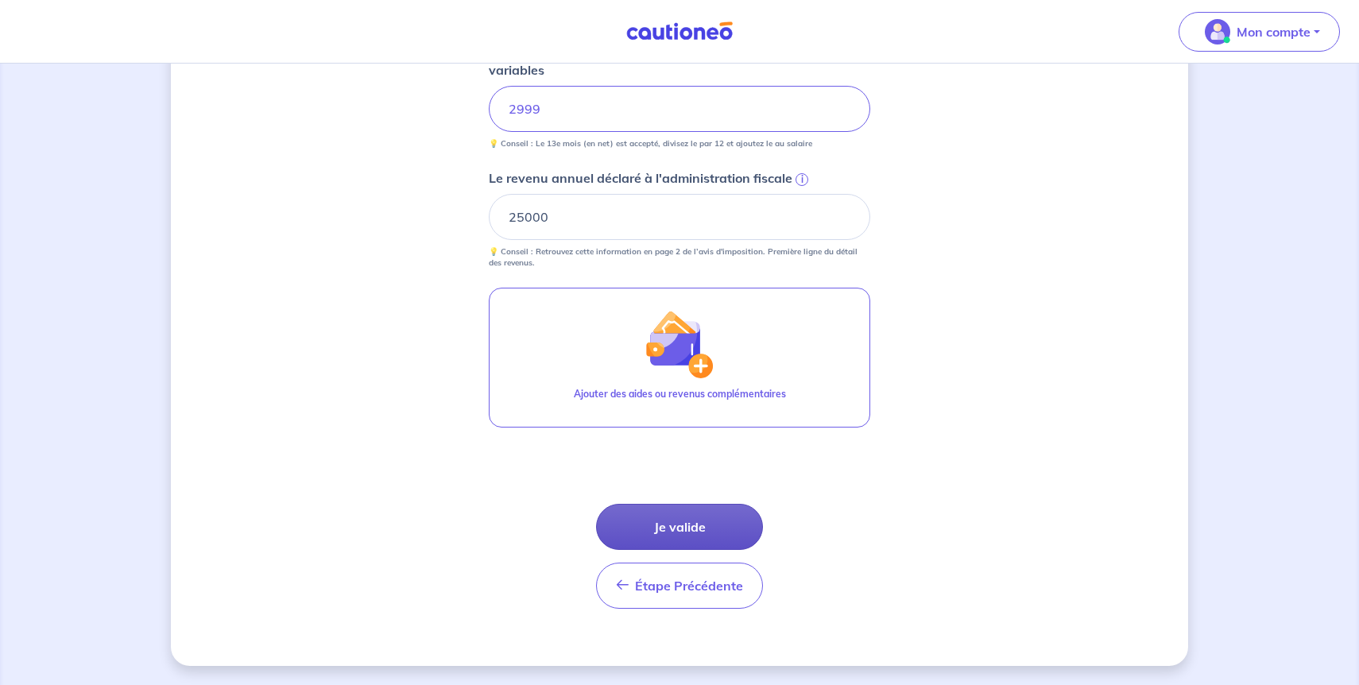
click at [731, 531] on button "Je valide" at bounding box center [679, 527] width 167 height 46
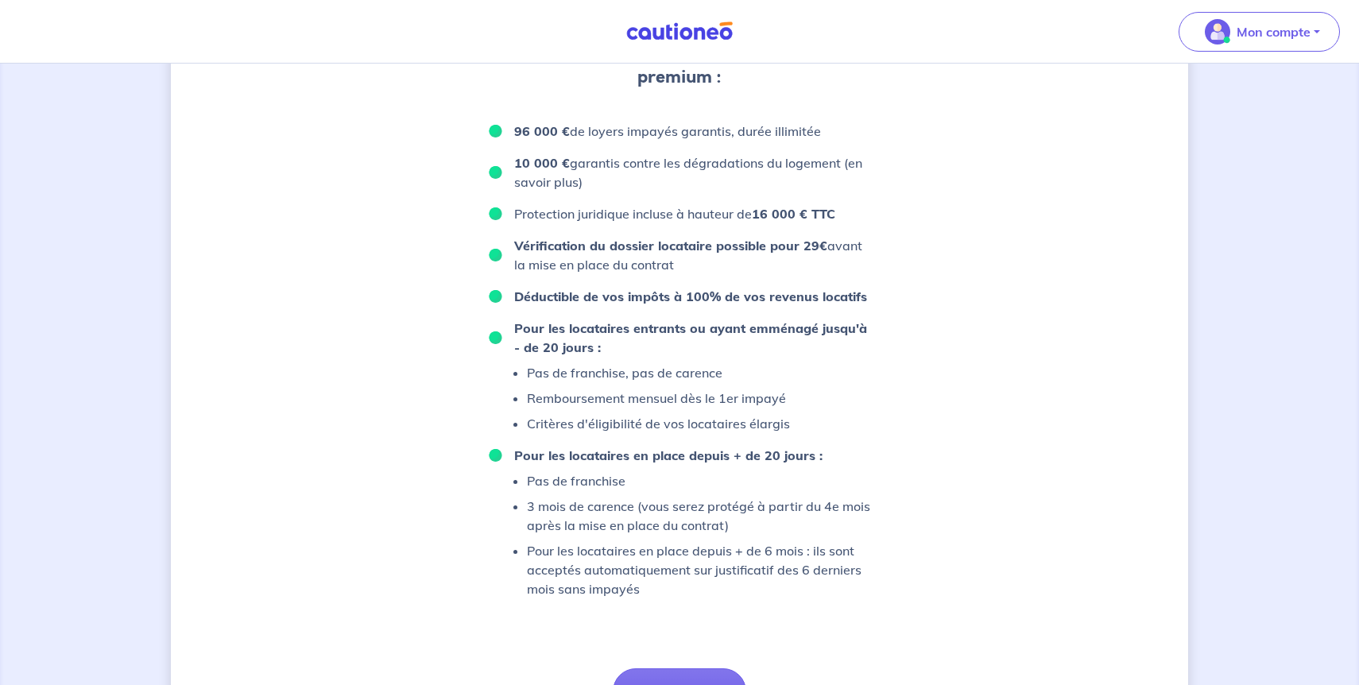
scroll to position [979, 0]
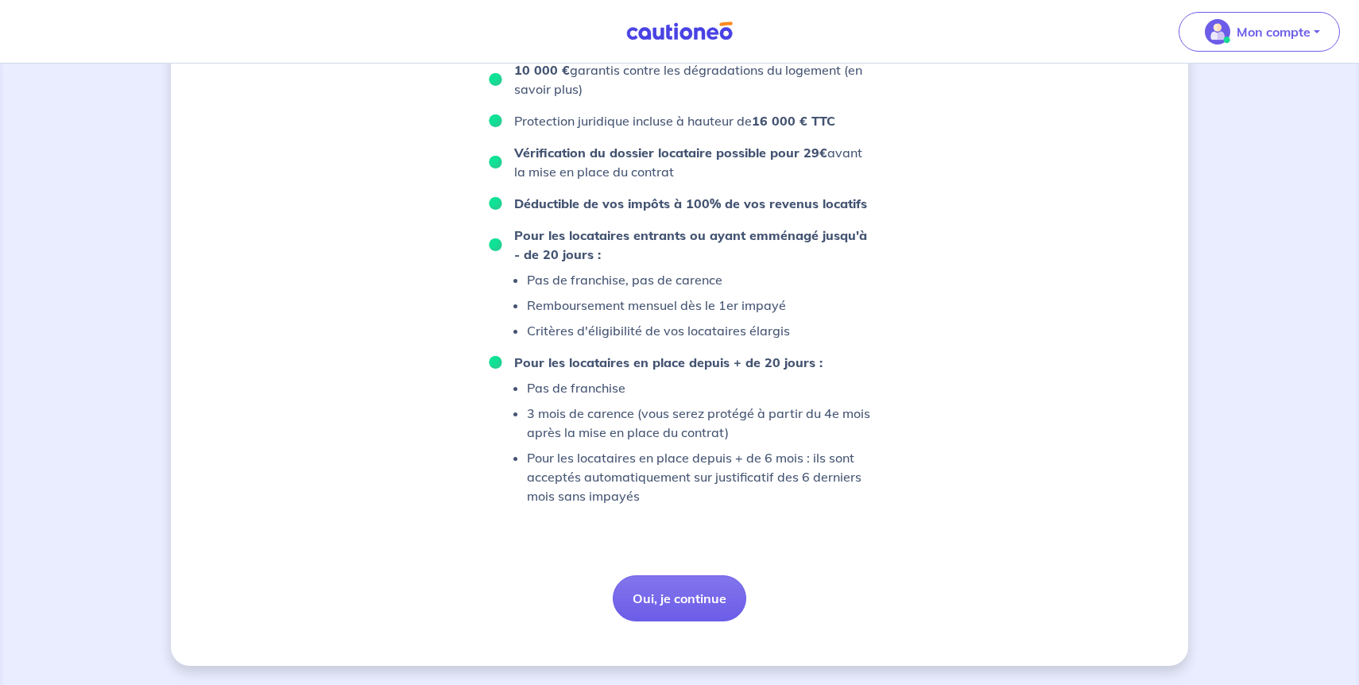
click at [702, 357] on strong "Pour les locataires en place depuis + de 20 jours :" at bounding box center [668, 362] width 308 height 16
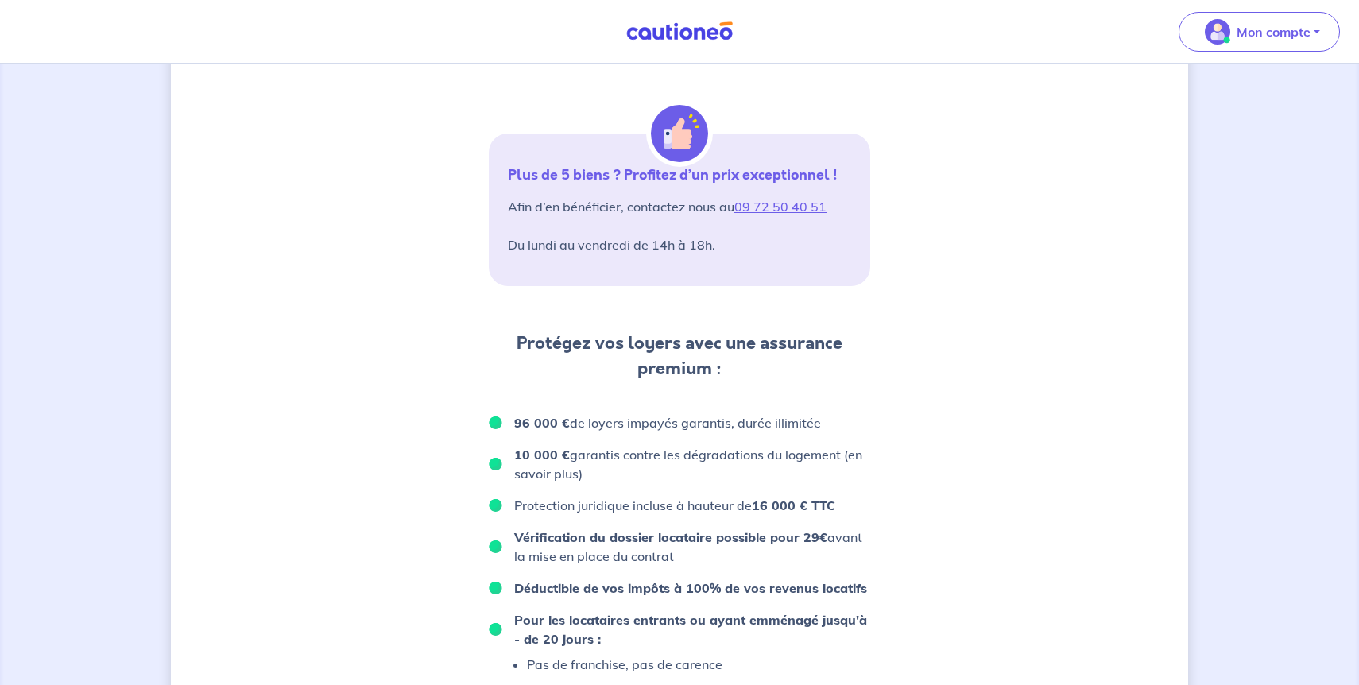
scroll to position [584, 0]
